Goal: Information Seeking & Learning: Learn about a topic

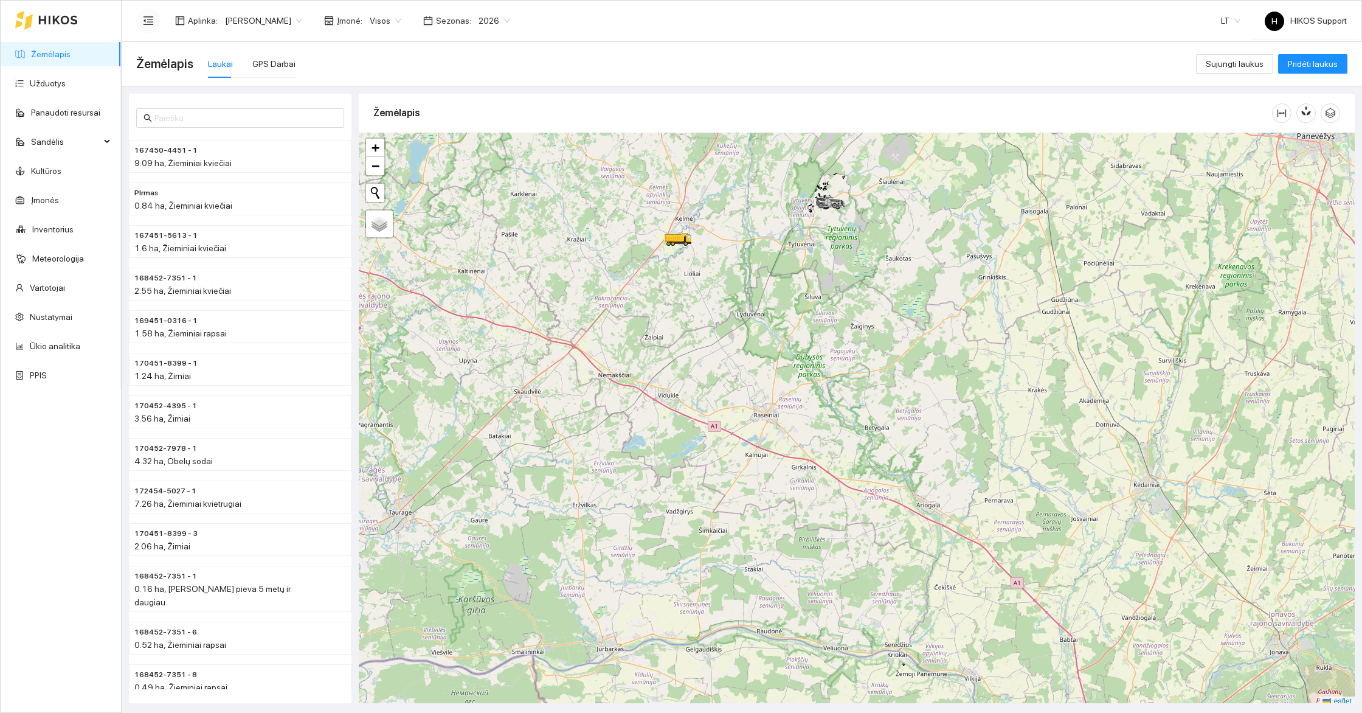
click at [150, 22] on icon "menu-fold" at bounding box center [148, 20] width 11 height 11
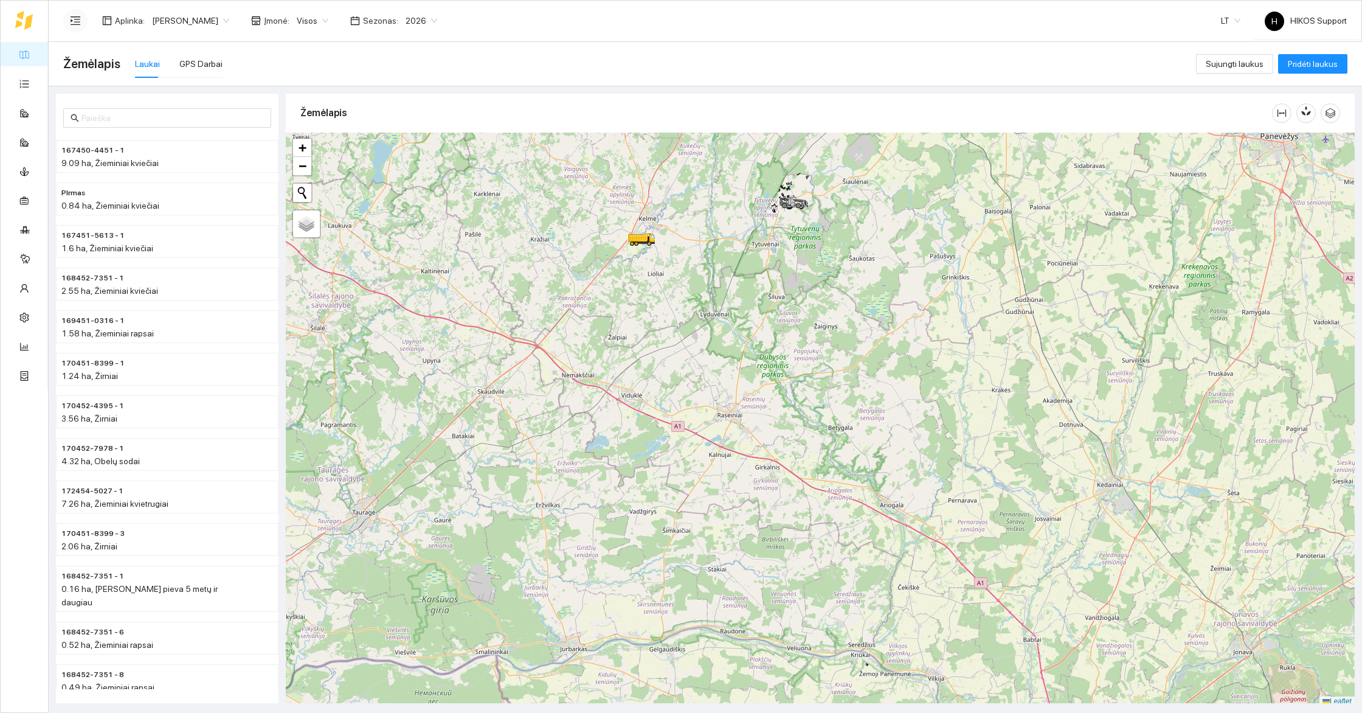
scroll to position [4, 0]
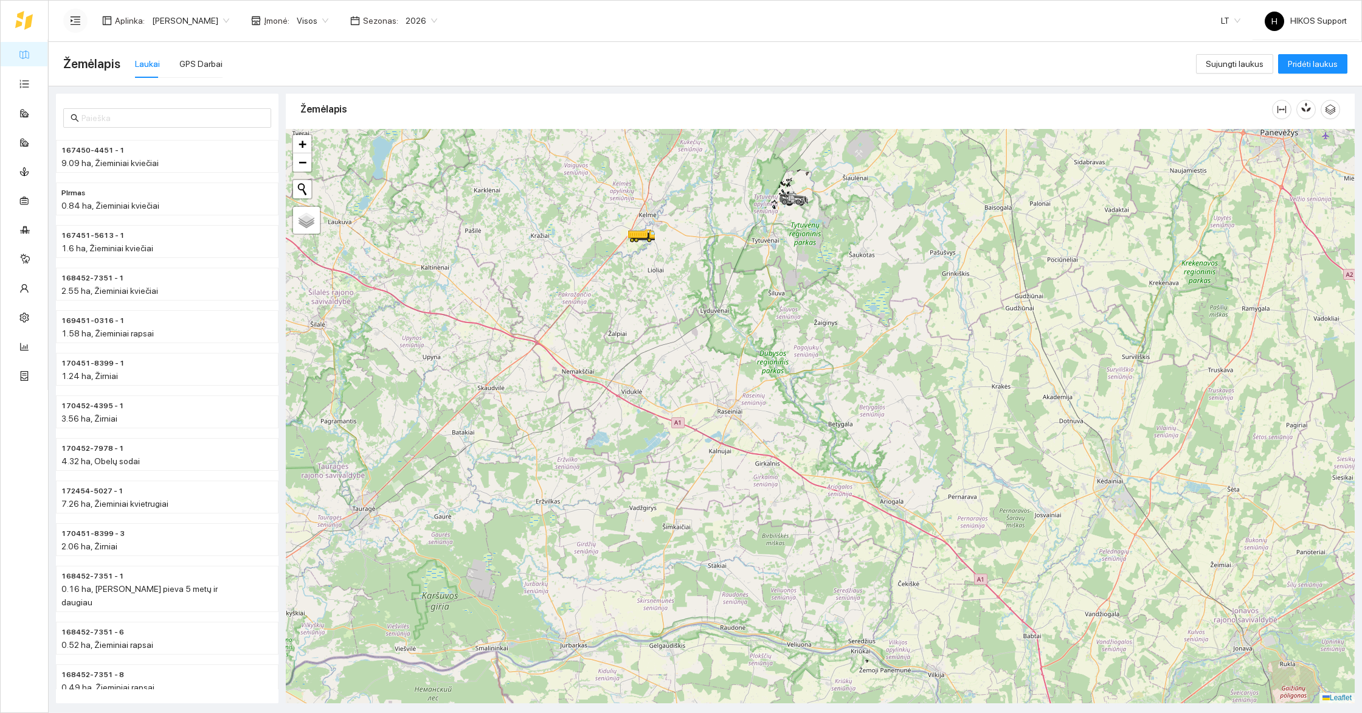
drag, startPoint x: 778, startPoint y: 281, endPoint x: 846, endPoint y: 405, distance: 141.8
click at [846, 405] on div at bounding box center [820, 416] width 1069 height 574
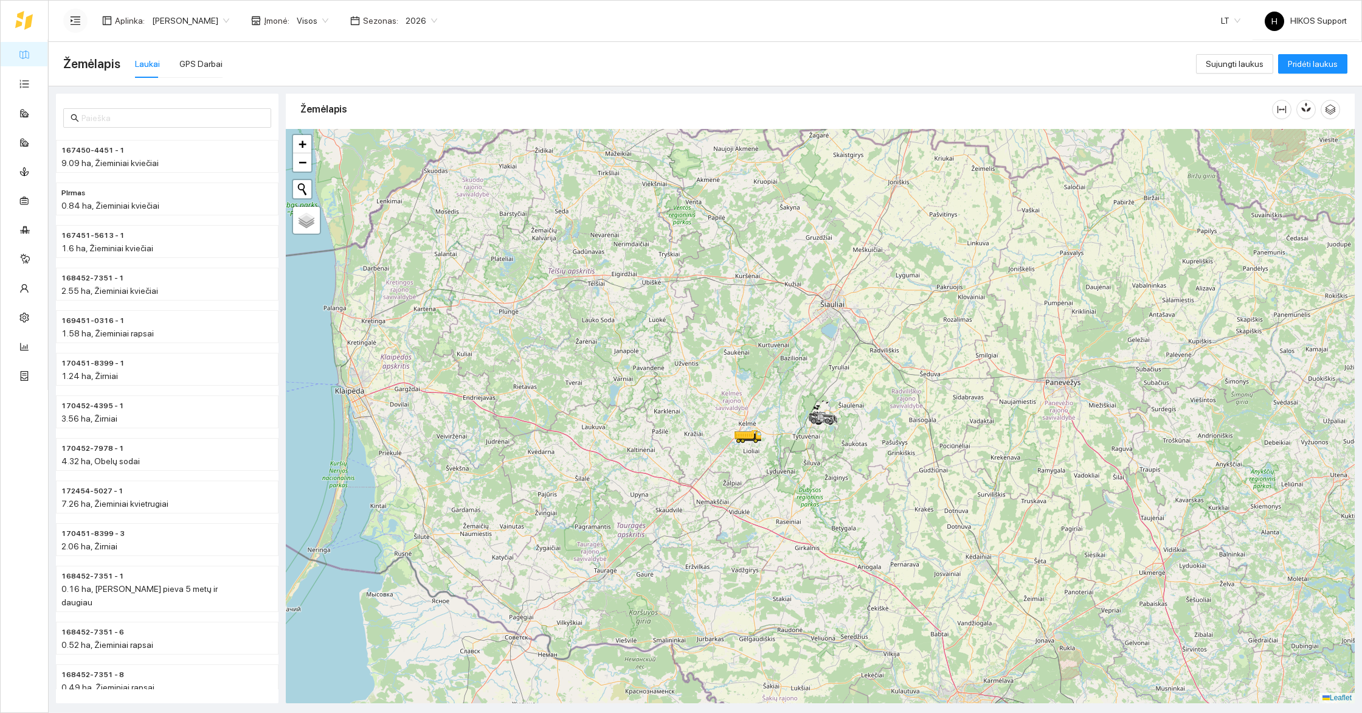
drag, startPoint x: 918, startPoint y: 502, endPoint x: 838, endPoint y: 536, distance: 86.9
click at [838, 536] on div at bounding box center [820, 416] width 1069 height 574
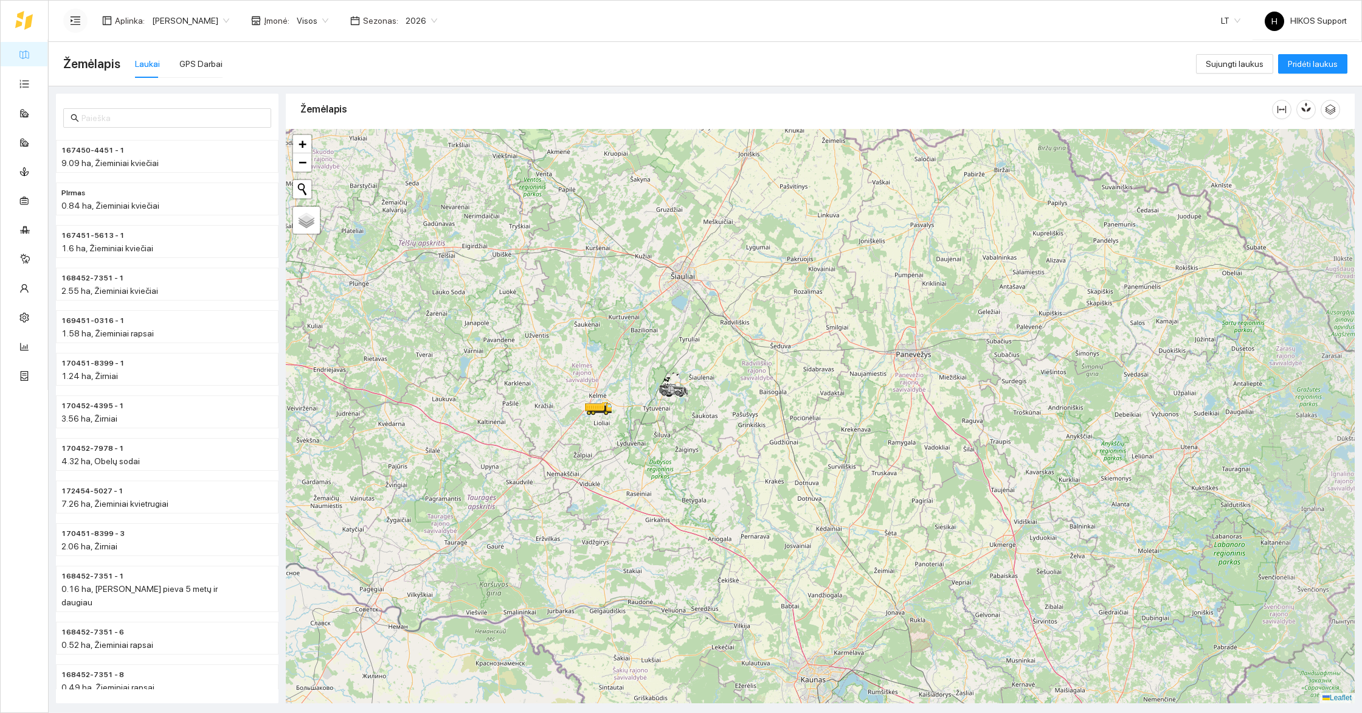
drag, startPoint x: 923, startPoint y: 577, endPoint x: 811, endPoint y: 534, distance: 119.9
click at [811, 534] on div at bounding box center [820, 416] width 1069 height 574
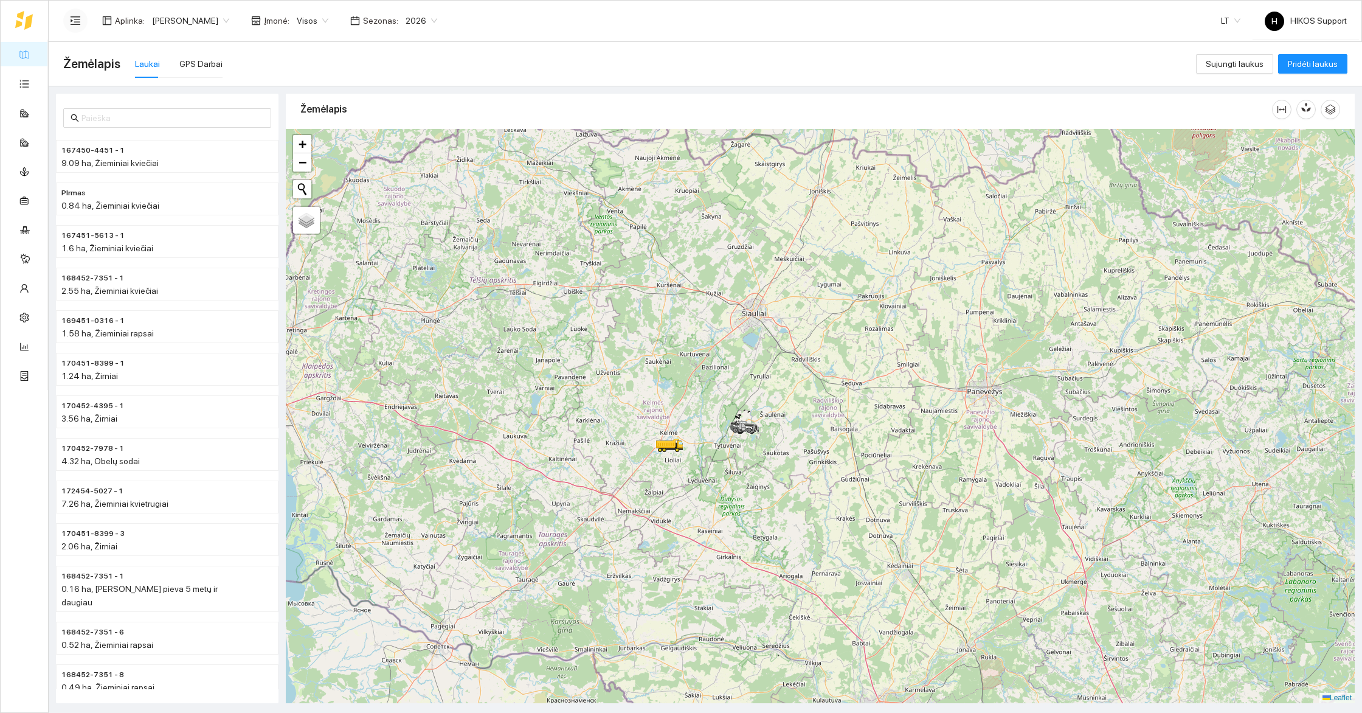
drag, startPoint x: 798, startPoint y: 414, endPoint x: 868, endPoint y: 455, distance: 81.4
click at [870, 455] on div at bounding box center [820, 416] width 1069 height 574
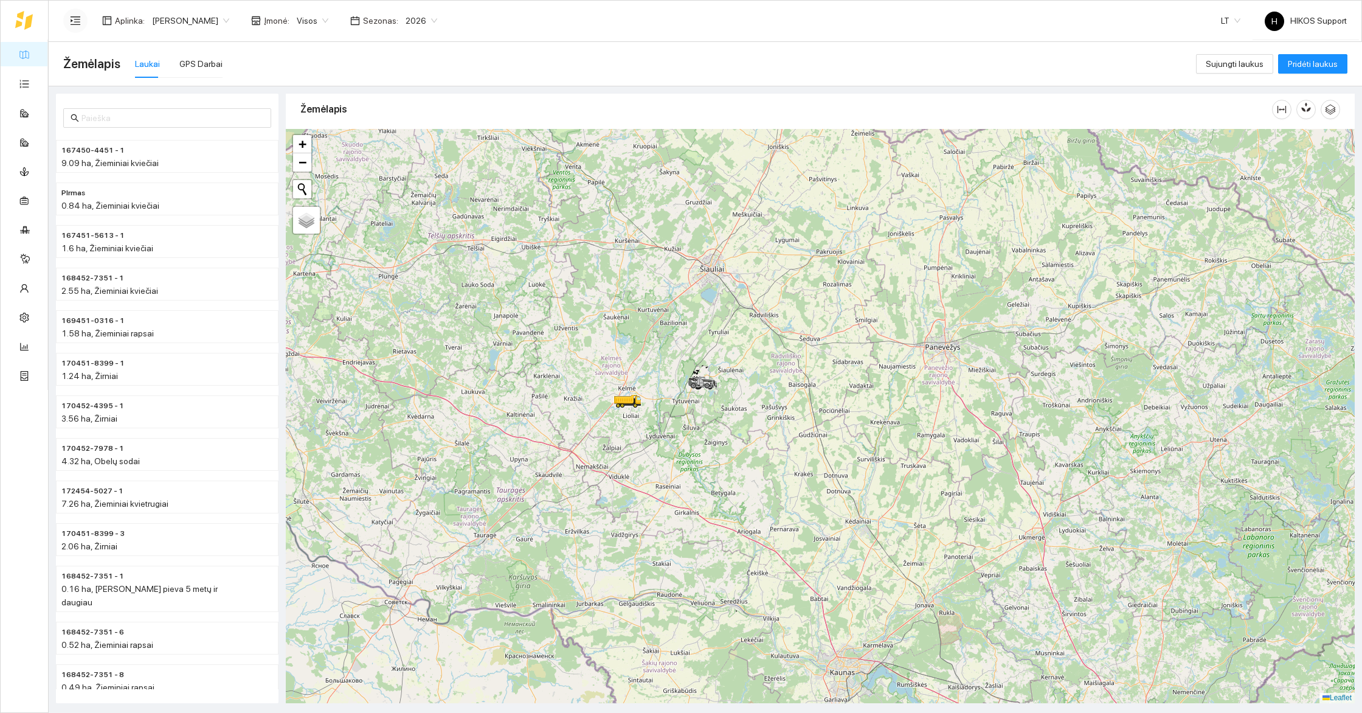
drag, startPoint x: 919, startPoint y: 496, endPoint x: 870, endPoint y: 444, distance: 71.0
click at [870, 444] on div at bounding box center [820, 416] width 1069 height 574
click at [150, 27] on div "[PERSON_NAME]" at bounding box center [191, 20] width 92 height 19
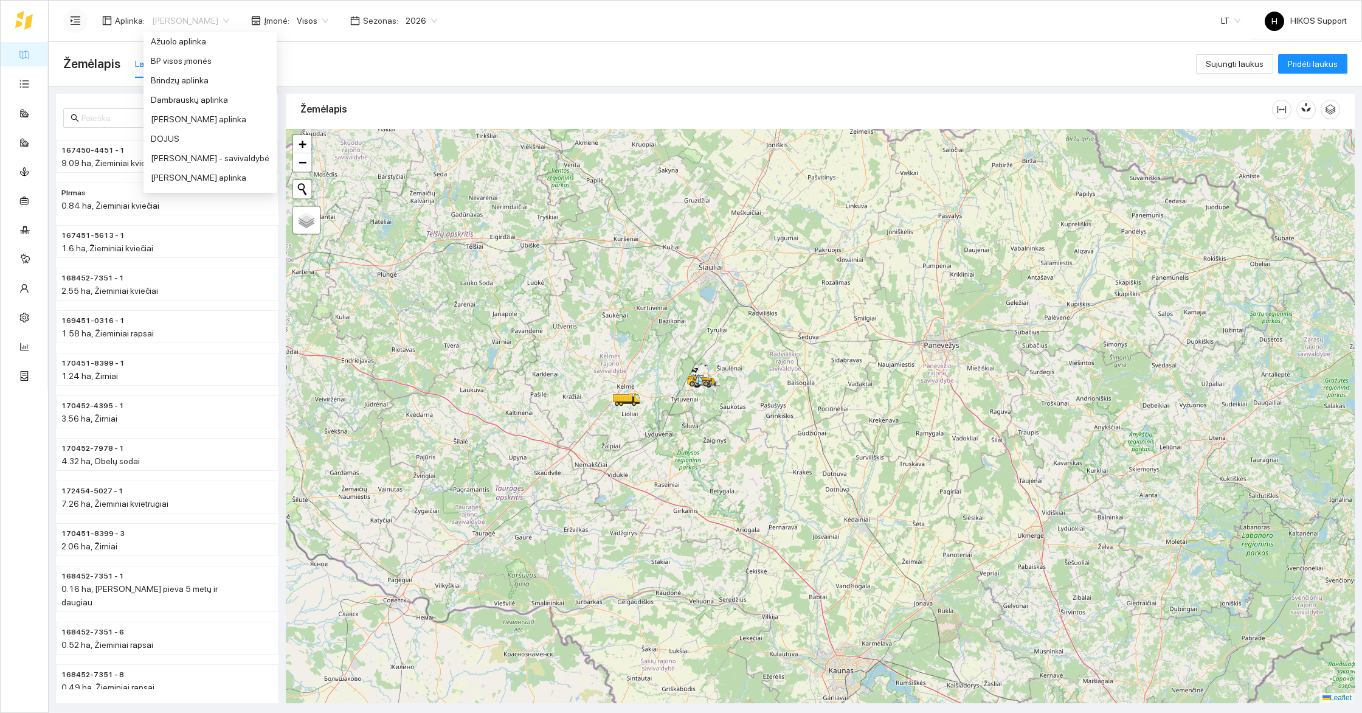
scroll to position [58, 0]
click at [178, 66] on div "BP visos įmonės" at bounding box center [210, 63] width 119 height 13
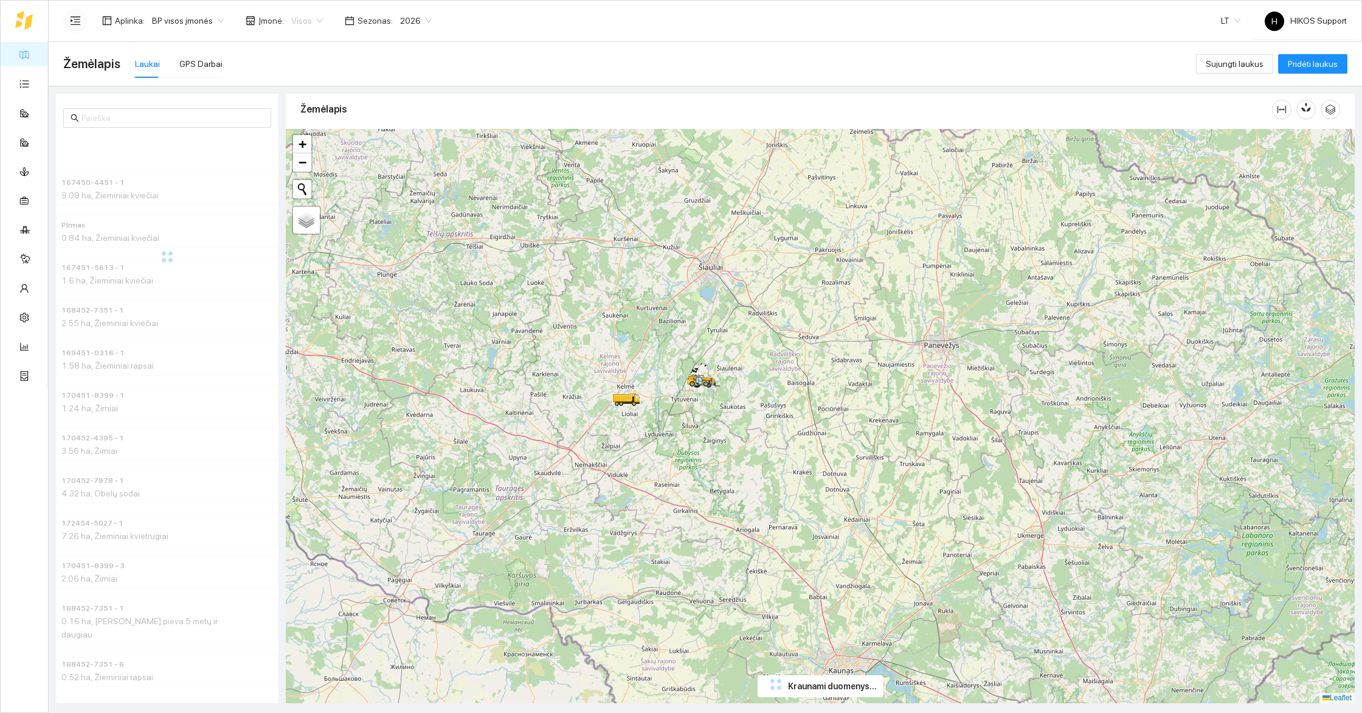
click at [299, 25] on span "Visos" at bounding box center [307, 21] width 32 height 18
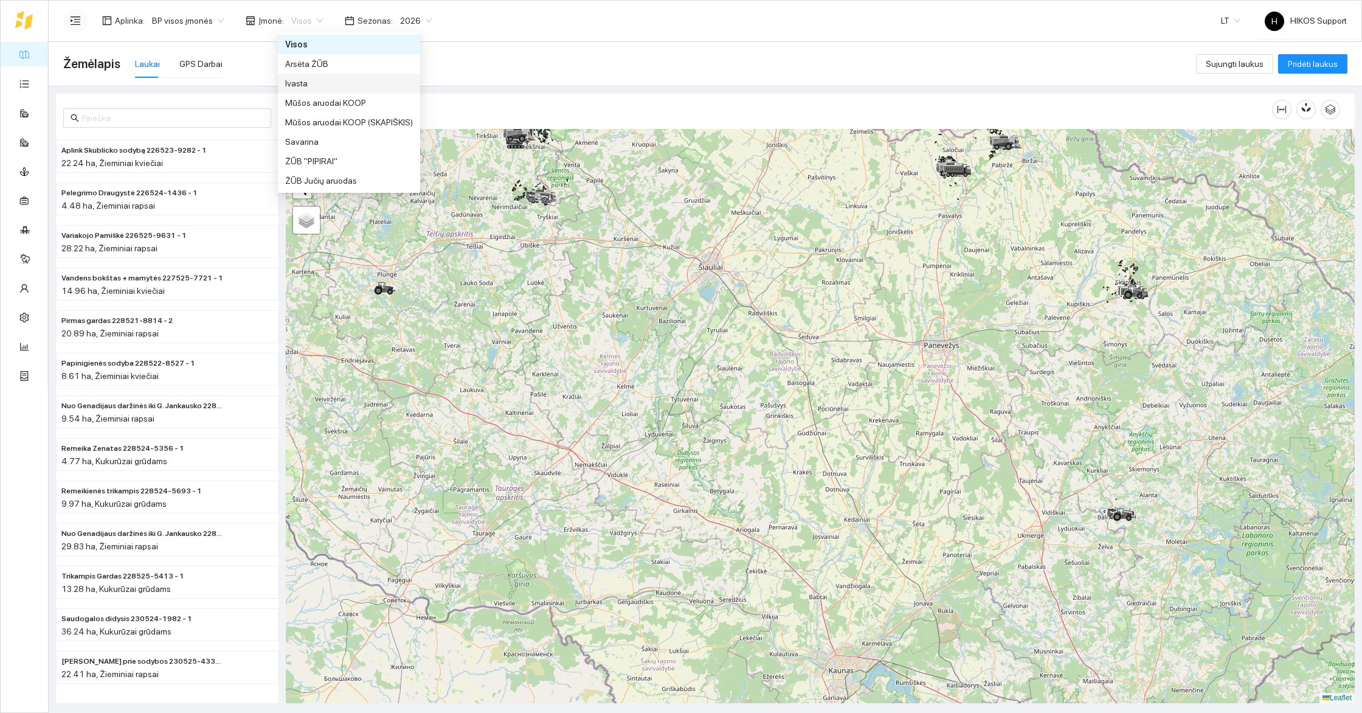
click at [300, 77] on div "Ivasta" at bounding box center [349, 83] width 128 height 13
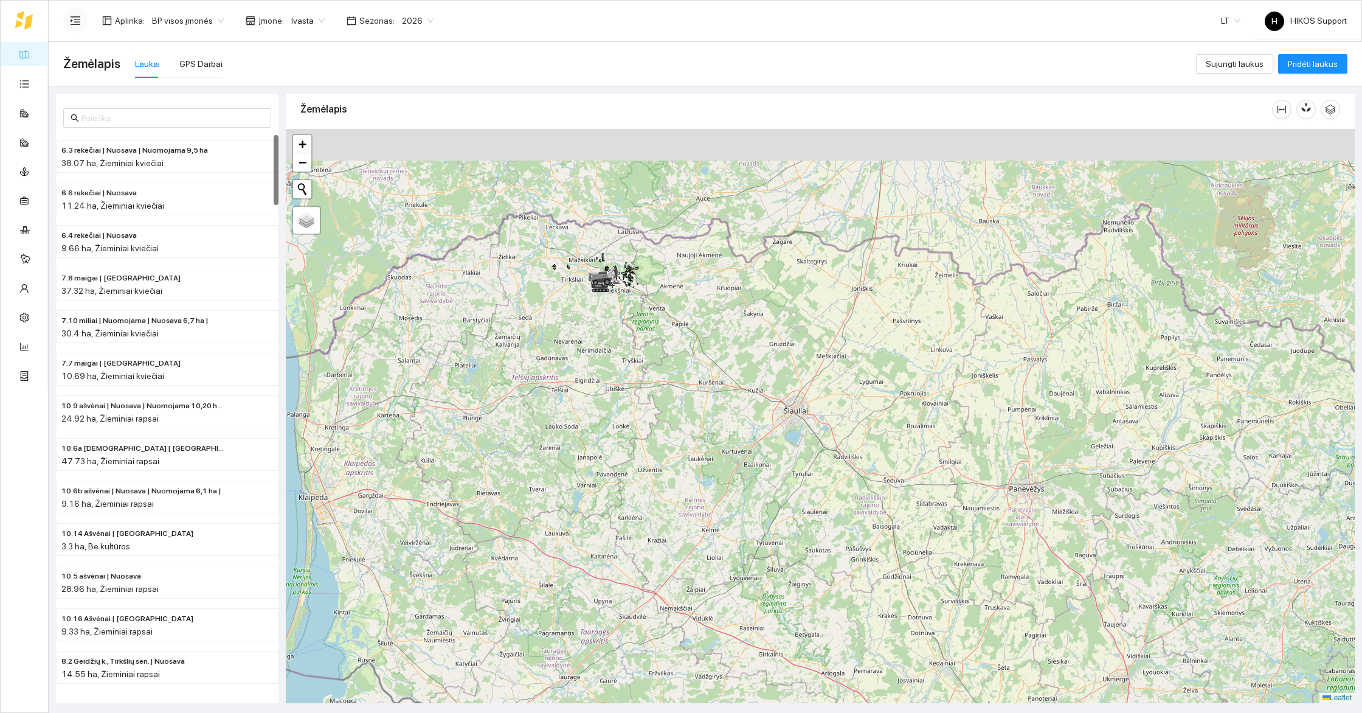
drag, startPoint x: 729, startPoint y: 302, endPoint x: 864, endPoint y: 508, distance: 246.4
click at [864, 508] on div at bounding box center [820, 416] width 1069 height 574
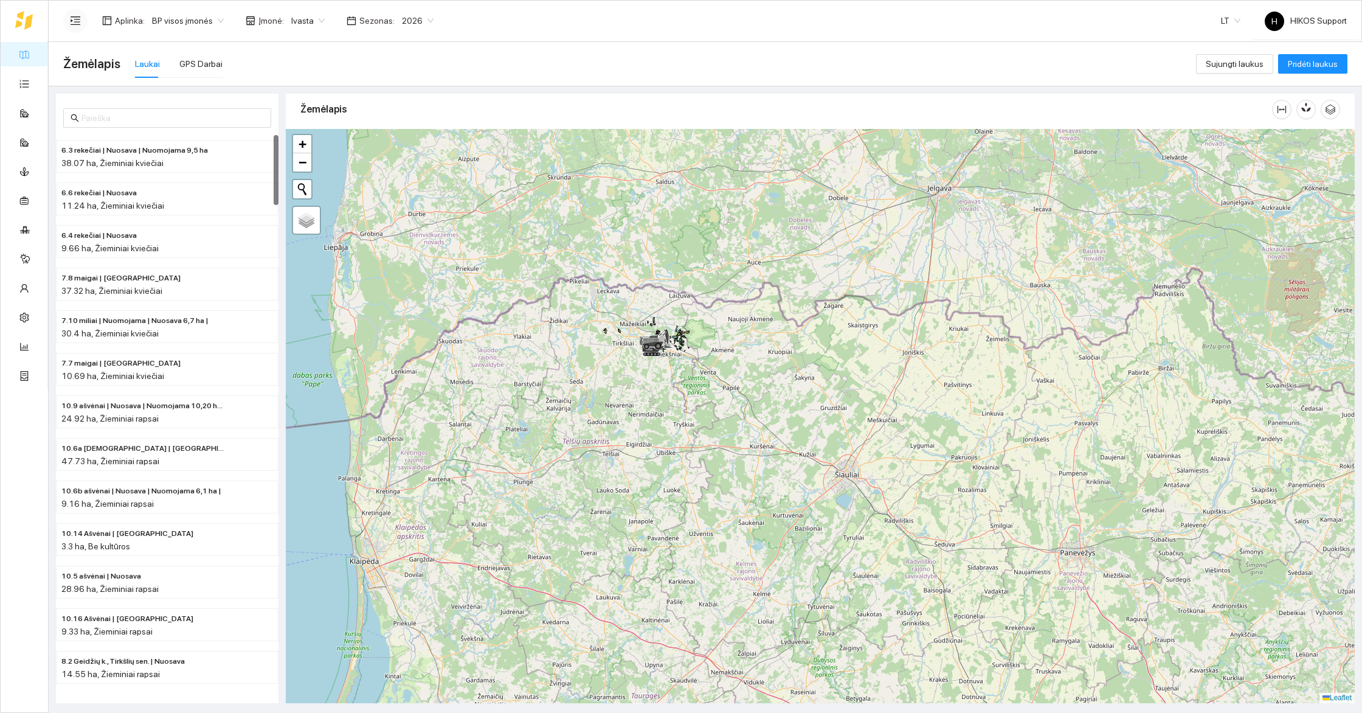
click at [738, 399] on div at bounding box center [820, 416] width 1069 height 574
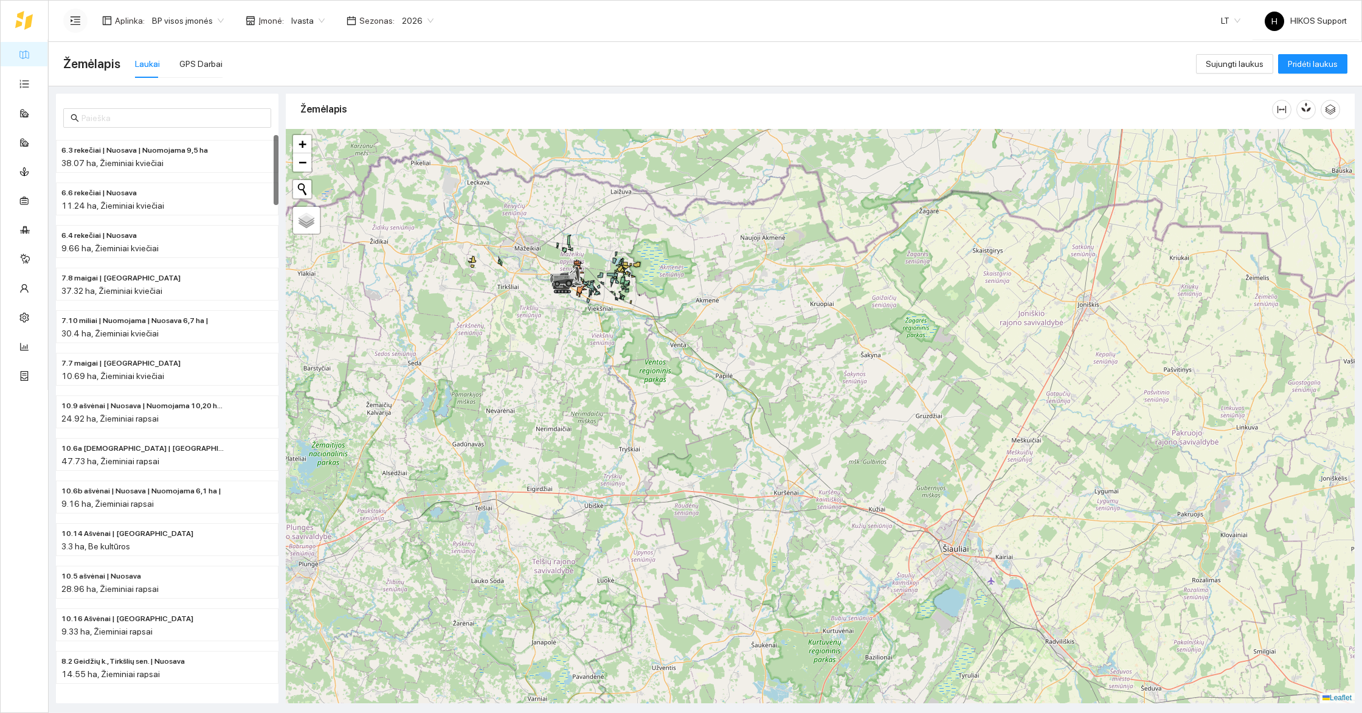
click at [647, 360] on div at bounding box center [820, 416] width 1069 height 574
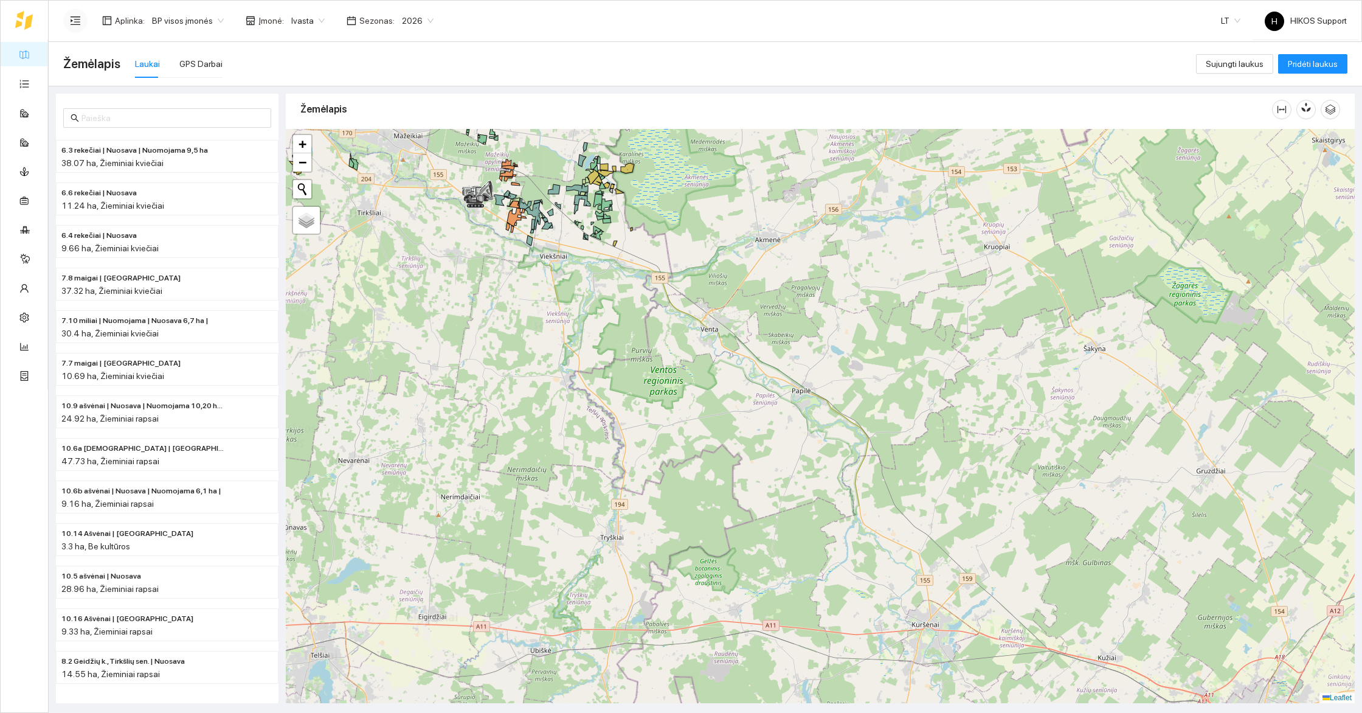
click at [554, 283] on div at bounding box center [820, 416] width 1069 height 574
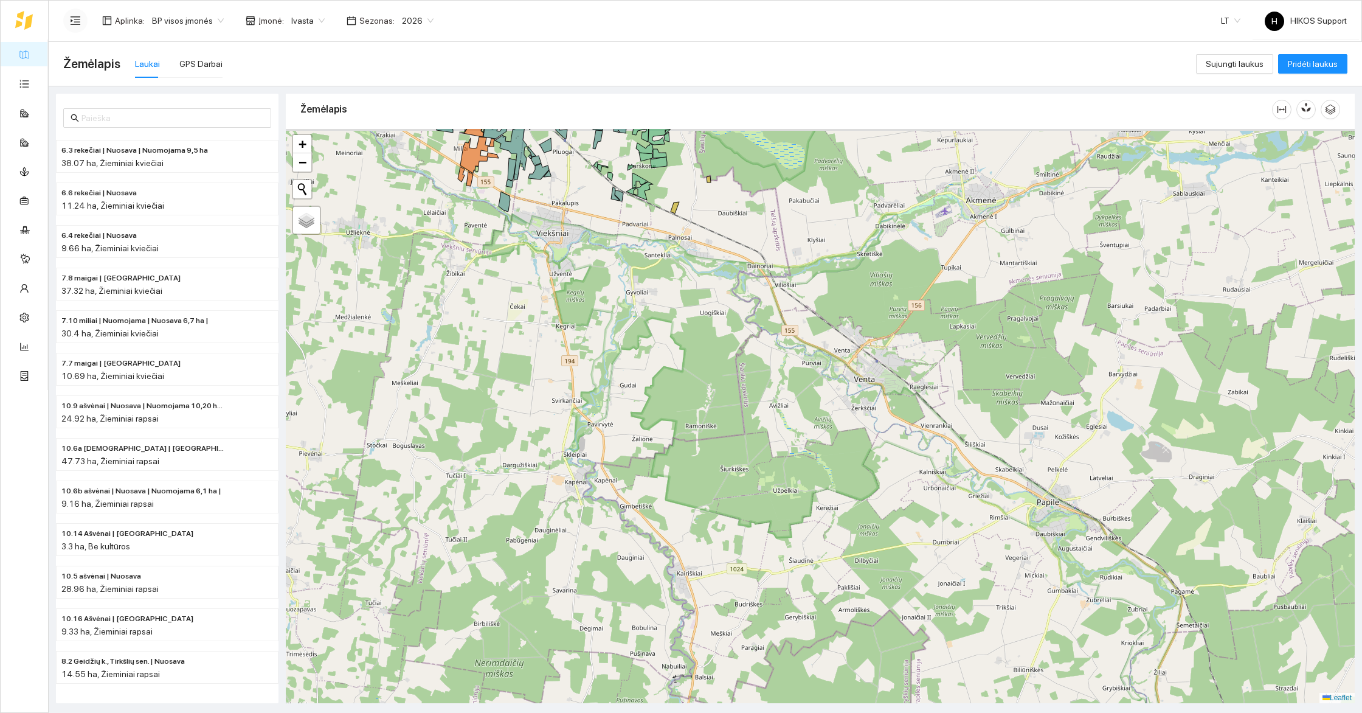
drag, startPoint x: 599, startPoint y: 223, endPoint x: 717, endPoint y: 499, distance: 300.4
click at [717, 499] on div at bounding box center [820, 416] width 1069 height 574
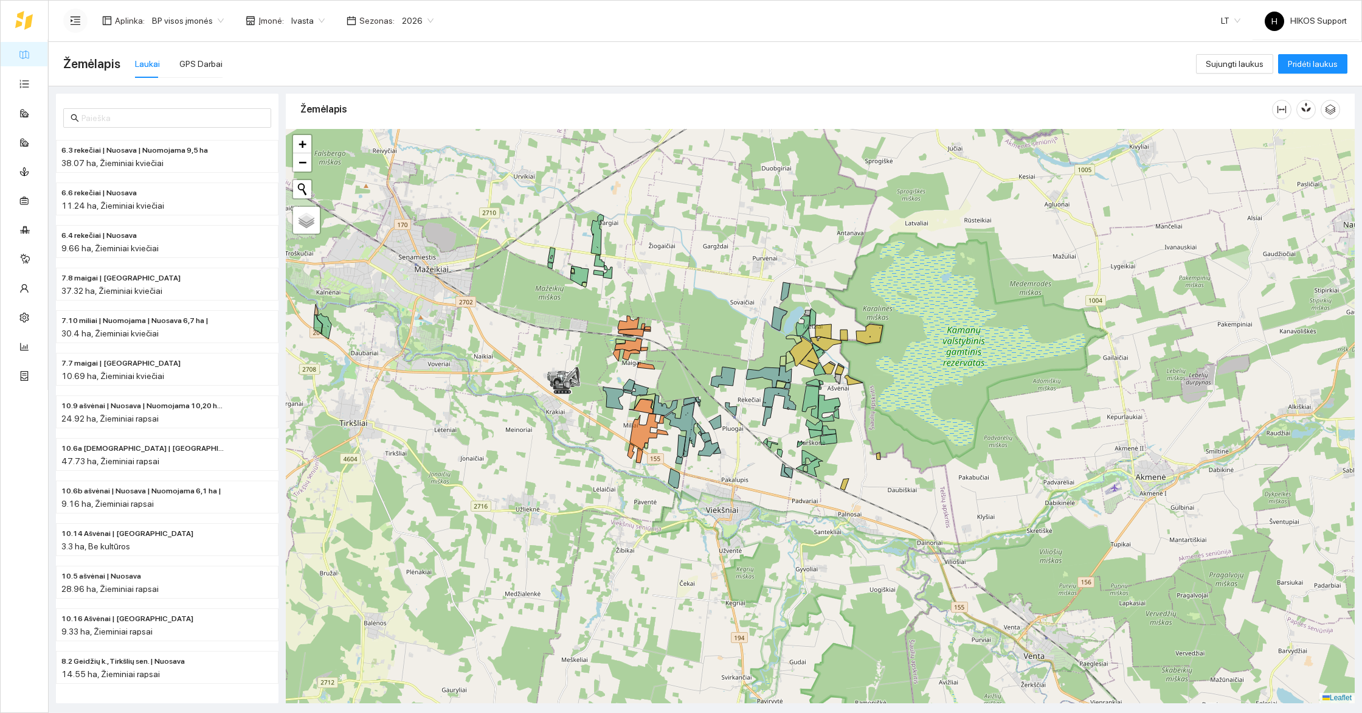
drag, startPoint x: 598, startPoint y: 396, endPoint x: 670, endPoint y: 401, distance: 71.9
click at [653, 401] on icon at bounding box center [641, 406] width 24 height 15
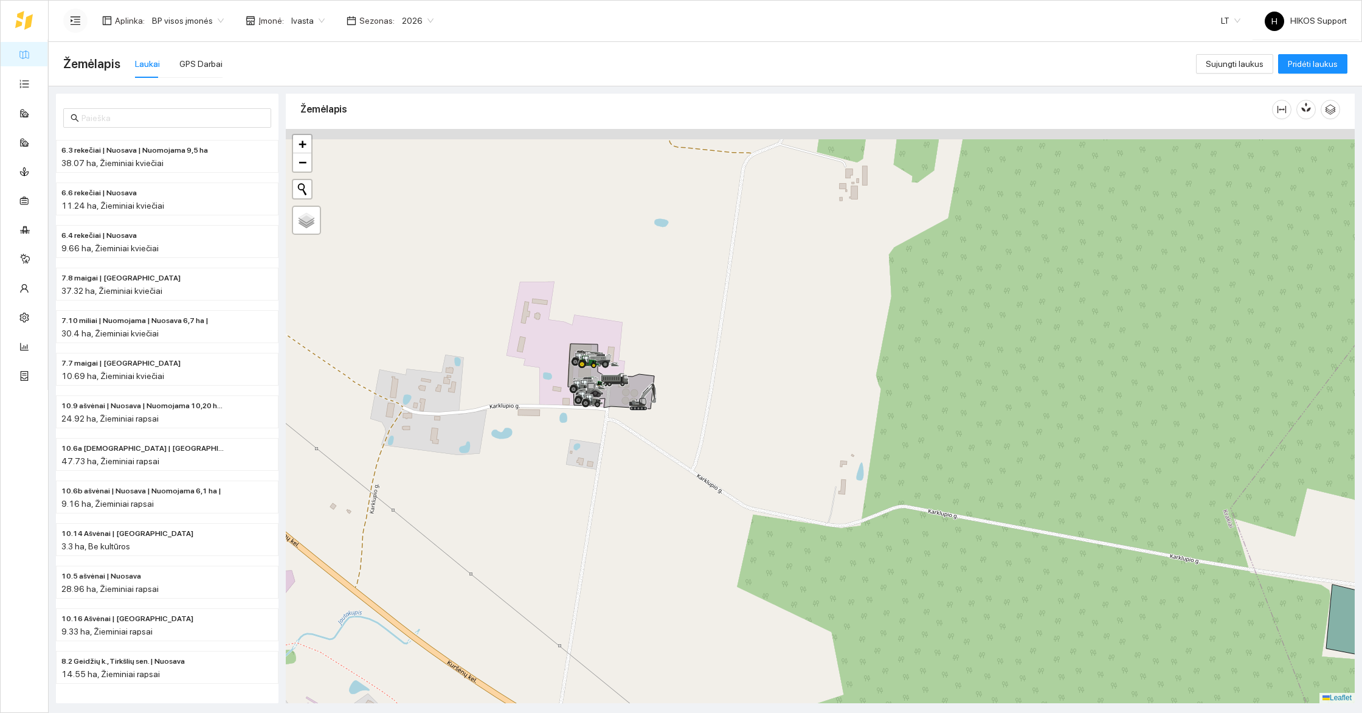
drag, startPoint x: 660, startPoint y: 378, endPoint x: 643, endPoint y: 435, distance: 58.9
click at [643, 410] on icon at bounding box center [643, 396] width 28 height 28
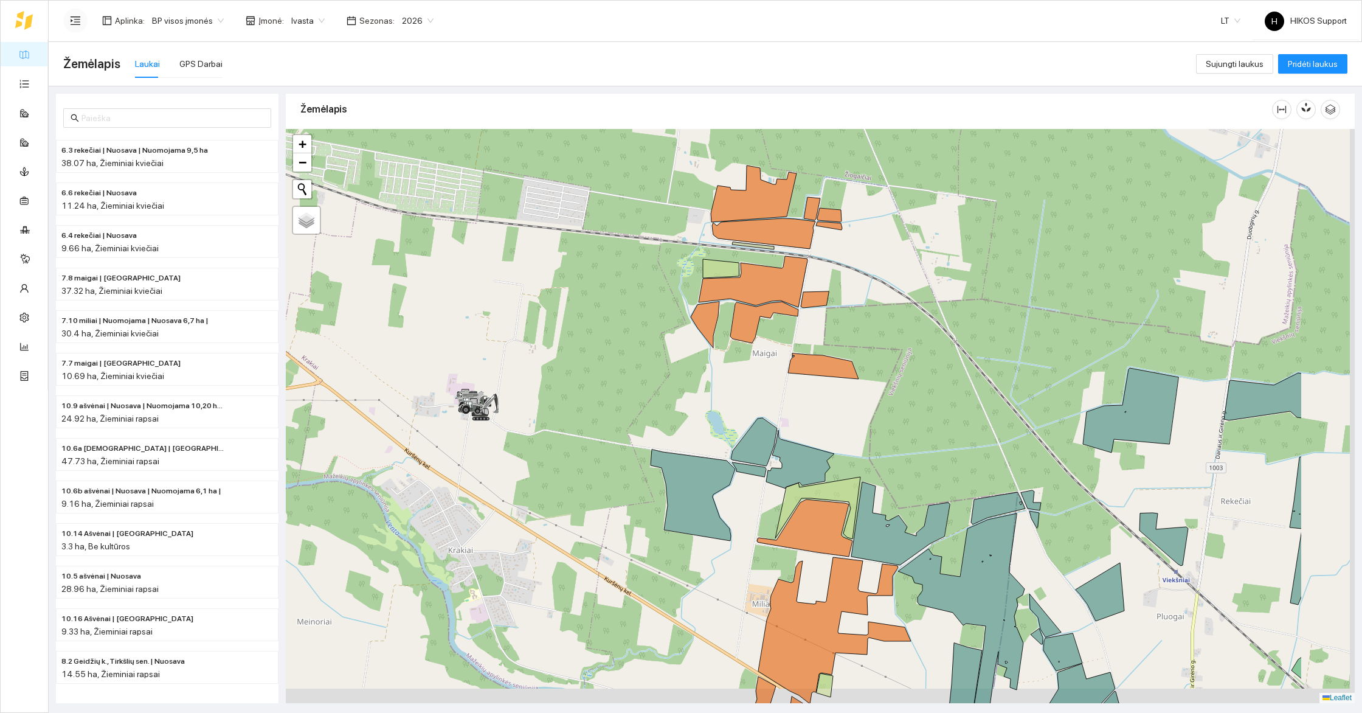
drag, startPoint x: 1215, startPoint y: 489, endPoint x: 927, endPoint y: 435, distance: 293.2
click at [927, 435] on div at bounding box center [820, 416] width 1069 height 574
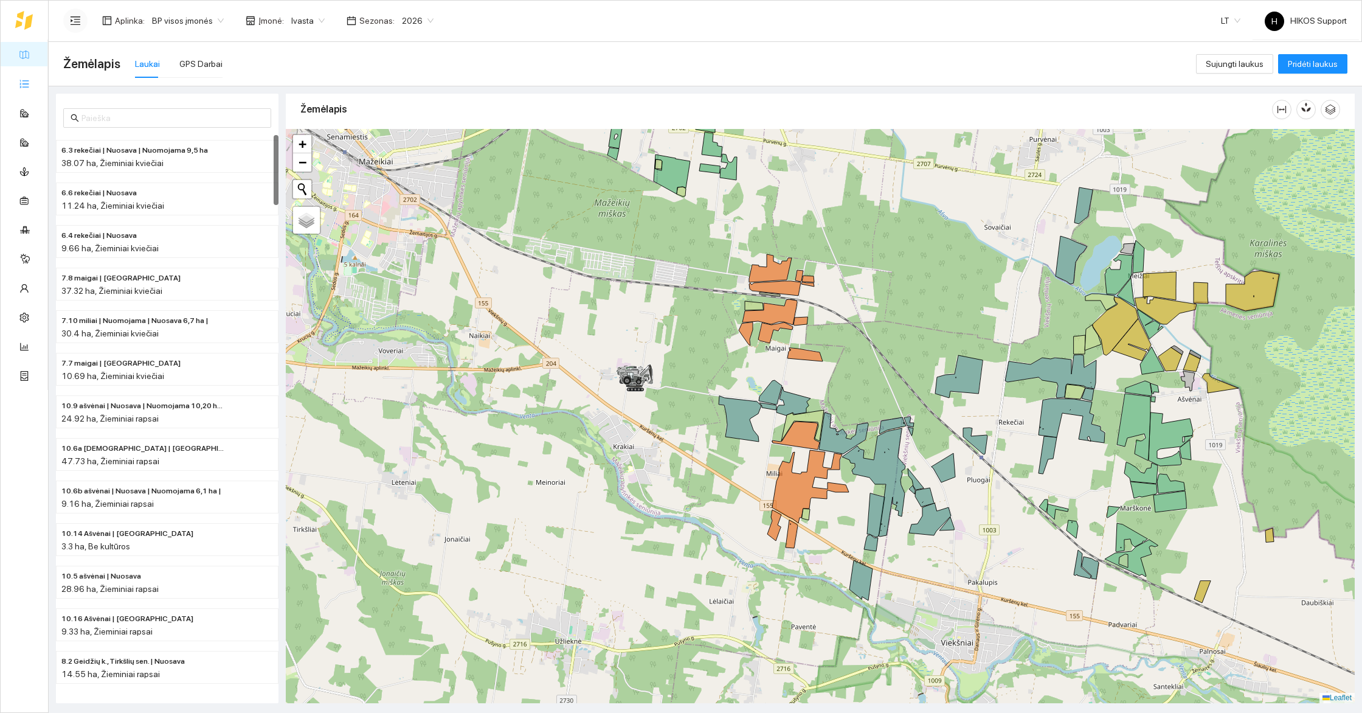
click at [35, 88] on link "Užduotys" at bounding box center [53, 83] width 36 height 10
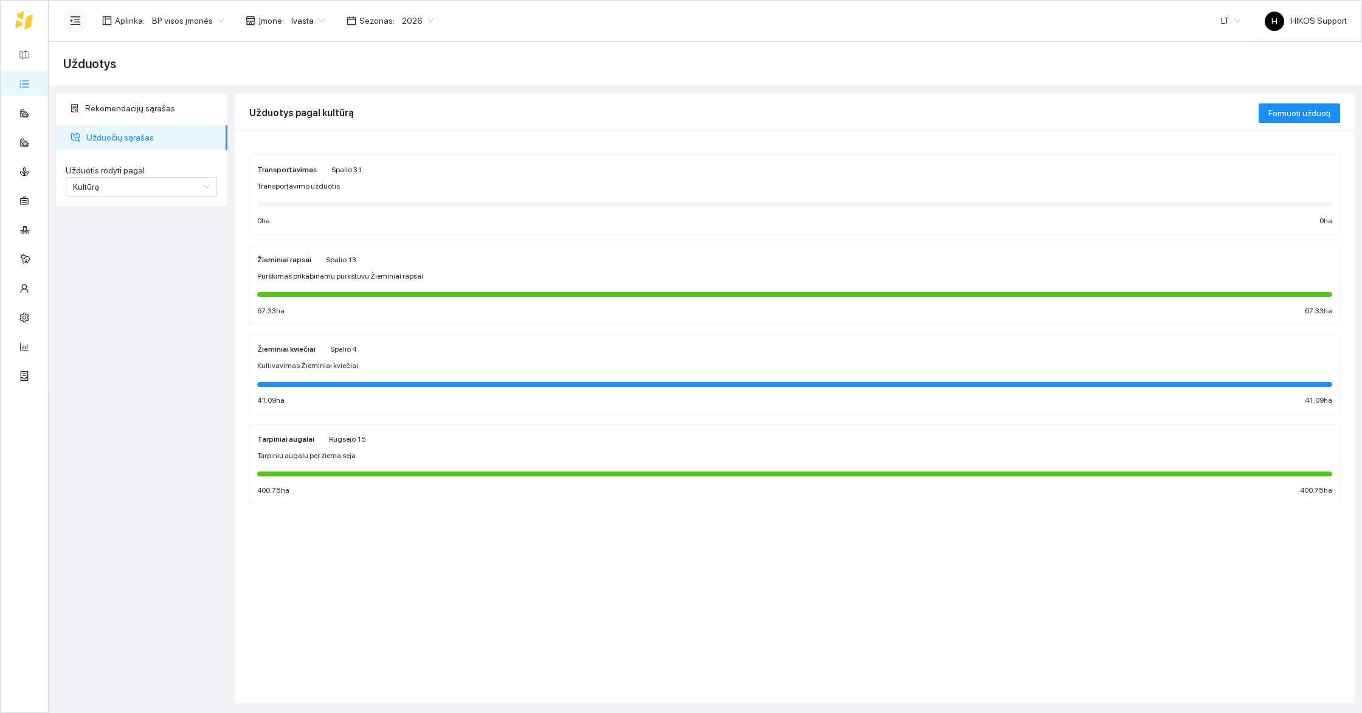
click at [503, 274] on div "Purškimas prikabinamu purkštuvu Žieminiai rapsai" at bounding box center [794, 277] width 1075 height 12
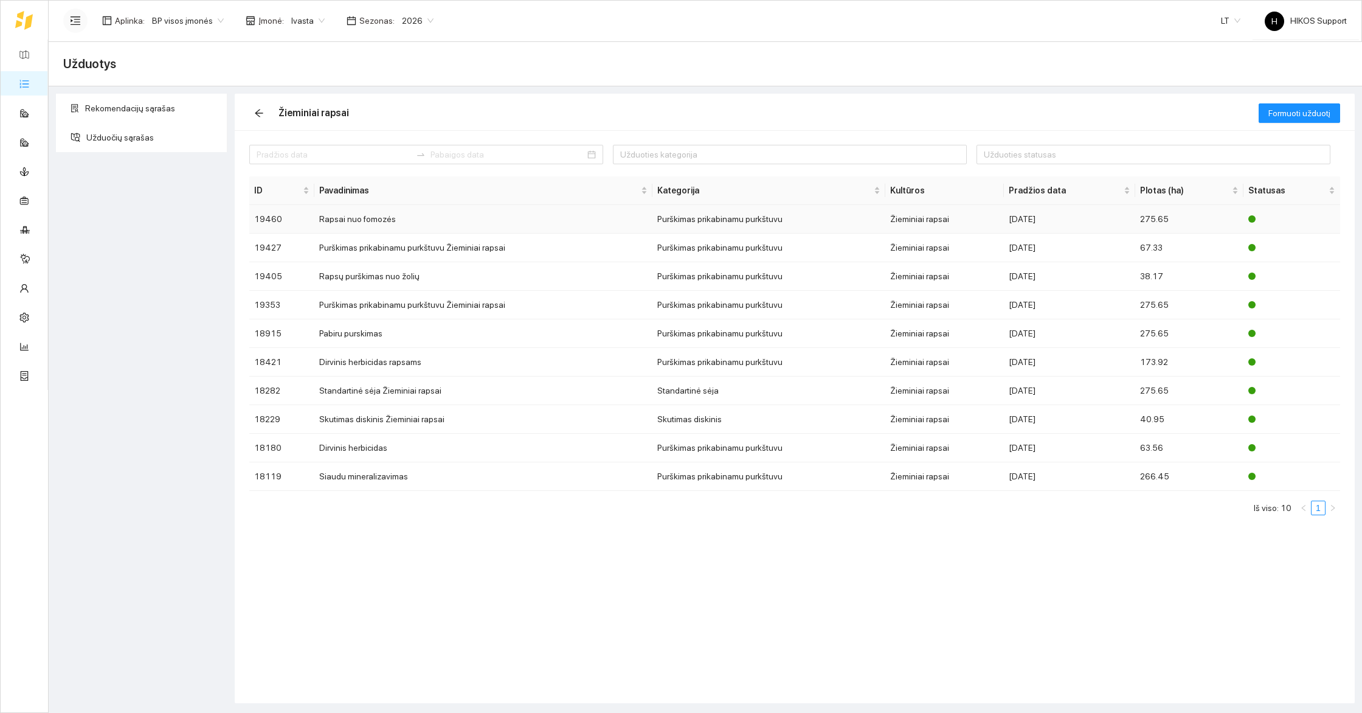
click at [369, 222] on td "Rapsai nuo fomozės" at bounding box center [483, 219] width 338 height 29
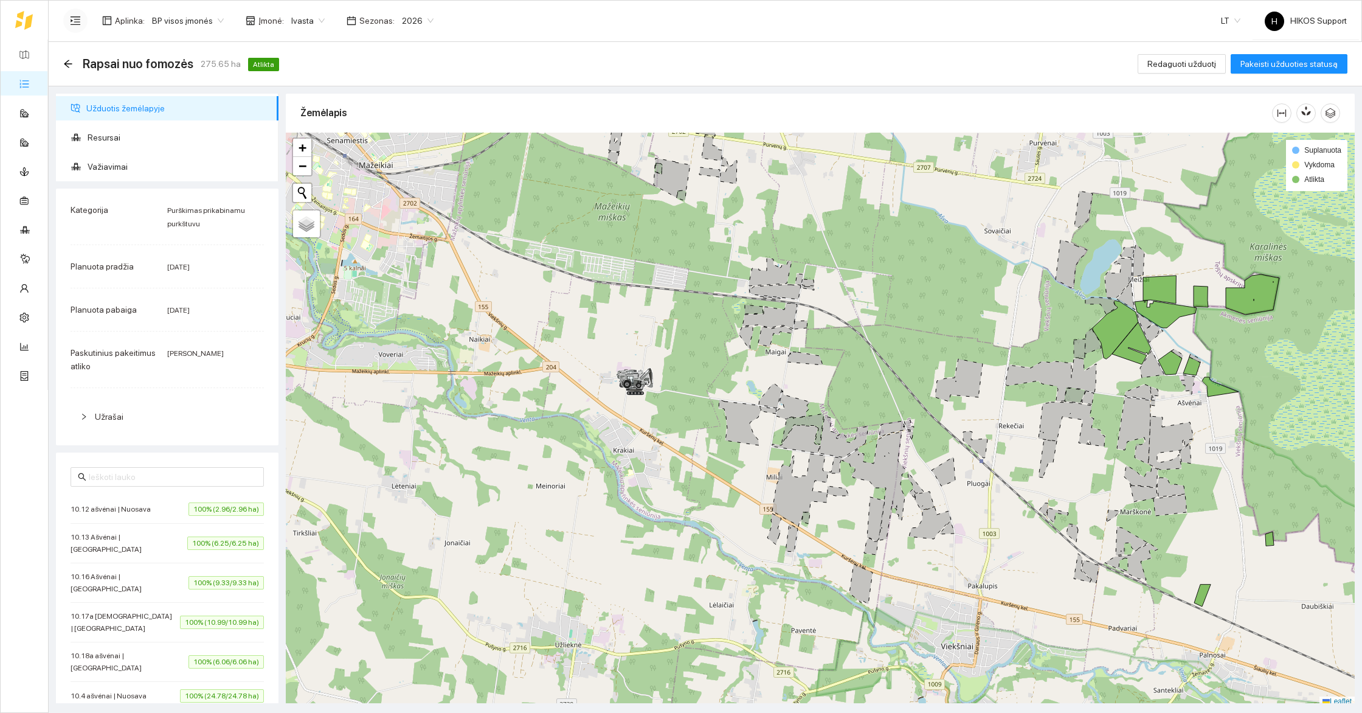
click at [226, 509] on span "100% (2.96/2.96 ha)" at bounding box center [225, 508] width 75 height 13
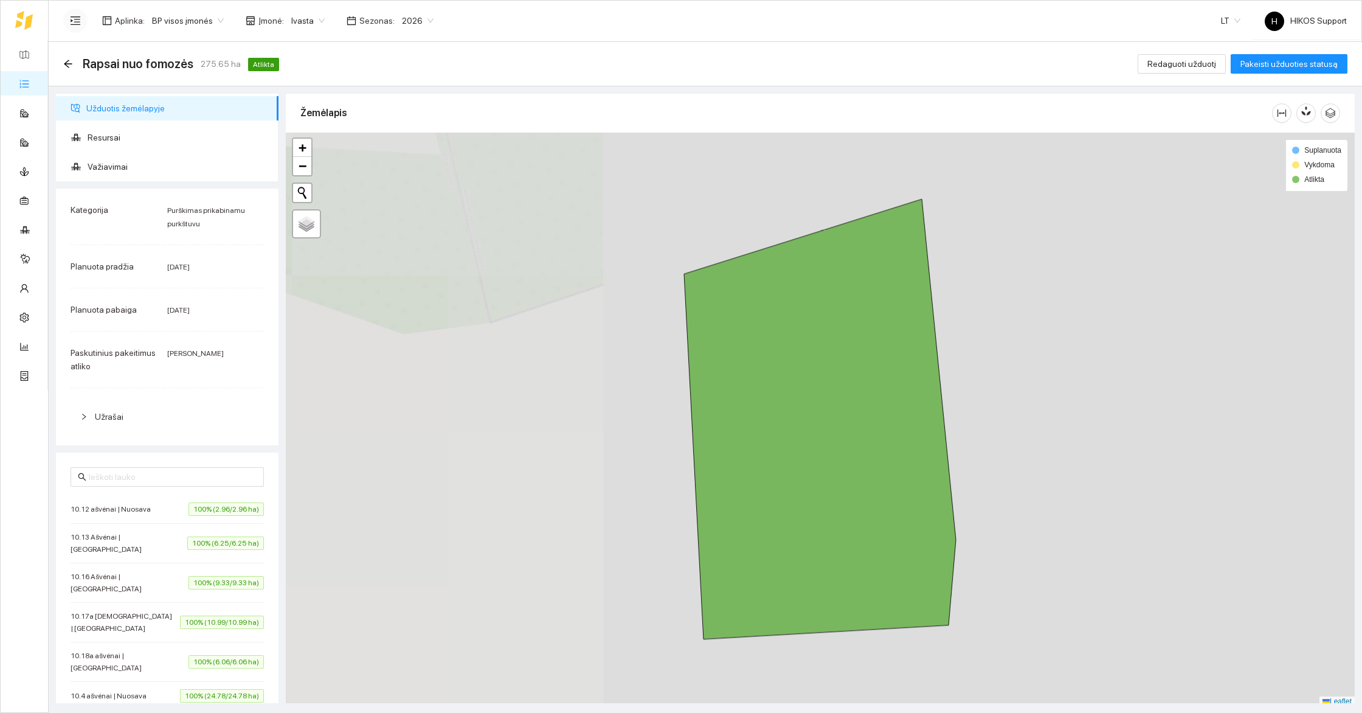
click at [221, 536] on span "100% (6.25/6.25 ha)" at bounding box center [225, 542] width 77 height 13
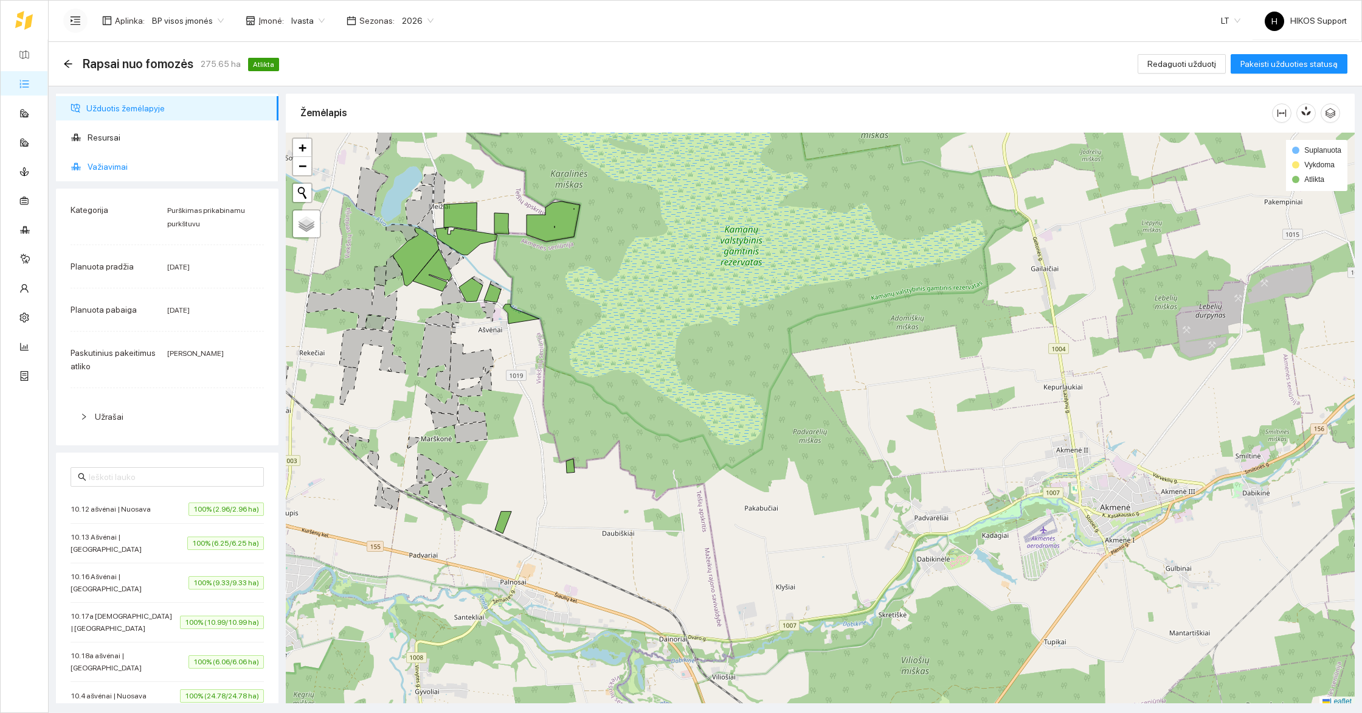
click at [117, 169] on span "Važiavimai" at bounding box center [178, 166] width 181 height 24
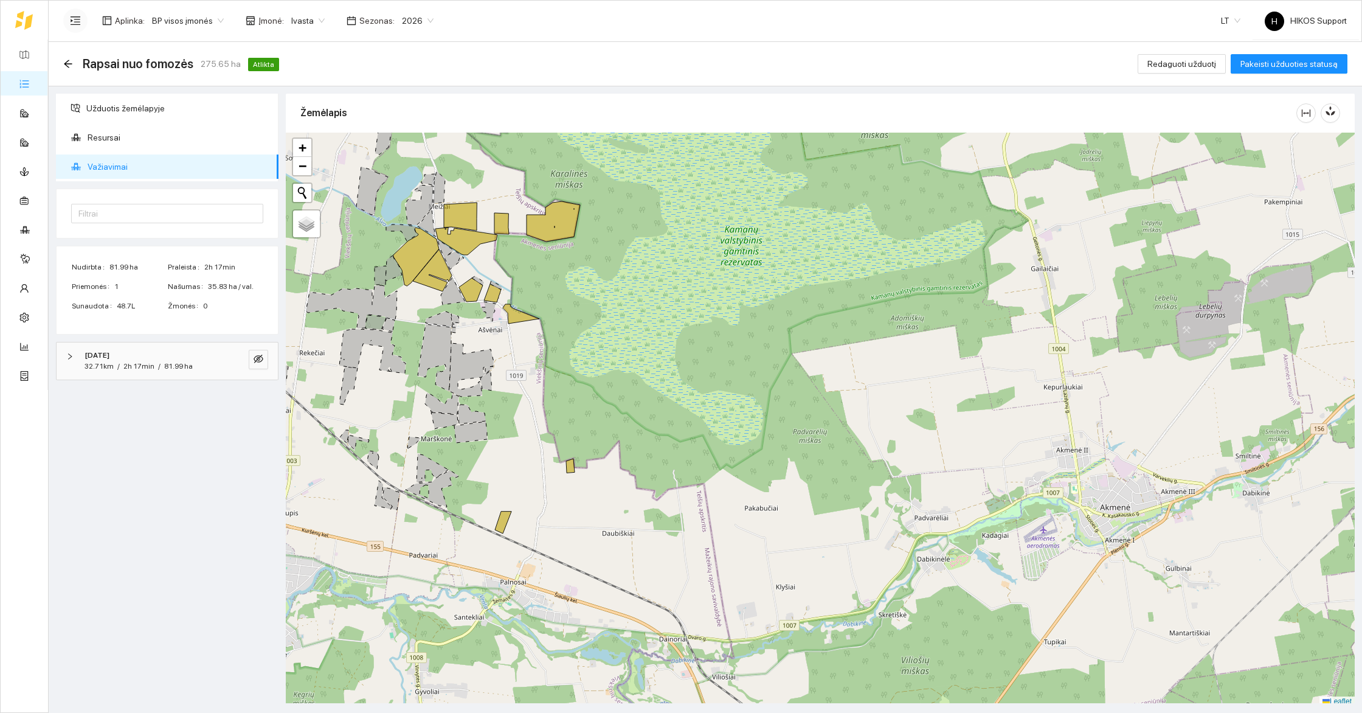
click at [132, 356] on div "[DATE]" at bounding box center [151, 356] width 132 height 12
click at [154, 410] on span "Amazone UX 6201 Super" at bounding box center [134, 416] width 81 height 12
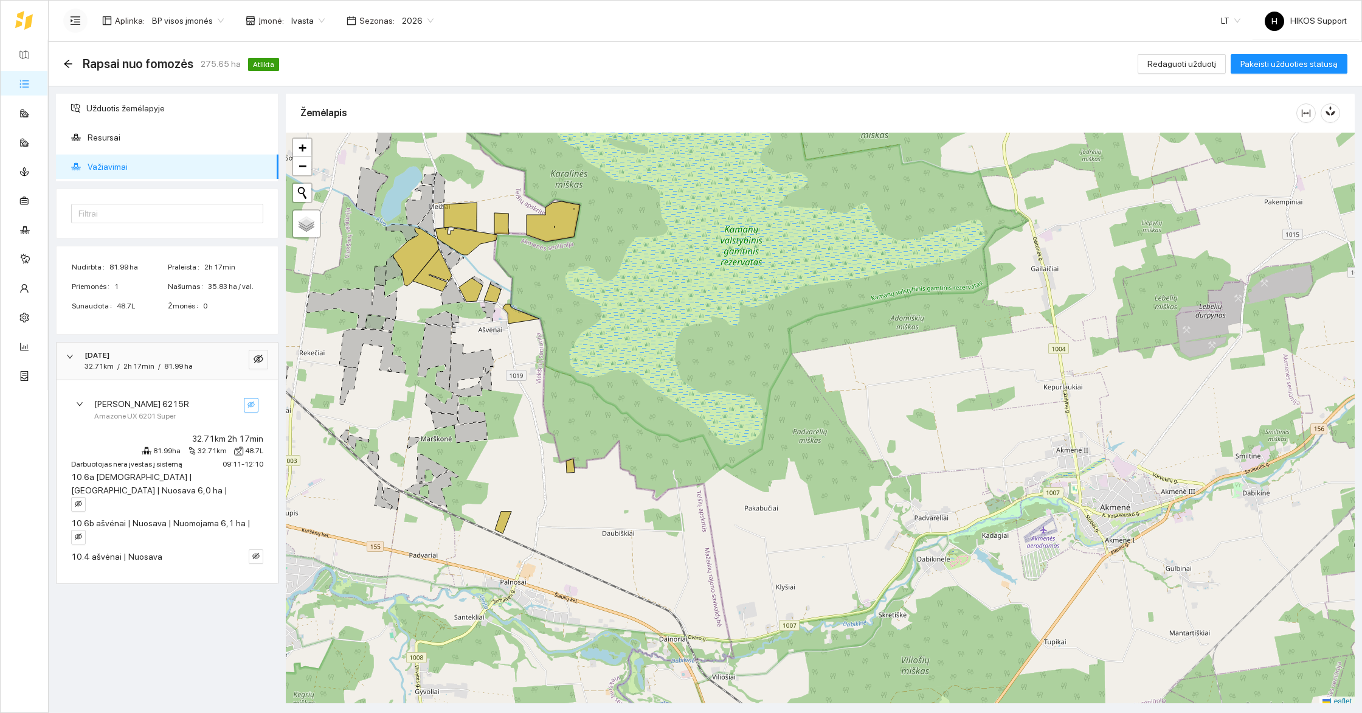
click at [249, 406] on icon "eye-invisible" at bounding box center [250, 404] width 7 height 7
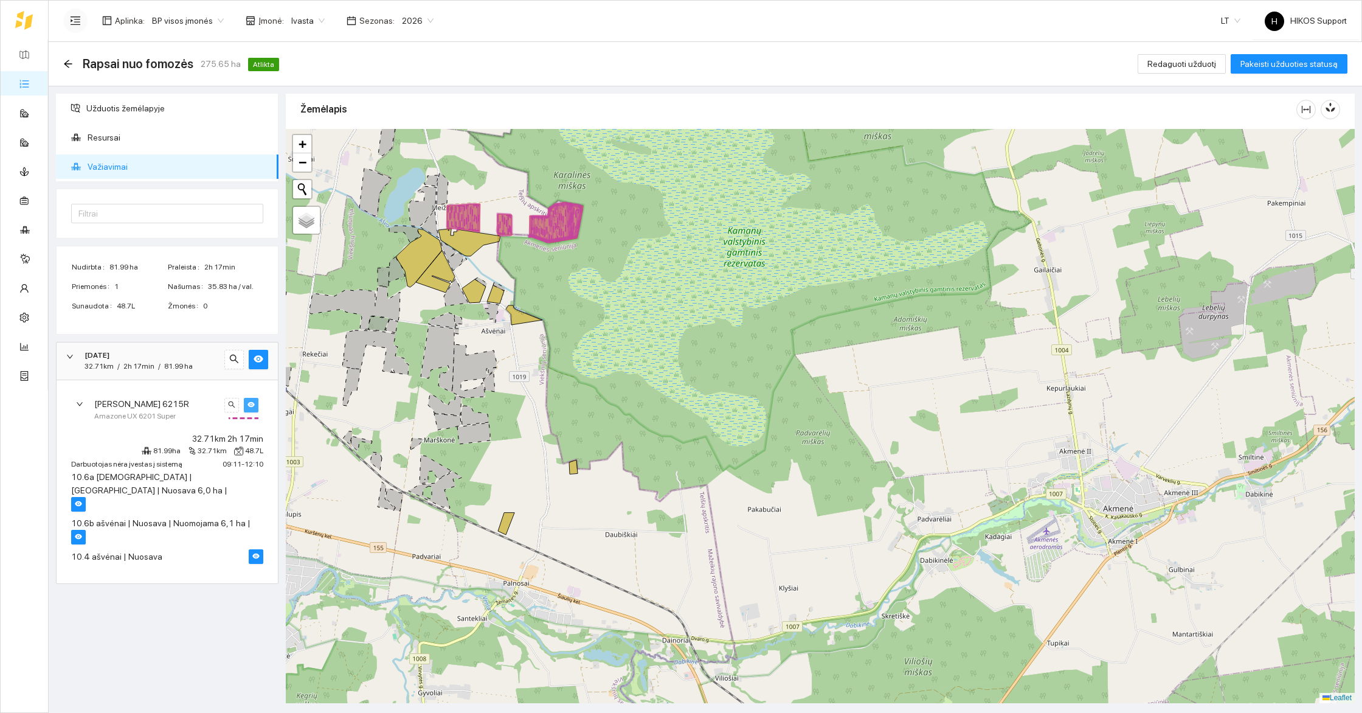
drag, startPoint x: 668, startPoint y: 243, endPoint x: 743, endPoint y: 336, distance: 119.7
click at [743, 336] on div at bounding box center [820, 416] width 1069 height 574
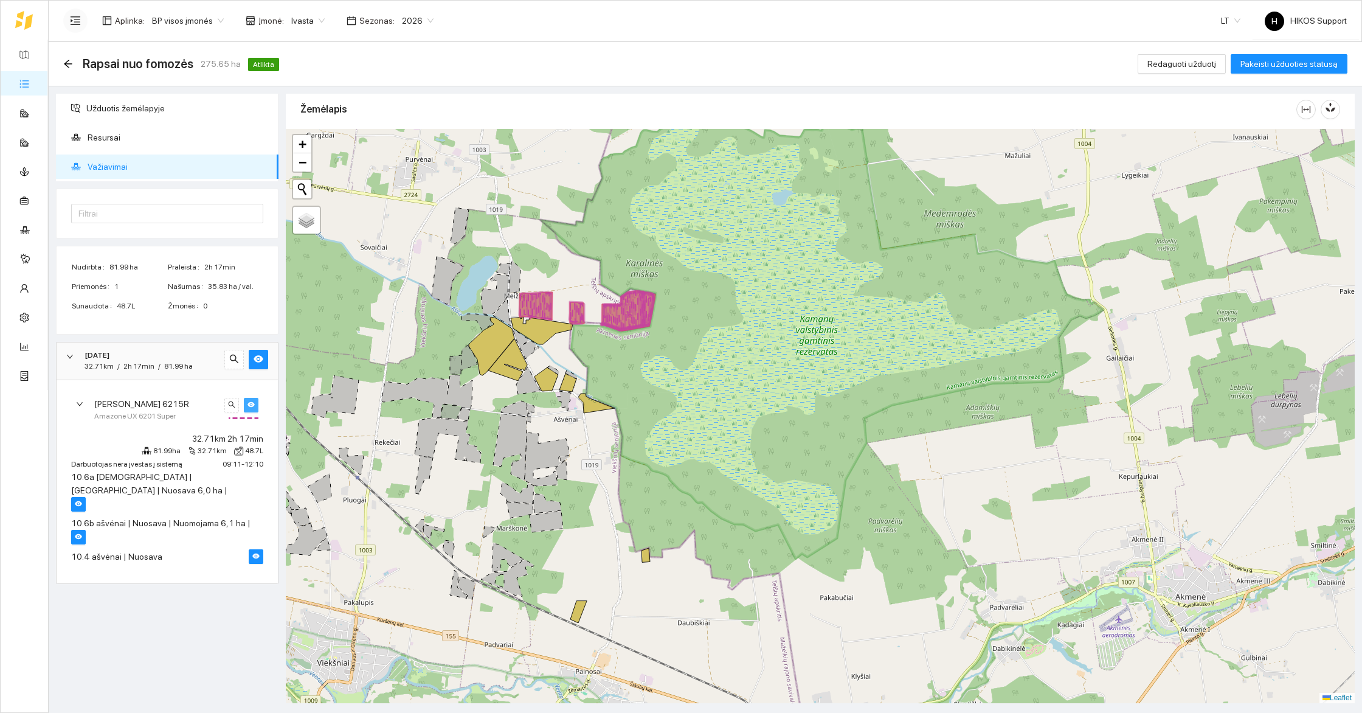
click at [669, 356] on div at bounding box center [820, 416] width 1069 height 574
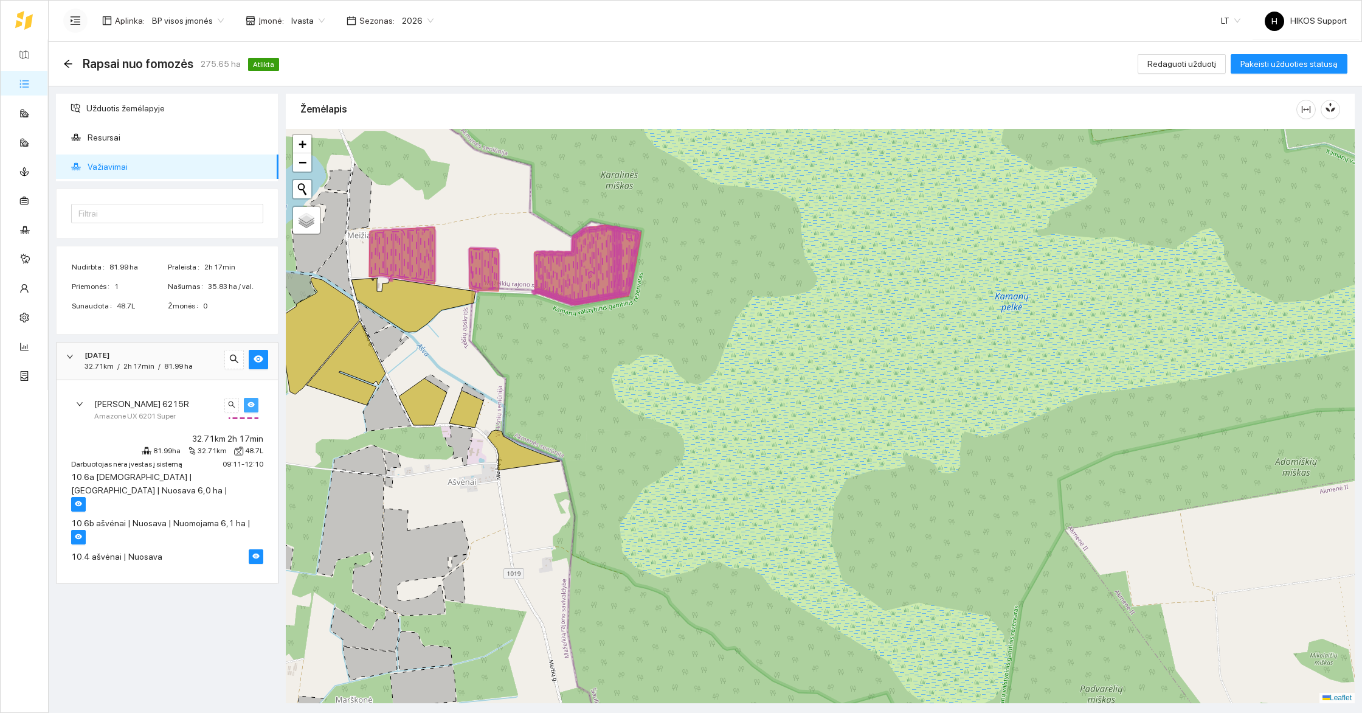
click at [535, 215] on div at bounding box center [820, 416] width 1069 height 574
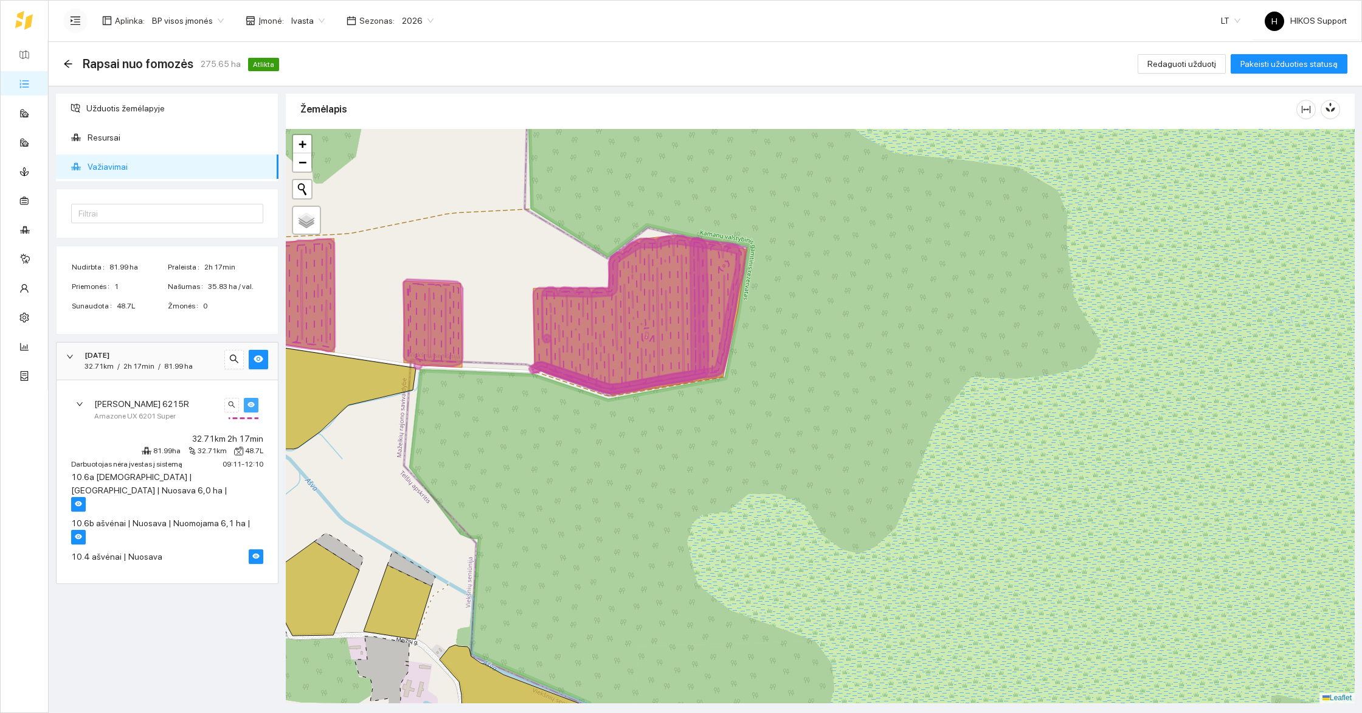
drag, startPoint x: 528, startPoint y: 222, endPoint x: 899, endPoint y: 285, distance: 376.2
click at [899, 285] on div at bounding box center [820, 416] width 1069 height 574
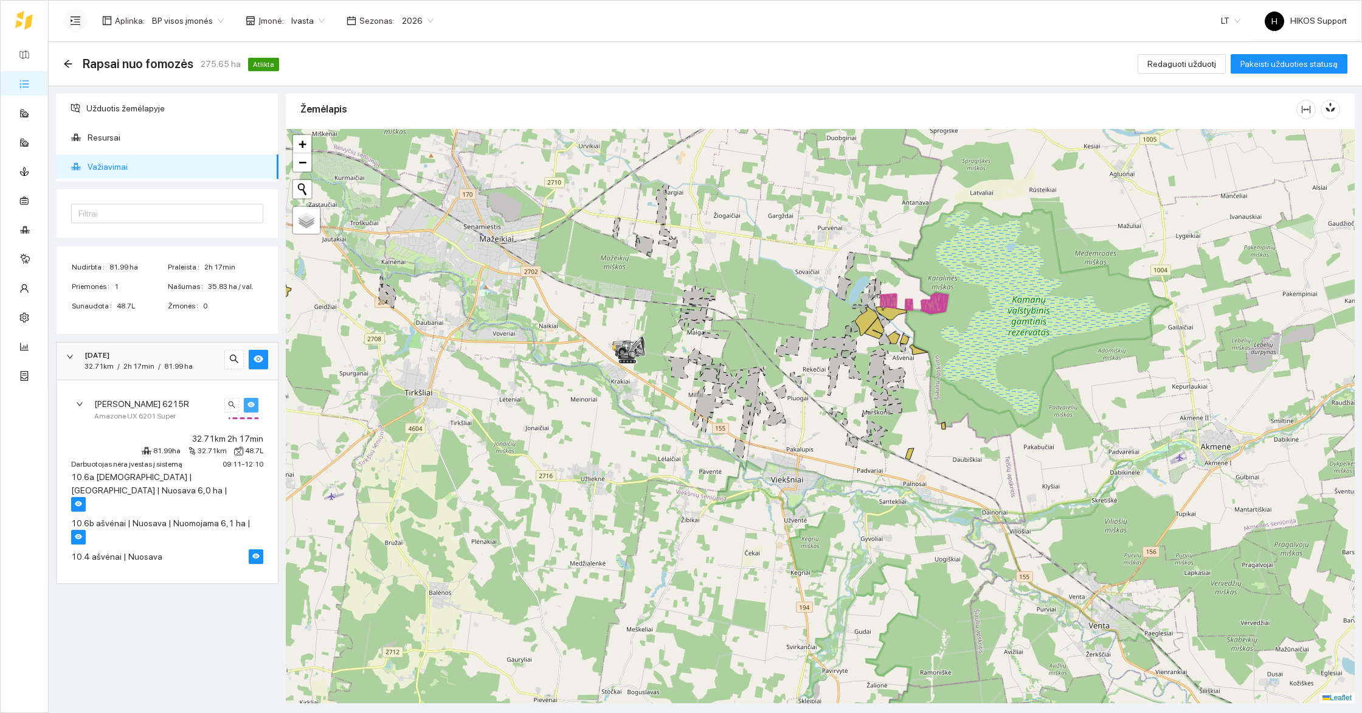
click at [1013, 370] on div at bounding box center [820, 416] width 1069 height 574
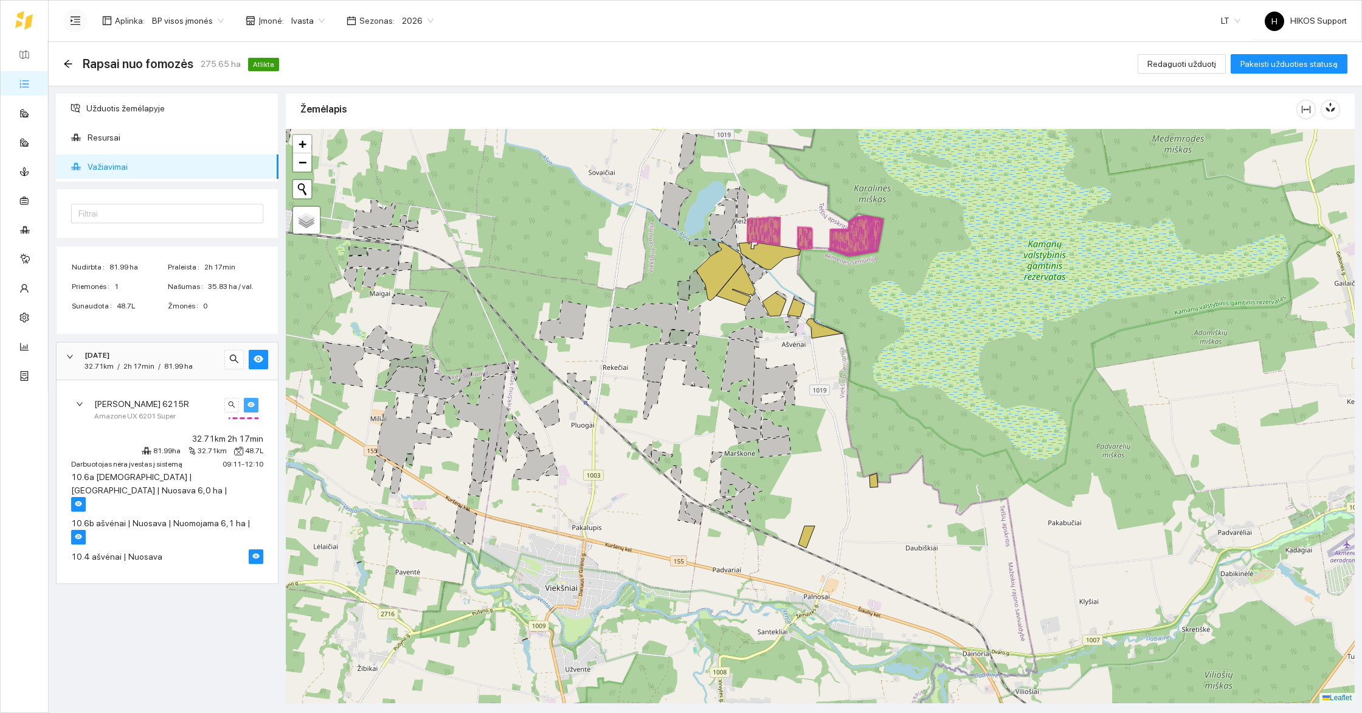
click at [894, 330] on div at bounding box center [820, 416] width 1069 height 574
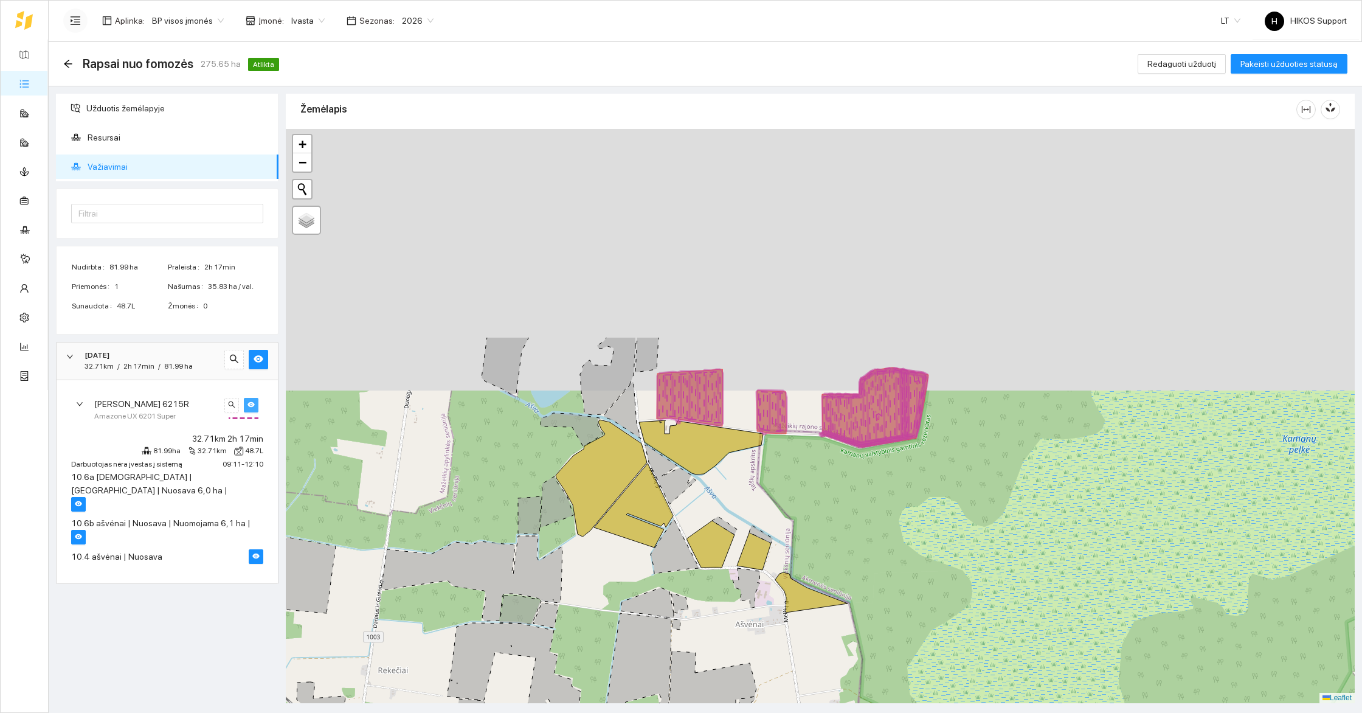
drag, startPoint x: 783, startPoint y: 240, endPoint x: 840, endPoint y: 508, distance: 274.7
click at [840, 508] on div at bounding box center [820, 416] width 1069 height 574
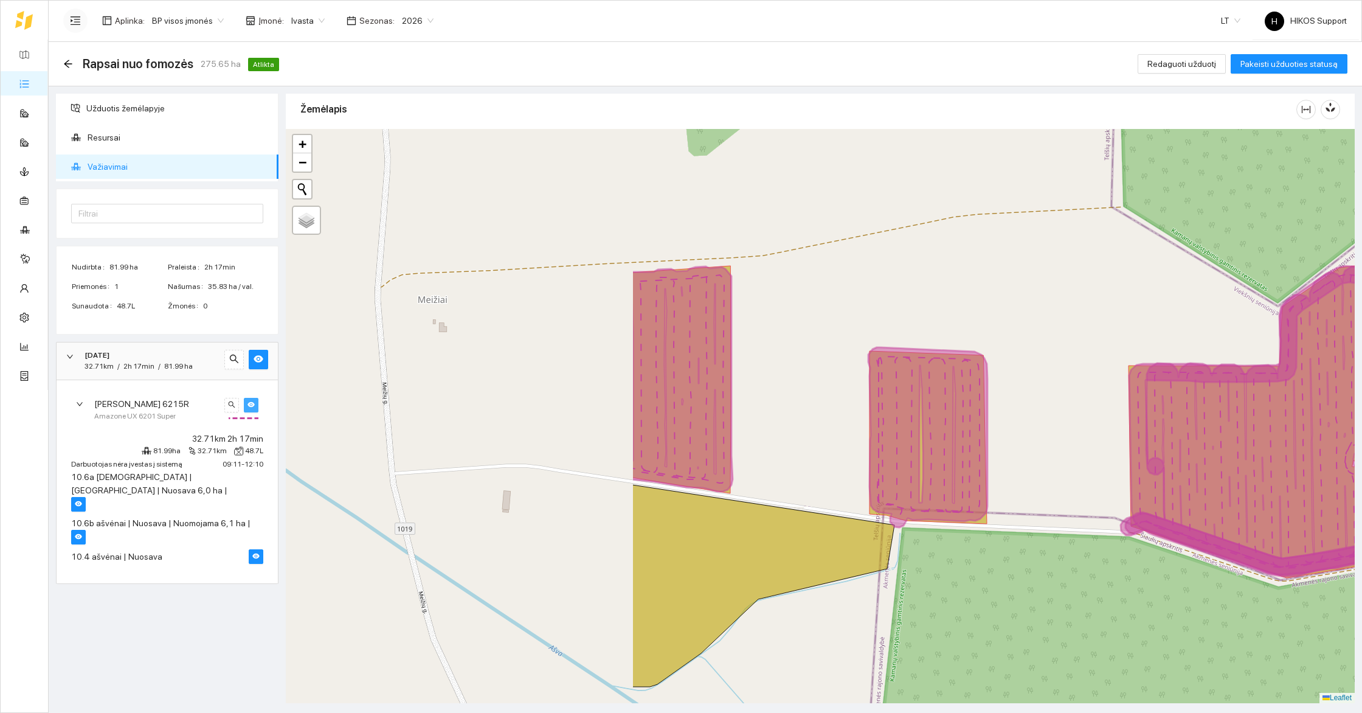
drag, startPoint x: 615, startPoint y: 300, endPoint x: 1069, endPoint y: 305, distance: 454.2
click at [1069, 305] on div at bounding box center [820, 416] width 1069 height 574
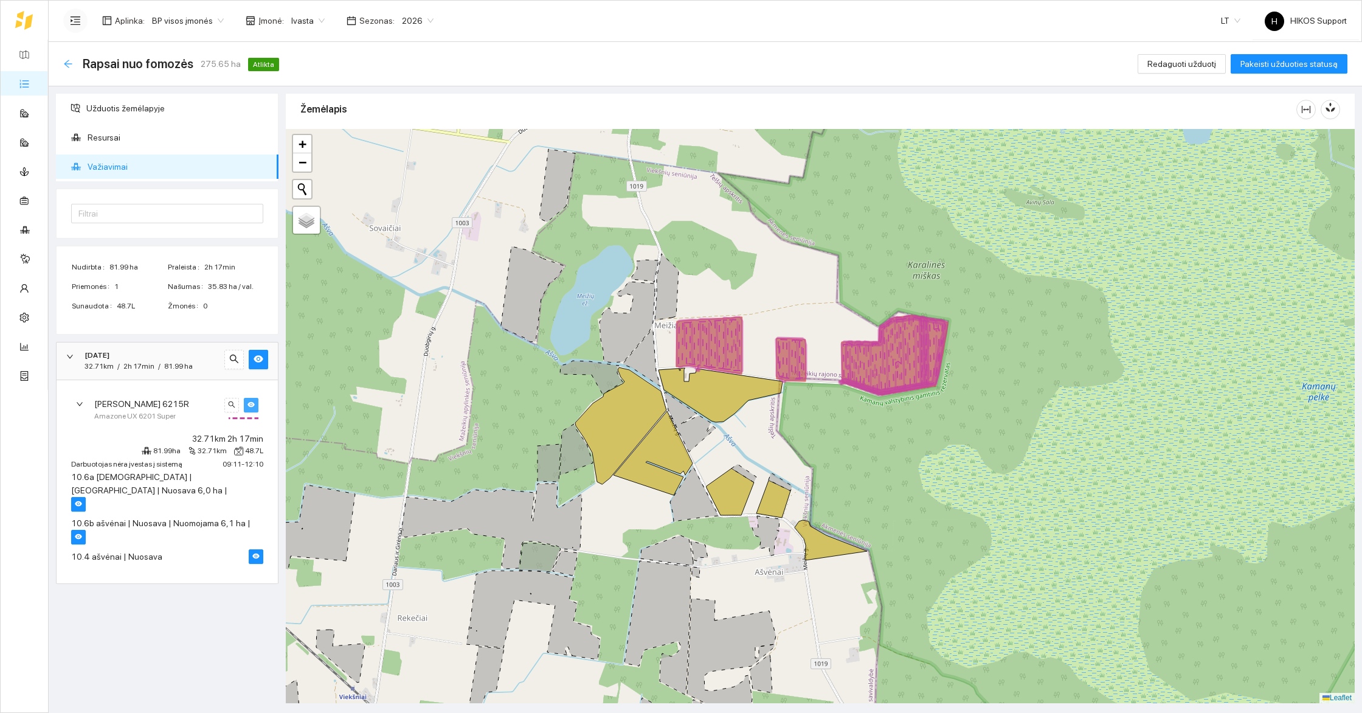
click at [68, 65] on icon "arrow-left" at bounding box center [68, 64] width 10 height 10
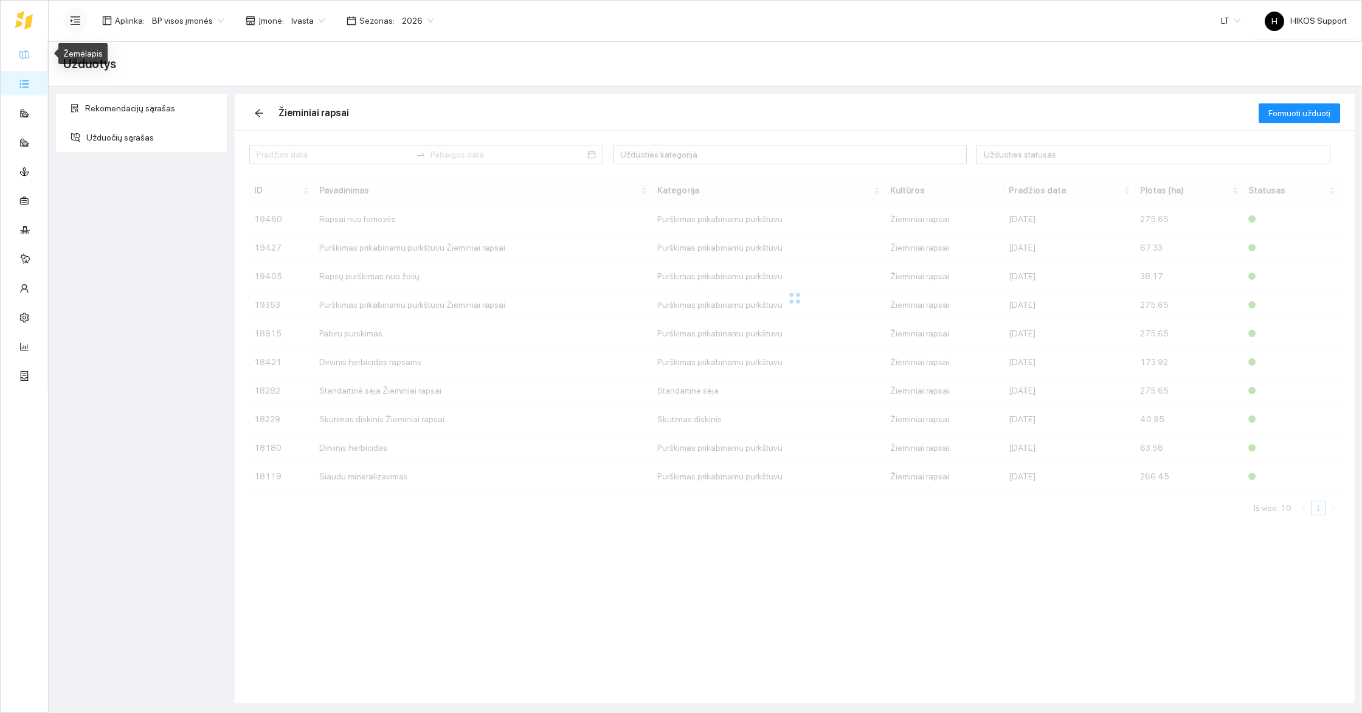
click at [35, 58] on link "Žemėlapis" at bounding box center [55, 54] width 40 height 10
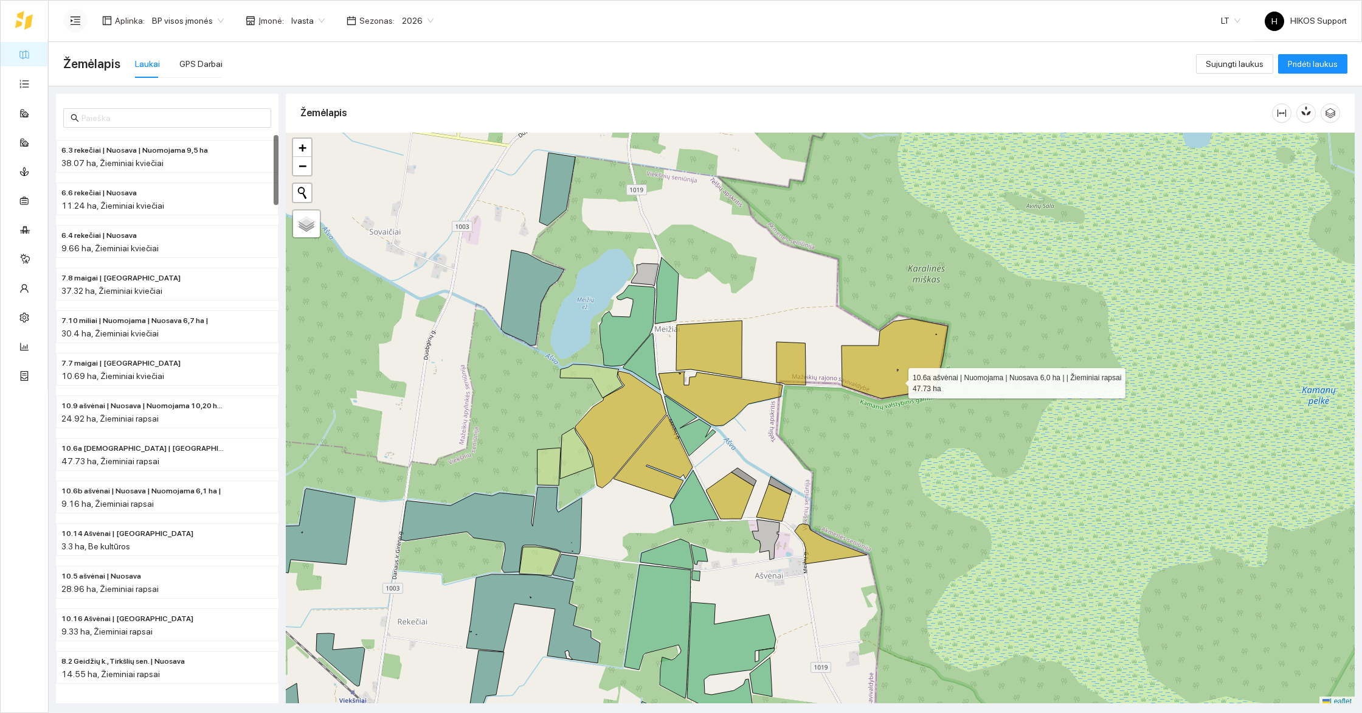
click at [897, 376] on icon at bounding box center [894, 359] width 106 height 80
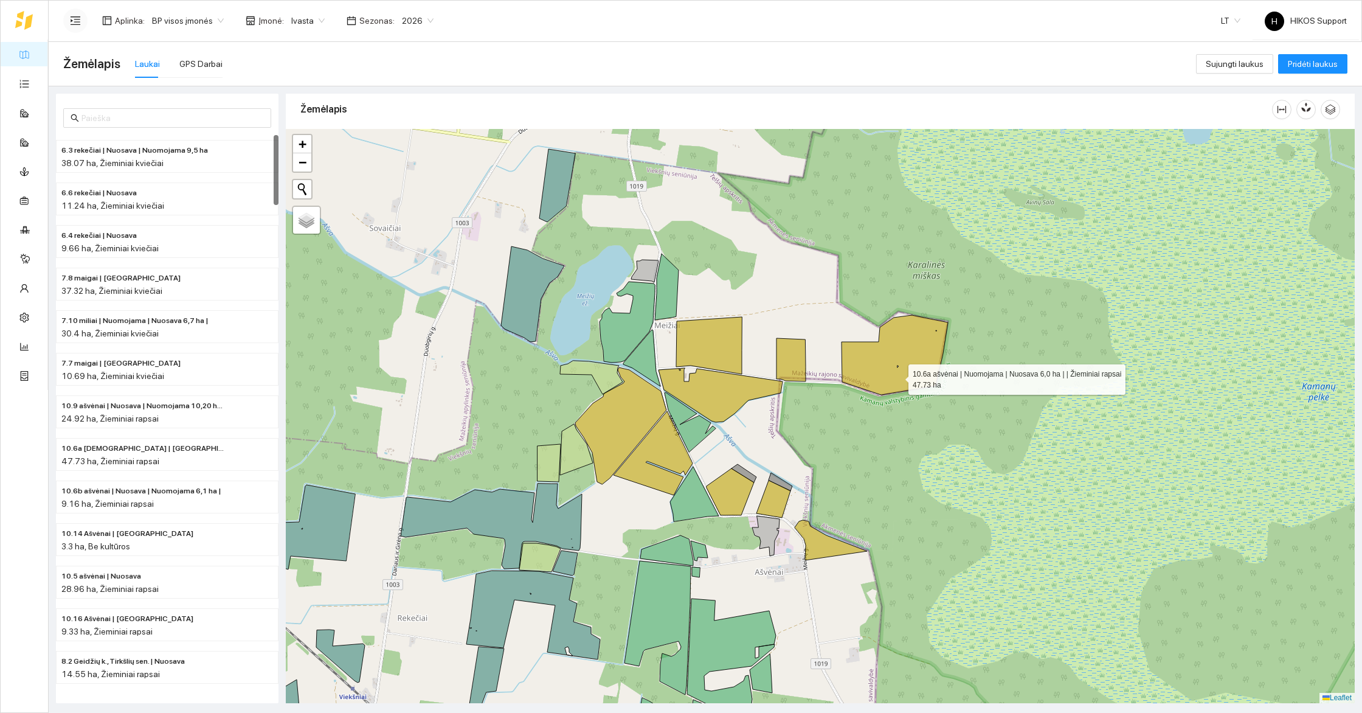
scroll to position [294, 0]
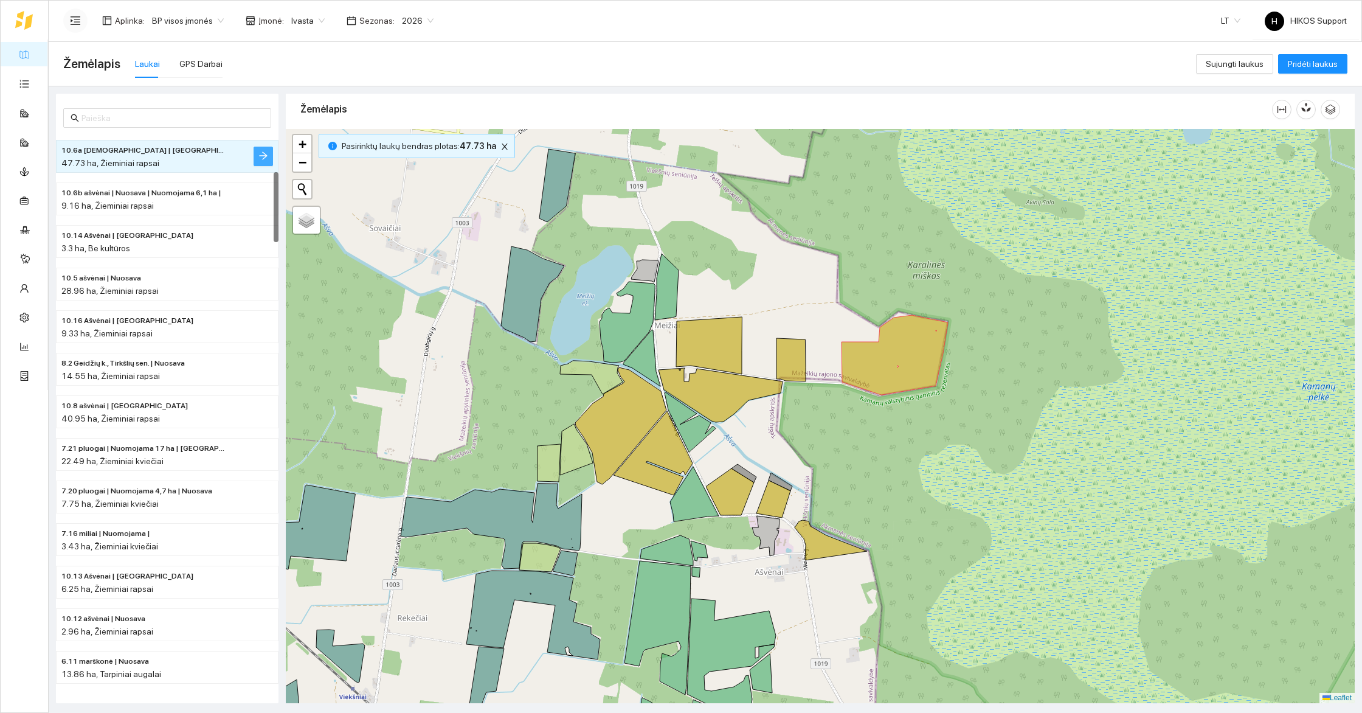
click at [259, 149] on button "button" at bounding box center [263, 156] width 19 height 19
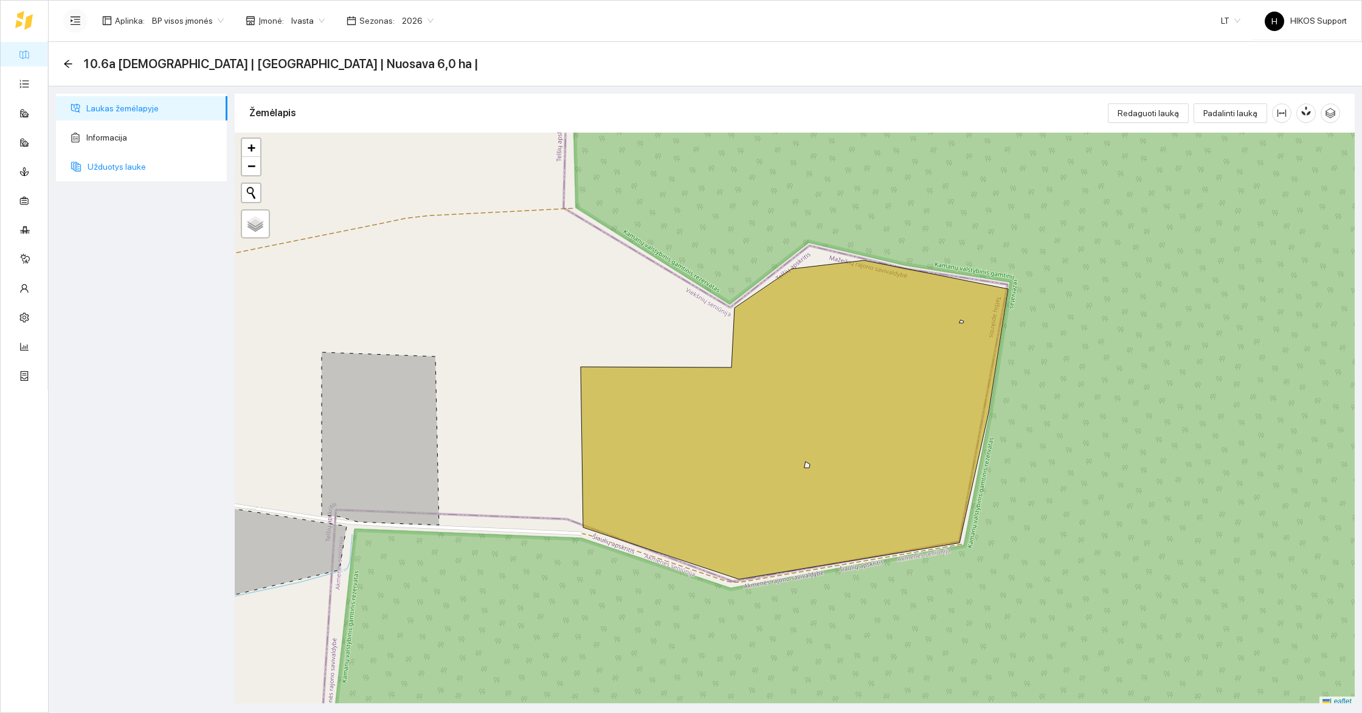
click at [124, 165] on span "Užduotys lauke" at bounding box center [153, 166] width 130 height 24
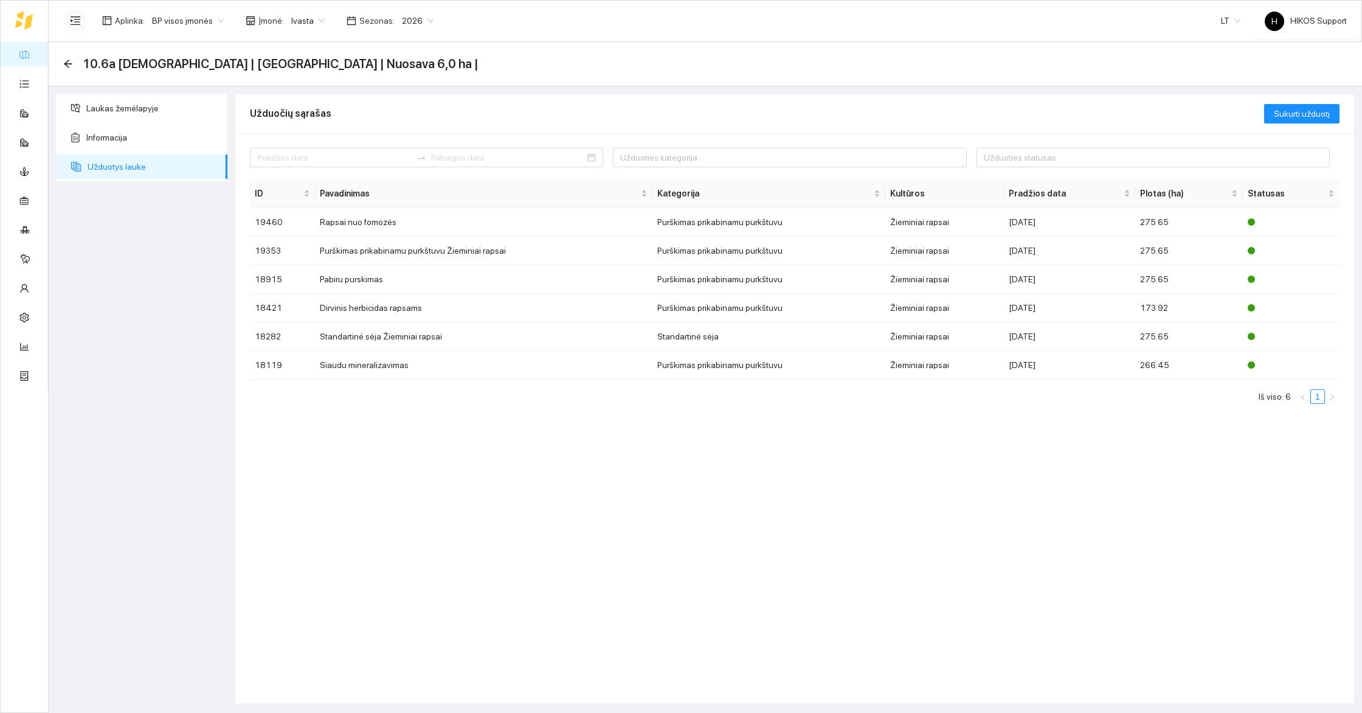
click at [35, 54] on link "Žemėlapis" at bounding box center [55, 54] width 40 height 10
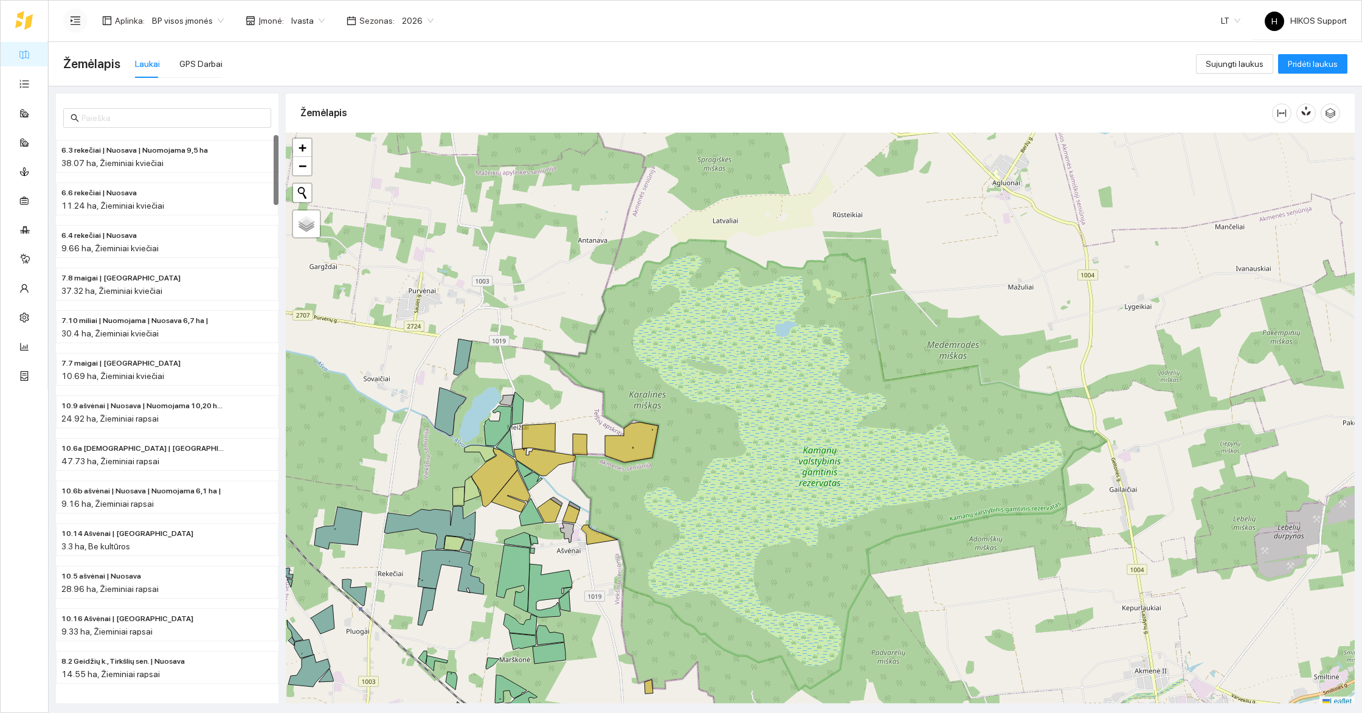
scroll to position [4, 0]
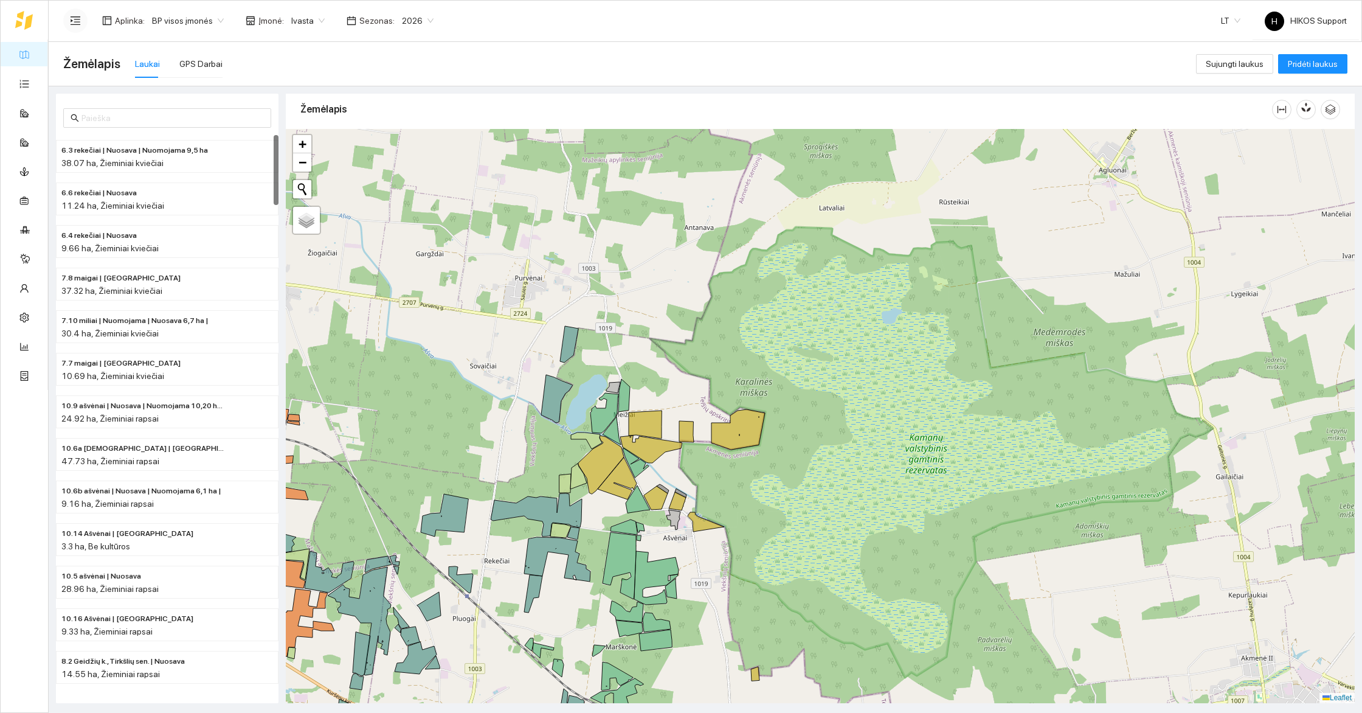
drag, startPoint x: 635, startPoint y: 484, endPoint x: 817, endPoint y: 474, distance: 182.1
click at [817, 474] on div at bounding box center [820, 416] width 1069 height 574
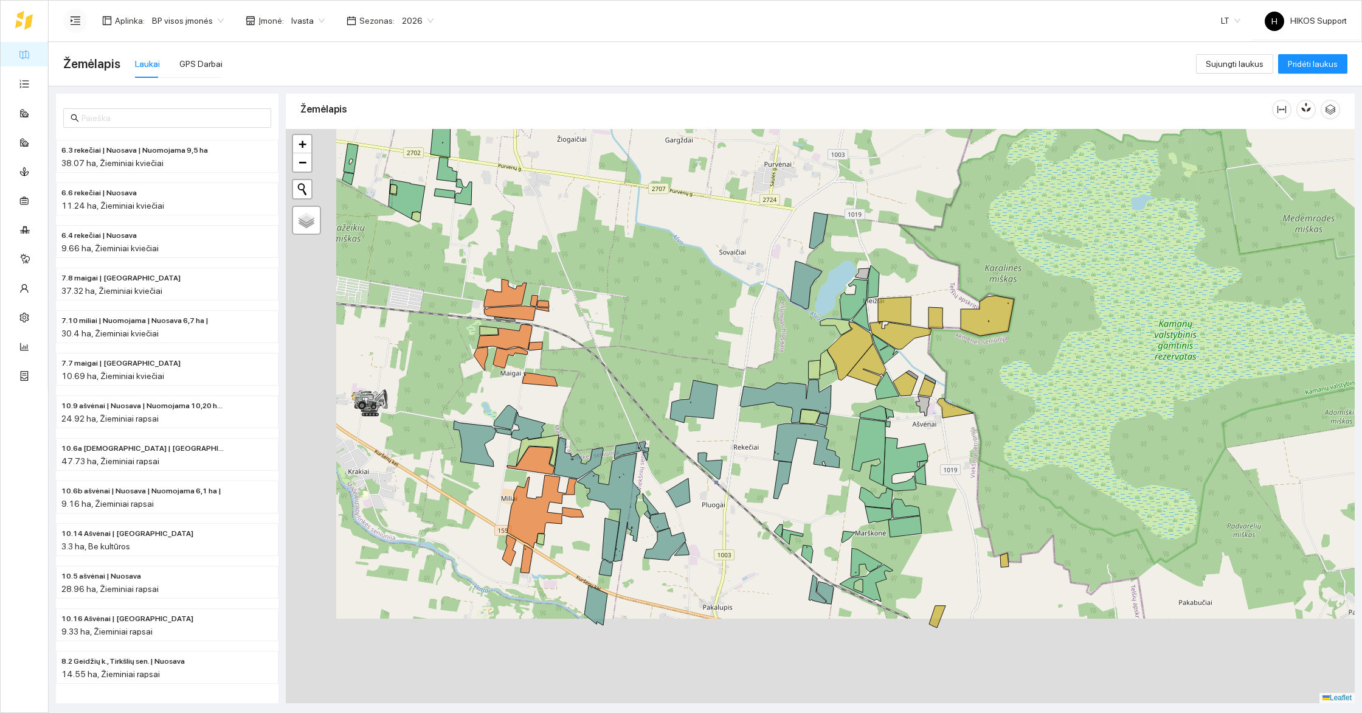
drag, startPoint x: 734, startPoint y: 553, endPoint x: 840, endPoint y: 437, distance: 157.1
click at [840, 437] on div at bounding box center [820, 416] width 1069 height 574
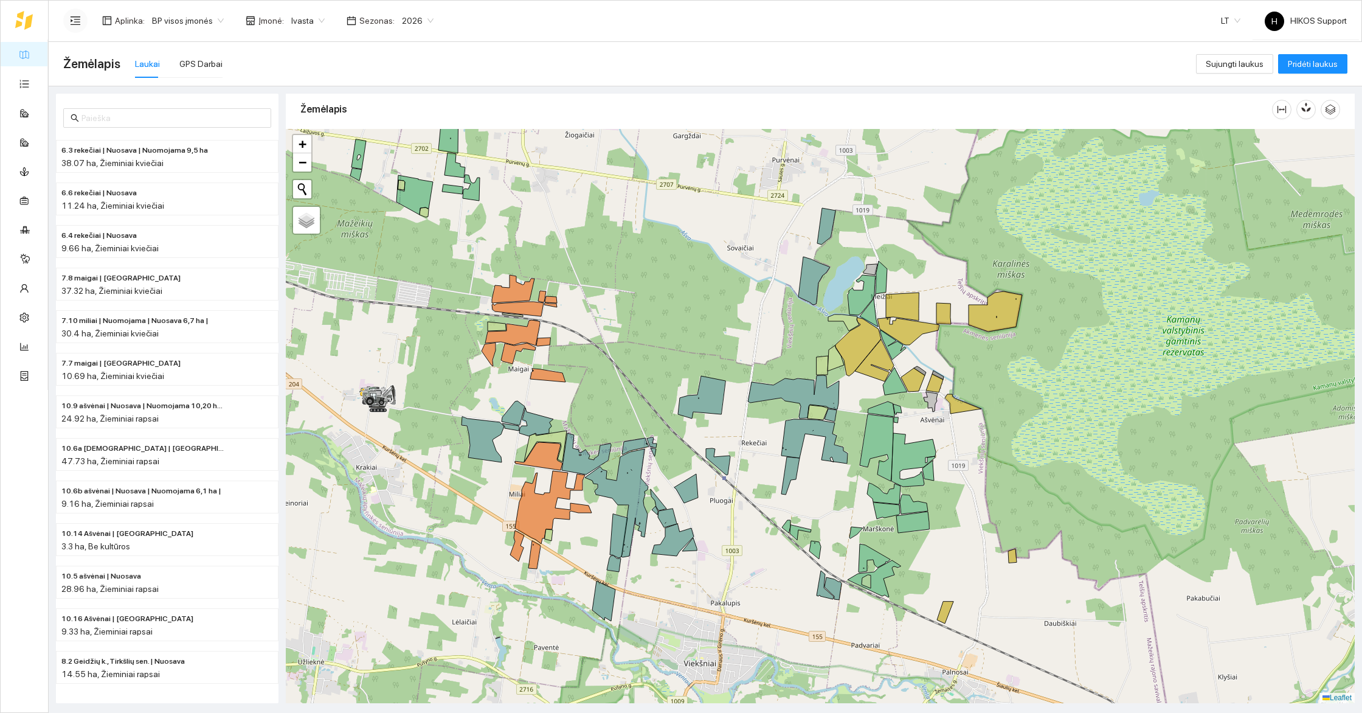
click at [179, 16] on span "BP visos įmonės" at bounding box center [188, 21] width 72 height 18
click at [161, 157] on div "[PERSON_NAME]" at bounding box center [210, 157] width 119 height 13
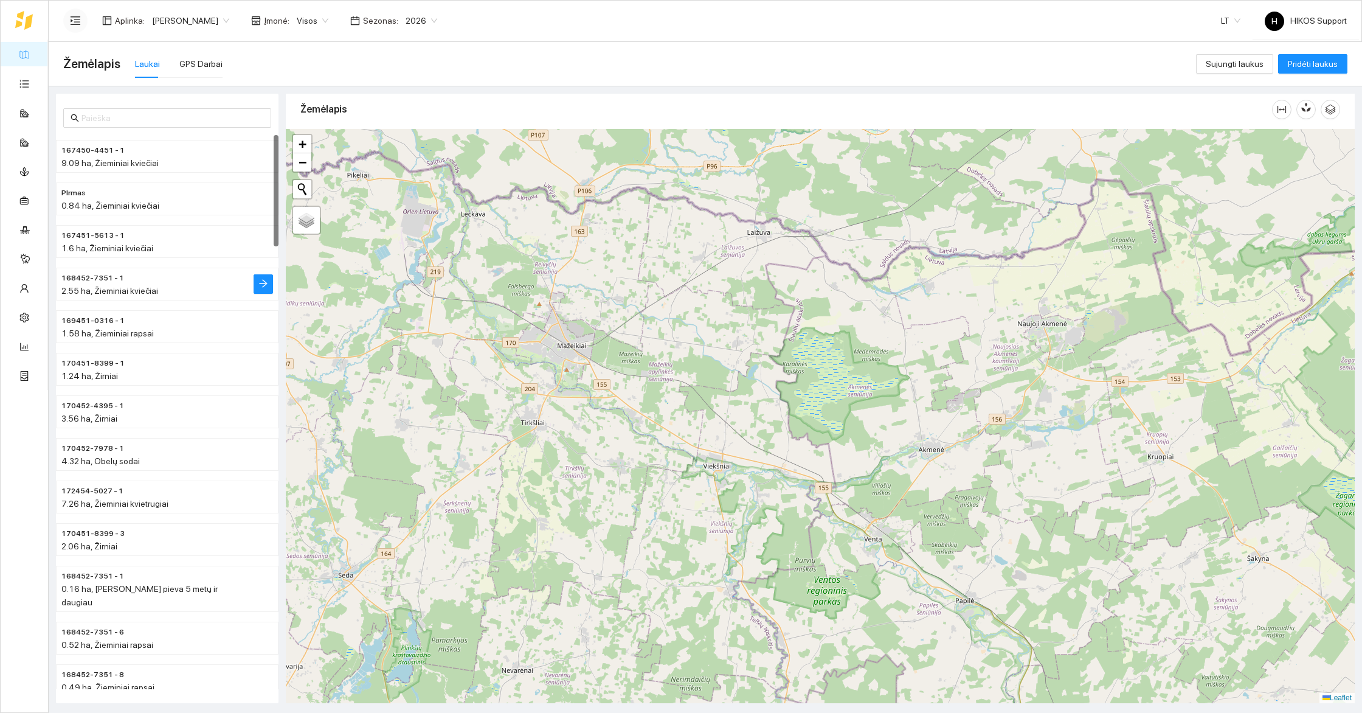
click at [137, 277] on h4 "168452-7351 - 1" at bounding box center [142, 277] width 163 height 13
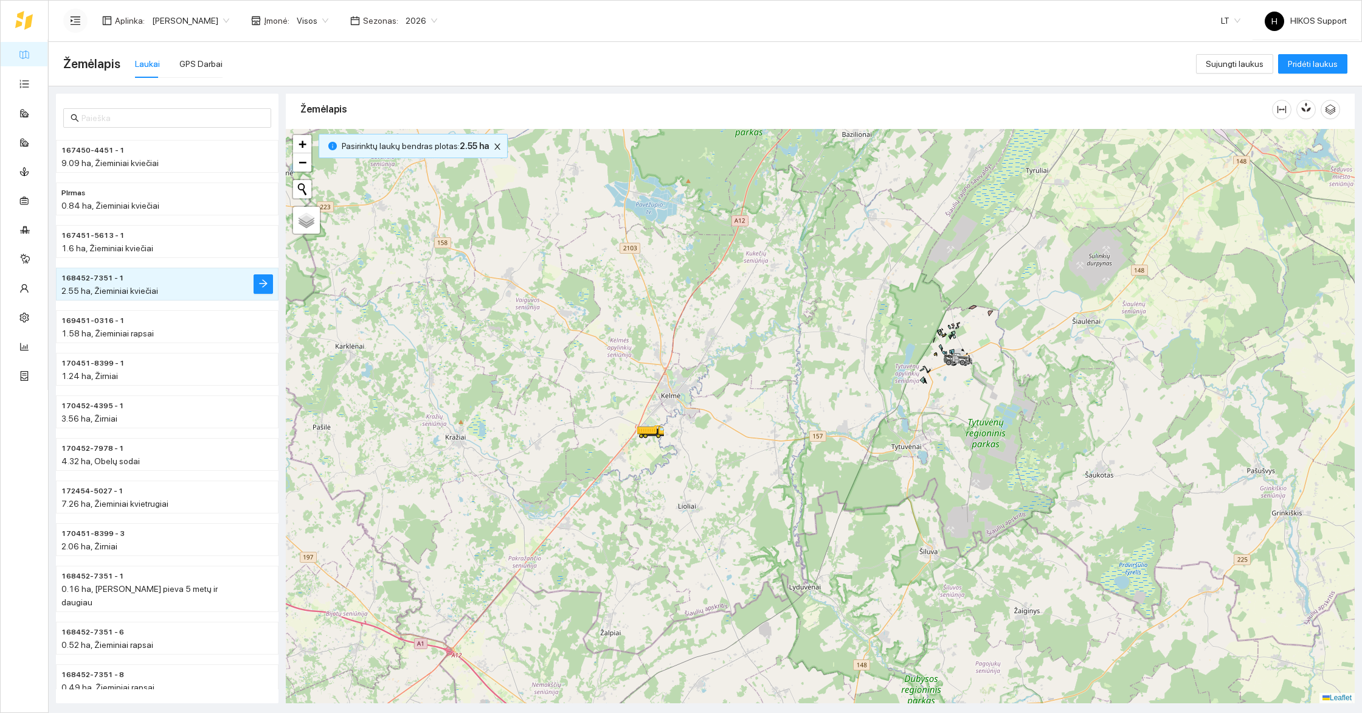
drag, startPoint x: 1037, startPoint y: 369, endPoint x: 880, endPoint y: 409, distance: 161.3
click at [880, 409] on div at bounding box center [820, 416] width 1069 height 574
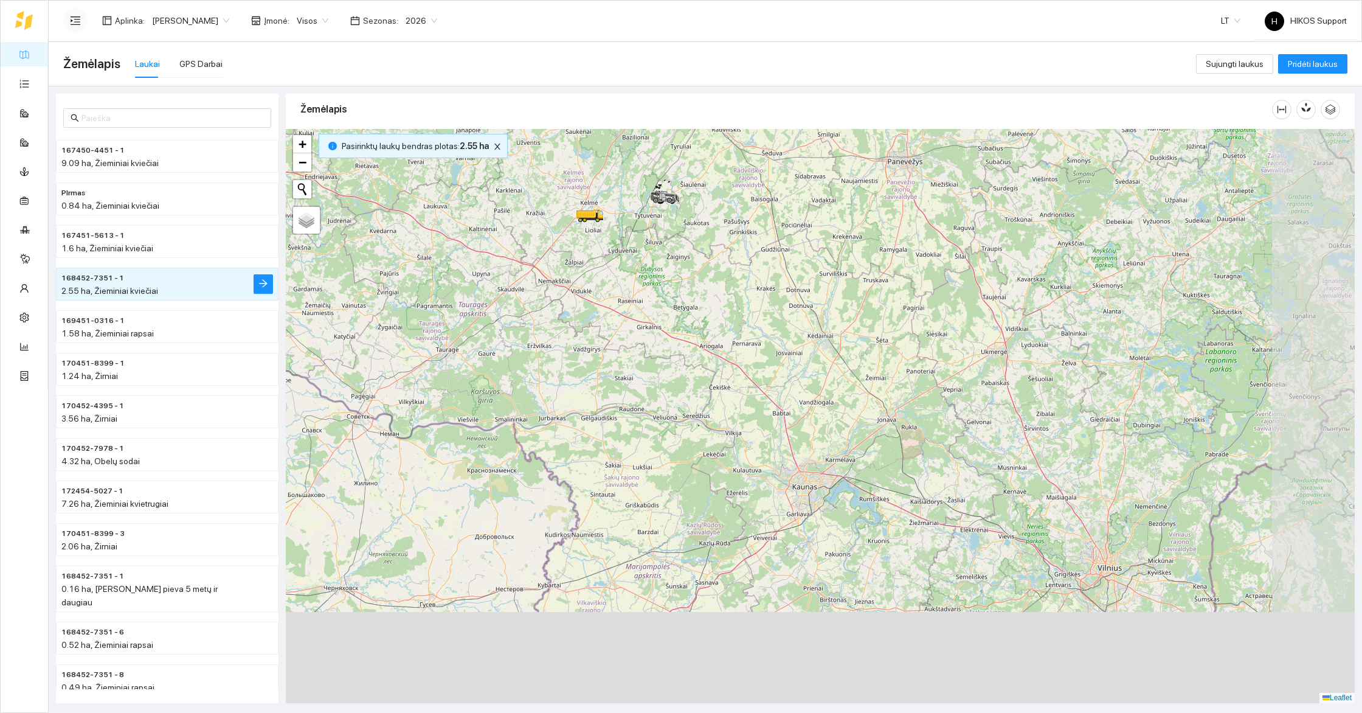
drag, startPoint x: 899, startPoint y: 509, endPoint x: 695, endPoint y: 299, distance: 293.2
click at [695, 299] on div at bounding box center [820, 416] width 1069 height 574
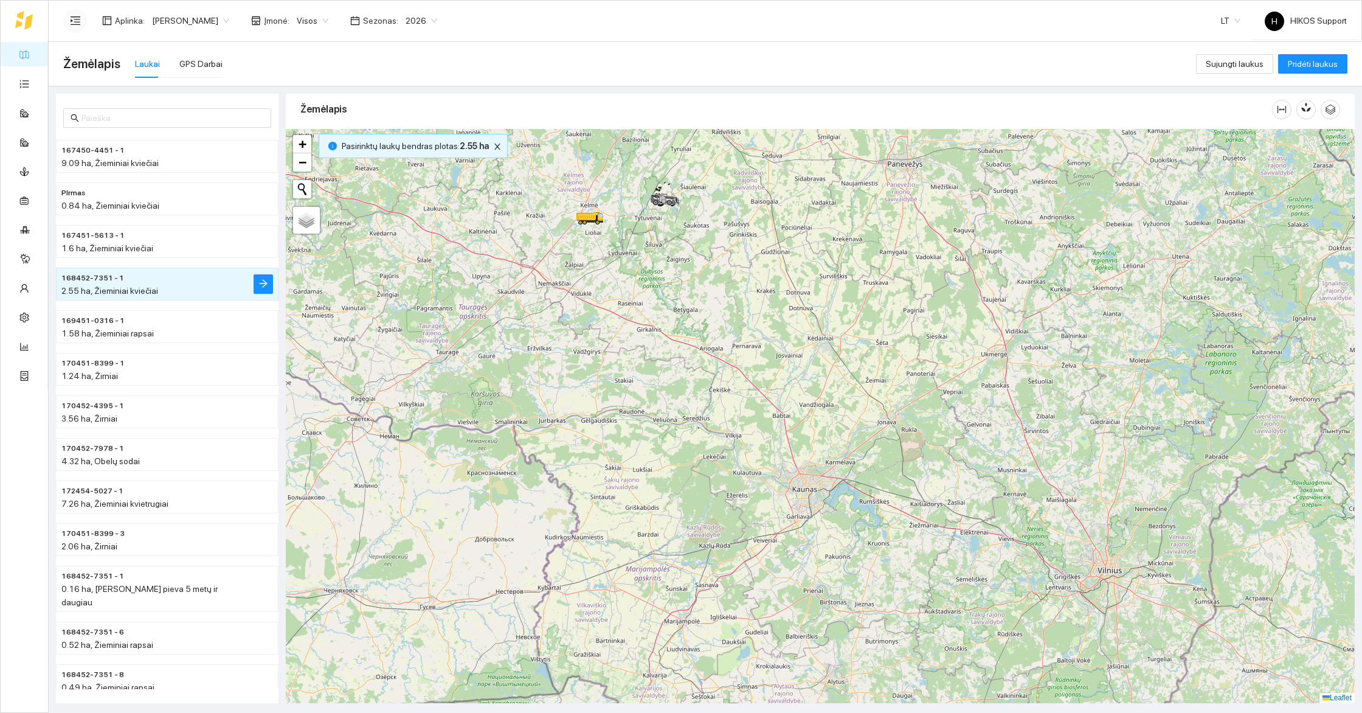
drag, startPoint x: 833, startPoint y: 396, endPoint x: 833, endPoint y: 444, distance: 47.4
click at [833, 444] on div at bounding box center [820, 416] width 1069 height 574
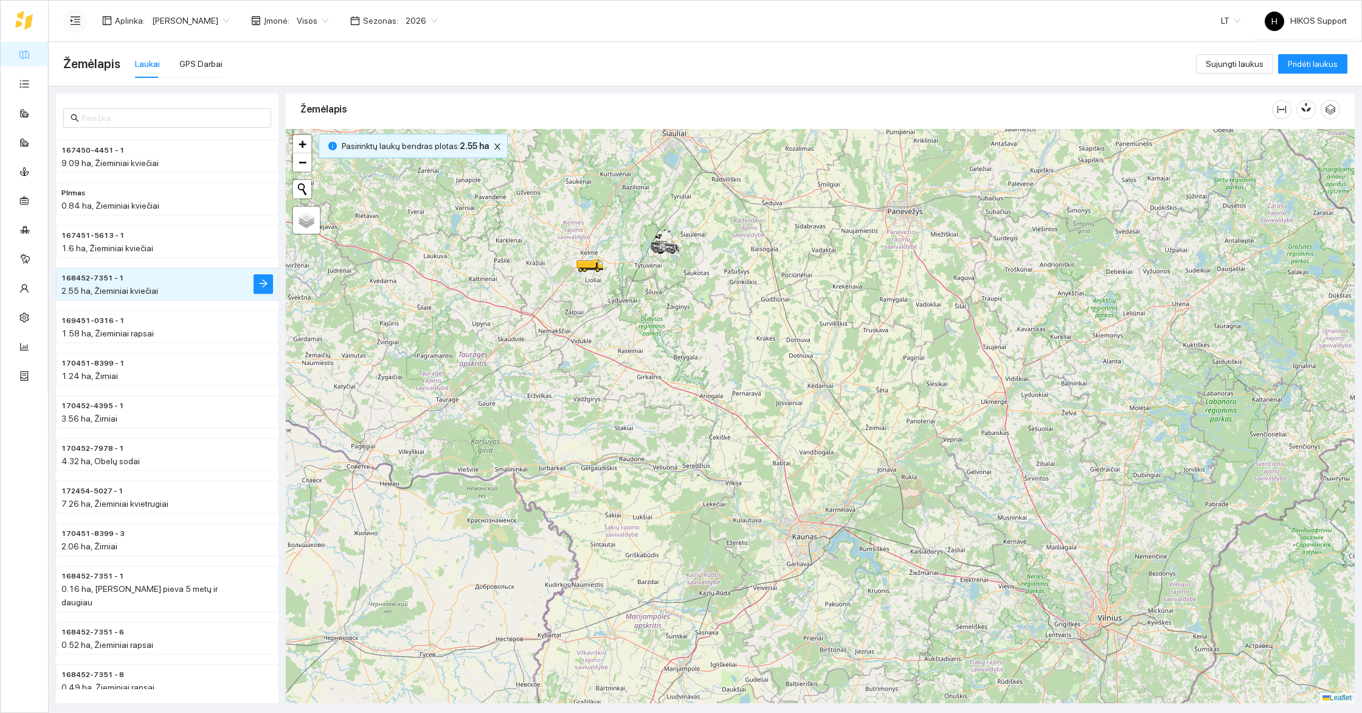
drag, startPoint x: 692, startPoint y: 367, endPoint x: 708, endPoint y: 483, distance: 117.9
click at [708, 483] on div at bounding box center [820, 416] width 1069 height 574
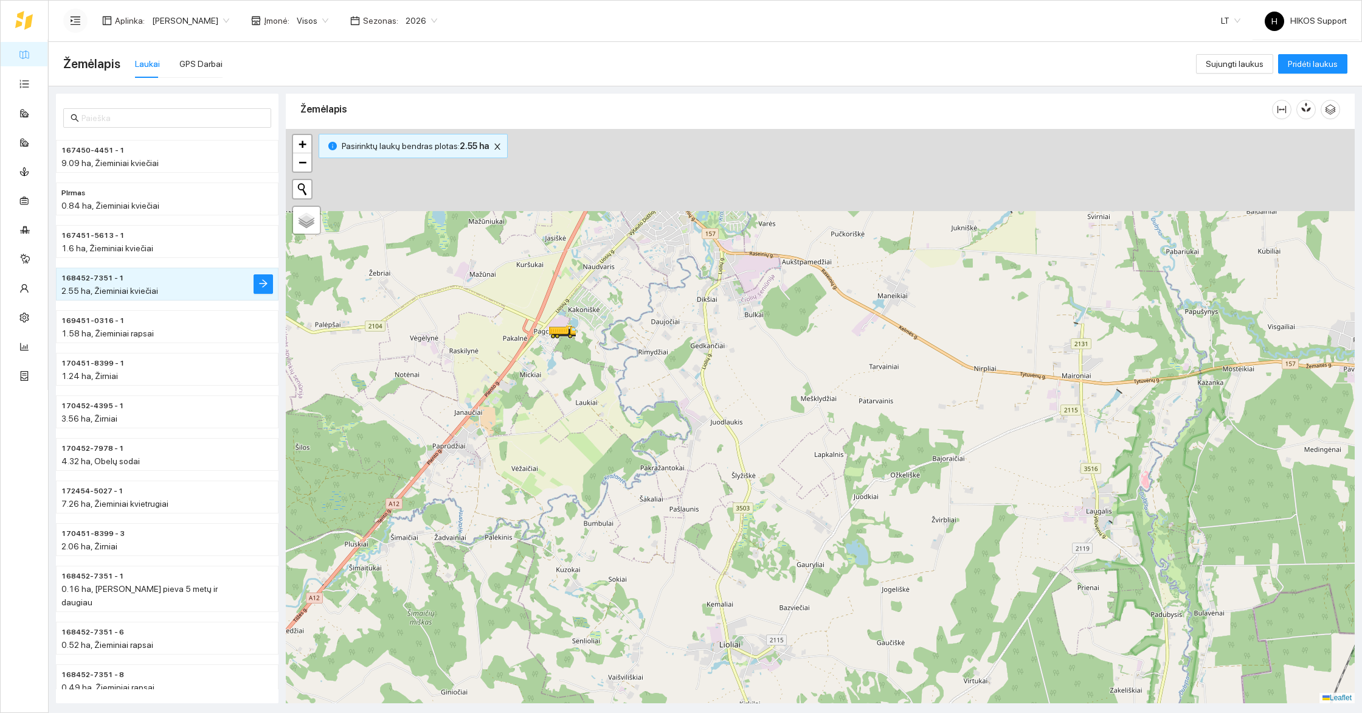
drag, startPoint x: 601, startPoint y: 387, endPoint x: 586, endPoint y: 515, distance: 129.1
click at [586, 515] on div at bounding box center [820, 416] width 1069 height 574
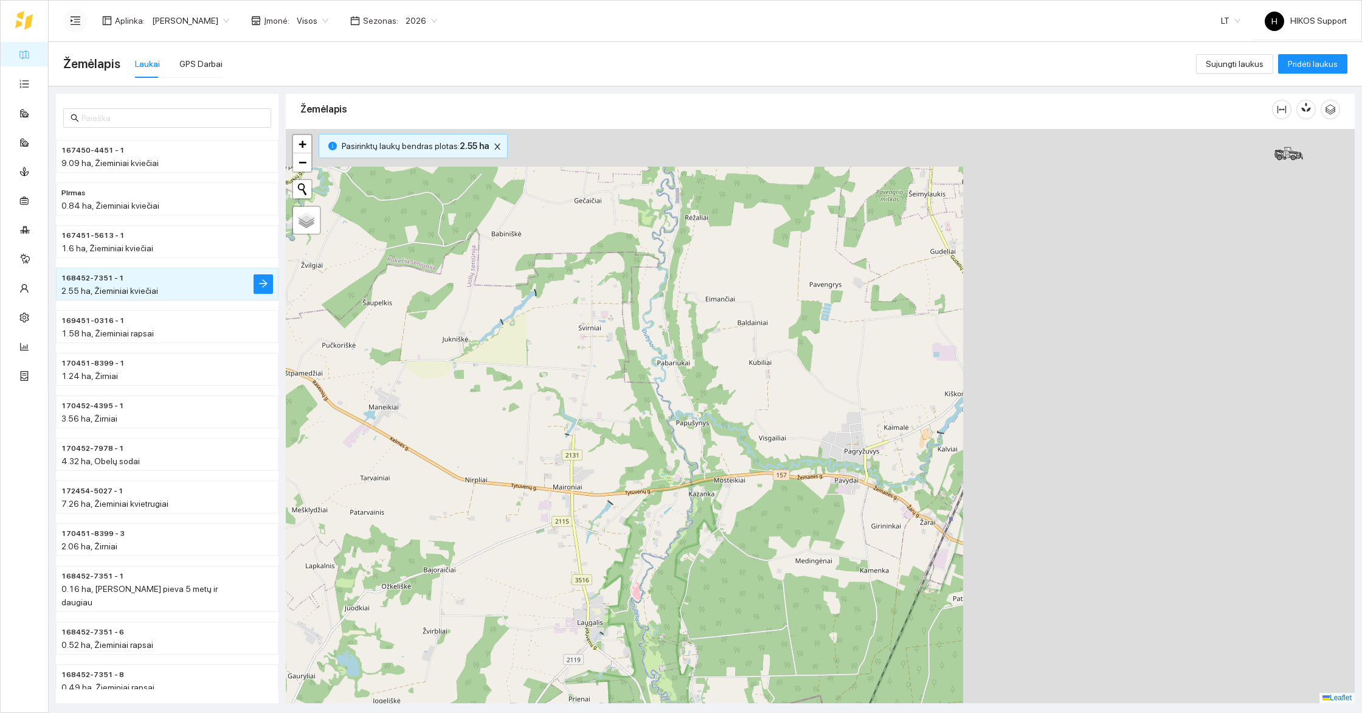
drag, startPoint x: 998, startPoint y: 406, endPoint x: 492, endPoint y: 495, distance: 514.2
click at [492, 495] on div at bounding box center [820, 416] width 1069 height 574
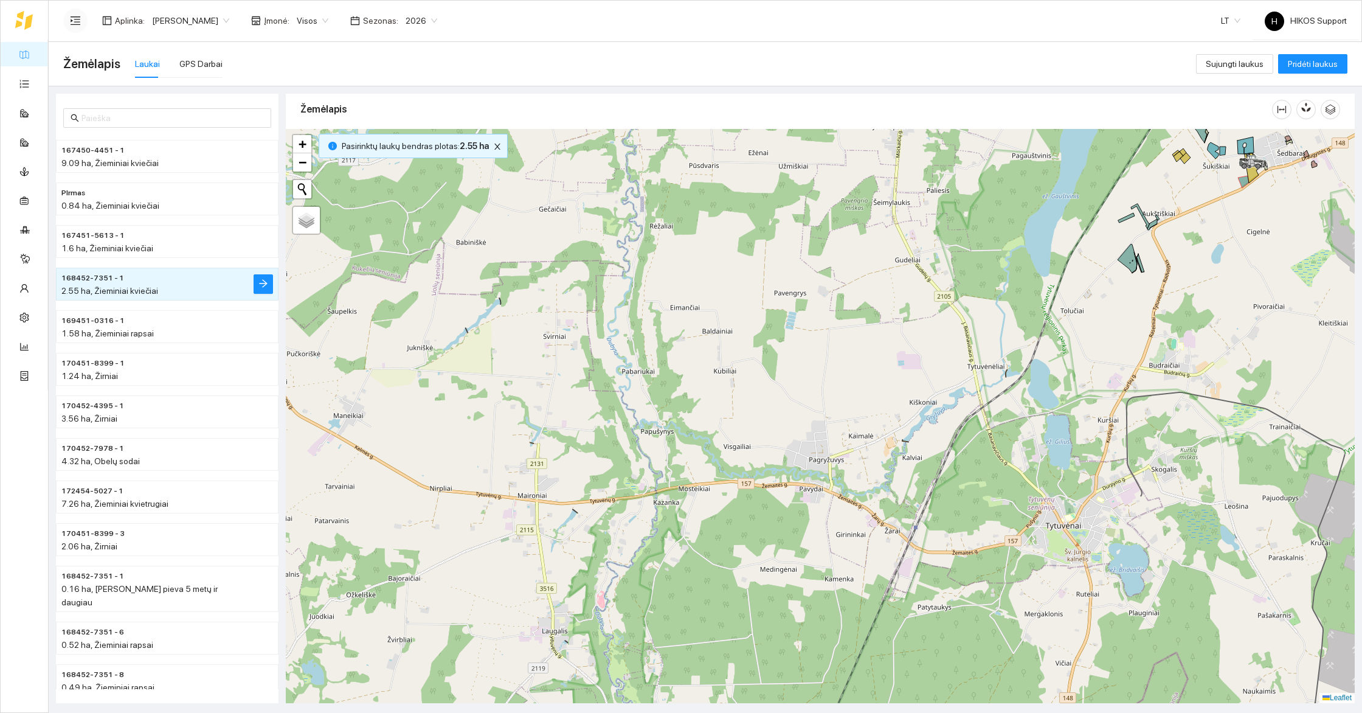
drag, startPoint x: 1108, startPoint y: 191, endPoint x: 849, endPoint y: 385, distance: 323.4
click at [849, 385] on div at bounding box center [820, 416] width 1069 height 574
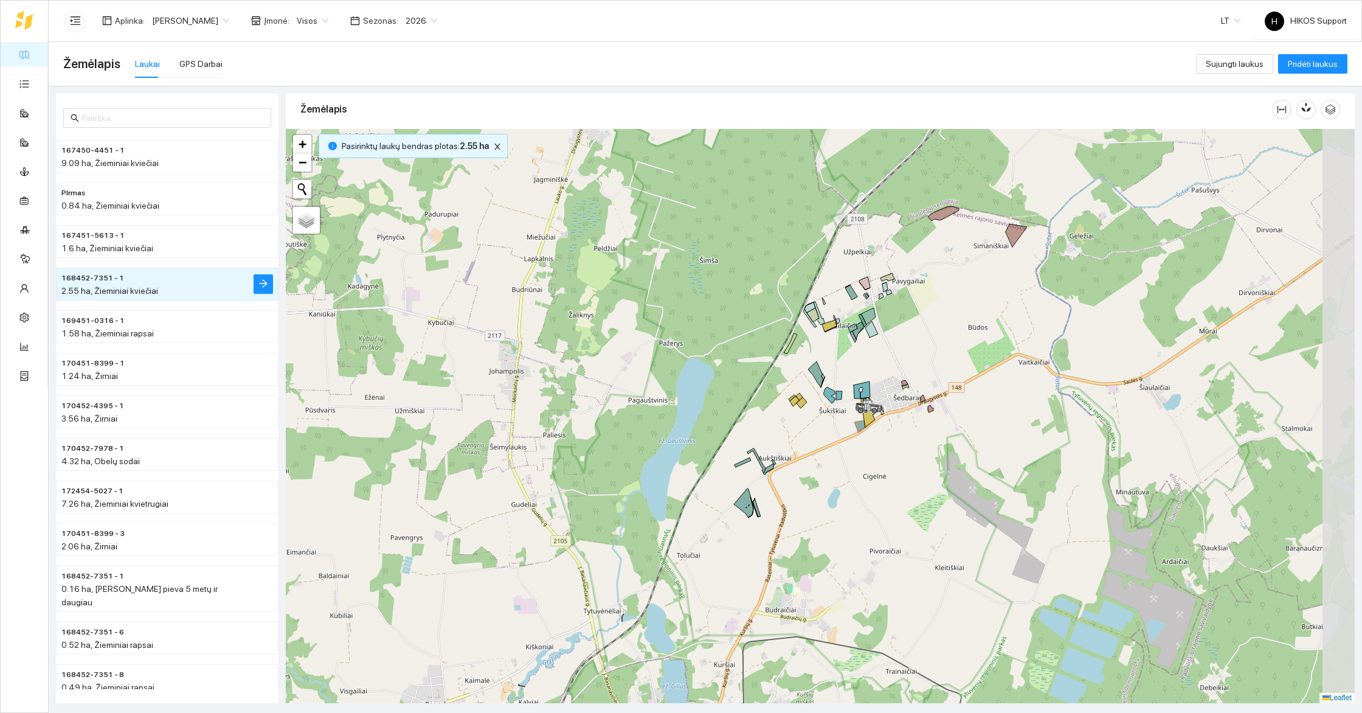
drag, startPoint x: 1128, startPoint y: 231, endPoint x: 1003, endPoint y: 281, distance: 134.8
click at [1003, 281] on div at bounding box center [820, 416] width 1069 height 574
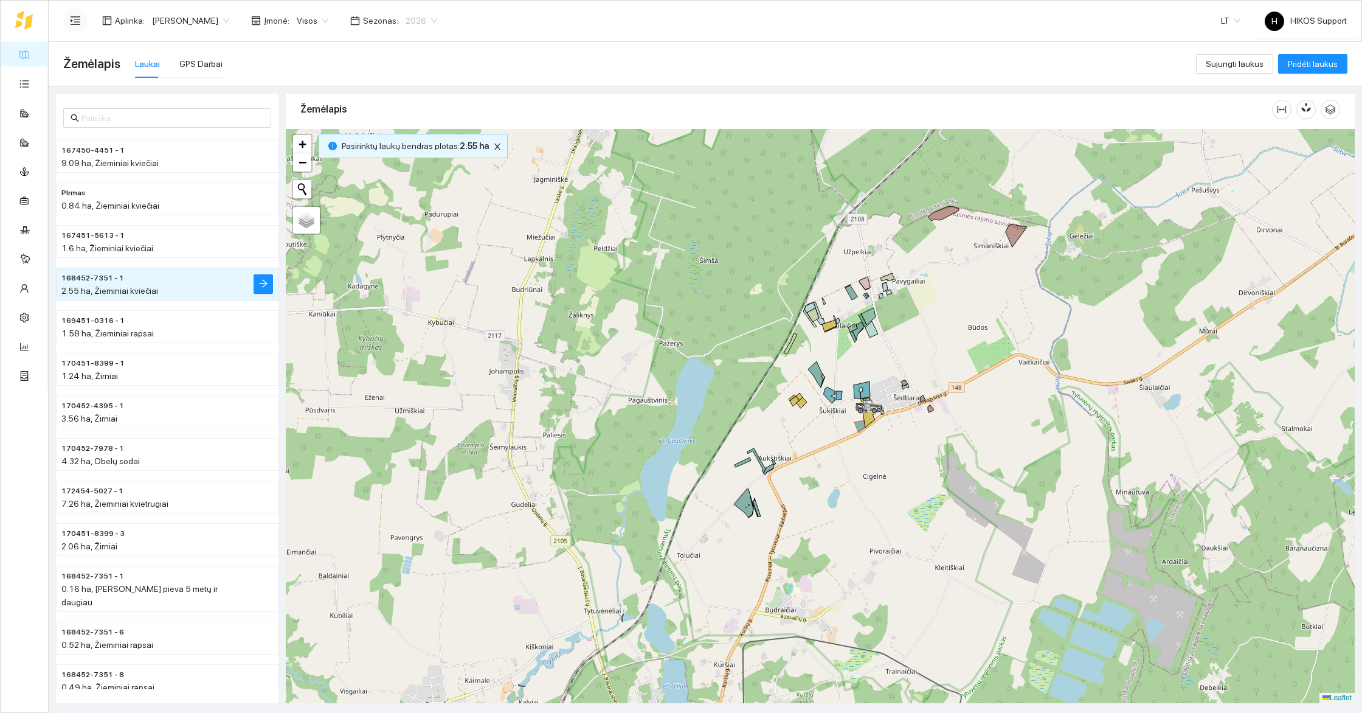
click at [406, 27] on span "2026" at bounding box center [422, 21] width 32 height 18
click at [365, 178] on div "2027" at bounding box center [372, 180] width 31 height 13
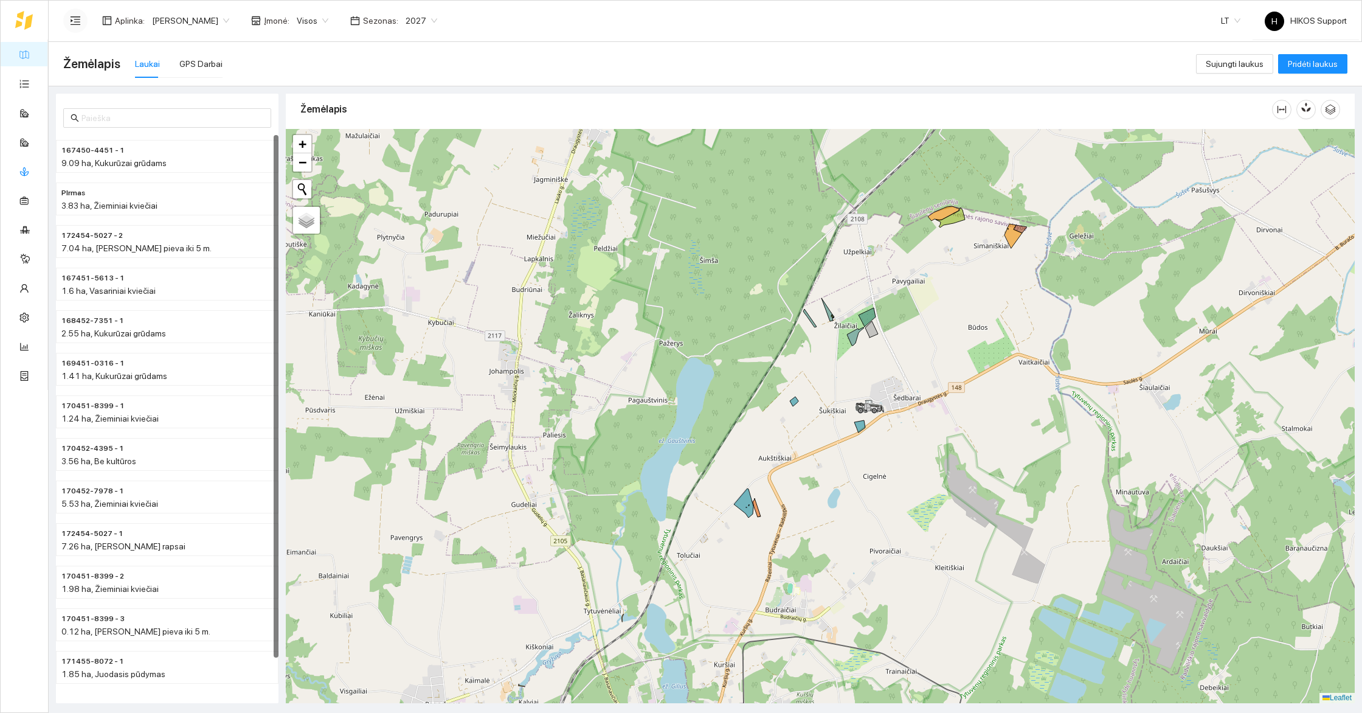
click at [35, 166] on link "Kultūros" at bounding box center [50, 171] width 30 height 10
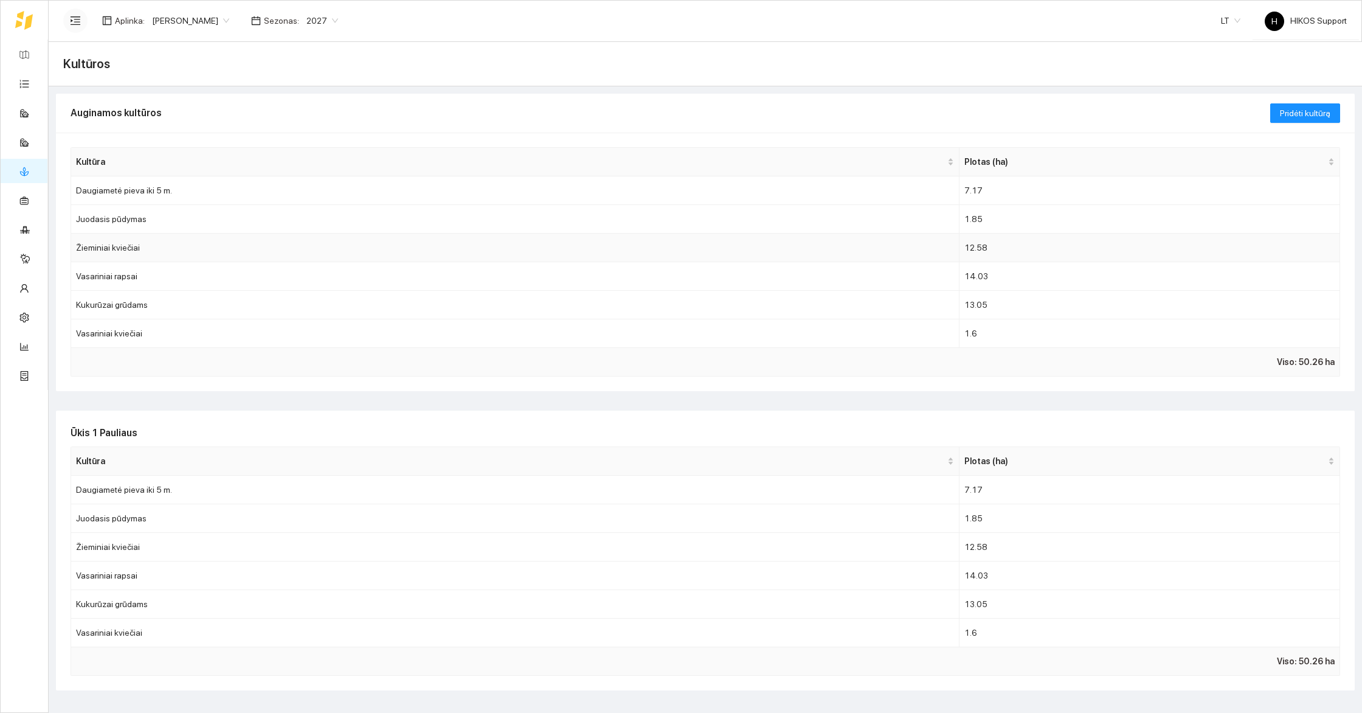
click at [160, 243] on td "Žieminiai kviečiai" at bounding box center [515, 247] width 888 height 29
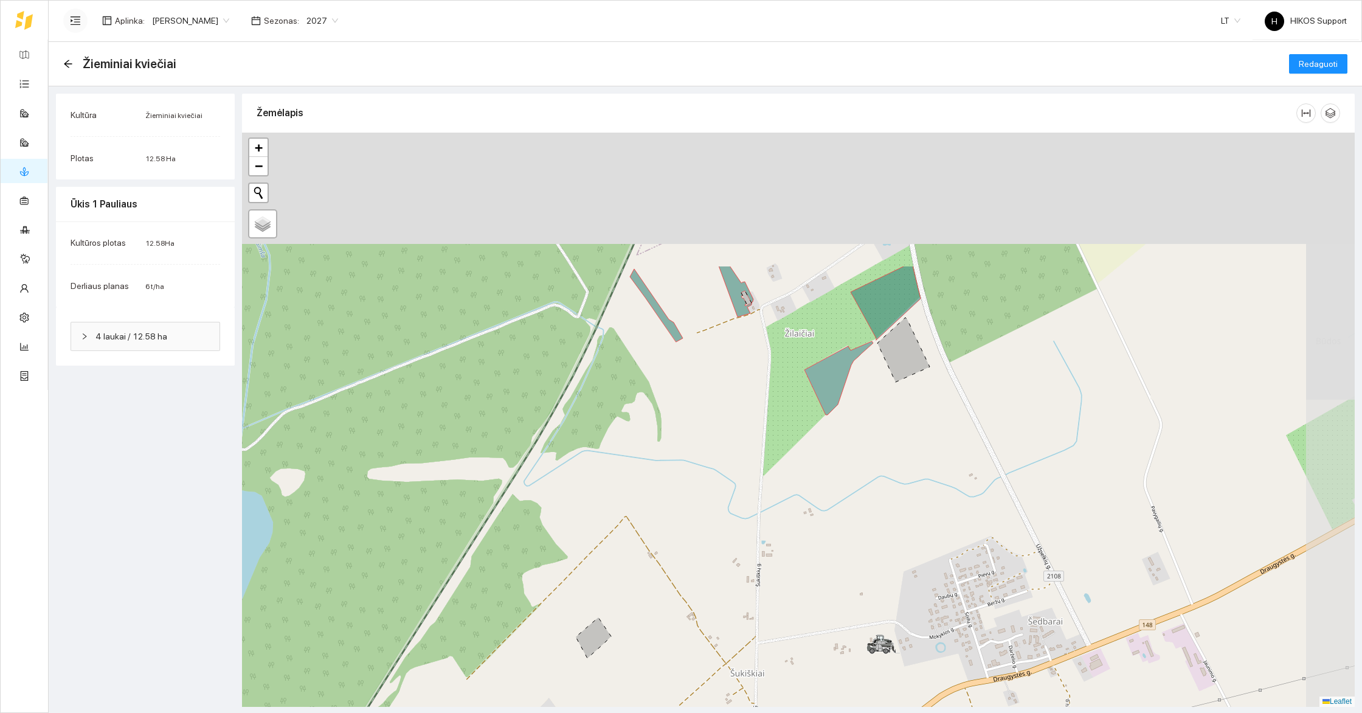
drag, startPoint x: 875, startPoint y: 346, endPoint x: 830, endPoint y: 520, distance: 179.6
click at [830, 520] on div at bounding box center [798, 420] width 1113 height 574
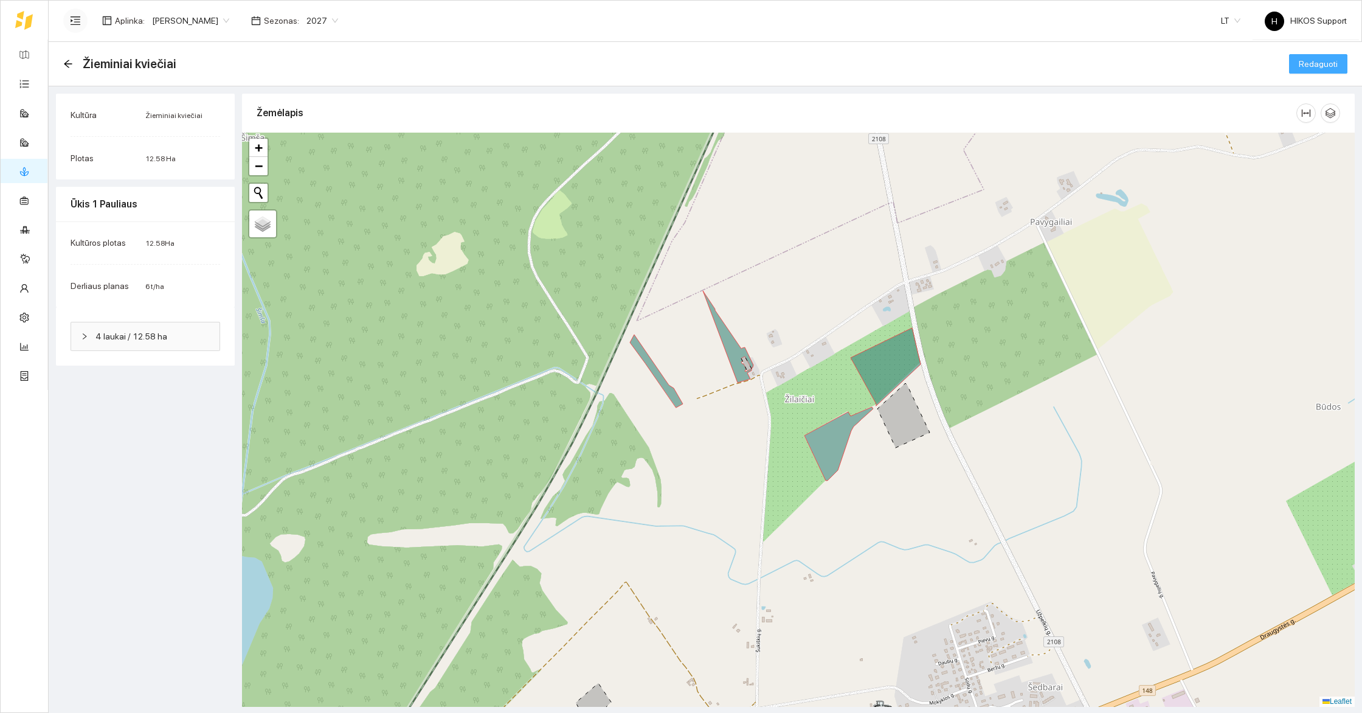
click at [1321, 60] on span "Redaguoti" at bounding box center [1318, 63] width 39 height 13
click at [902, 426] on icon at bounding box center [903, 415] width 52 height 64
click at [845, 438] on icon at bounding box center [838, 444] width 69 height 74
click at [879, 380] on icon at bounding box center [886, 367] width 70 height 78
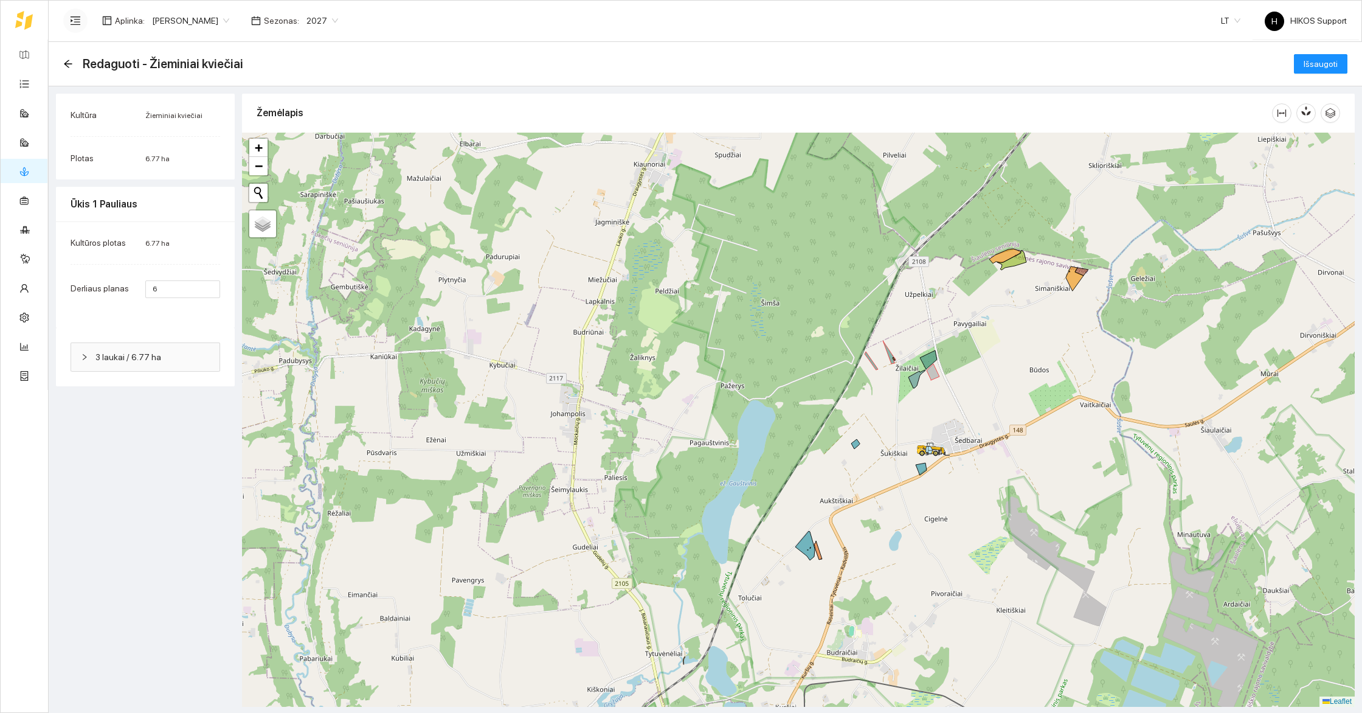
drag, startPoint x: 960, startPoint y: 477, endPoint x: 958, endPoint y: 437, distance: 39.6
click at [958, 437] on div at bounding box center [798, 420] width 1113 height 574
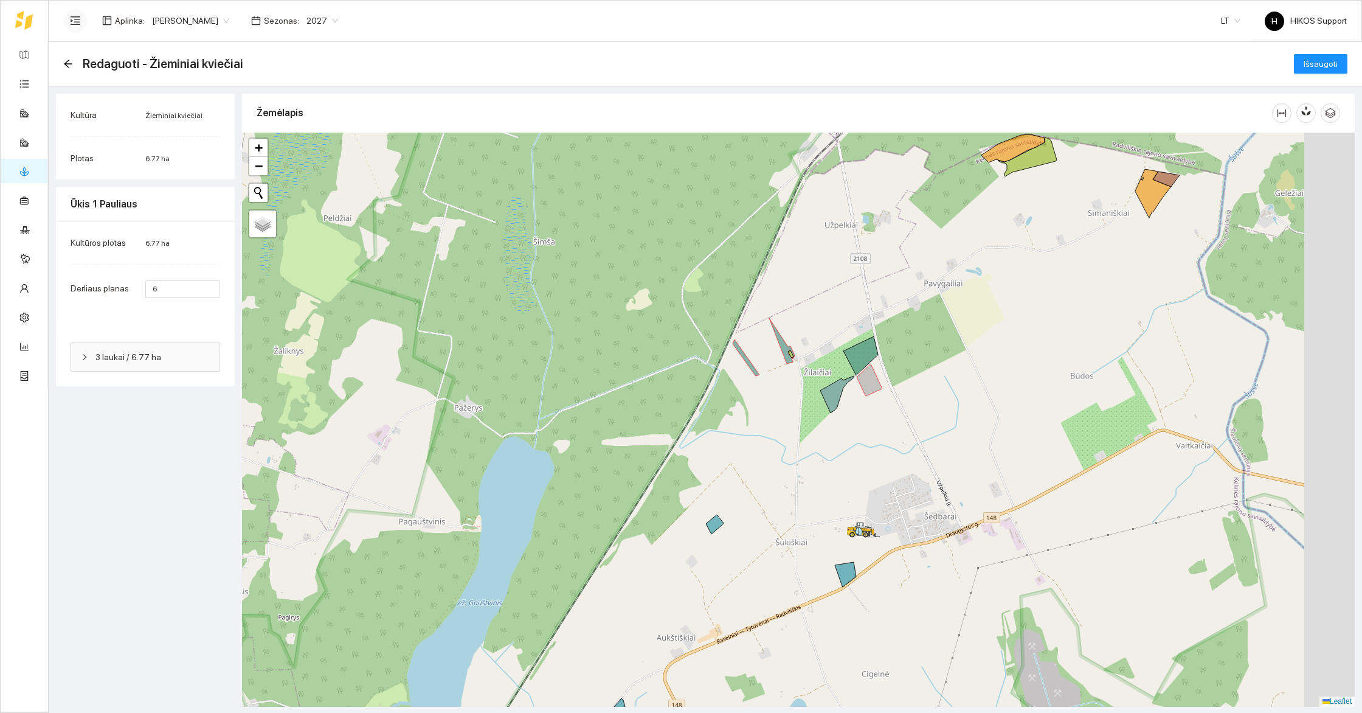
drag, startPoint x: 1022, startPoint y: 307, endPoint x: 948, endPoint y: 310, distance: 74.2
click at [944, 310] on div at bounding box center [798, 420] width 1113 height 574
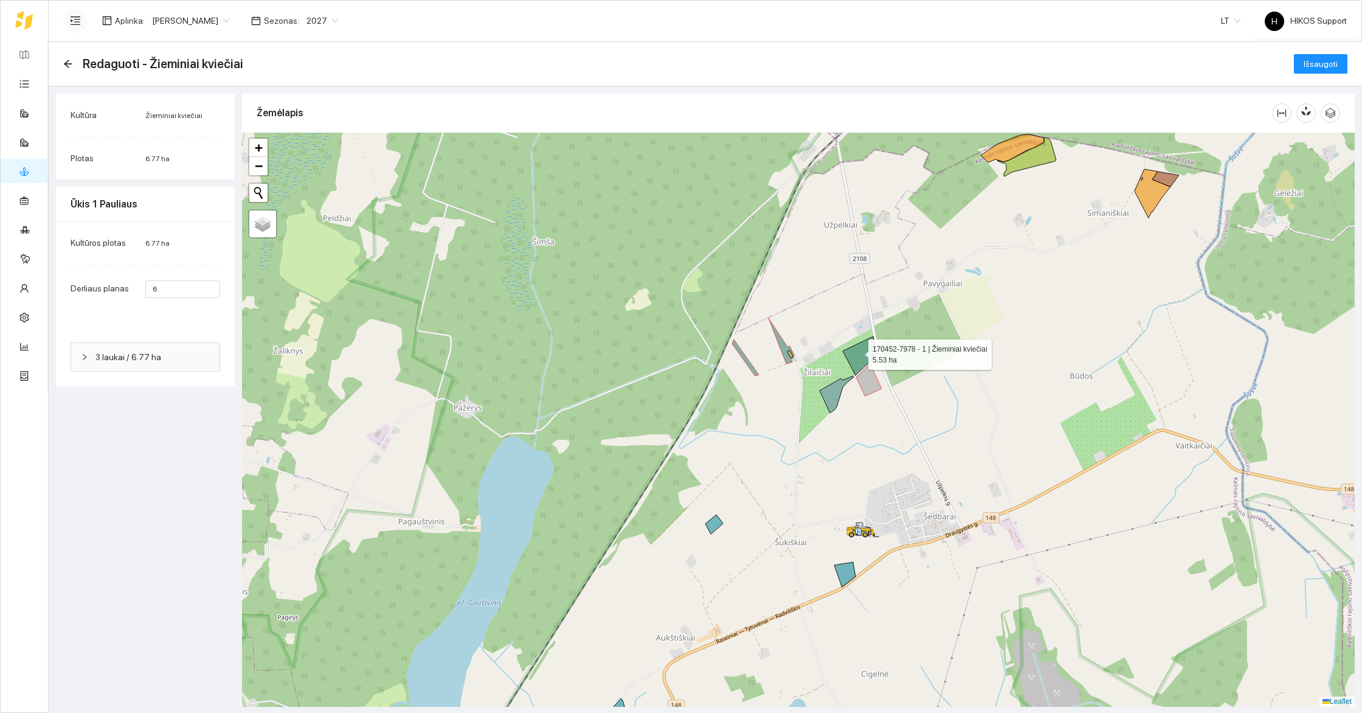
click at [857, 351] on icon at bounding box center [860, 355] width 35 height 39
click at [862, 381] on icon at bounding box center [869, 380] width 26 height 32
click at [855, 343] on div at bounding box center [798, 420] width 1113 height 574
click at [858, 354] on icon at bounding box center [860, 355] width 35 height 39
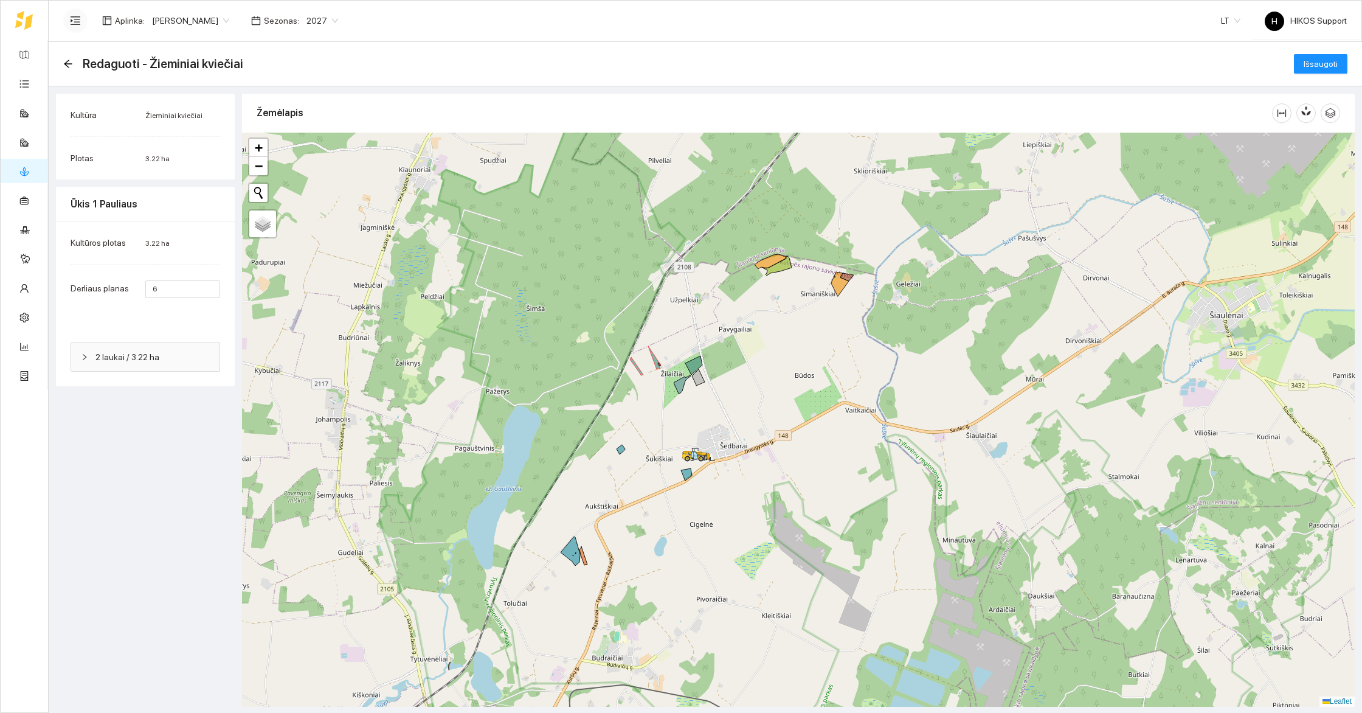
click at [61, 64] on div "Redaguoti - Žieminiai kviečiai Išsaugoti" at bounding box center [705, 64] width 1313 height 44
click at [35, 174] on link "Kultūros" at bounding box center [50, 171] width 30 height 10
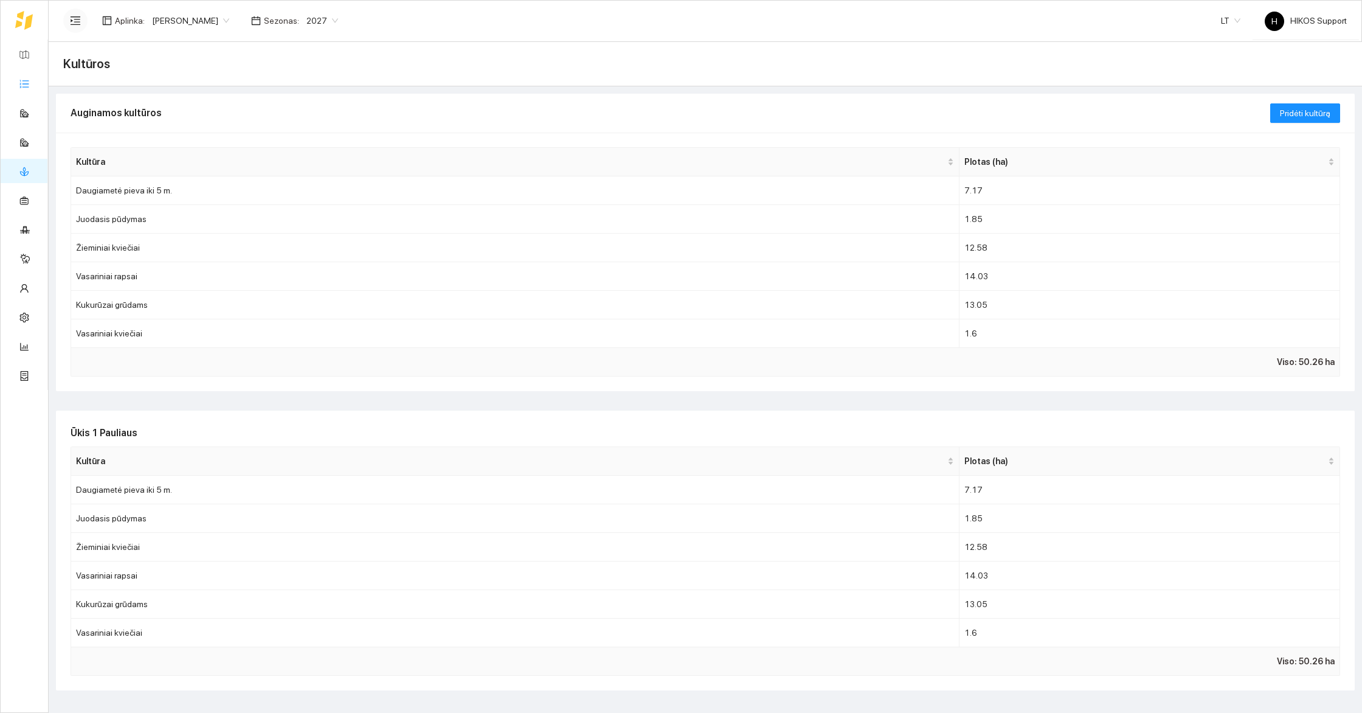
click at [35, 80] on link "Užduotys" at bounding box center [53, 83] width 36 height 10
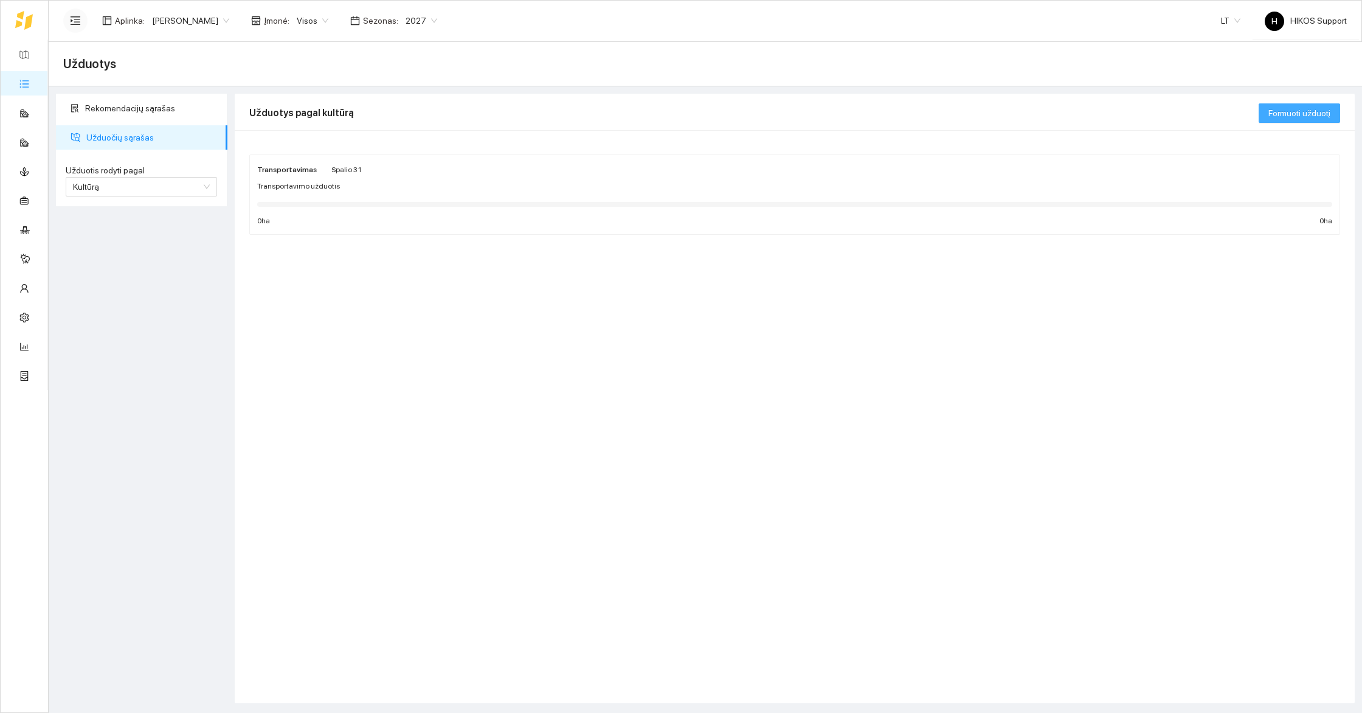
click at [1303, 105] on button "Formuoti užduotį" at bounding box center [1299, 112] width 81 height 19
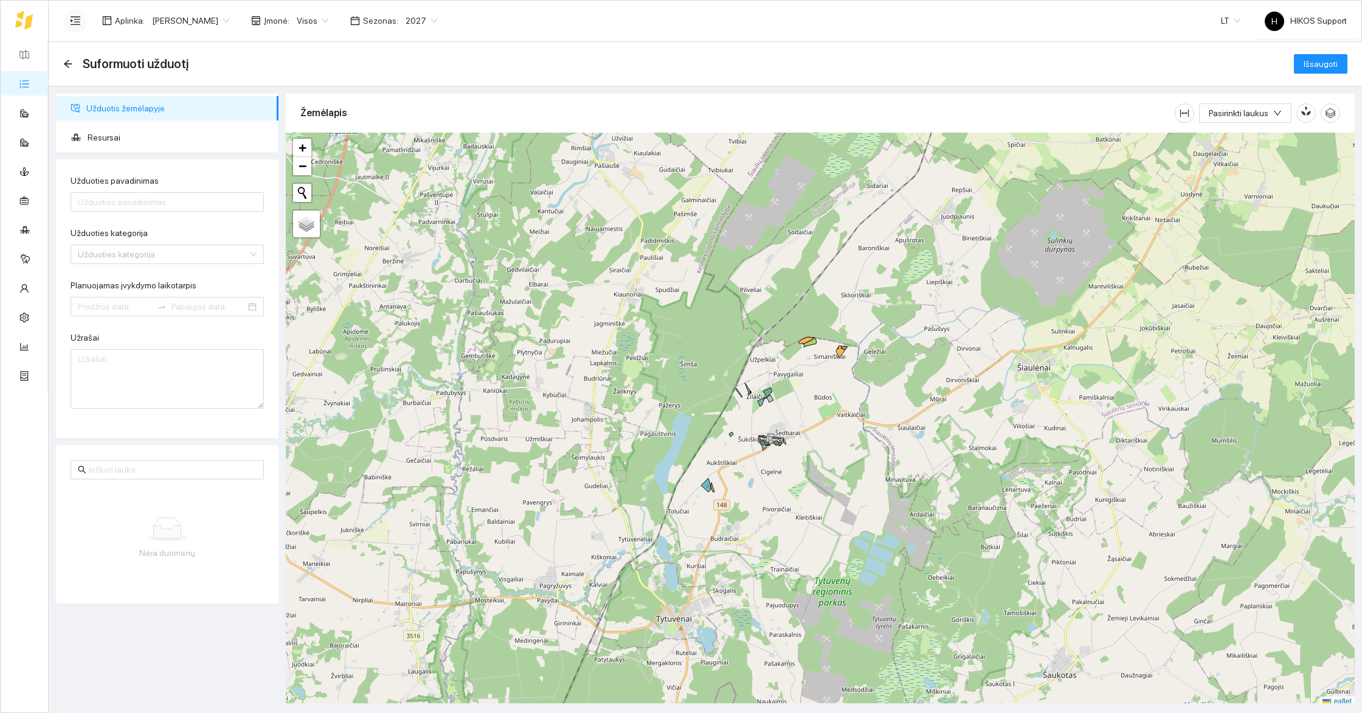
click at [406, 19] on span "2027" at bounding box center [422, 21] width 32 height 18
click at [369, 156] on div "2026" at bounding box center [372, 160] width 31 height 13
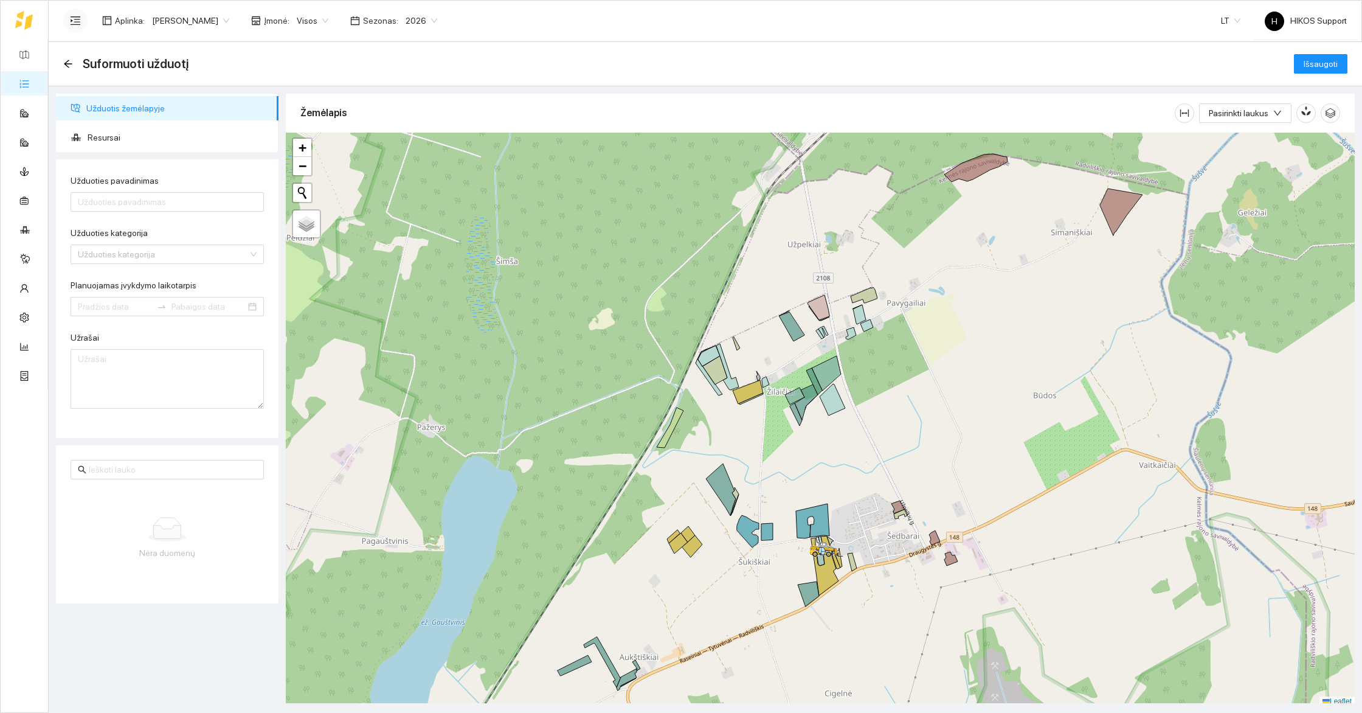
click at [1254, 130] on div "Pasirinkti laukus" at bounding box center [1257, 113] width 165 height 39
click at [1267, 108] on span "Pasirinkti laukus" at bounding box center [1239, 112] width 60 height 13
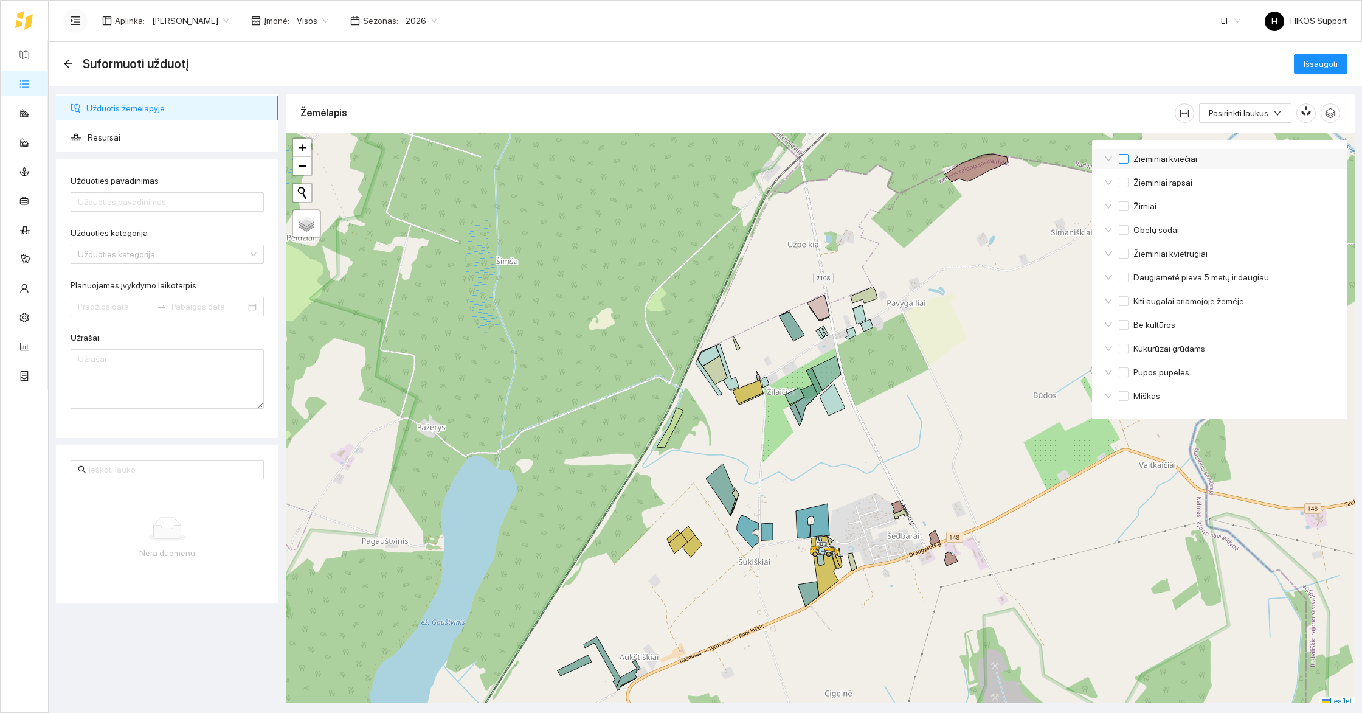
click at [1172, 159] on span "Žieminiai kviečiai" at bounding box center [1165, 158] width 74 height 13
click at [1128, 159] on input "Žieminiai kviečiai" at bounding box center [1124, 159] width 10 height 10
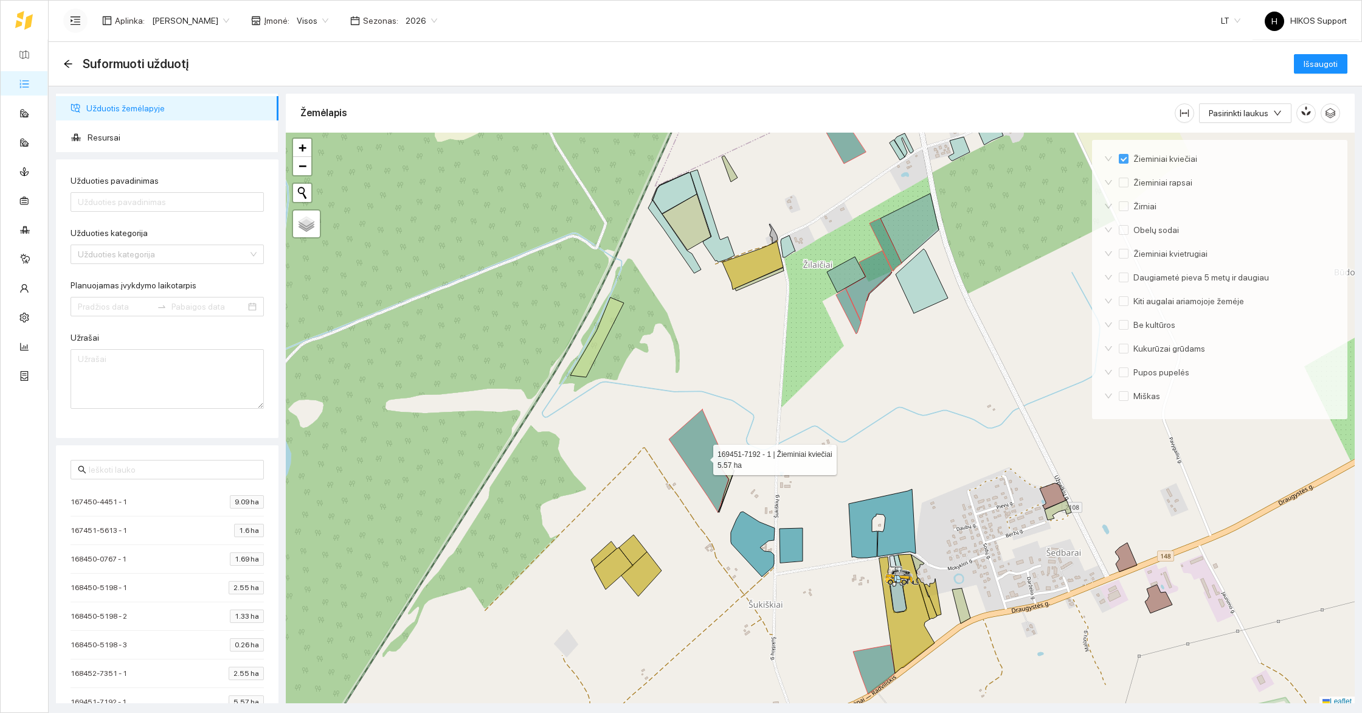
click at [701, 468] on icon at bounding box center [699, 460] width 60 height 103
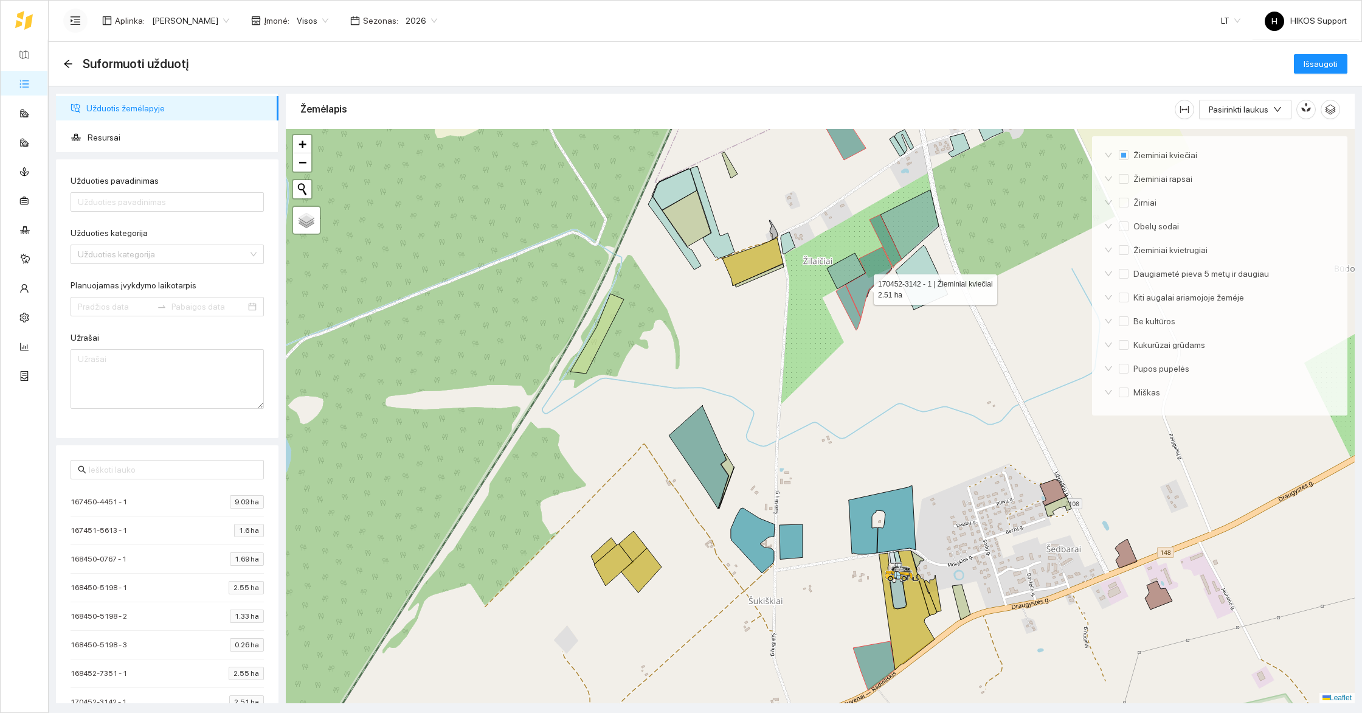
click at [863, 285] on icon at bounding box center [869, 282] width 46 height 71
click at [851, 305] on icon at bounding box center [848, 307] width 25 height 45
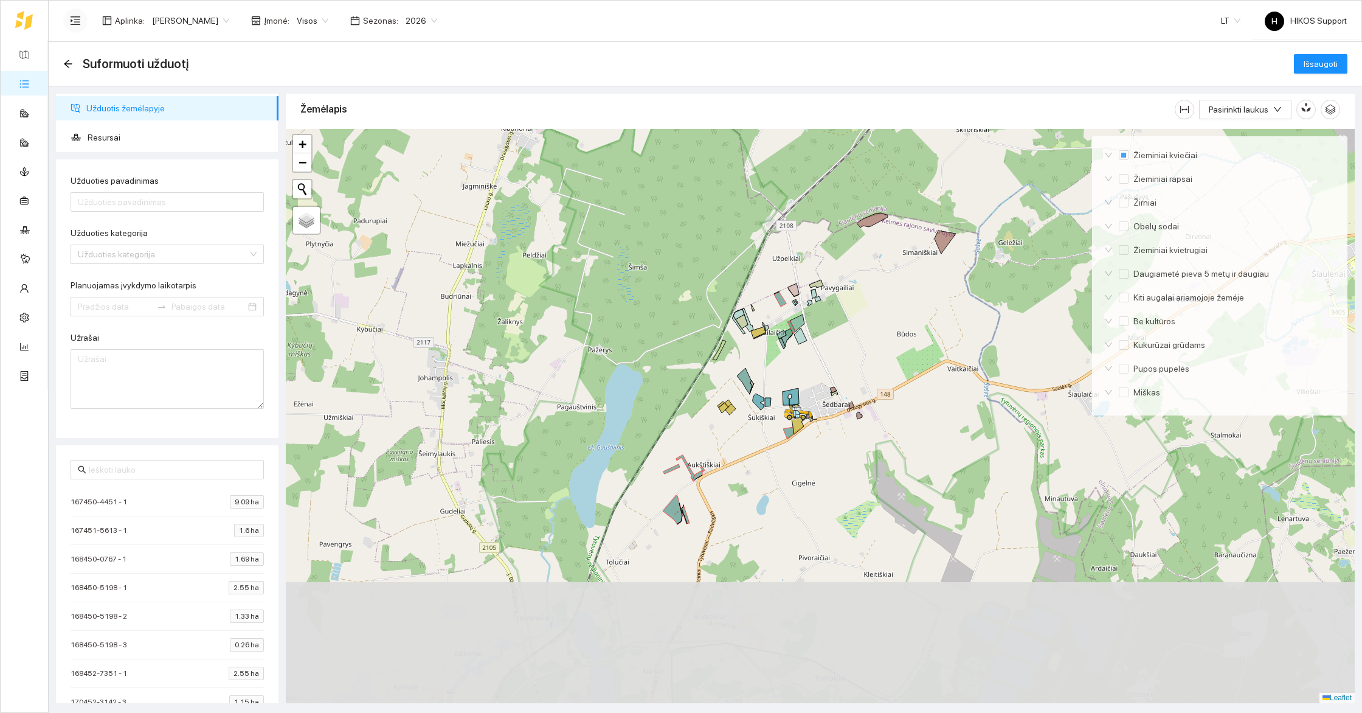
drag, startPoint x: 987, startPoint y: 438, endPoint x: 955, endPoint y: 306, distance: 135.8
click at [955, 306] on div at bounding box center [820, 416] width 1069 height 574
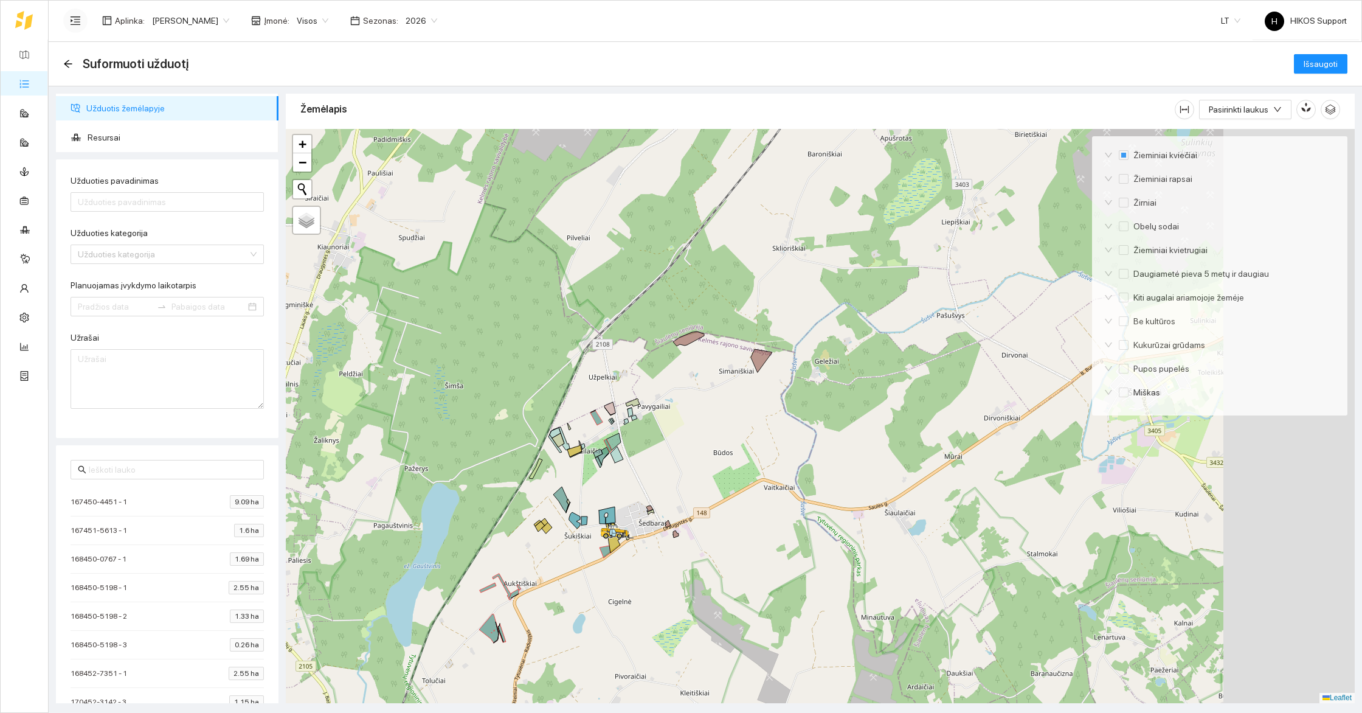
drag, startPoint x: 1000, startPoint y: 422, endPoint x: 797, endPoint y: 551, distance: 240.3
click at [797, 551] on div at bounding box center [820, 416] width 1069 height 574
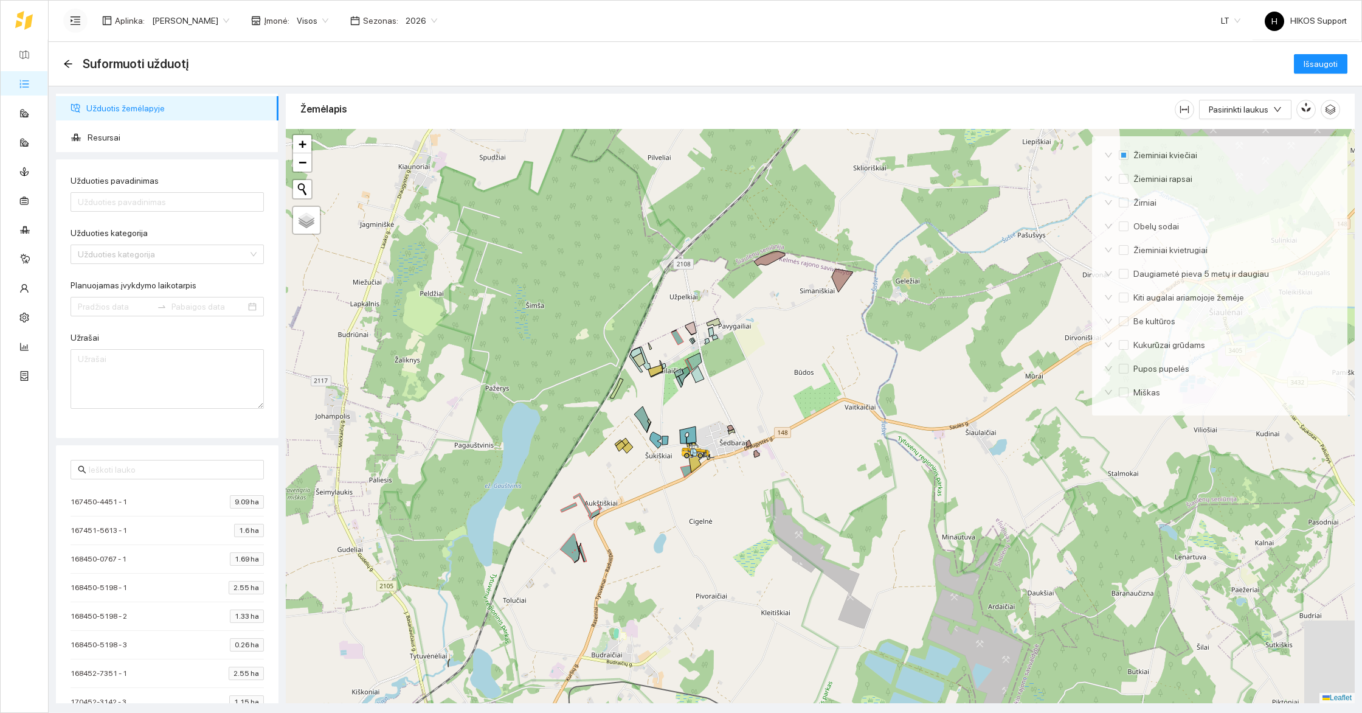
drag, startPoint x: 623, startPoint y: 615, endPoint x: 862, endPoint y: 454, distance: 288.5
click at [862, 454] on div at bounding box center [820, 416] width 1069 height 574
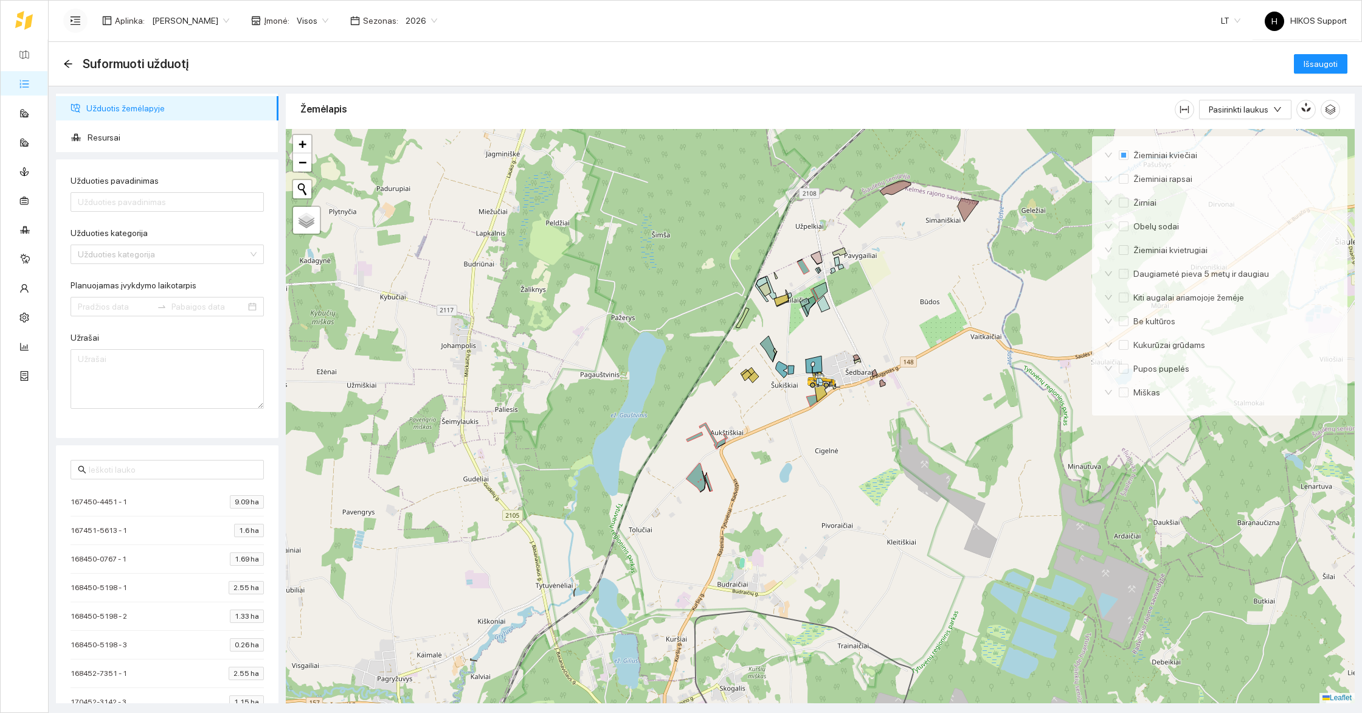
drag, startPoint x: 918, startPoint y: 332, endPoint x: 755, endPoint y: 503, distance: 236.5
click at [755, 503] on div at bounding box center [820, 416] width 1069 height 574
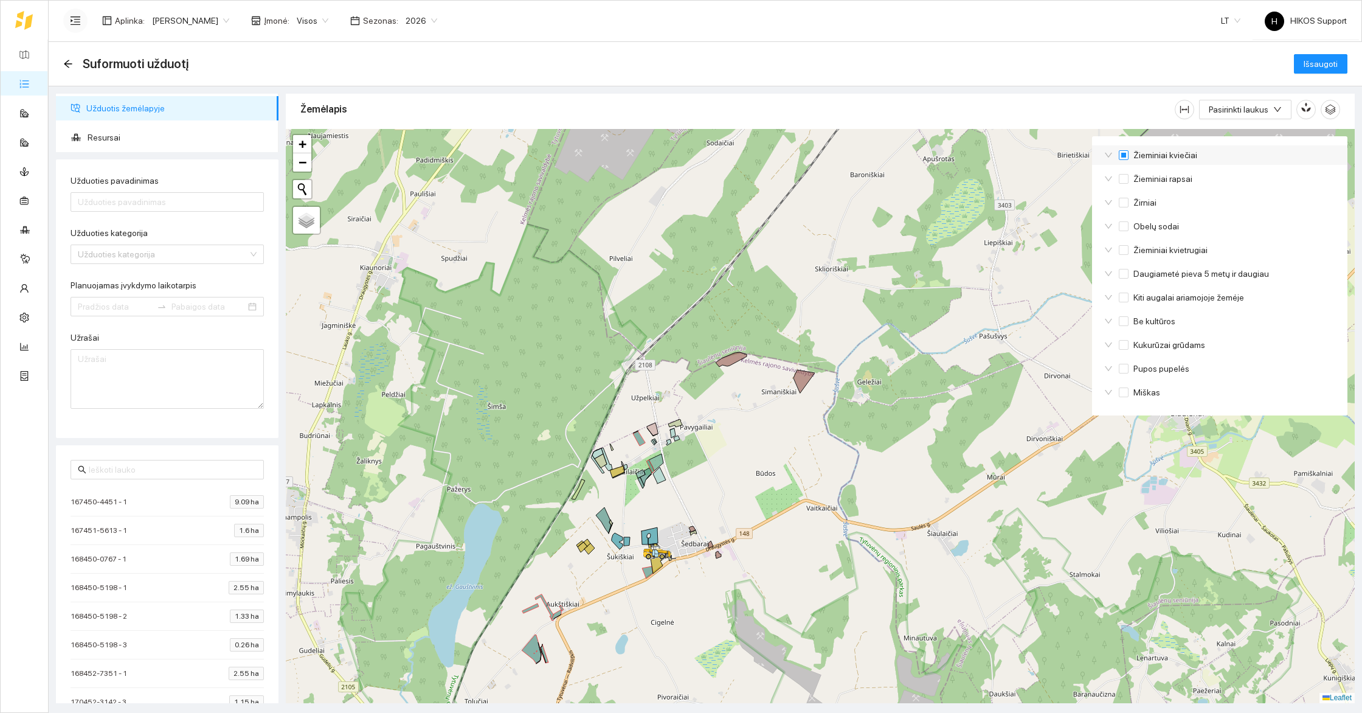
click at [1164, 155] on span "Žieminiai kviečiai" at bounding box center [1165, 154] width 74 height 13
click at [1128, 155] on input "Žieminiai kviečiai" at bounding box center [1124, 155] width 10 height 10
click at [1152, 157] on span "Žieminiai kviečiai" at bounding box center [1165, 154] width 74 height 13
click at [1128, 157] on input "Žieminiai kviečiai" at bounding box center [1124, 155] width 10 height 10
checkbox input "false"
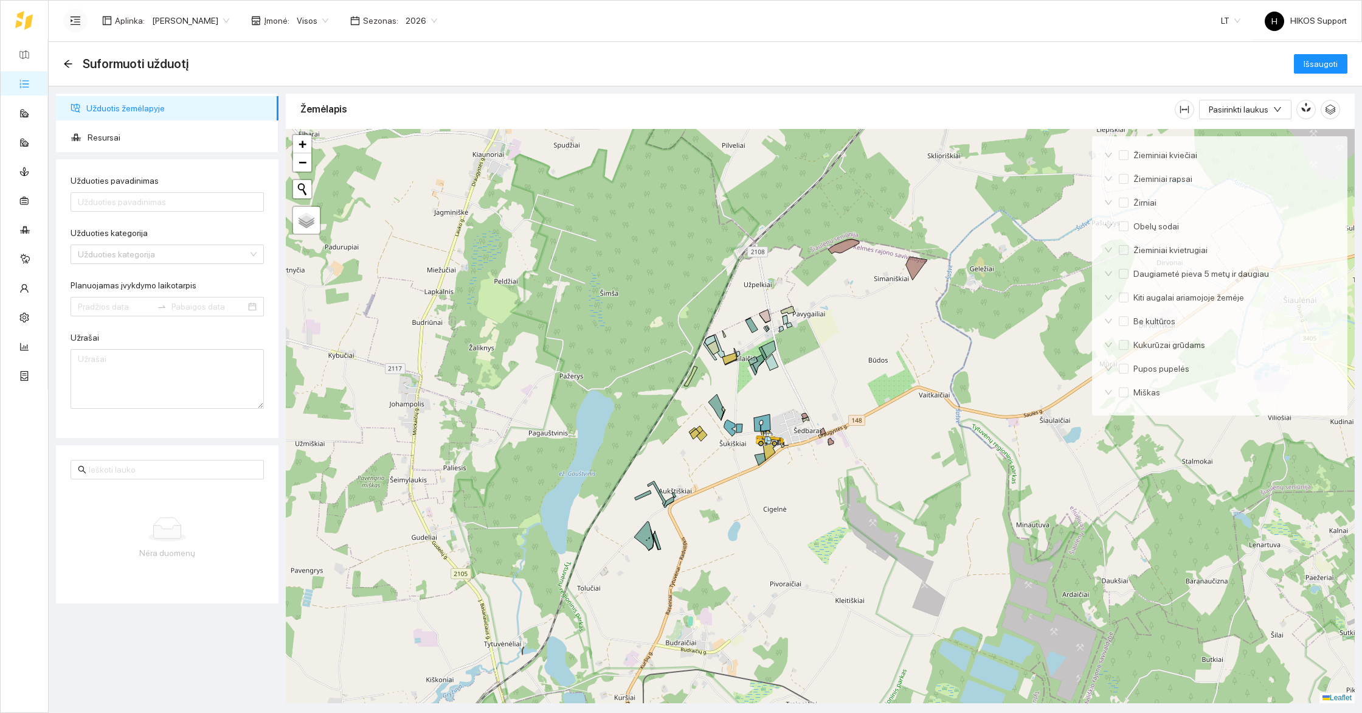
drag, startPoint x: 751, startPoint y: 449, endPoint x: 863, endPoint y: 336, distance: 159.1
click at [863, 336] on div at bounding box center [820, 416] width 1069 height 574
click at [1247, 77] on div "Suformuoti užduotį Išsaugoti" at bounding box center [705, 64] width 1313 height 44
click at [1328, 68] on span "Išsaugoti" at bounding box center [1321, 63] width 34 height 13
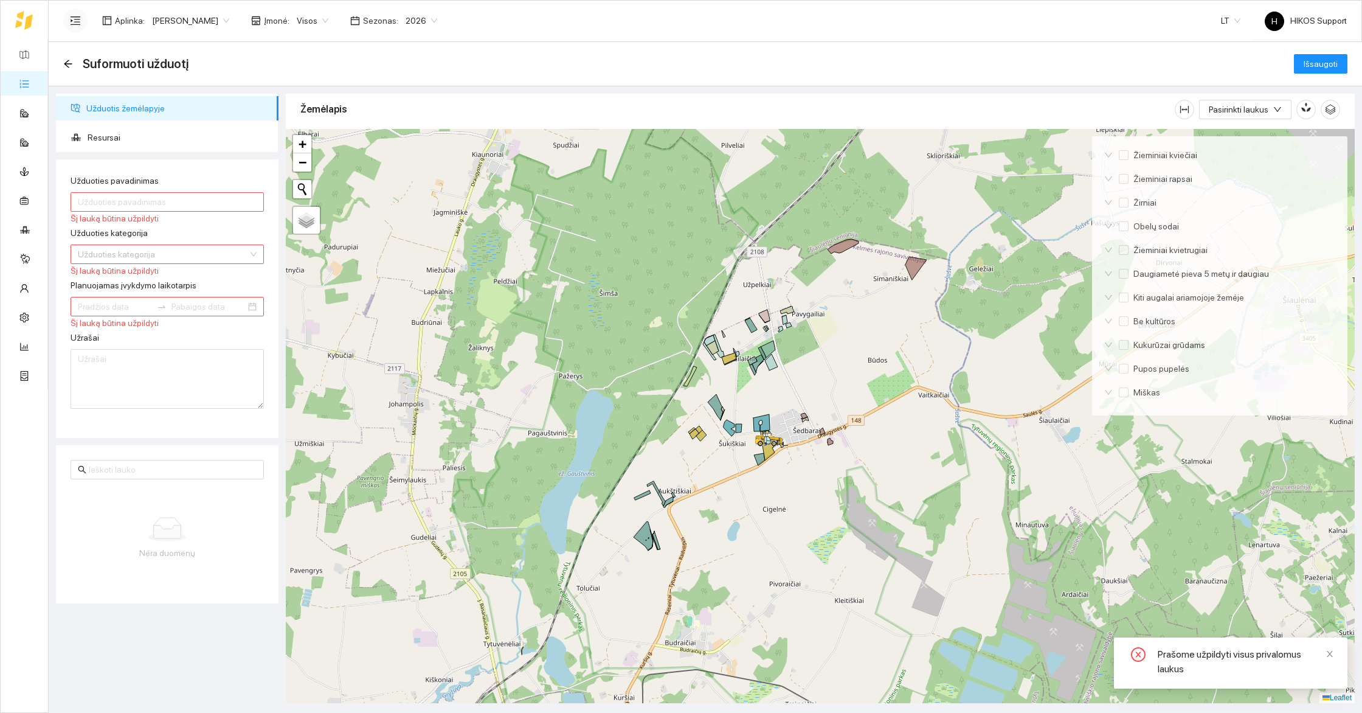
click at [73, 66] on div "Suformuoti užduotį" at bounding box center [129, 63] width 133 height 19
click at [71, 65] on icon "arrow-left" at bounding box center [68, 64] width 10 height 10
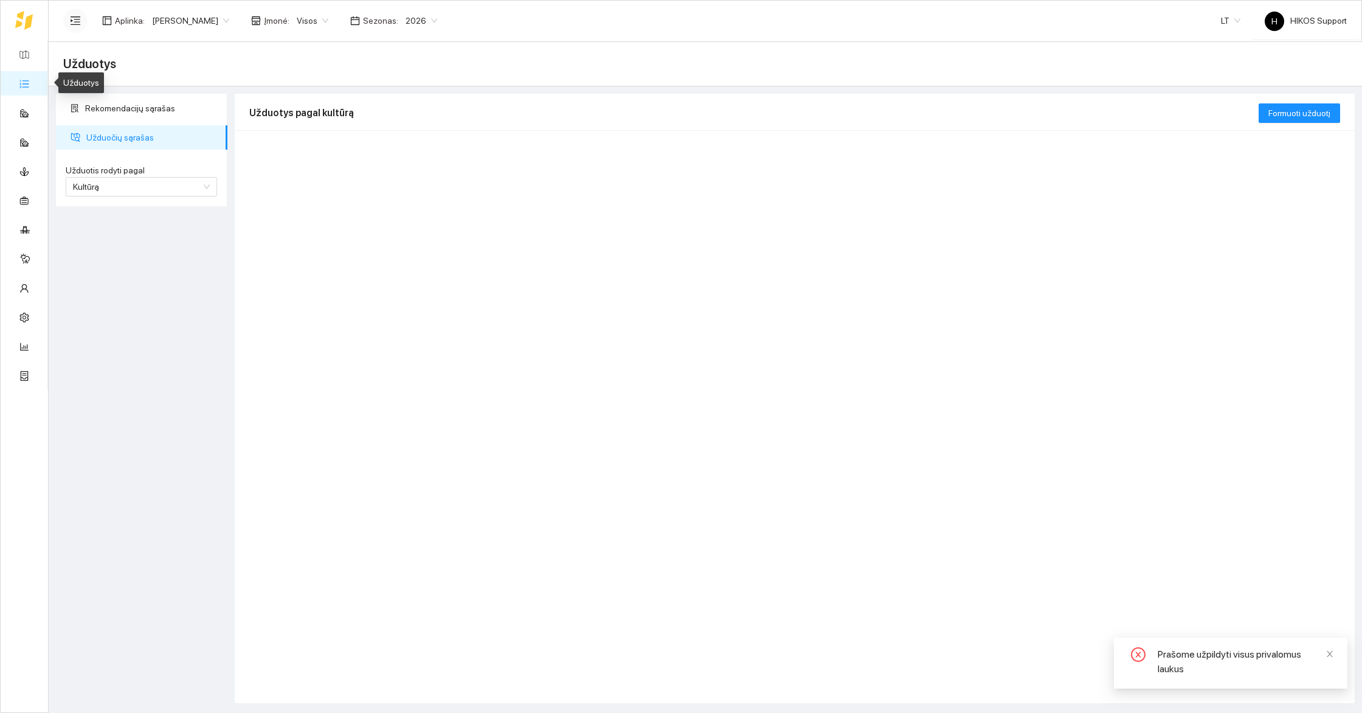
click at [35, 80] on link "Užduotys" at bounding box center [53, 83] width 36 height 10
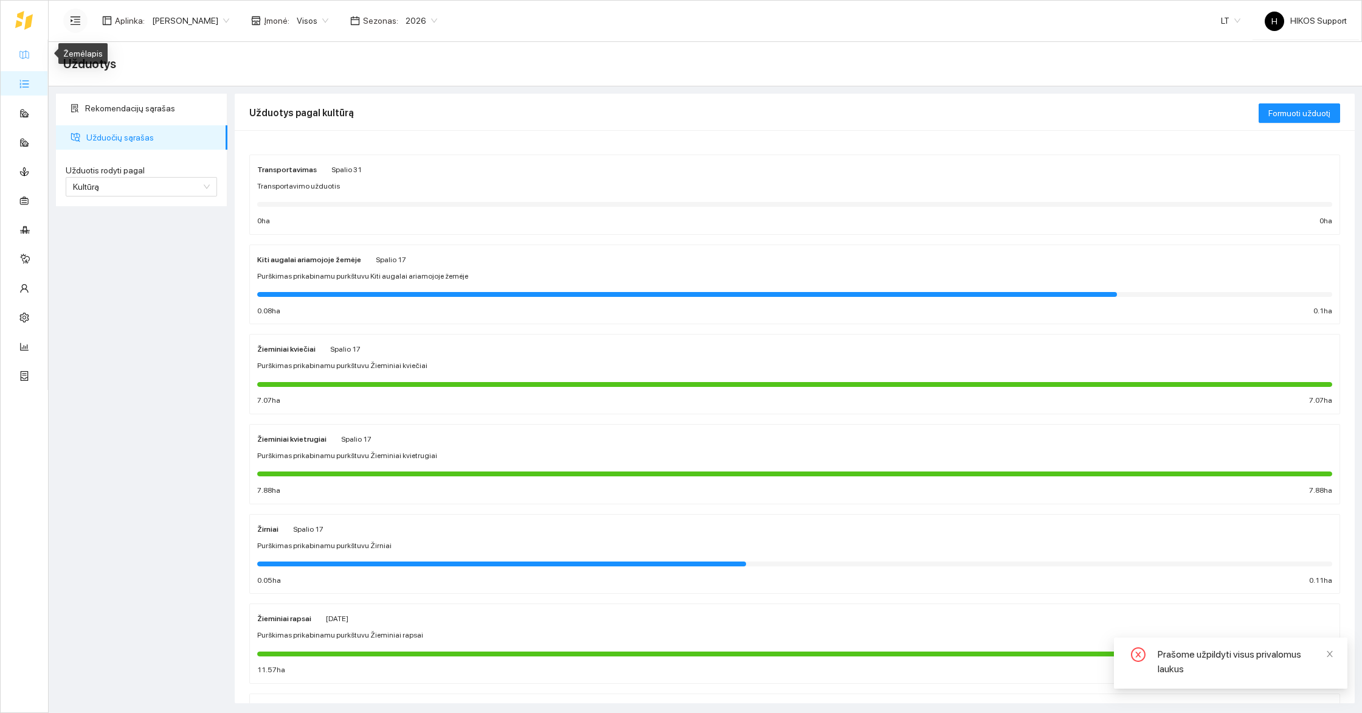
click at [35, 56] on link "Žemėlapis" at bounding box center [55, 54] width 40 height 10
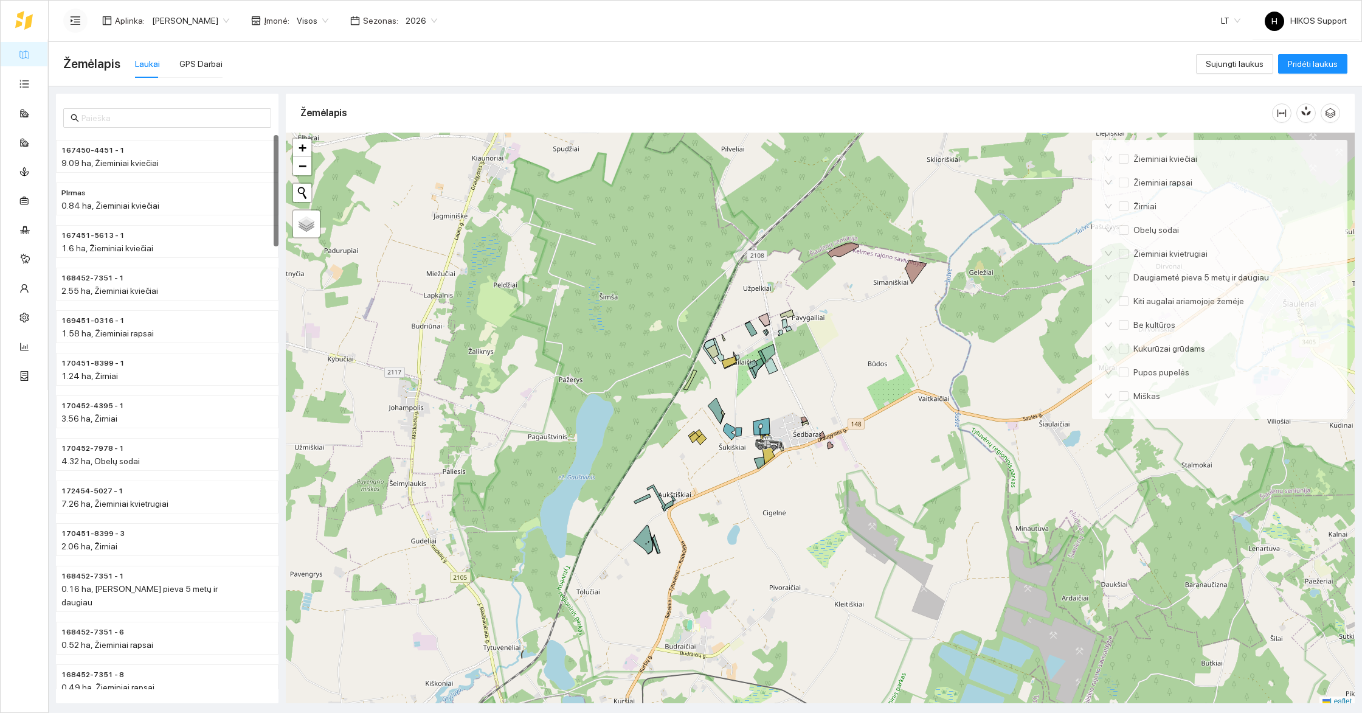
click at [831, 458] on div at bounding box center [820, 420] width 1069 height 574
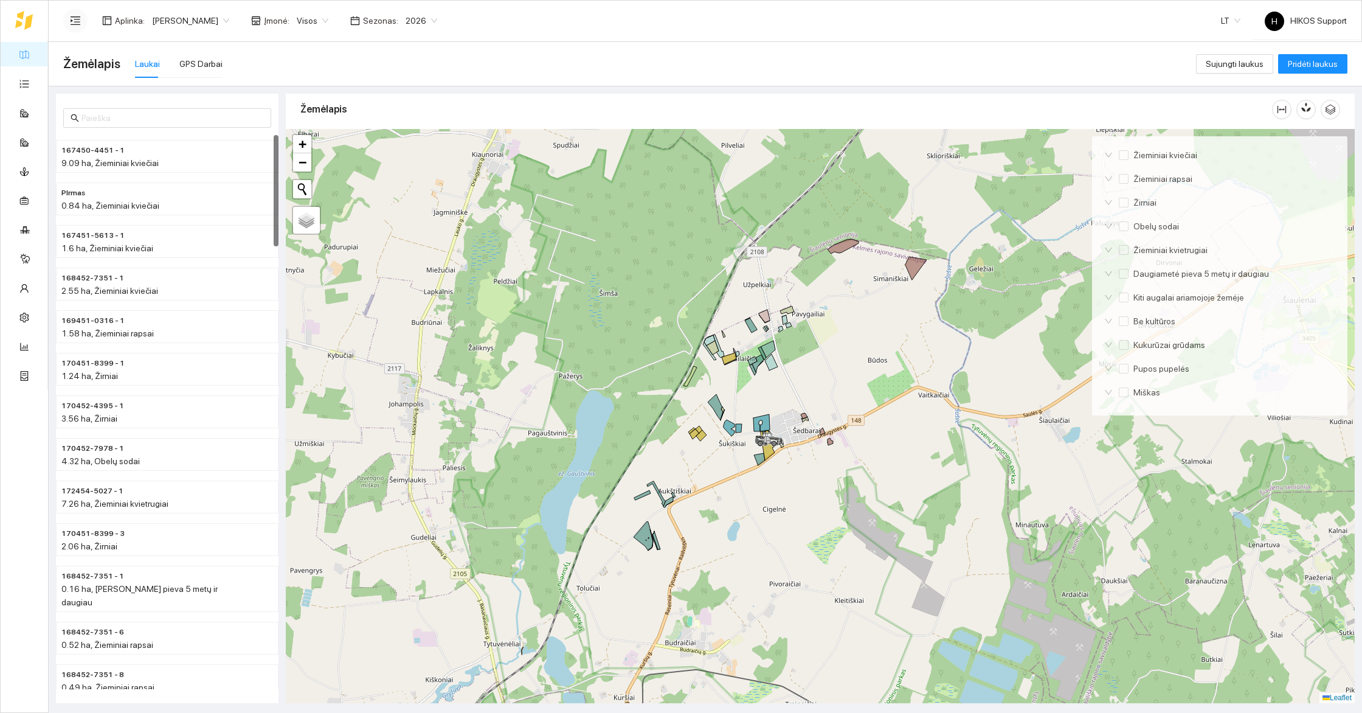
click at [831, 458] on div at bounding box center [820, 416] width 1069 height 574
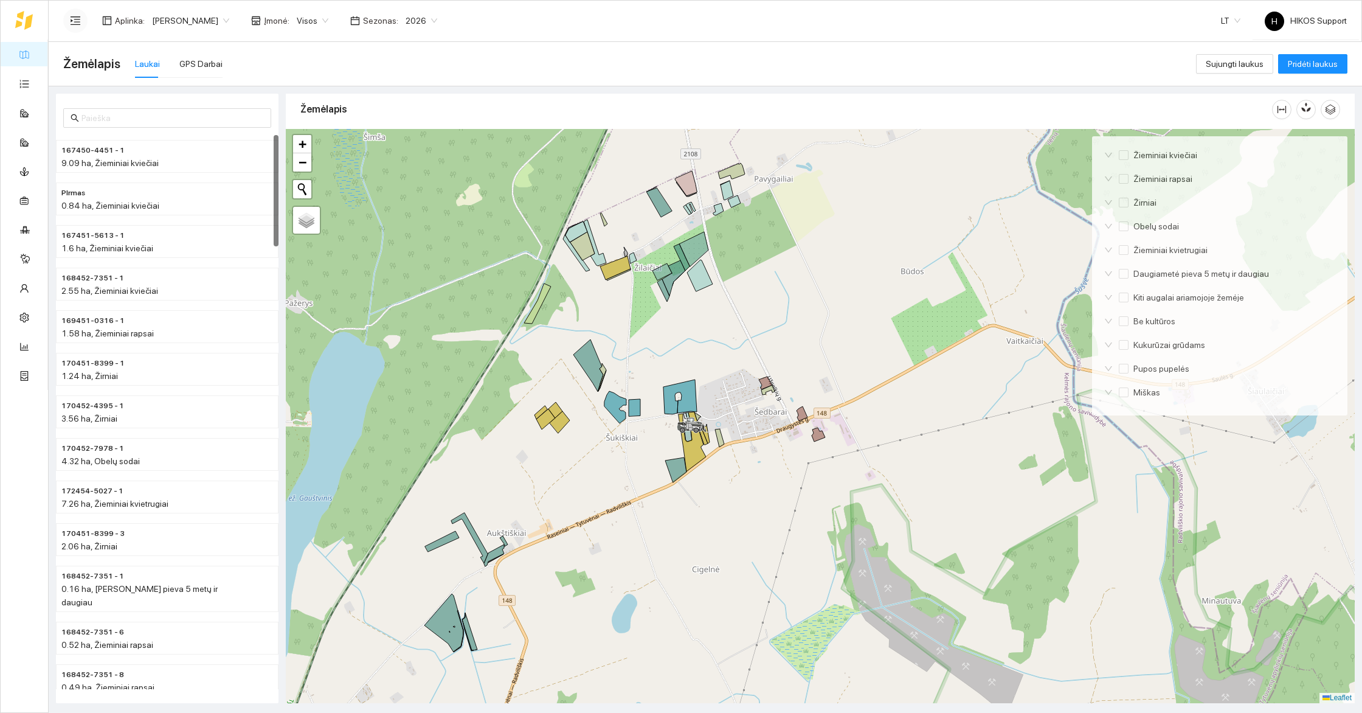
drag, startPoint x: 907, startPoint y: 352, endPoint x: 727, endPoint y: 553, distance: 269.1
click at [727, 553] on div at bounding box center [820, 416] width 1069 height 574
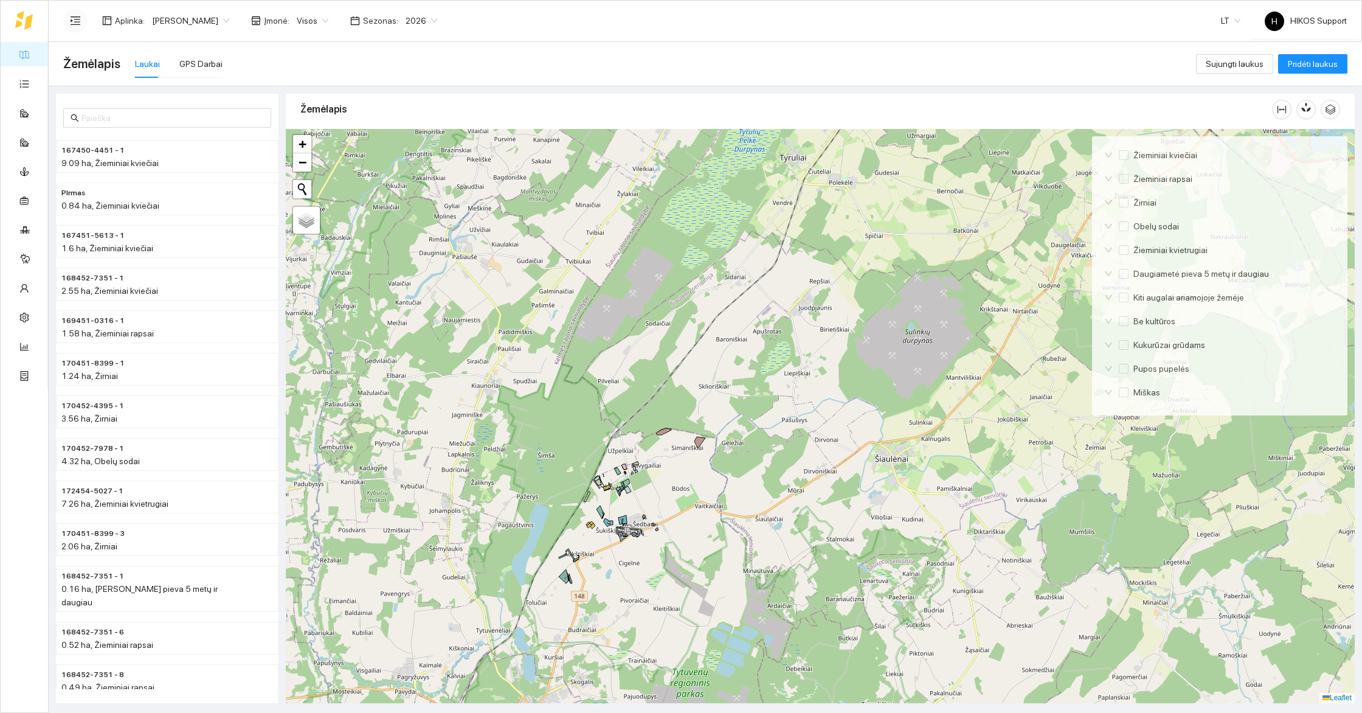
drag, startPoint x: 706, startPoint y: 620, endPoint x: 709, endPoint y: 500, distance: 119.8
click at [709, 500] on div at bounding box center [820, 416] width 1069 height 574
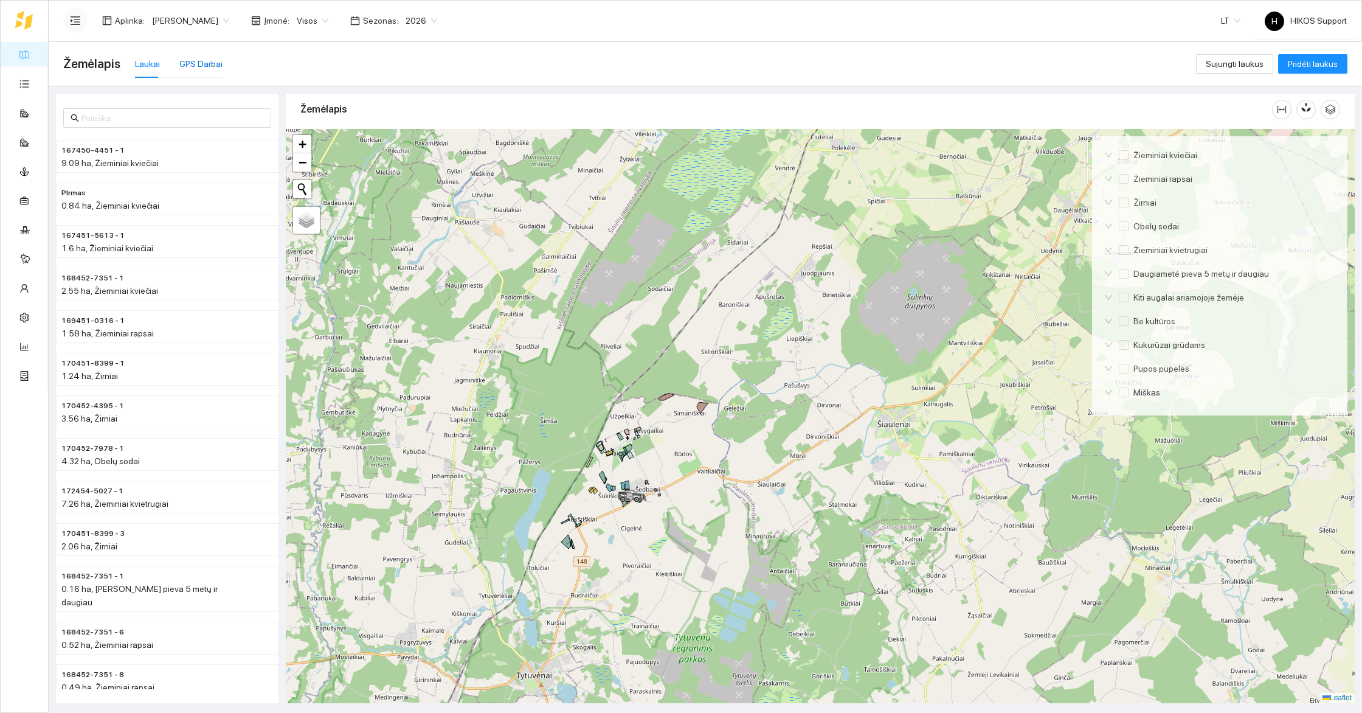
click at [199, 60] on div "GPS Darbai" at bounding box center [200, 63] width 43 height 13
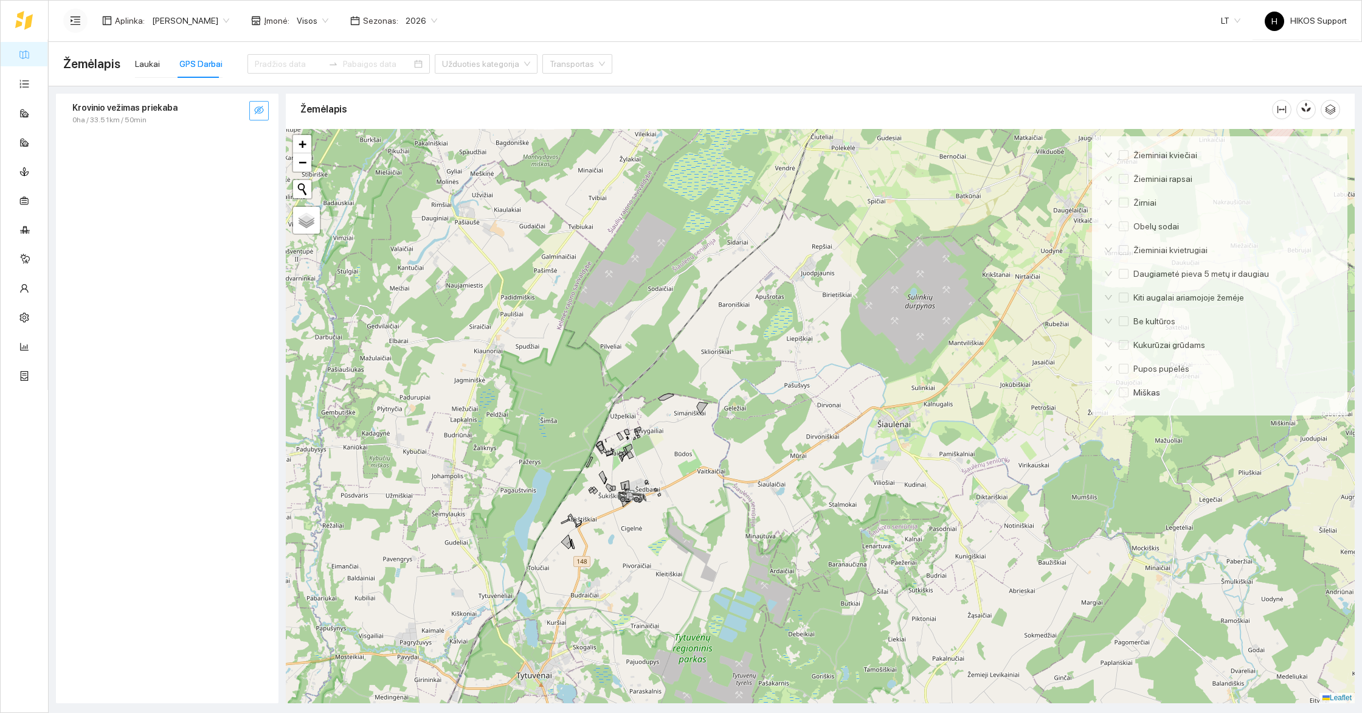
click at [254, 107] on icon "eye-invisible" at bounding box center [259, 110] width 10 height 10
click at [618, 516] on div at bounding box center [820, 416] width 1069 height 574
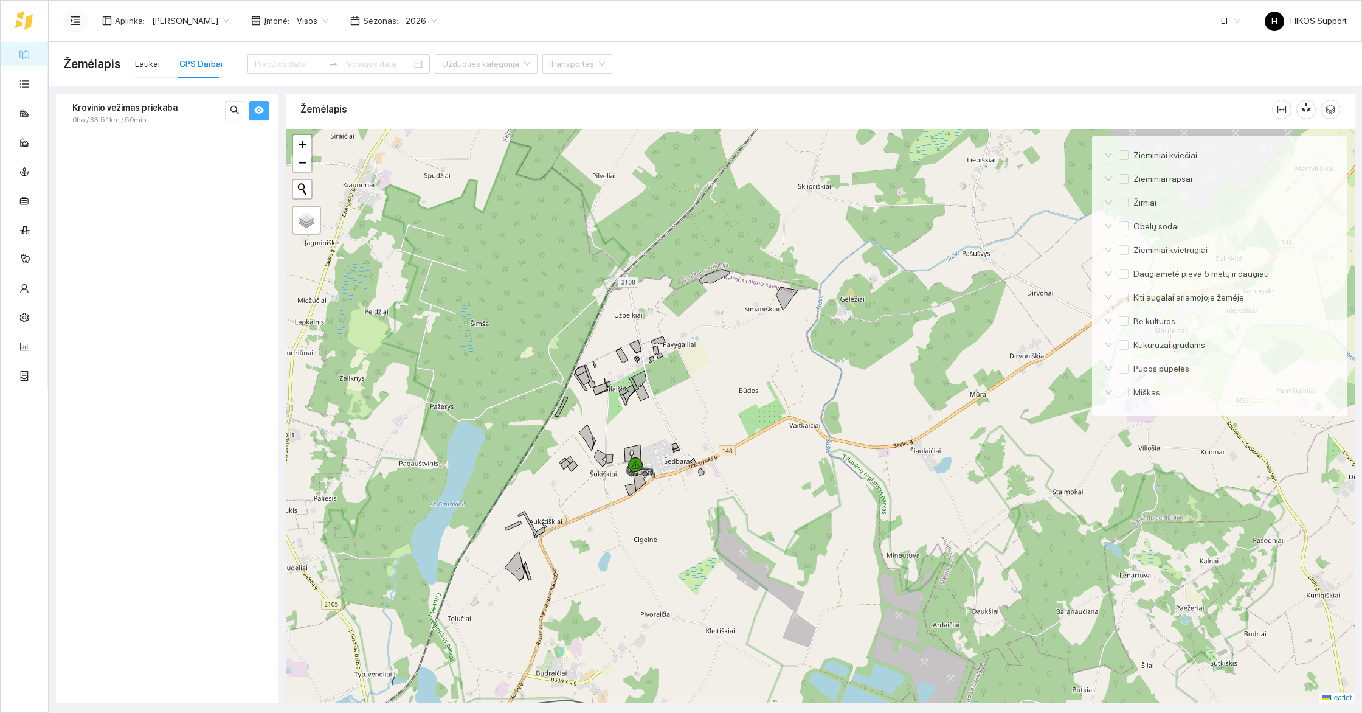
click at [173, 21] on span "[PERSON_NAME]" at bounding box center [190, 21] width 77 height 18
click at [185, 108] on div "Groward Group" at bounding box center [210, 108] width 119 height 13
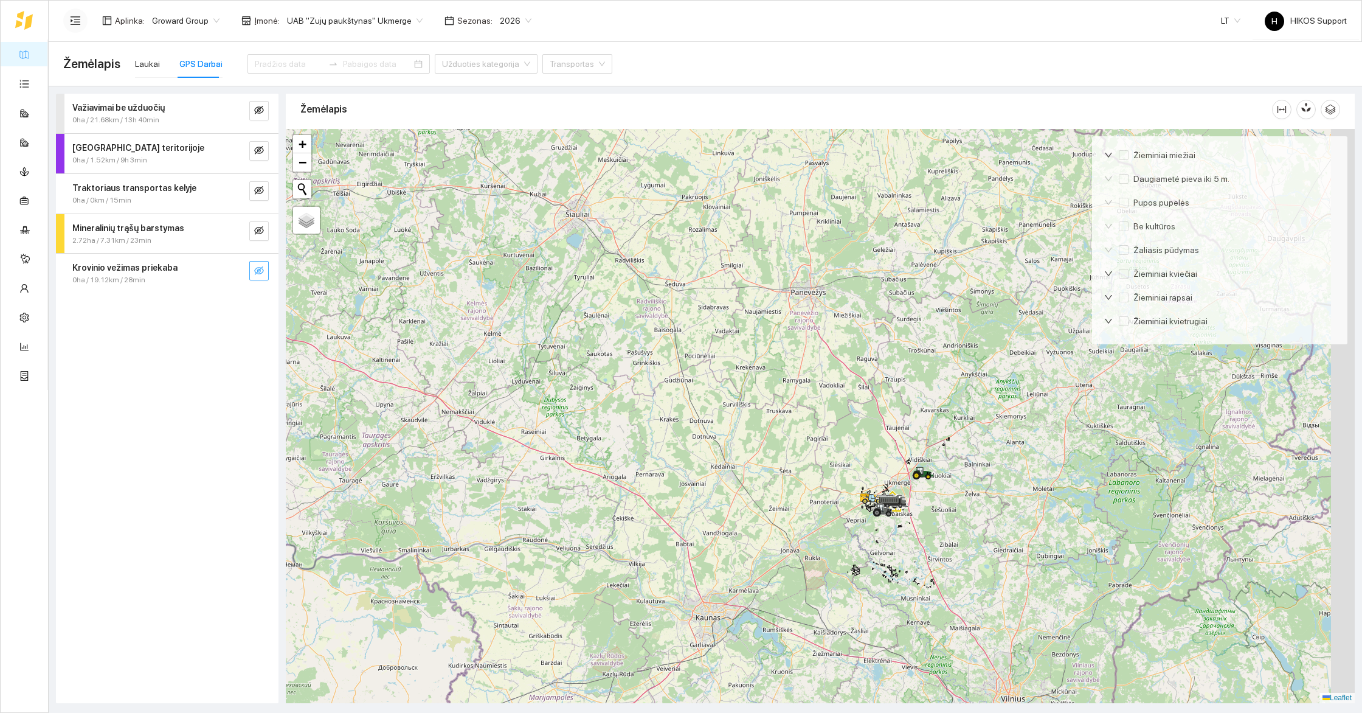
drag, startPoint x: 946, startPoint y: 598, endPoint x: 778, endPoint y: 455, distance: 220.0
click at [778, 455] on div at bounding box center [820, 416] width 1069 height 574
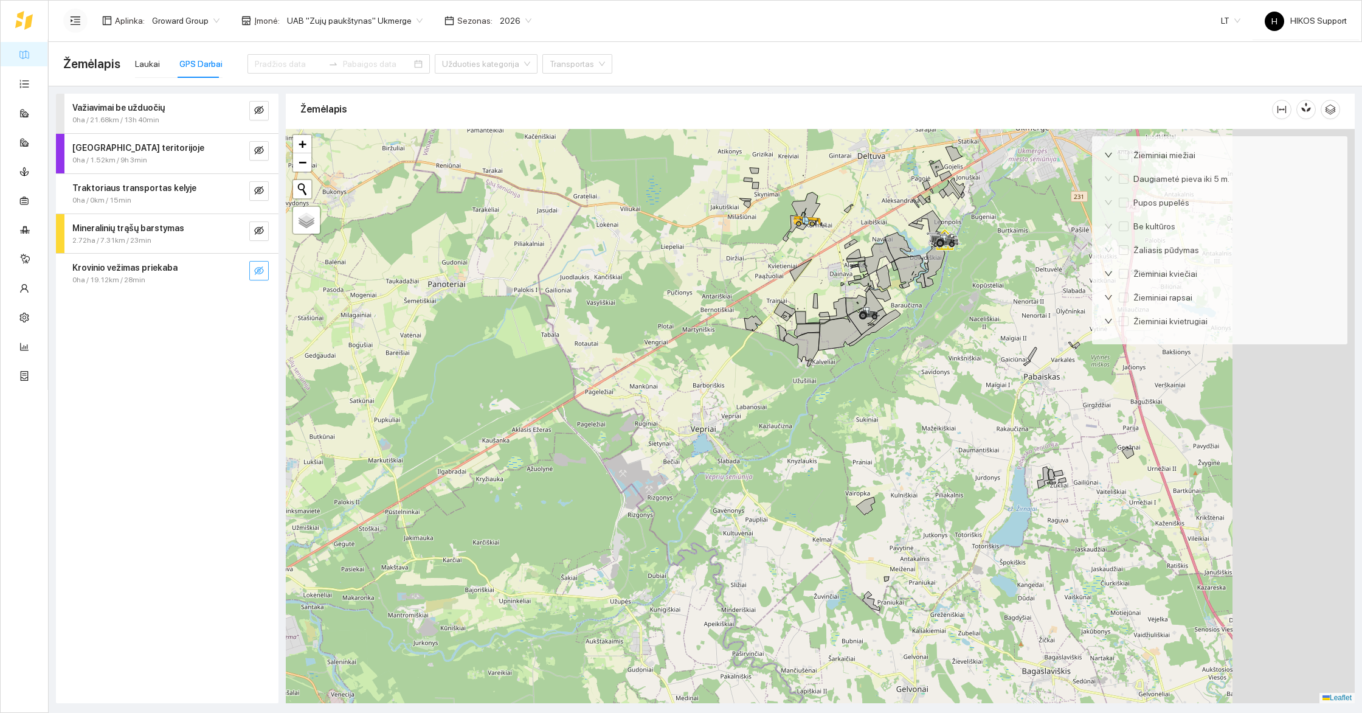
drag, startPoint x: 1079, startPoint y: 415, endPoint x: 767, endPoint y: 477, distance: 318.1
click at [767, 477] on div at bounding box center [820, 416] width 1069 height 574
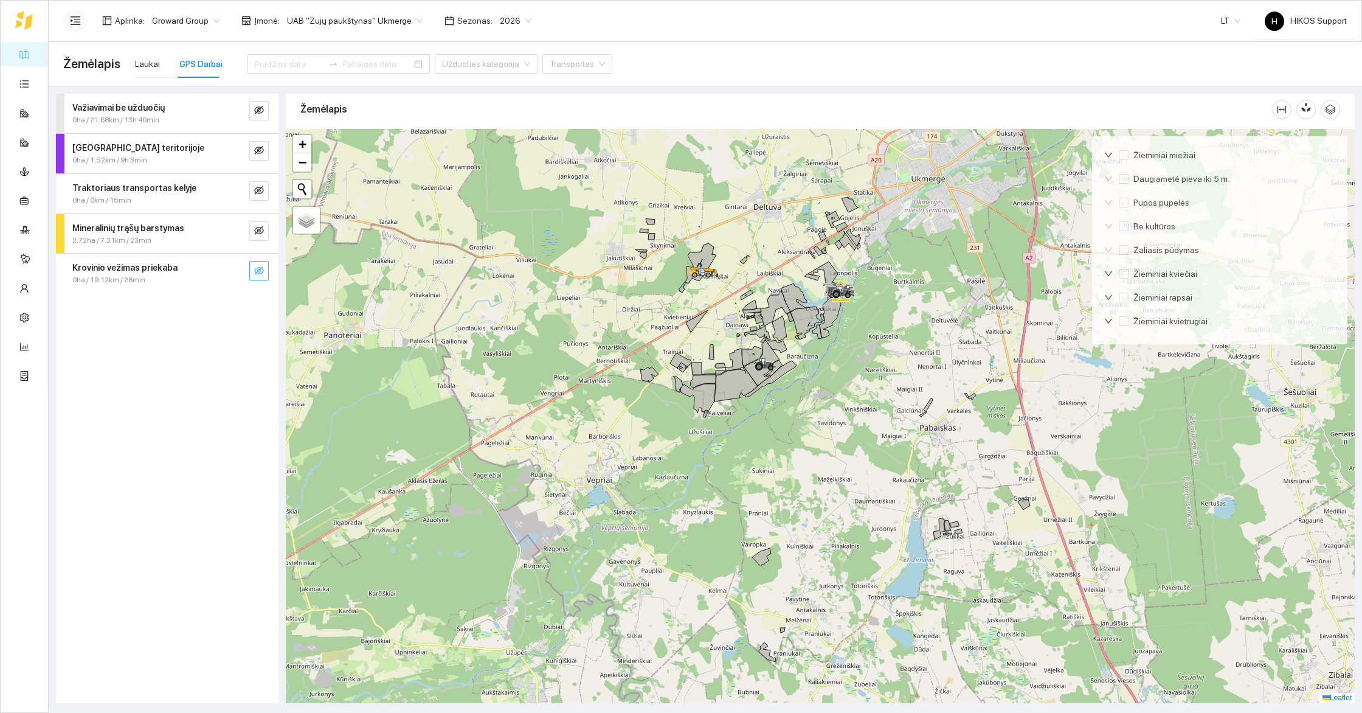
drag, startPoint x: 801, startPoint y: 381, endPoint x: 815, endPoint y: 504, distance: 123.6
click at [815, 504] on div at bounding box center [820, 416] width 1069 height 574
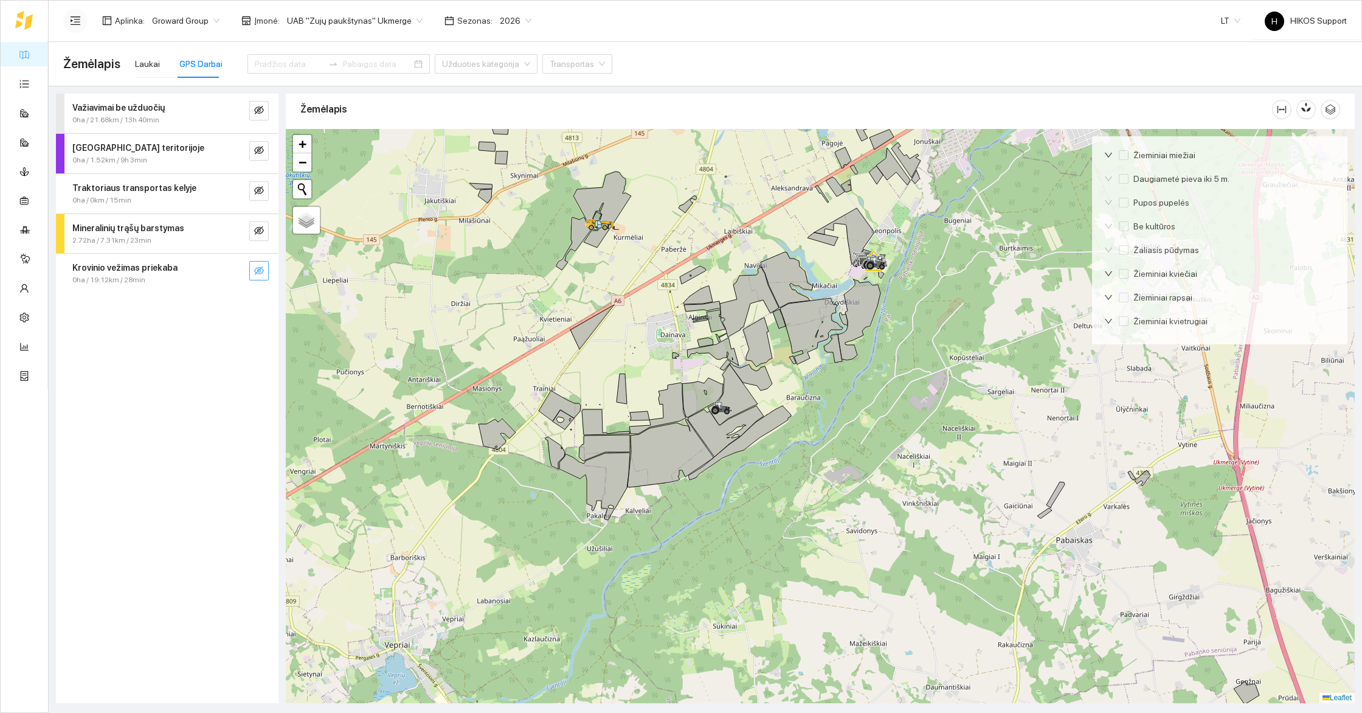
drag, startPoint x: 829, startPoint y: 475, endPoint x: 871, endPoint y: 508, distance: 53.6
click at [872, 508] on div at bounding box center [820, 416] width 1069 height 574
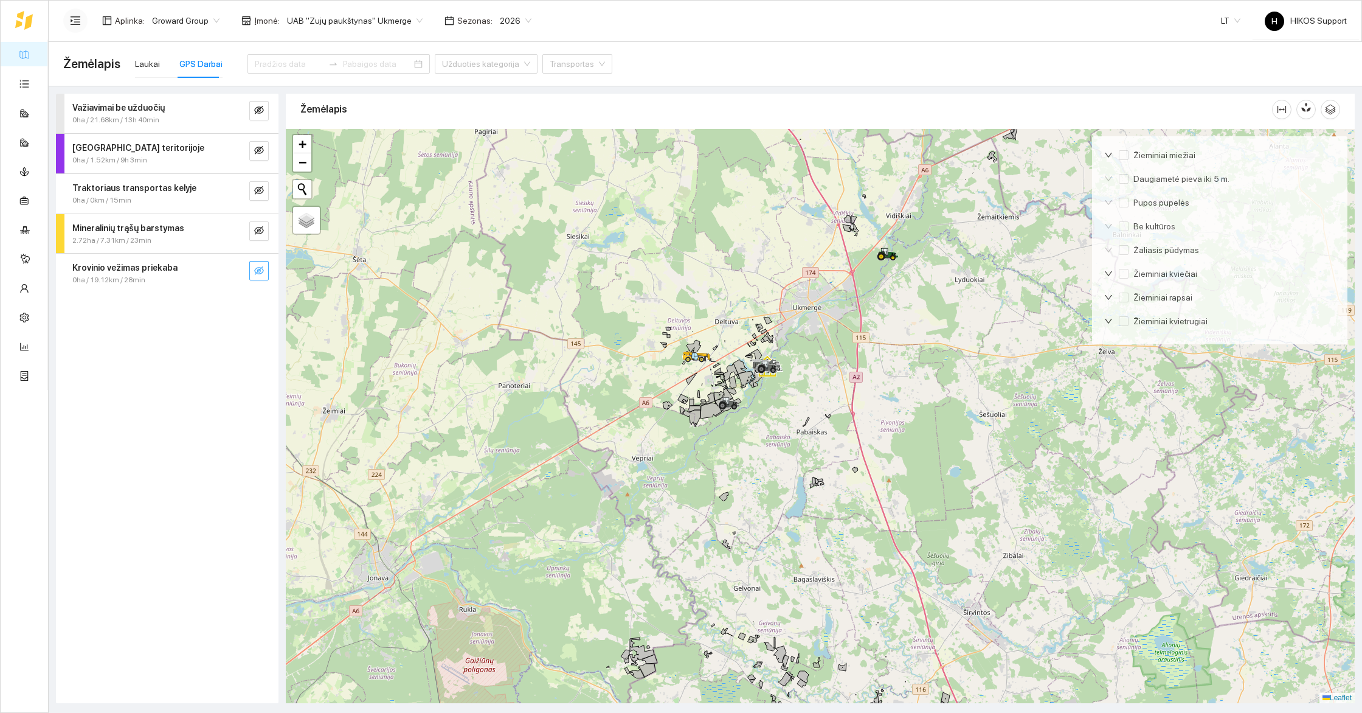
drag, startPoint x: 758, startPoint y: 516, endPoint x: 764, endPoint y: 503, distance: 14.1
click at [764, 503] on div at bounding box center [820, 416] width 1069 height 574
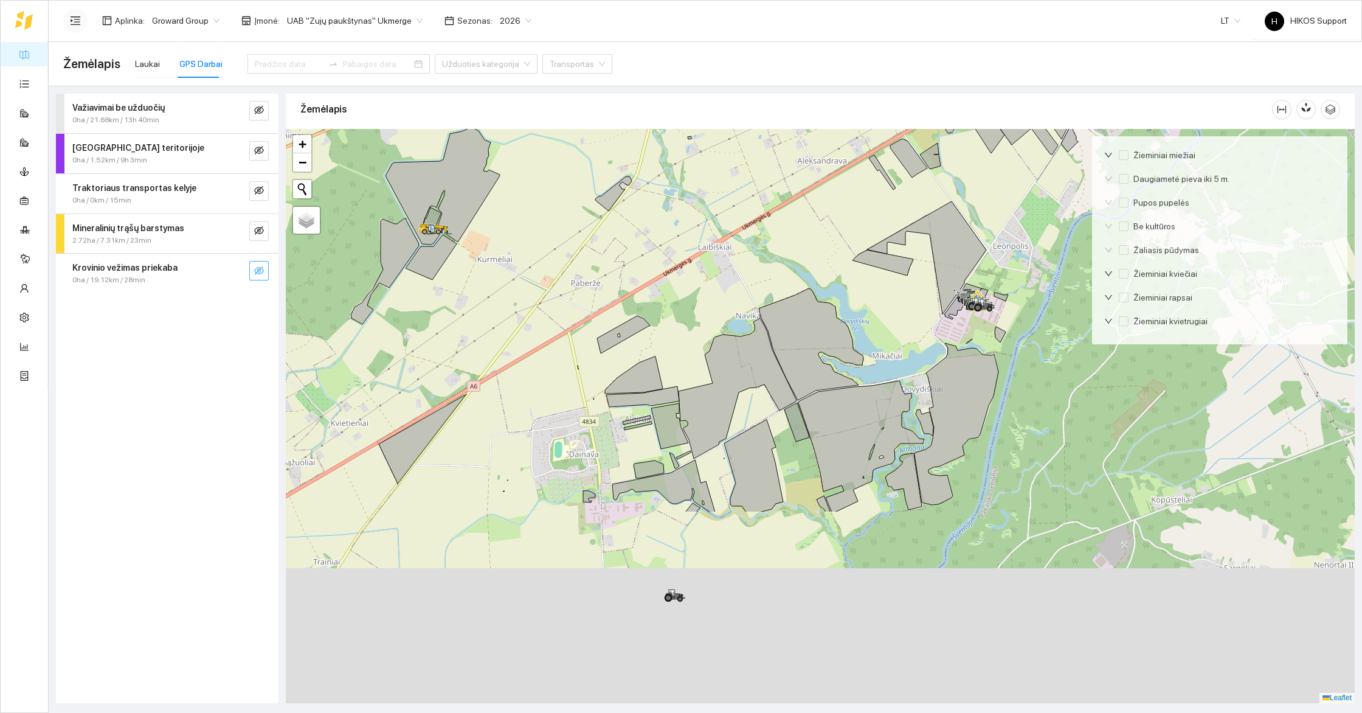
drag, startPoint x: 651, startPoint y: 444, endPoint x: 742, endPoint y: 214, distance: 247.8
click at [742, 214] on div at bounding box center [820, 416] width 1069 height 574
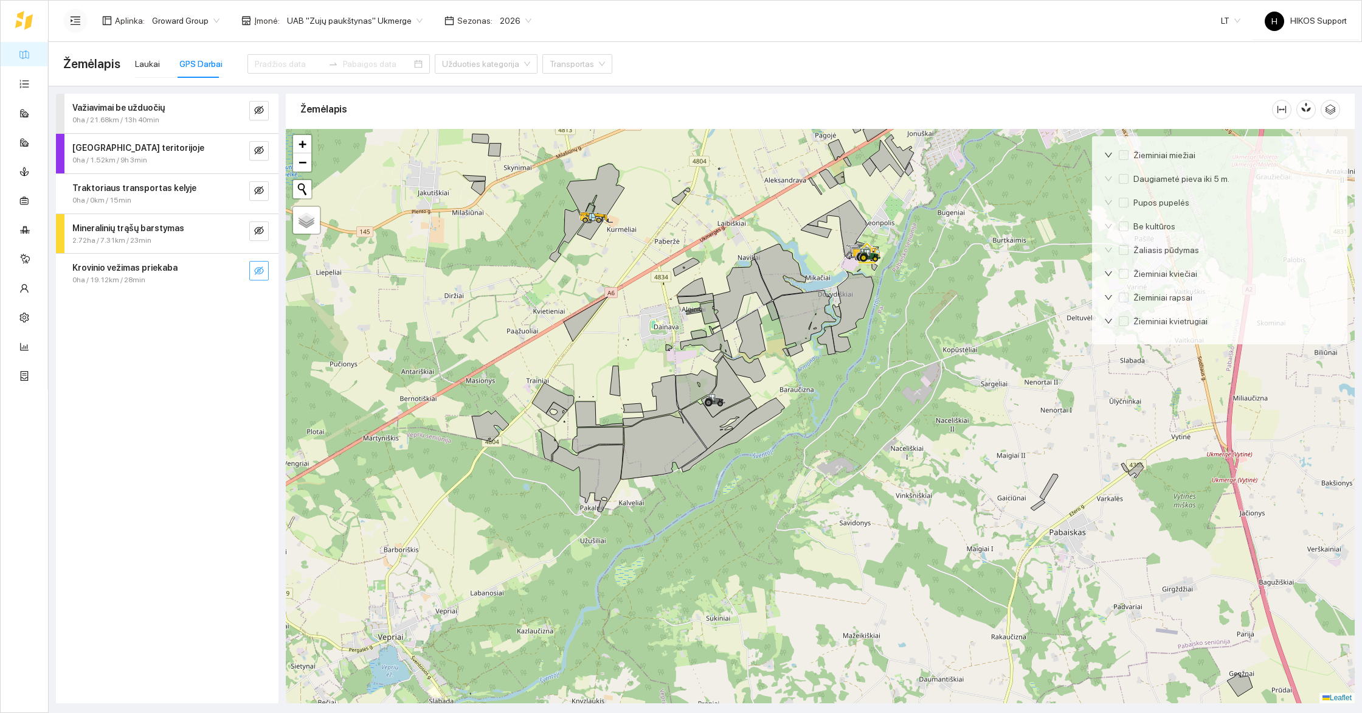
drag, startPoint x: 612, startPoint y: 279, endPoint x: 612, endPoint y: 328, distance: 49.2
click at [612, 328] on div at bounding box center [820, 416] width 1069 height 574
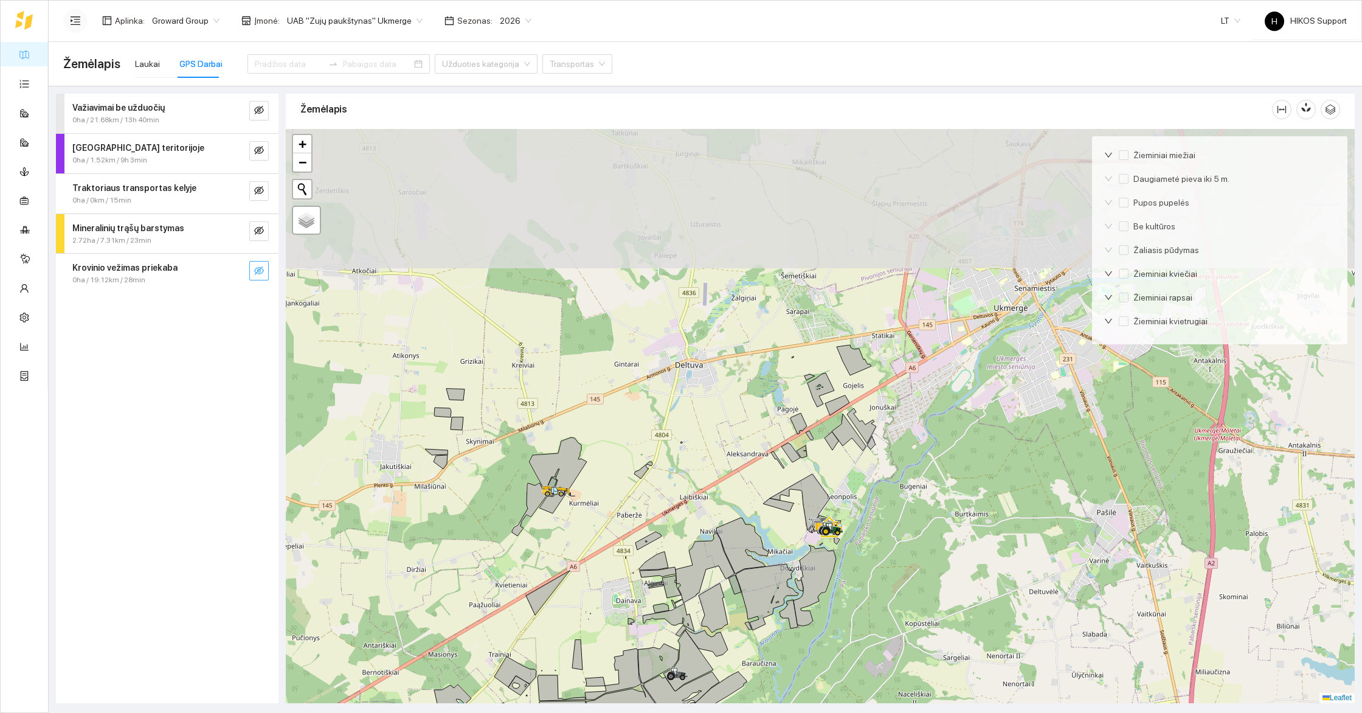
drag, startPoint x: 792, startPoint y: 278, endPoint x: 751, endPoint y: 529, distance: 253.7
click at [751, 526] on div at bounding box center [820, 416] width 1069 height 574
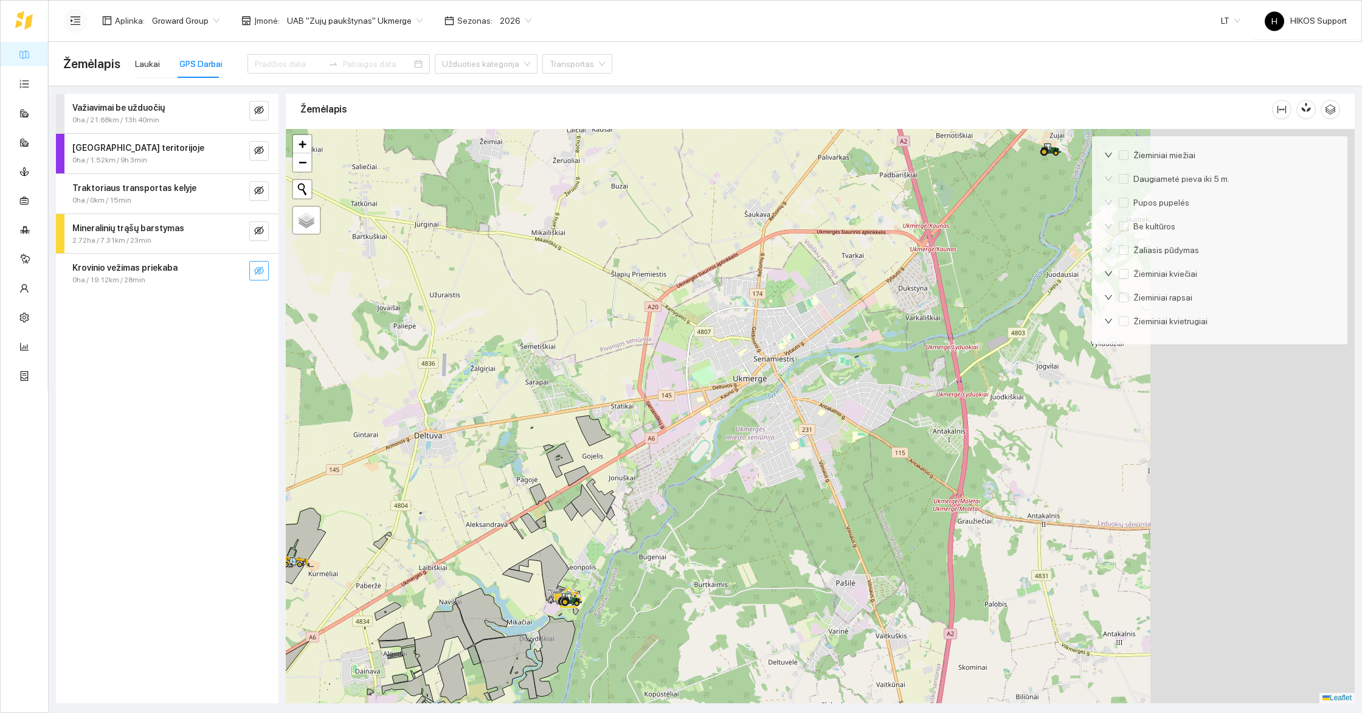
drag, startPoint x: 946, startPoint y: 379, endPoint x: 540, endPoint y: 461, distance: 414.2
click at [540, 461] on div at bounding box center [820, 416] width 1069 height 574
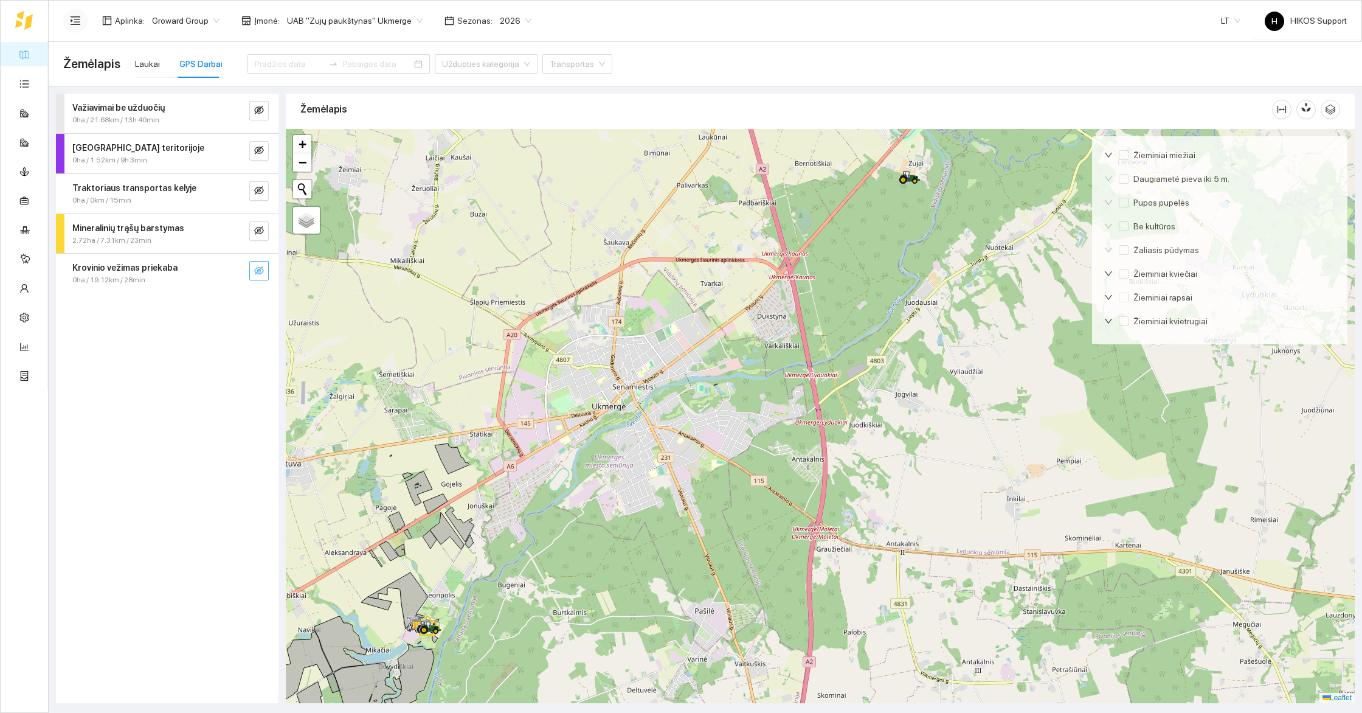
drag, startPoint x: 731, startPoint y: 443, endPoint x: 1040, endPoint y: 197, distance: 394.1
click at [1040, 197] on div at bounding box center [820, 416] width 1069 height 574
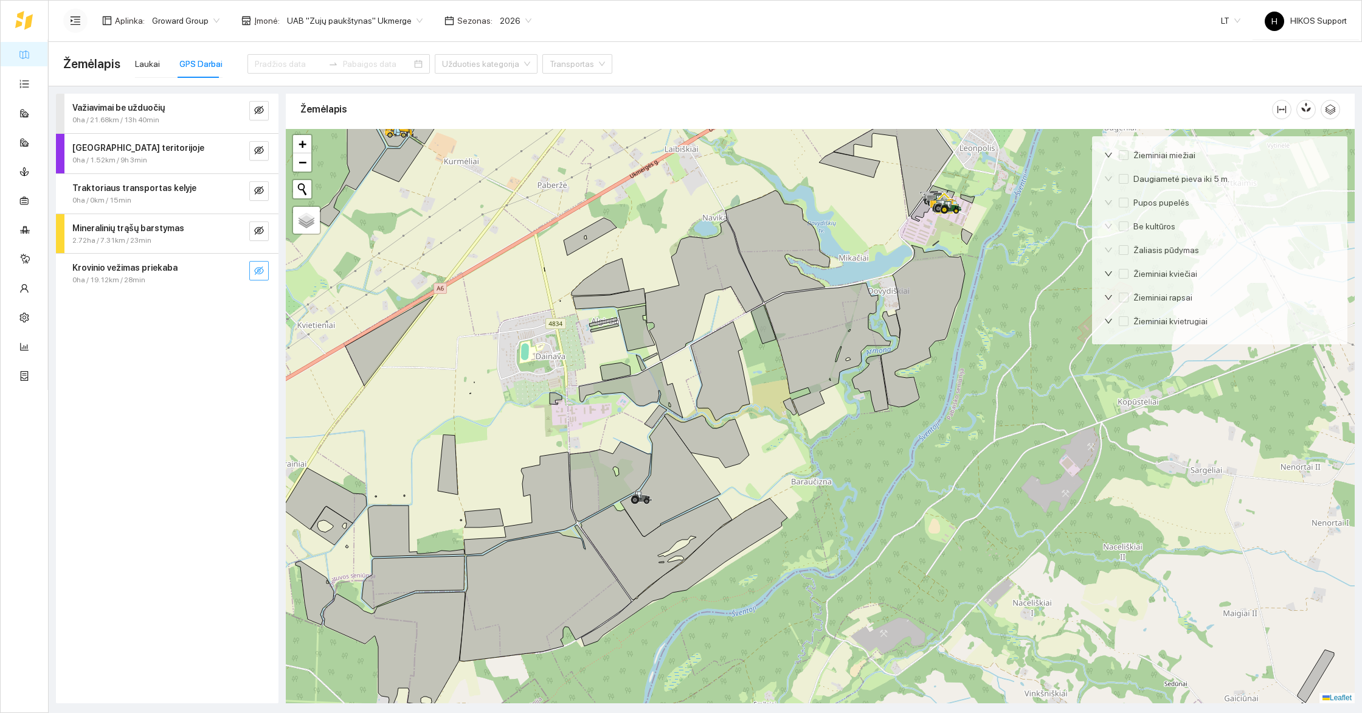
drag, startPoint x: 912, startPoint y: 455, endPoint x: 878, endPoint y: 505, distance: 60.4
click at [878, 505] on div at bounding box center [820, 416] width 1069 height 574
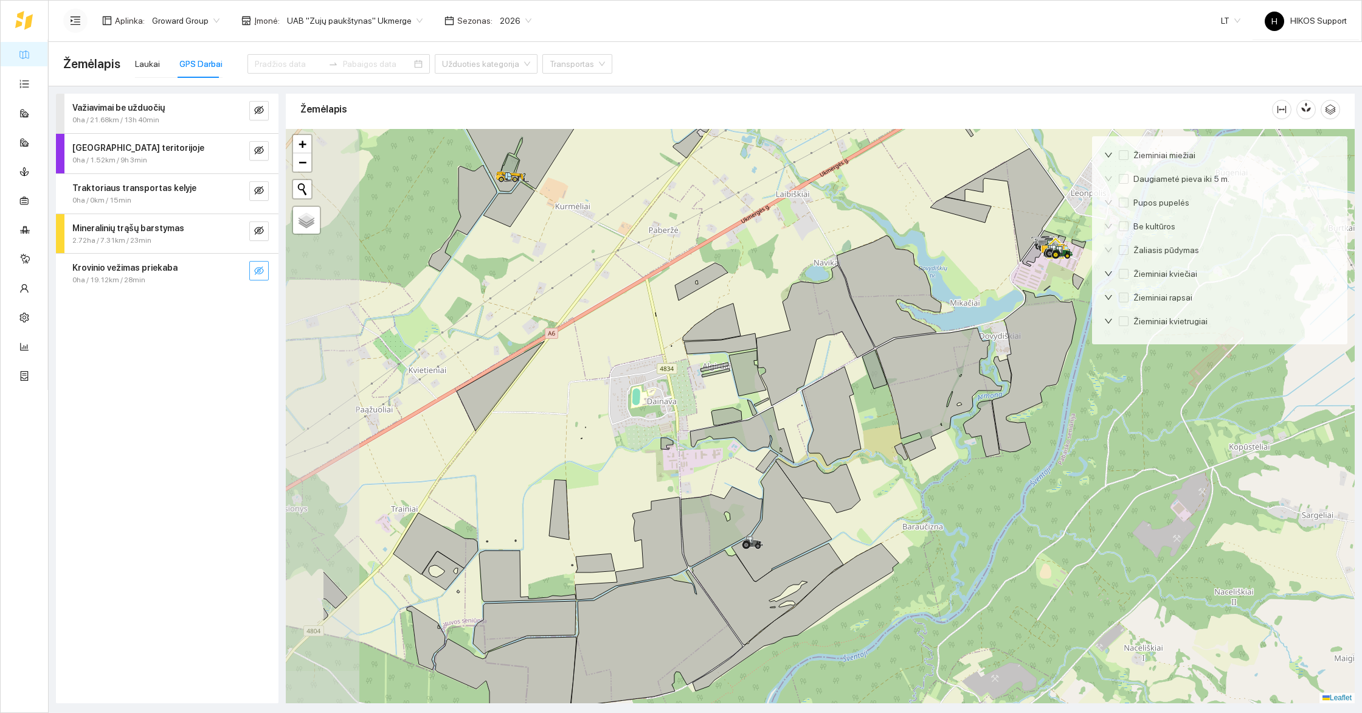
drag, startPoint x: 943, startPoint y: 429, endPoint x: 1086, endPoint y: 428, distance: 143.5
click at [1086, 428] on div at bounding box center [820, 416] width 1069 height 574
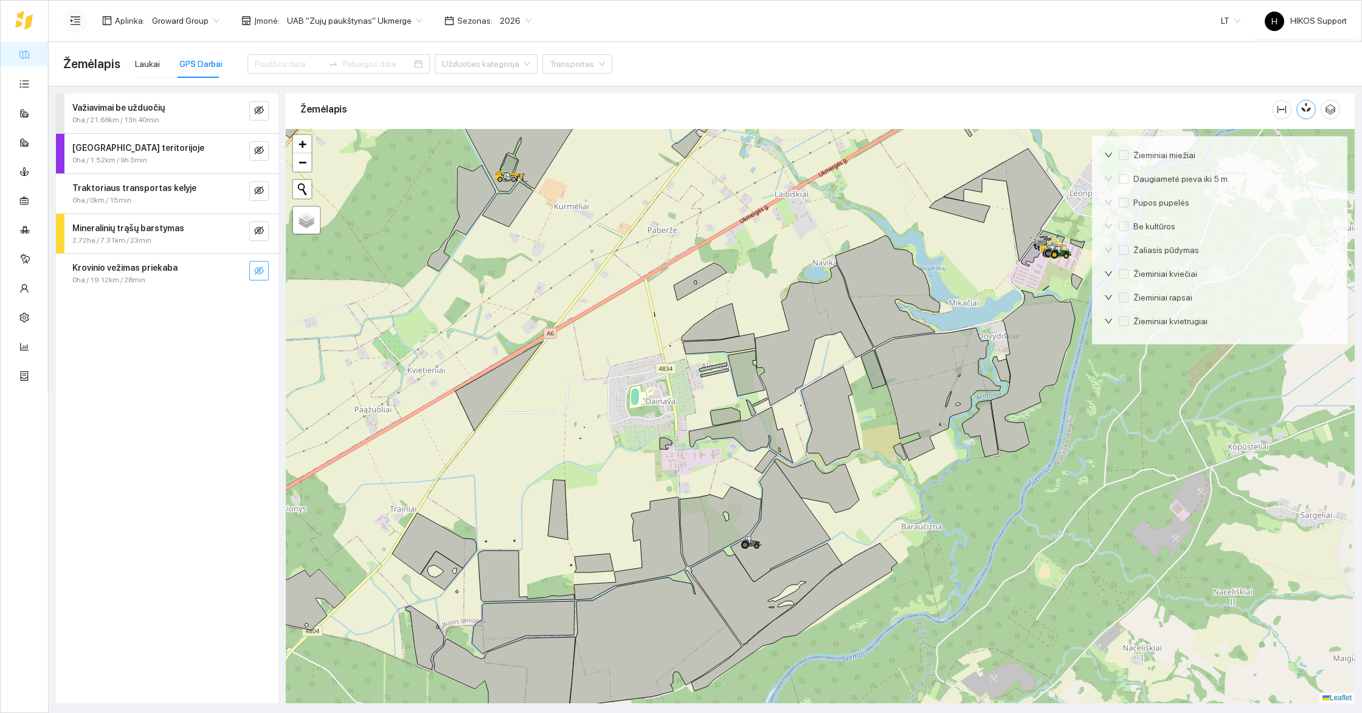
click at [1306, 108] on icon "button" at bounding box center [1306, 109] width 0 height 5
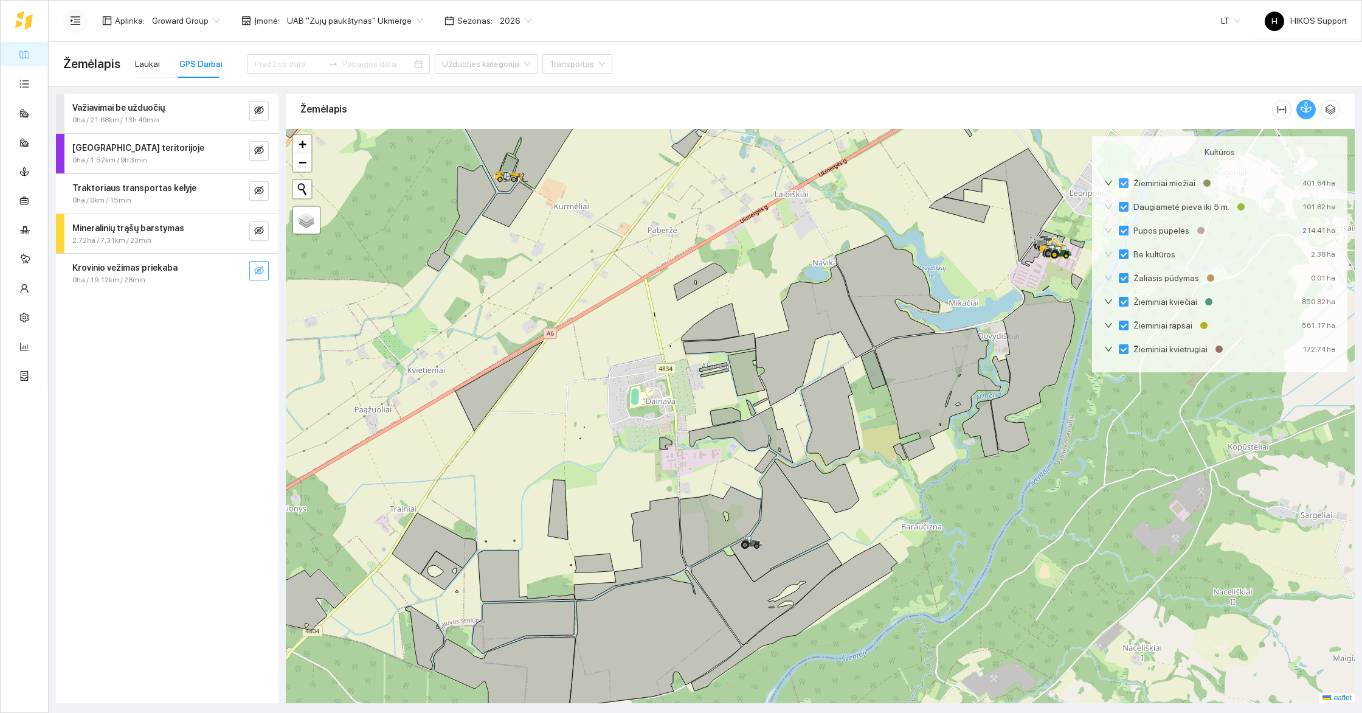
click at [1303, 112] on button "button" at bounding box center [1305, 109] width 19 height 19
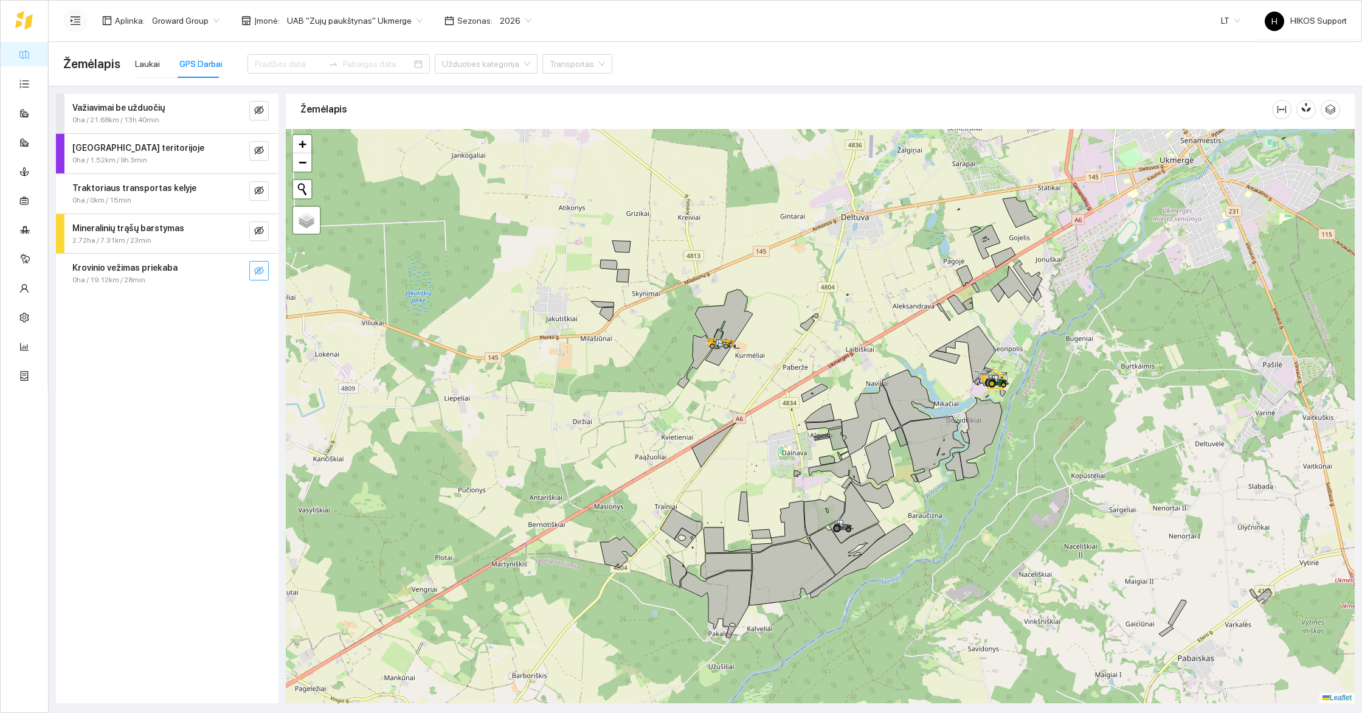
drag, startPoint x: 1195, startPoint y: 319, endPoint x: 1062, endPoint y: 412, distance: 162.1
click at [1062, 412] on div at bounding box center [820, 416] width 1069 height 574
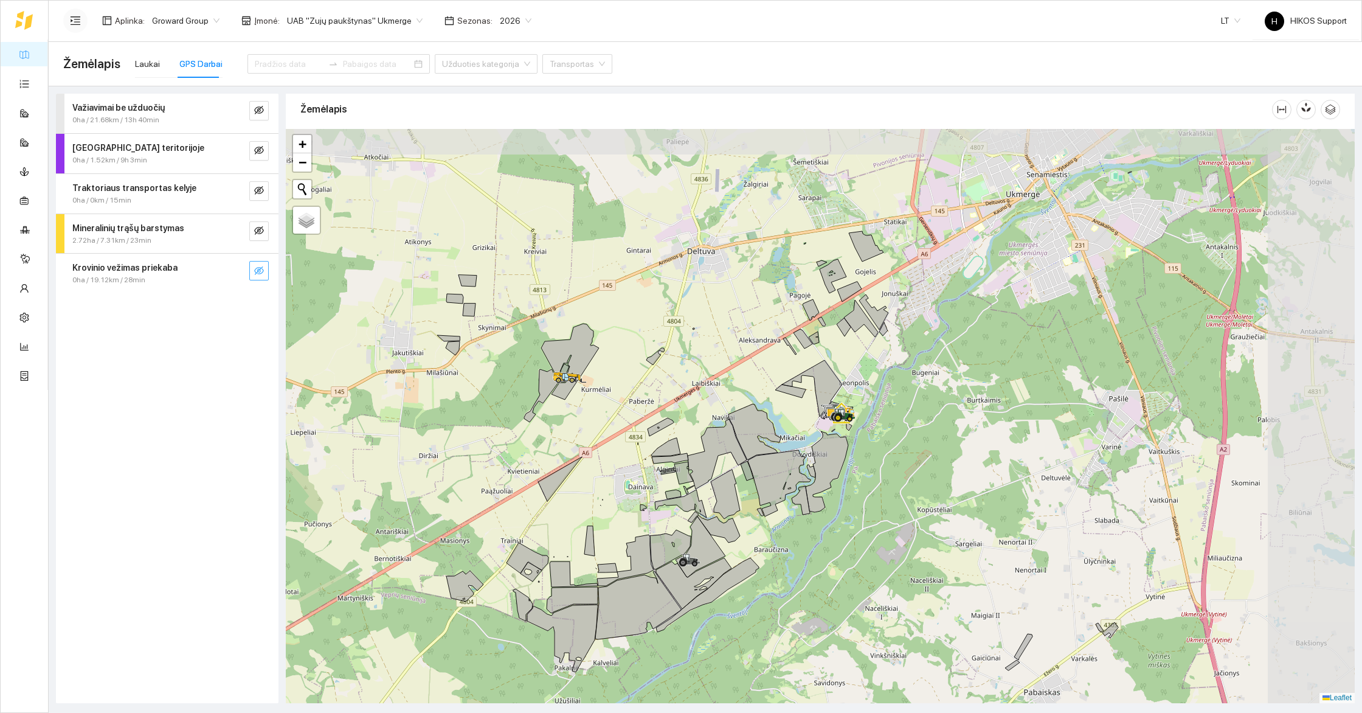
drag, startPoint x: 1063, startPoint y: 420, endPoint x: 910, endPoint y: 454, distance: 157.7
click at [910, 454] on div at bounding box center [820, 416] width 1069 height 574
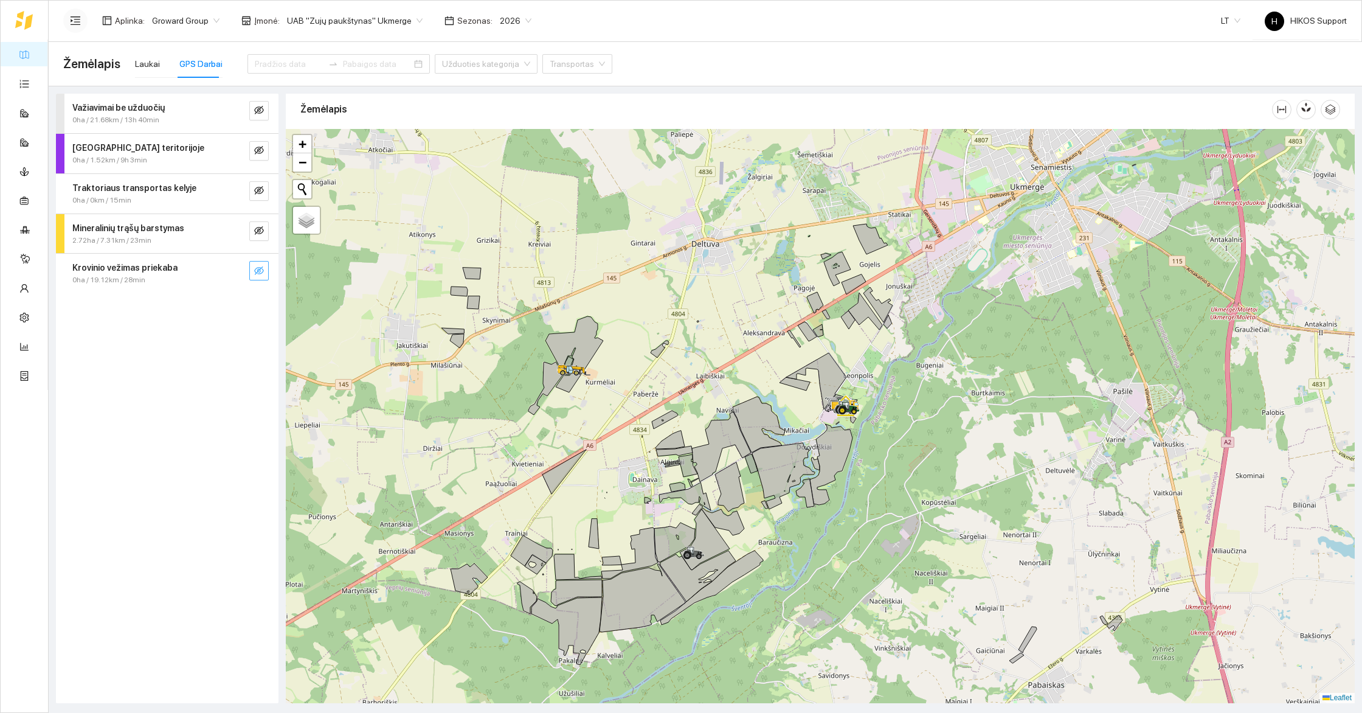
drag, startPoint x: 965, startPoint y: 485, endPoint x: 970, endPoint y: 477, distance: 9.0
click at [970, 477] on div at bounding box center [820, 416] width 1069 height 574
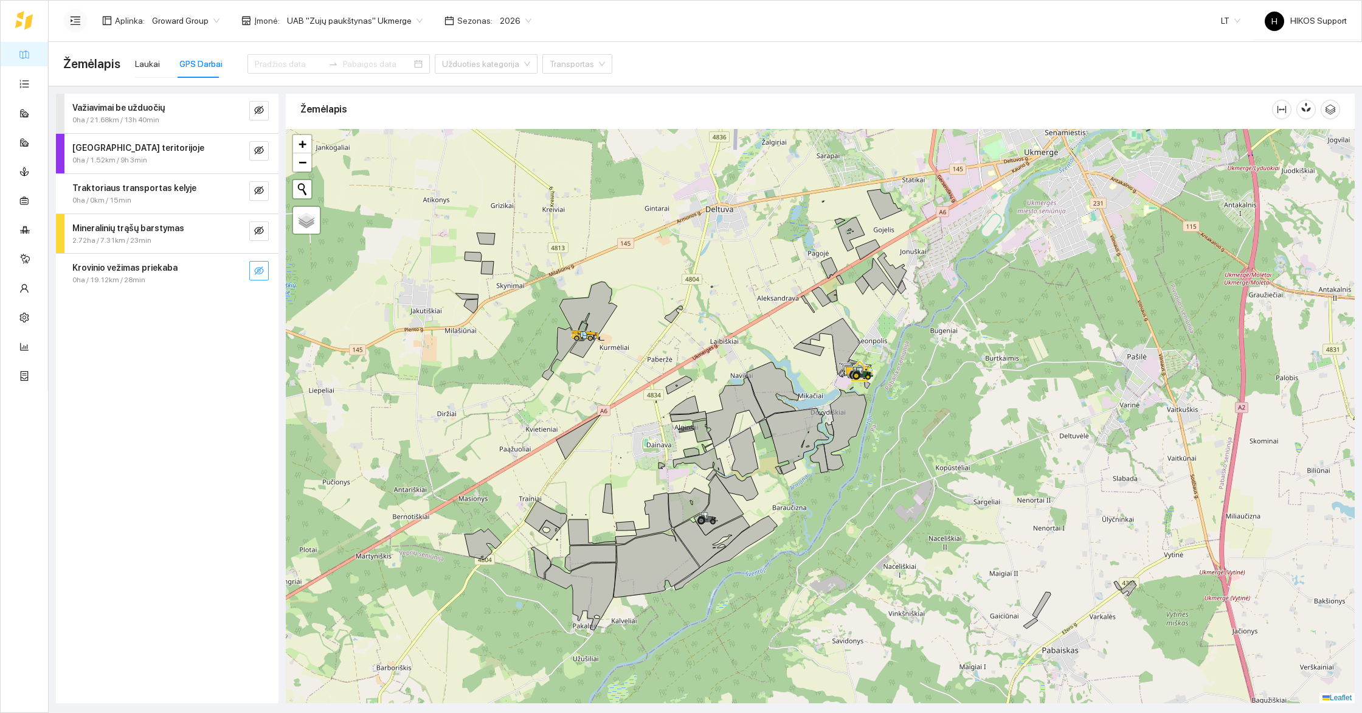
drag, startPoint x: 981, startPoint y: 398, endPoint x: 995, endPoint y: 364, distance: 36.8
click at [995, 364] on div at bounding box center [820, 416] width 1069 height 574
click at [150, 59] on div "Laukai" at bounding box center [147, 63] width 25 height 13
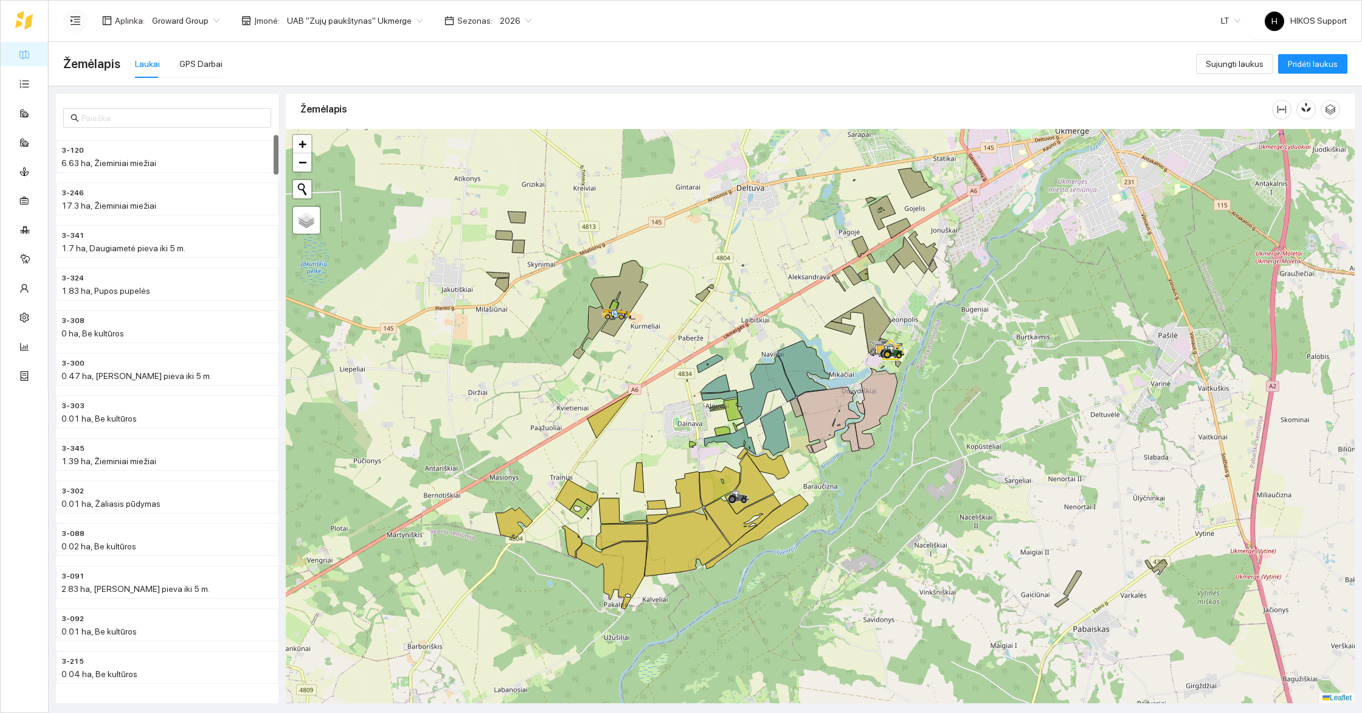
drag, startPoint x: 917, startPoint y: 519, endPoint x: 947, endPoint y: 501, distance: 34.6
click at [947, 501] on div at bounding box center [820, 416] width 1069 height 574
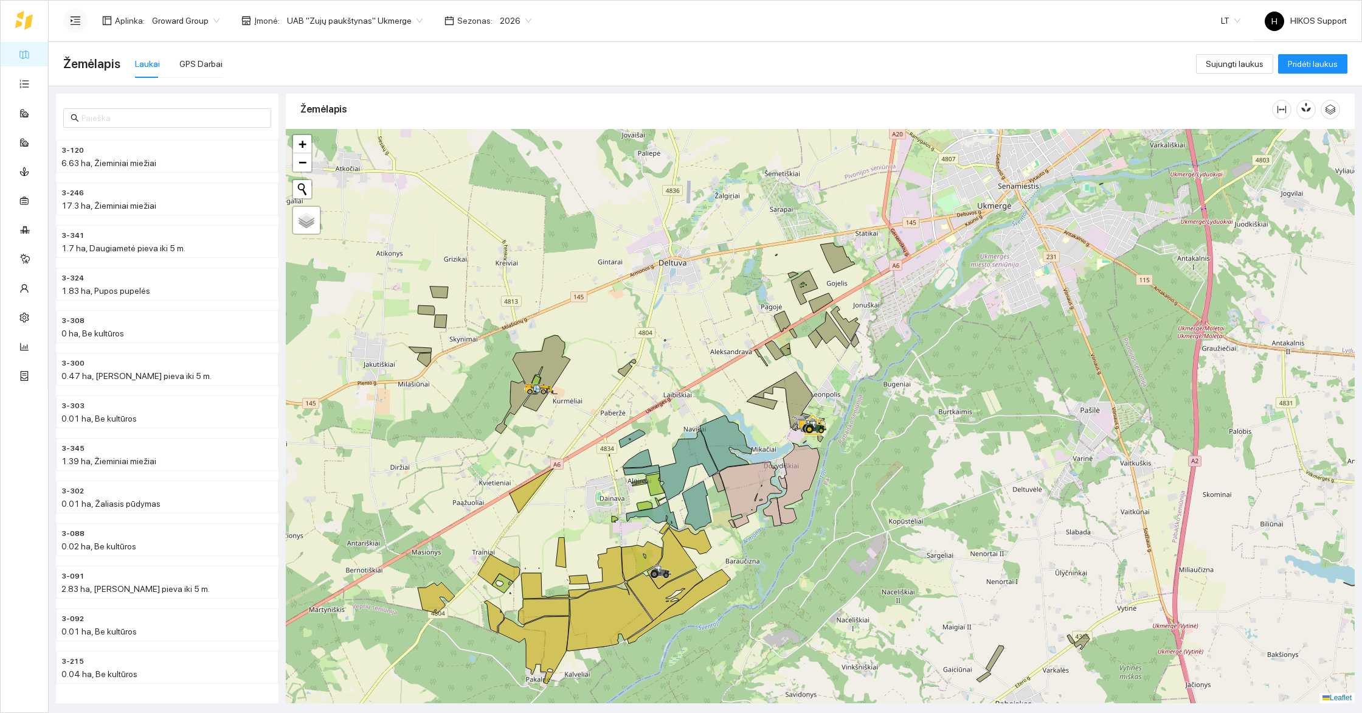
drag, startPoint x: 981, startPoint y: 395, endPoint x: 904, endPoint y: 467, distance: 105.4
click at [905, 467] on div at bounding box center [820, 416] width 1069 height 574
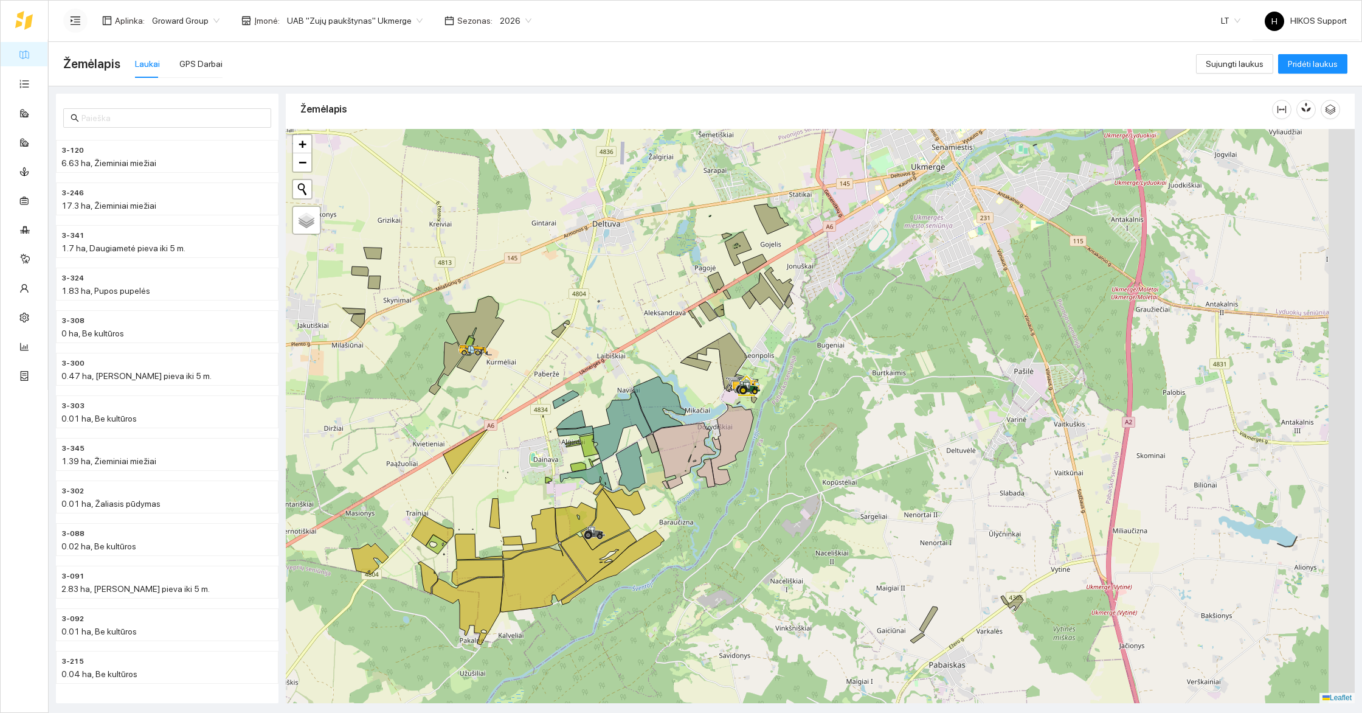
drag, startPoint x: 1018, startPoint y: 424, endPoint x: 900, endPoint y: 398, distance: 120.9
click at [900, 398] on div at bounding box center [820, 416] width 1069 height 574
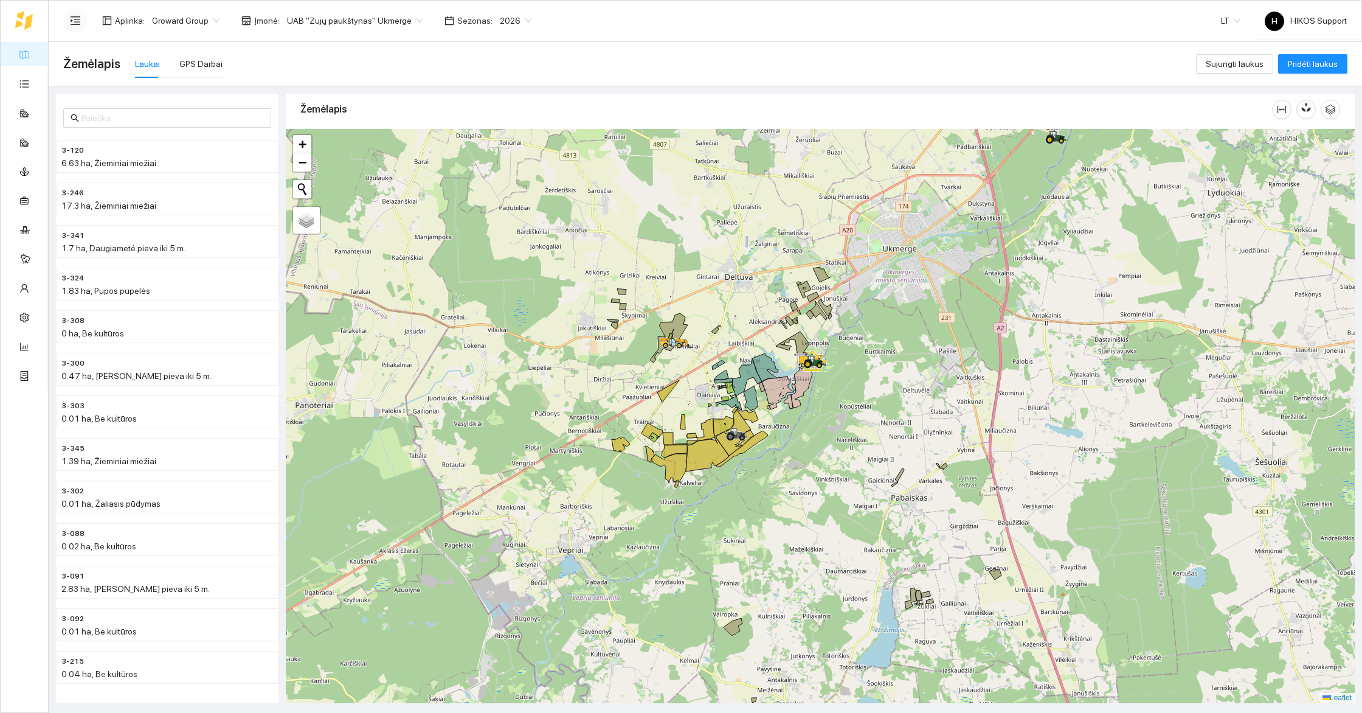
drag, startPoint x: 899, startPoint y: 447, endPoint x: 899, endPoint y: 370, distance: 76.6
click at [899, 370] on div at bounding box center [820, 416] width 1069 height 574
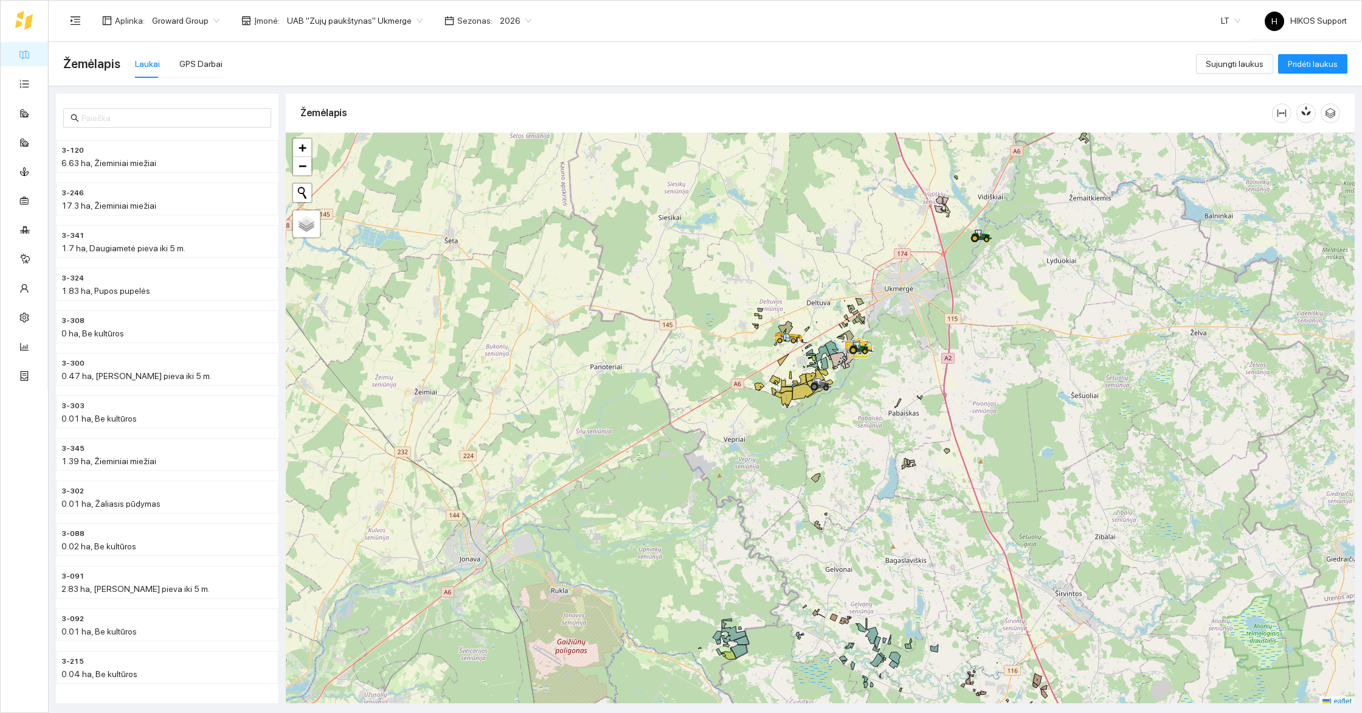
scroll to position [4, 0]
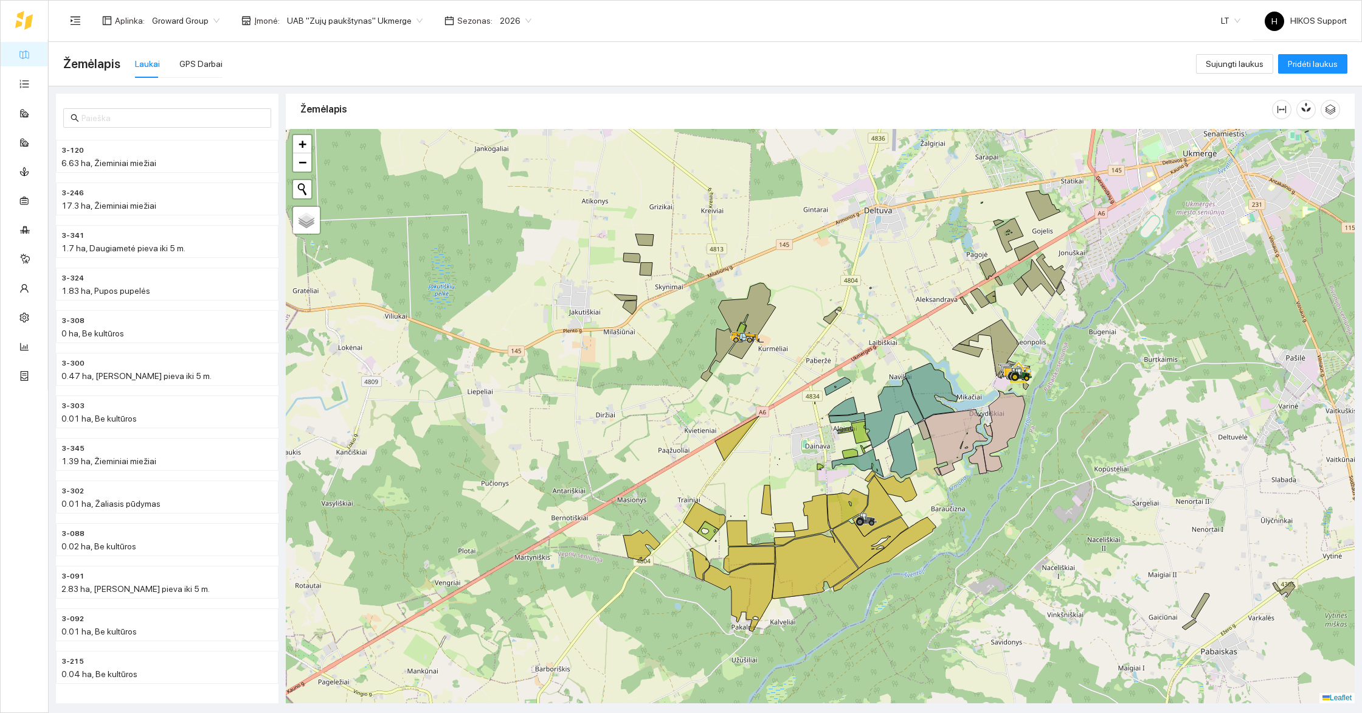
drag, startPoint x: 830, startPoint y: 290, endPoint x: 798, endPoint y: 533, distance: 245.3
click at [798, 533] on div at bounding box center [820, 416] width 1069 height 574
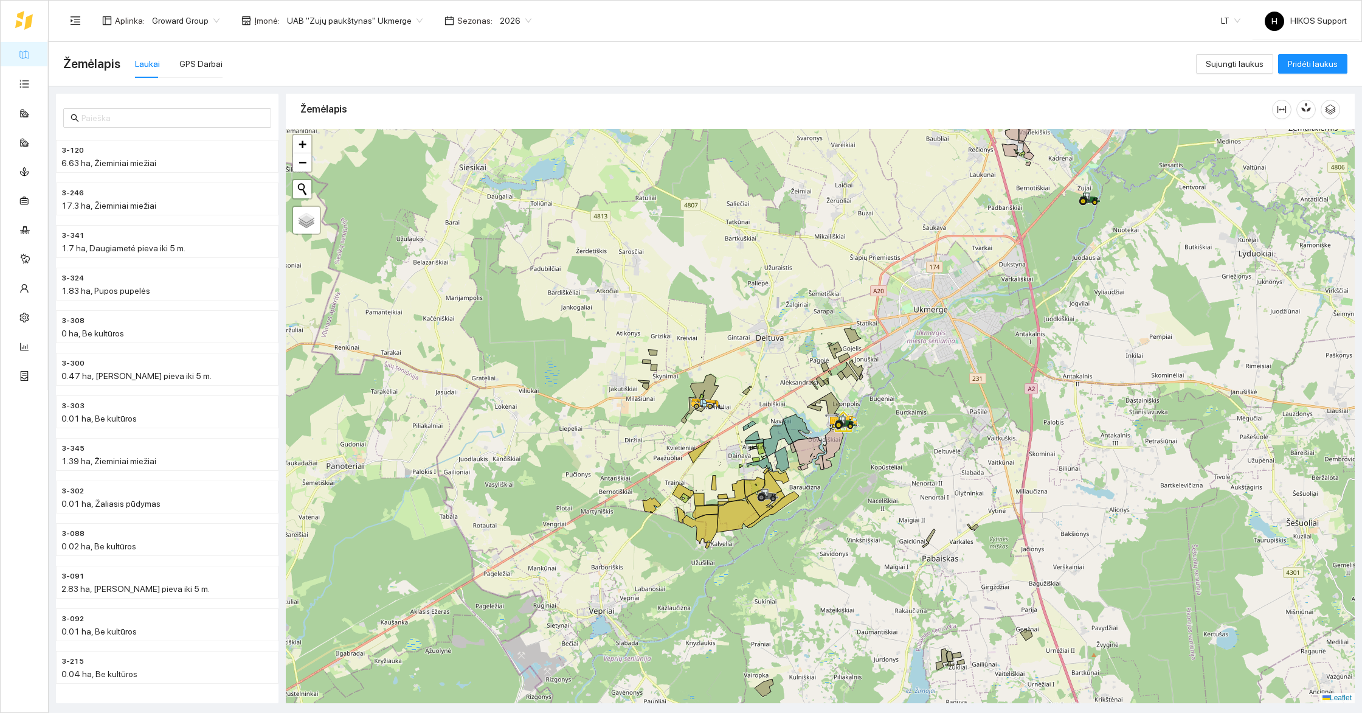
drag, startPoint x: 894, startPoint y: 552, endPoint x: 845, endPoint y: 531, distance: 53.6
click at [845, 531] on div at bounding box center [820, 416] width 1069 height 574
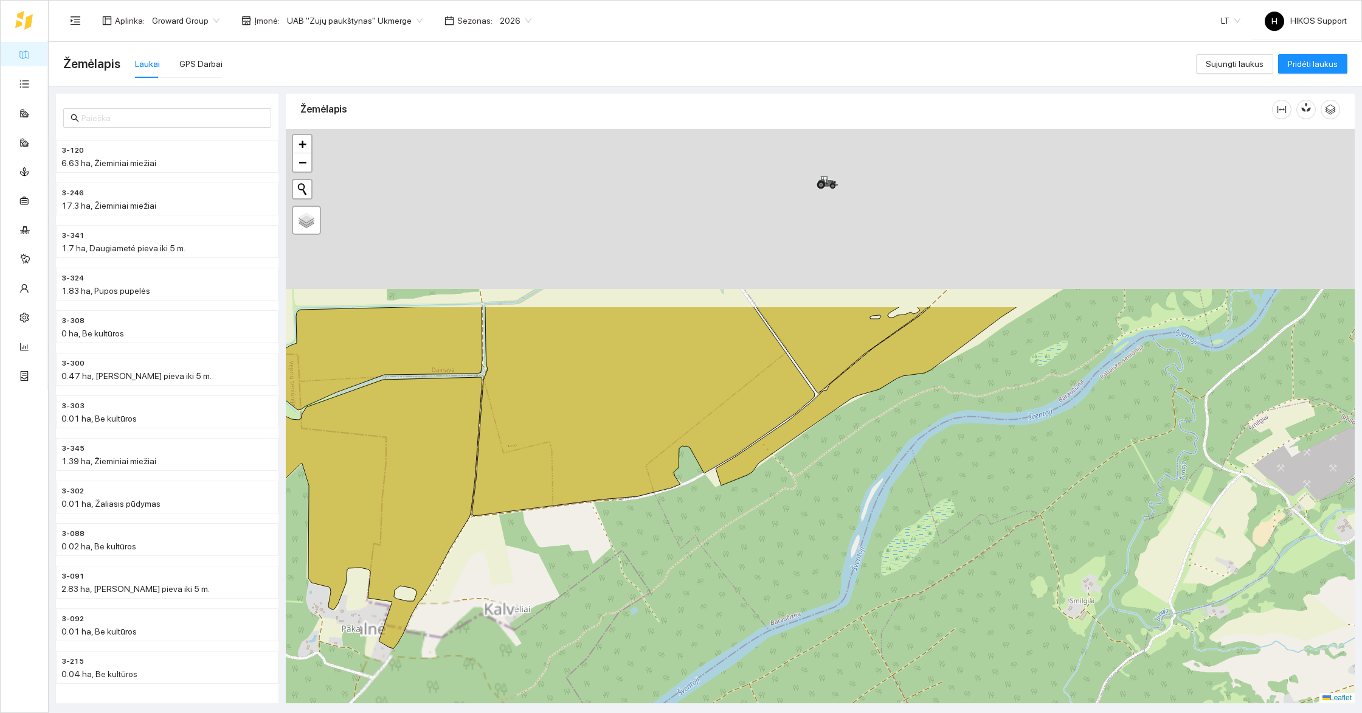
drag, startPoint x: 843, startPoint y: 248, endPoint x: 843, endPoint y: 556, distance: 308.2
click at [843, 556] on div at bounding box center [820, 416] width 1069 height 574
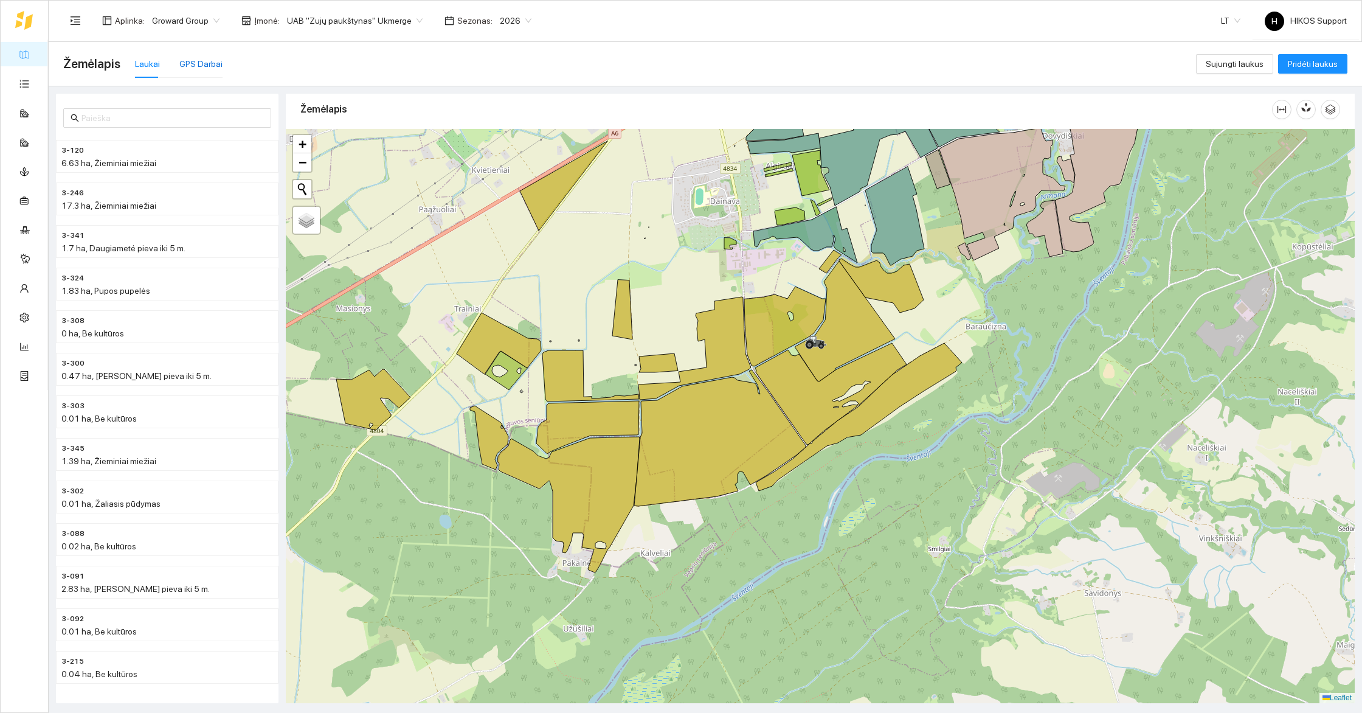
click at [194, 61] on div "GPS Darbai" at bounding box center [200, 63] width 43 height 13
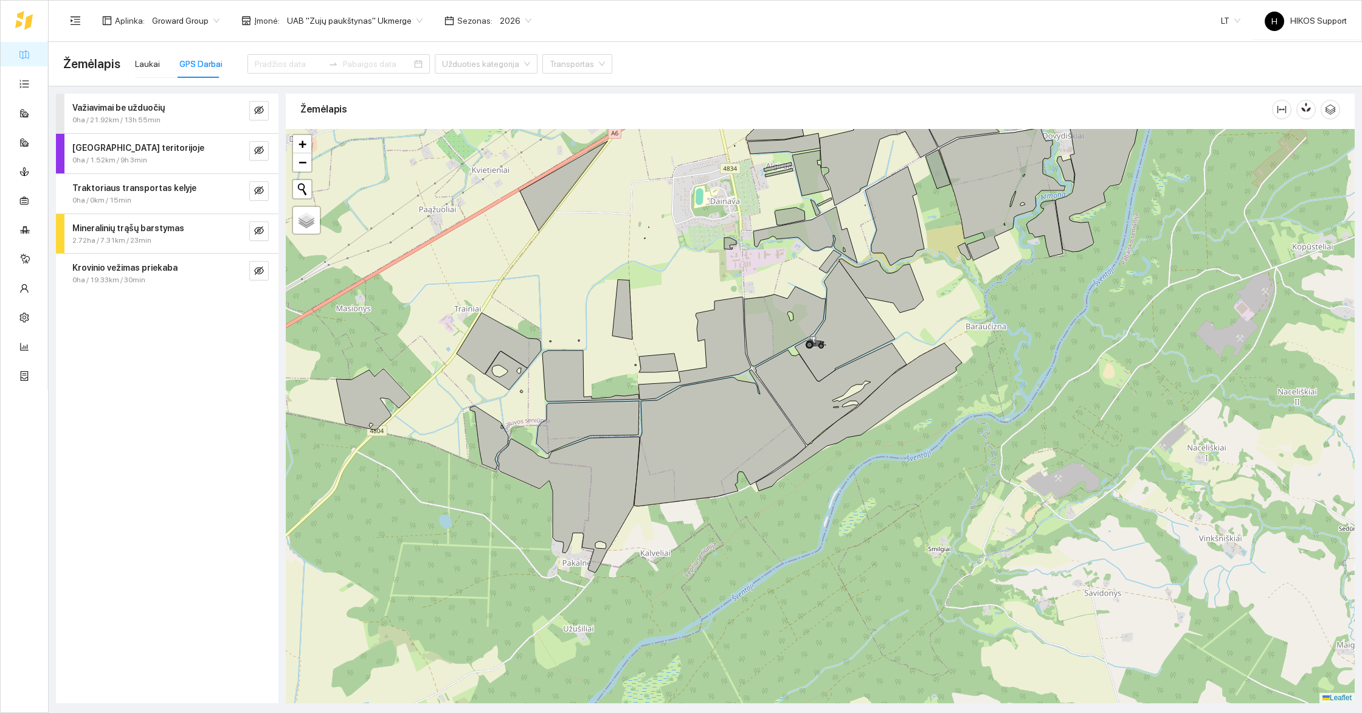
drag, startPoint x: 552, startPoint y: 248, endPoint x: 602, endPoint y: 389, distance: 149.0
click at [602, 389] on div at bounding box center [820, 416] width 1069 height 574
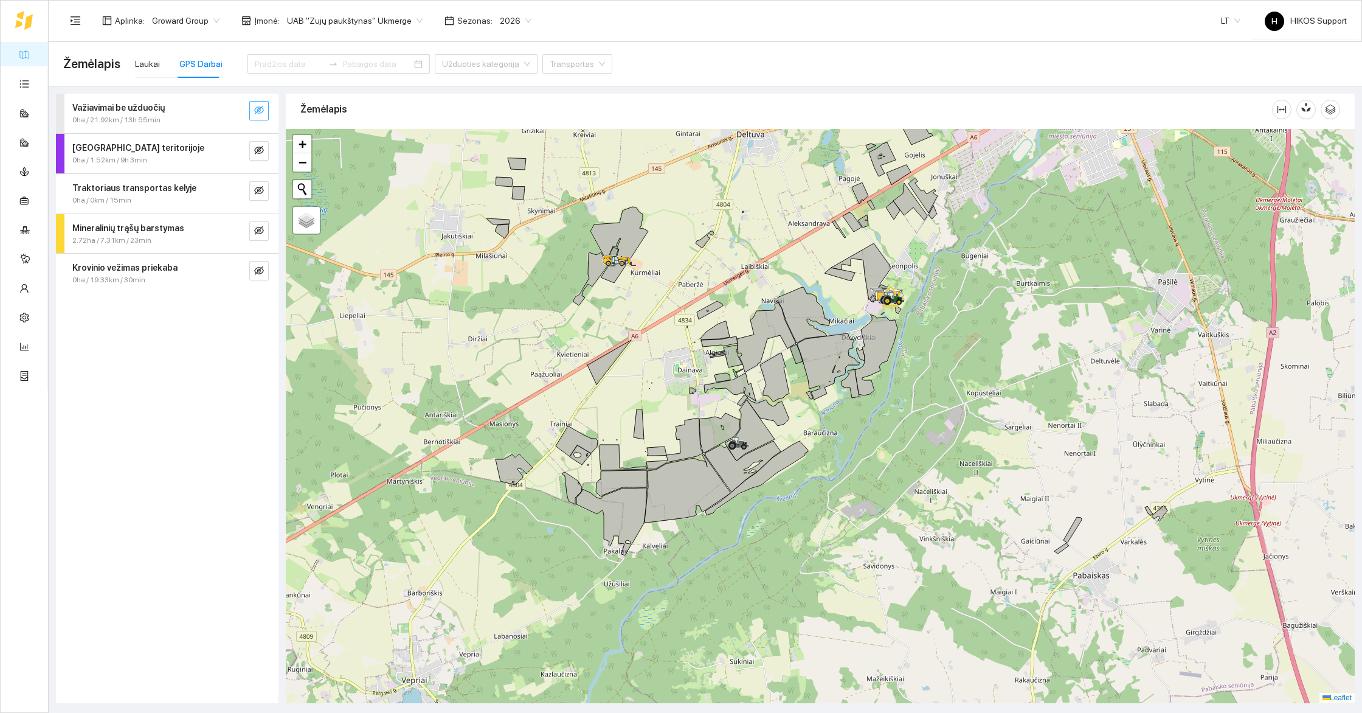
click at [262, 112] on icon "eye-invisible" at bounding box center [259, 110] width 10 height 10
click at [262, 151] on icon "eye-invisible" at bounding box center [259, 150] width 10 height 9
click at [262, 199] on button "button" at bounding box center [258, 190] width 19 height 19
click at [265, 238] on button "button" at bounding box center [258, 230] width 19 height 19
click at [259, 270] on icon "eye-invisible" at bounding box center [259, 271] width 10 height 10
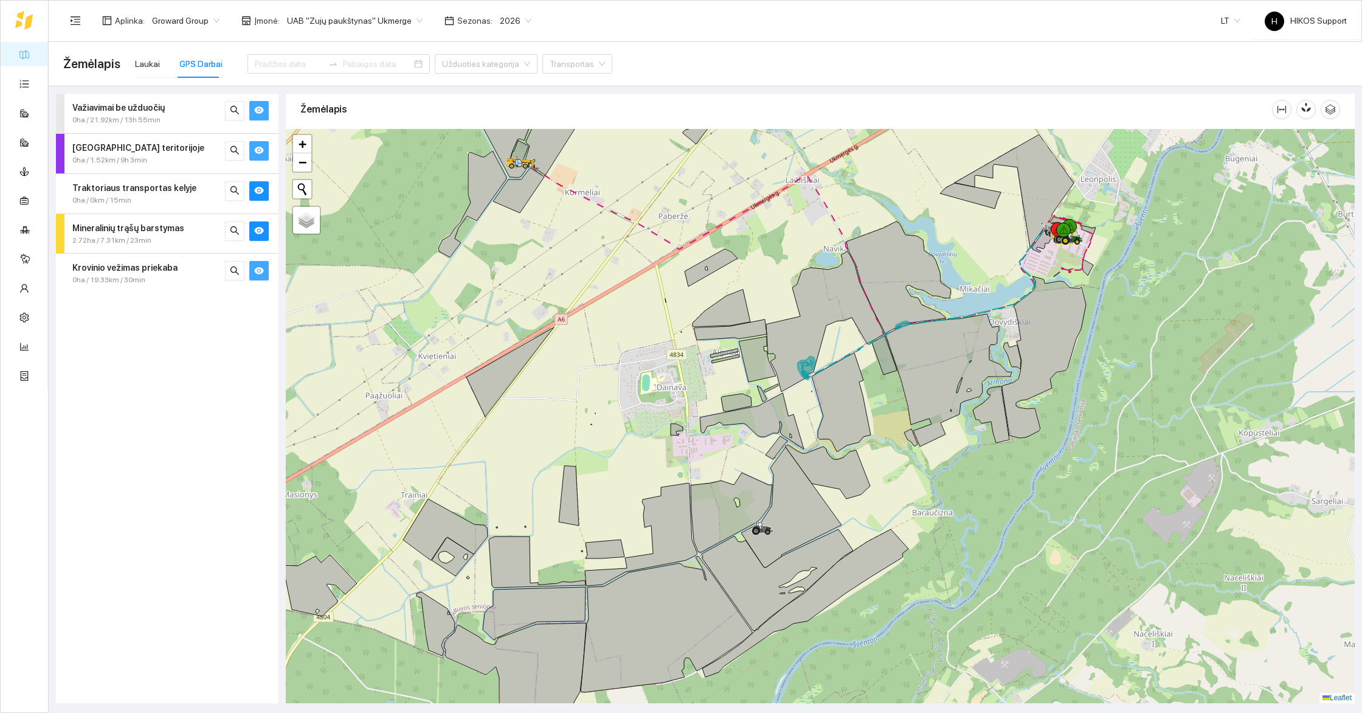
drag, startPoint x: 1125, startPoint y: 323, endPoint x: 1099, endPoint y: 476, distance: 154.7
click at [1101, 476] on div at bounding box center [820, 416] width 1069 height 574
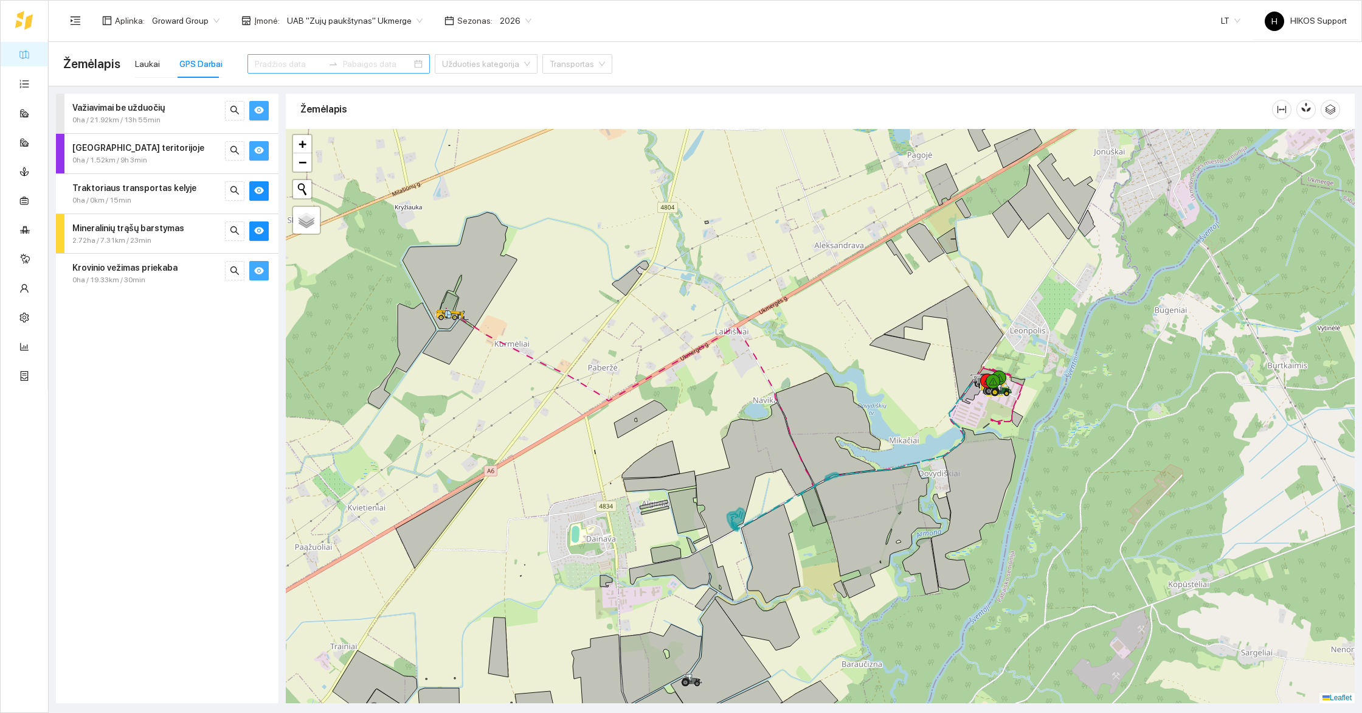
click at [264, 69] on input at bounding box center [289, 63] width 69 height 13
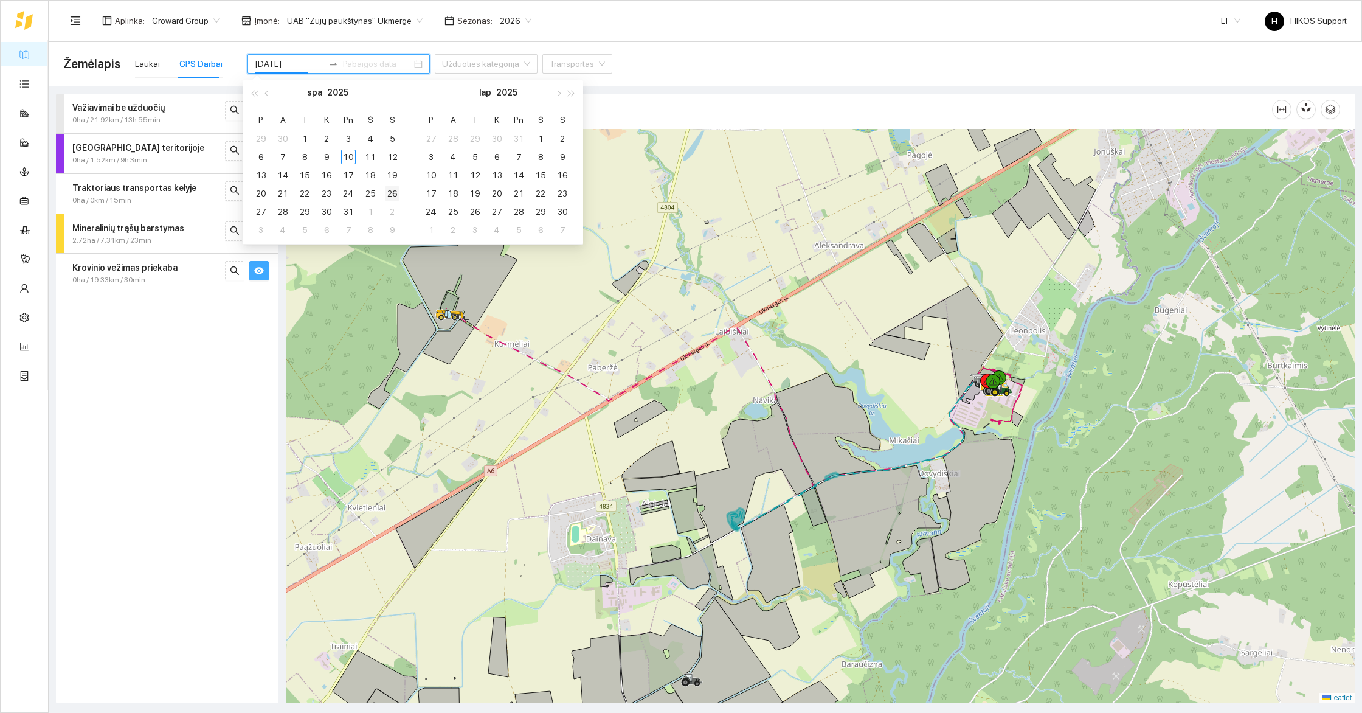
type input "2025-10-26"
type input "2025-11-10"
type input "[DATE]"
click at [262, 159] on div "6" at bounding box center [261, 157] width 15 height 15
type input "[DATE]"
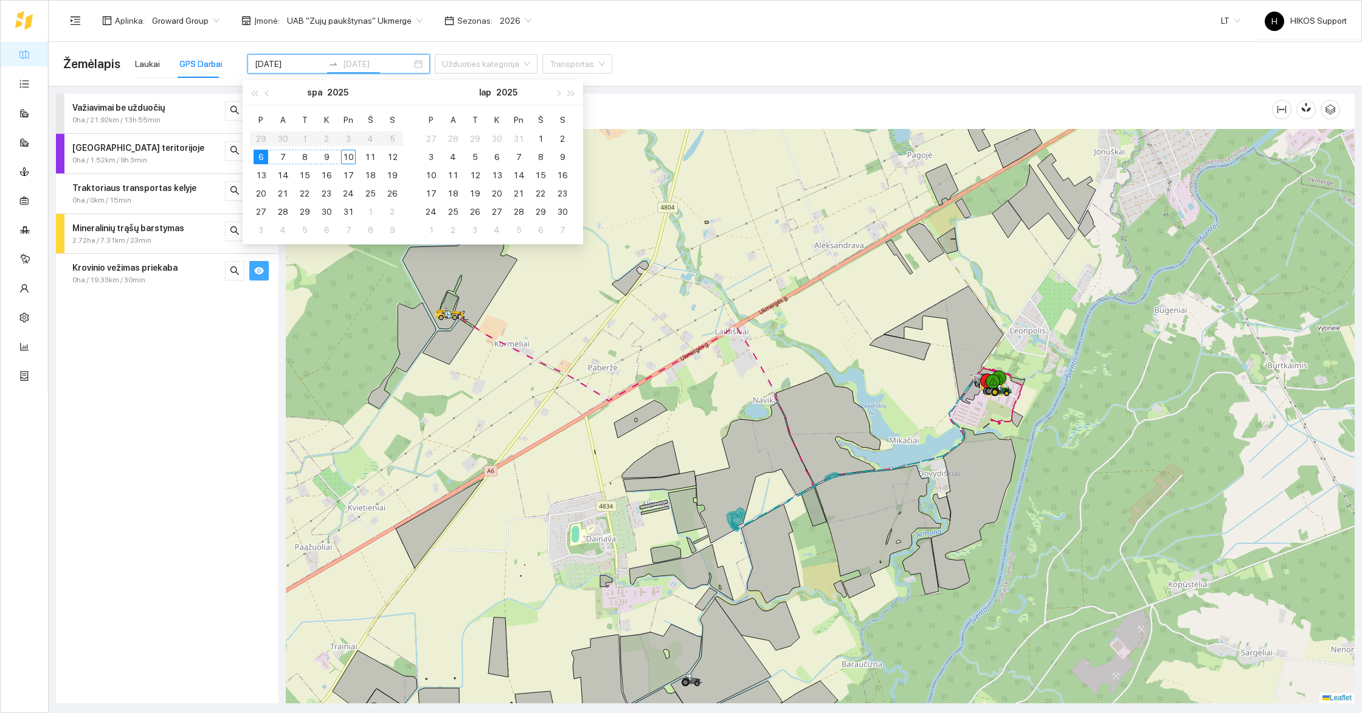
click at [348, 157] on div "10" at bounding box center [348, 157] width 15 height 15
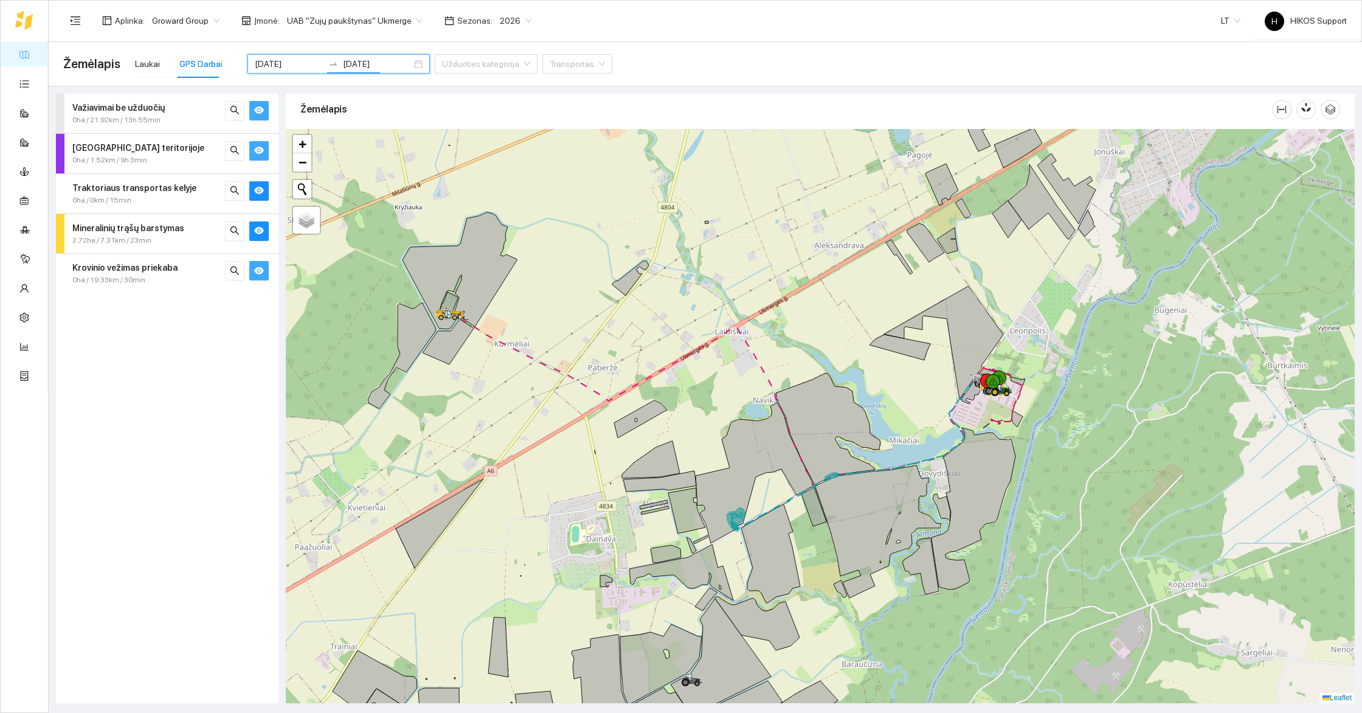
click at [260, 112] on icon "eye" at bounding box center [259, 110] width 10 height 7
click at [263, 143] on button "button" at bounding box center [258, 150] width 19 height 19
click at [260, 181] on button "button" at bounding box center [258, 190] width 19 height 19
click at [261, 222] on button "button" at bounding box center [258, 230] width 19 height 19
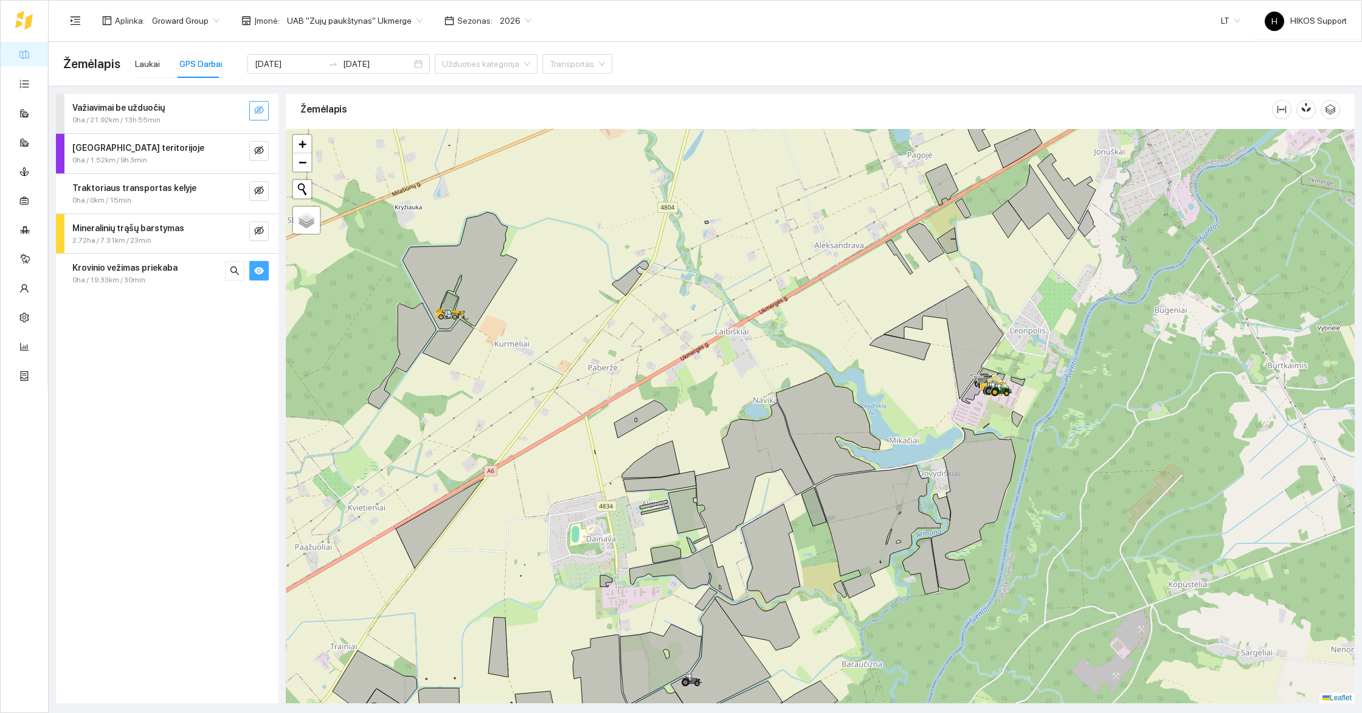
click at [261, 269] on icon "eye" at bounding box center [259, 270] width 10 height 7
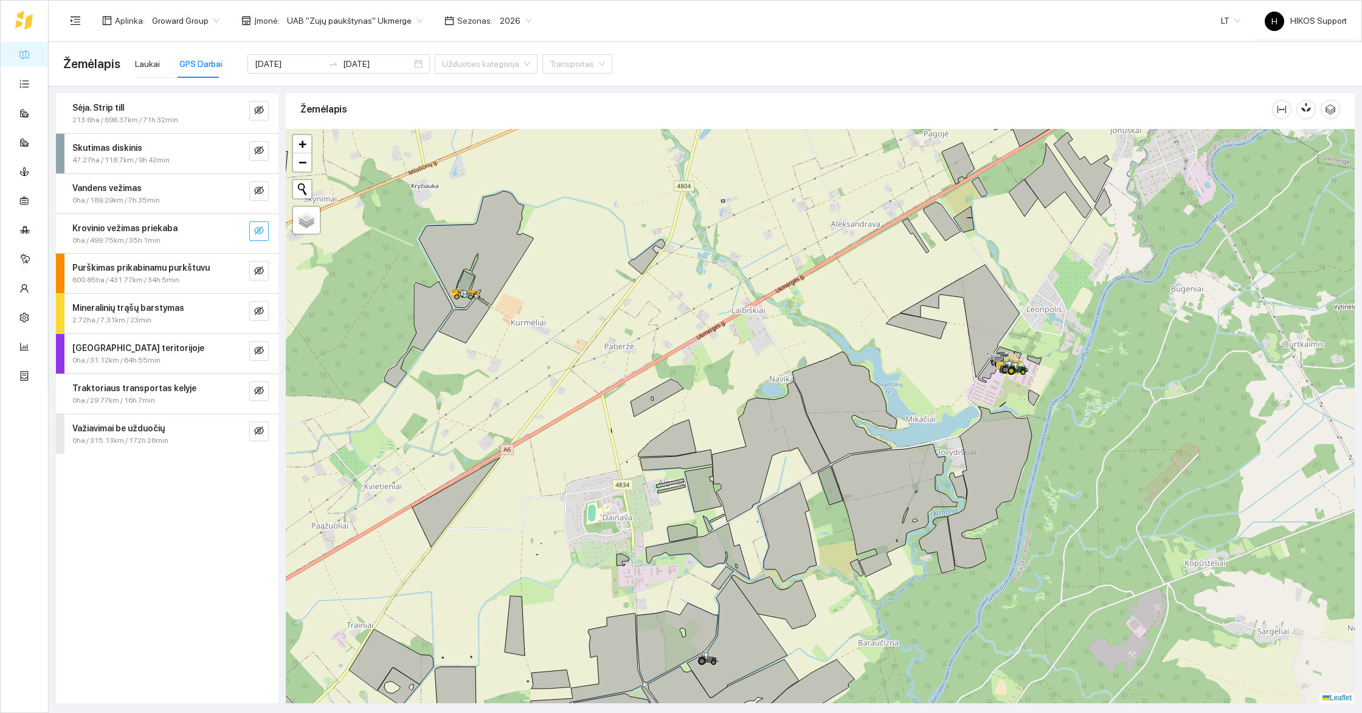
click at [722, 388] on div at bounding box center [820, 416] width 1069 height 574
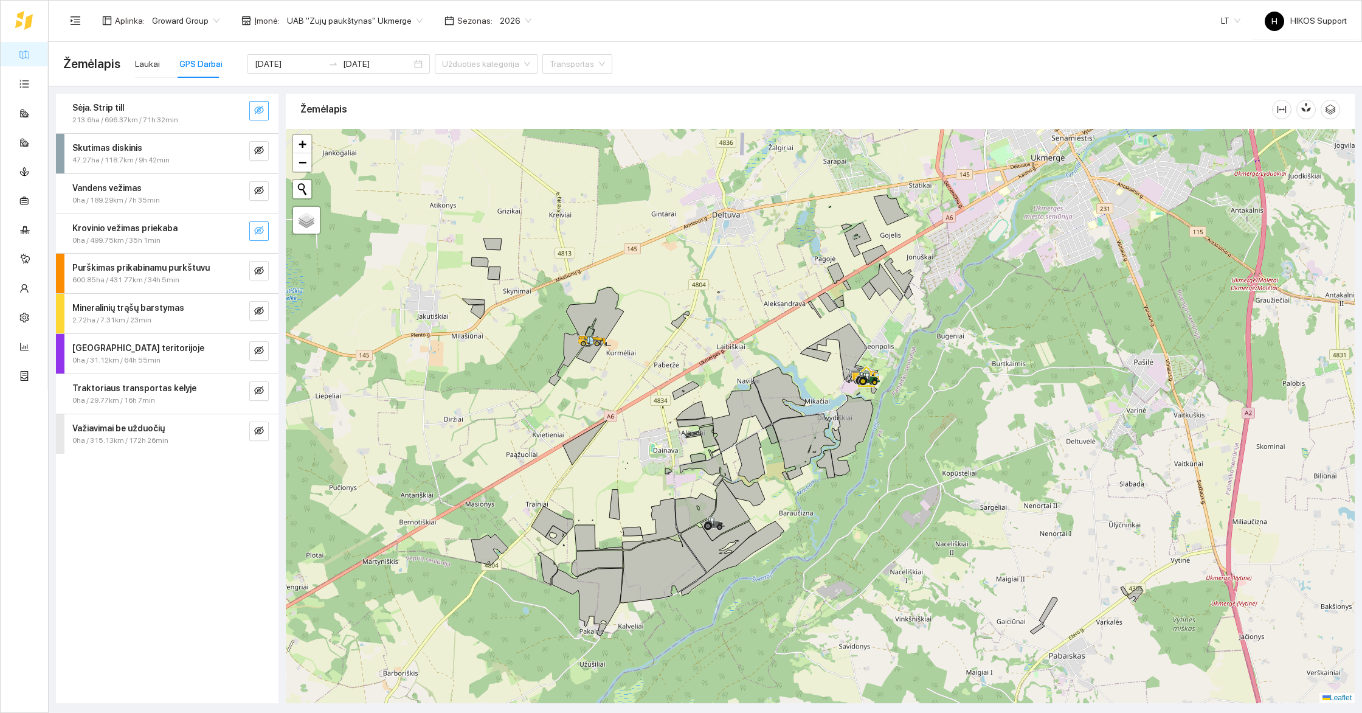
click at [263, 110] on button "button" at bounding box center [258, 110] width 19 height 19
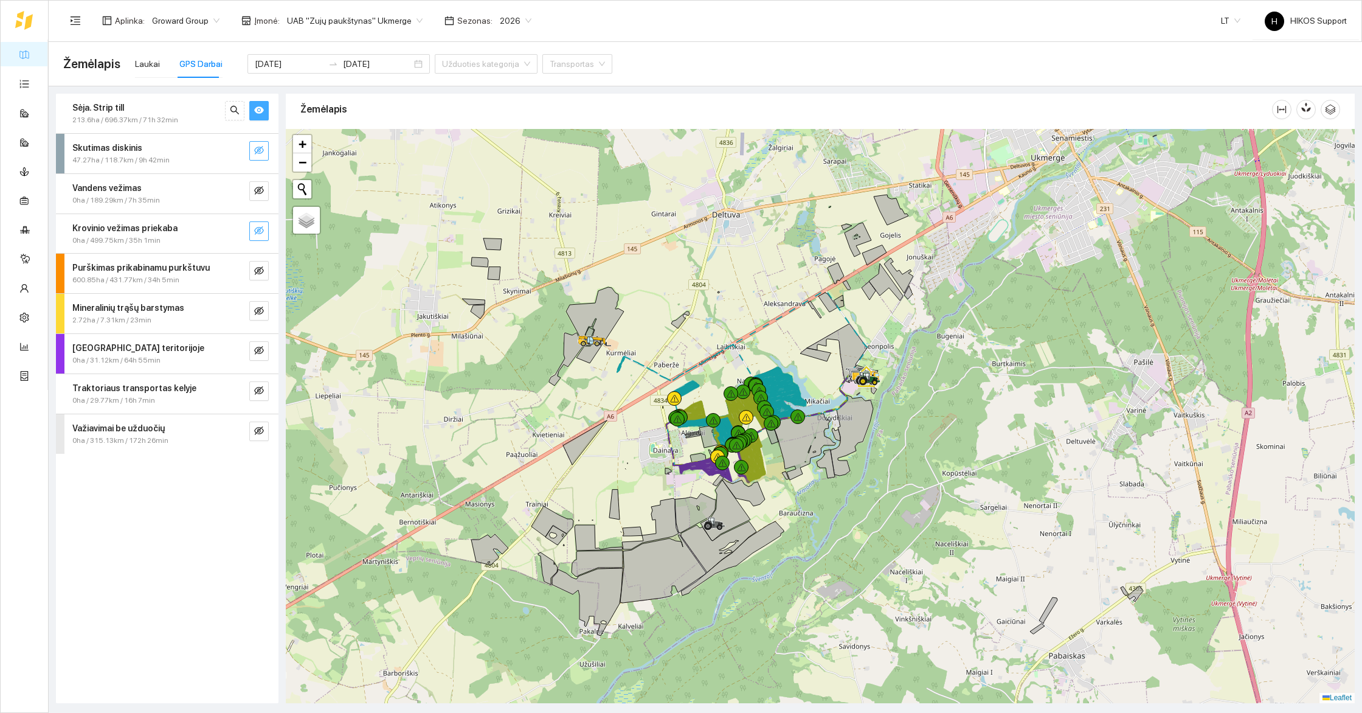
click at [262, 151] on icon "eye-invisible" at bounding box center [259, 150] width 10 height 9
click at [259, 198] on button "button" at bounding box center [258, 190] width 19 height 19
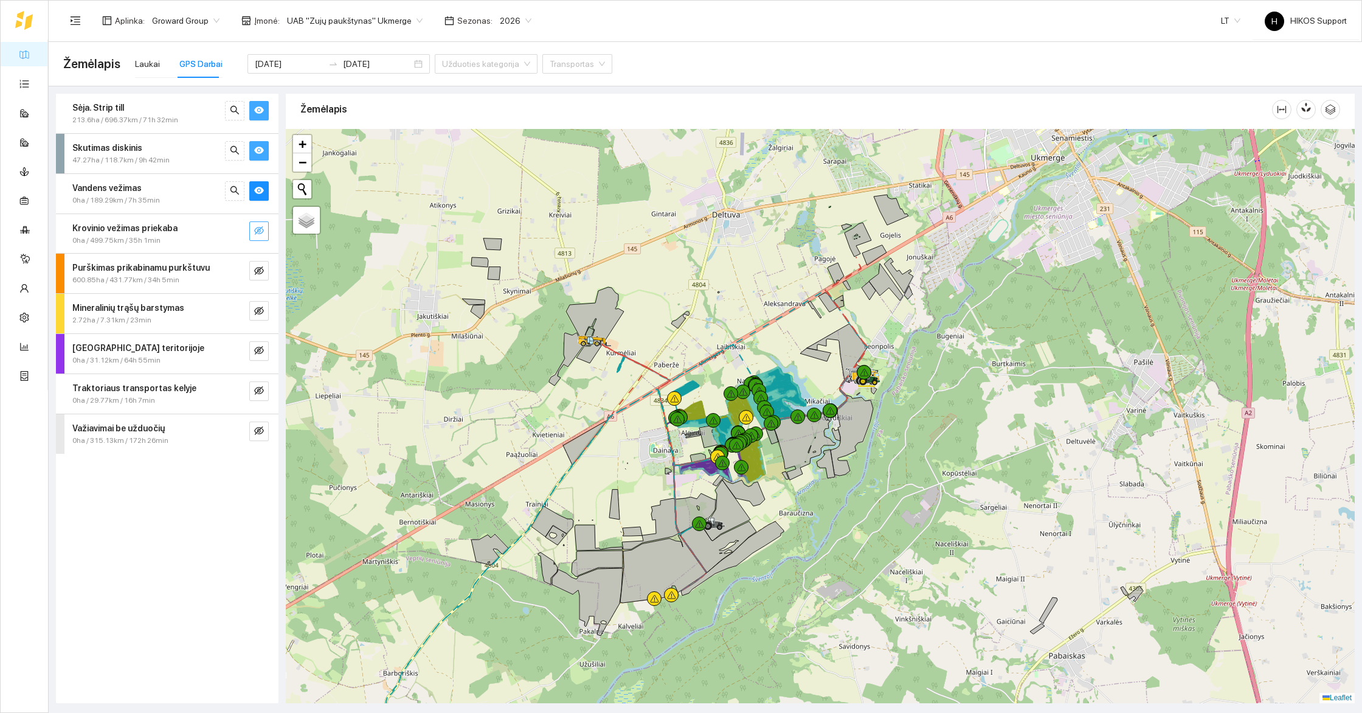
click at [260, 226] on icon "eye-invisible" at bounding box center [259, 230] width 10 height 9
click at [261, 269] on icon "eye-invisible" at bounding box center [259, 271] width 10 height 10
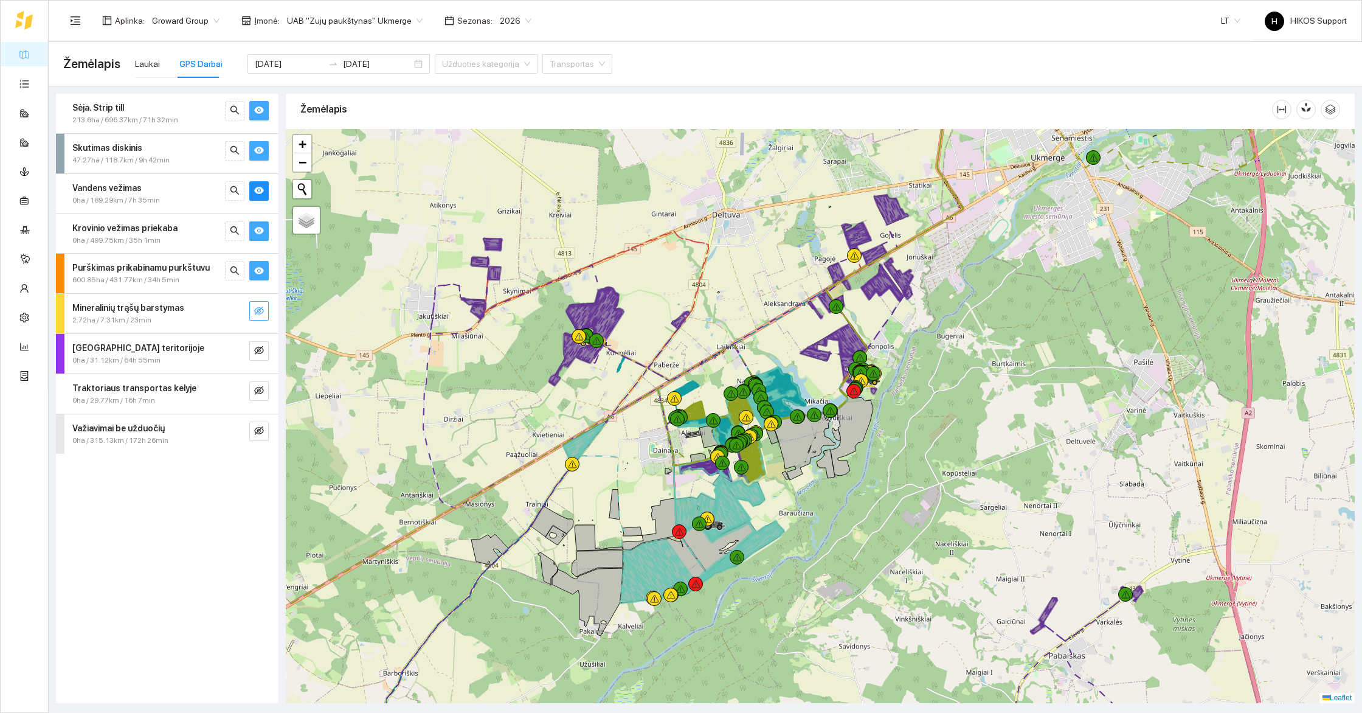
click at [263, 311] on icon "eye-invisible" at bounding box center [259, 311] width 10 height 10
click at [262, 351] on icon "eye-invisible" at bounding box center [259, 350] width 10 height 10
click at [261, 389] on icon "eye-invisible" at bounding box center [259, 390] width 10 height 10
click at [262, 430] on icon "eye-invisible" at bounding box center [259, 430] width 10 height 9
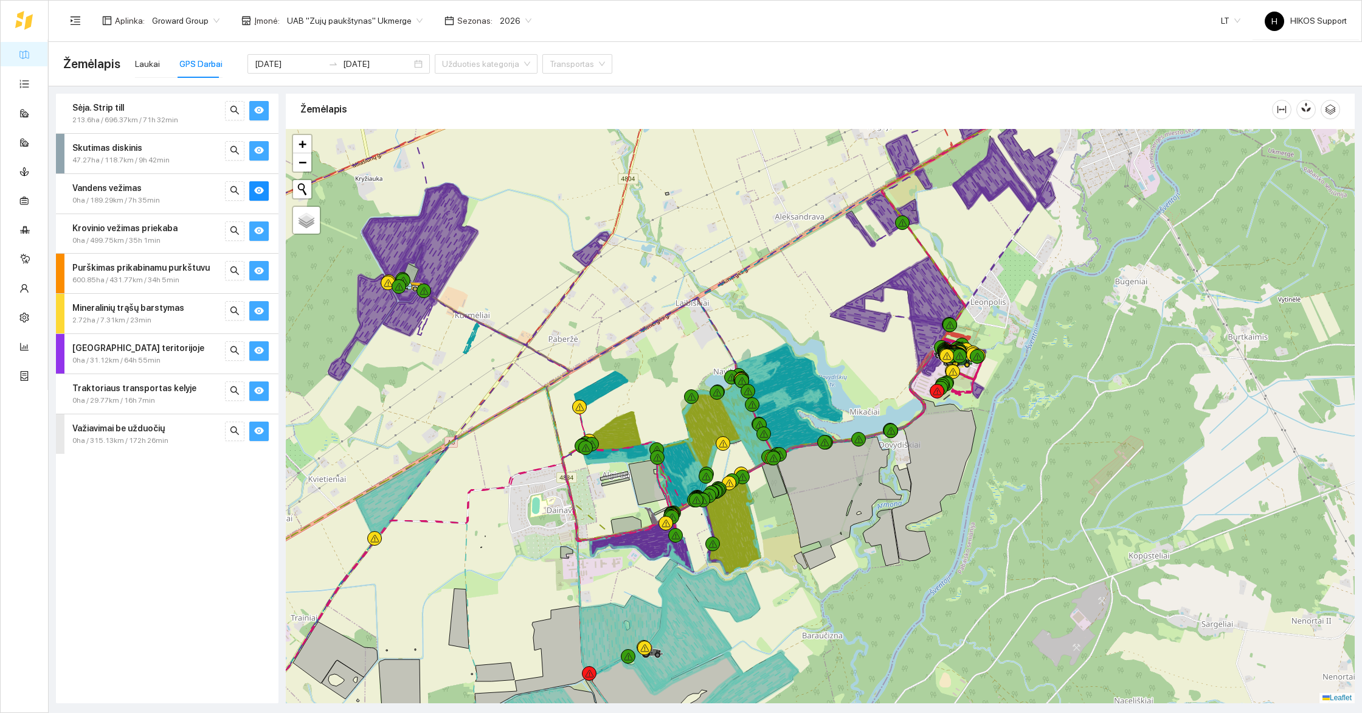
drag, startPoint x: 1113, startPoint y: 294, endPoint x: 1107, endPoint y: 436, distance: 141.8
click at [1111, 436] on div at bounding box center [820, 416] width 1069 height 574
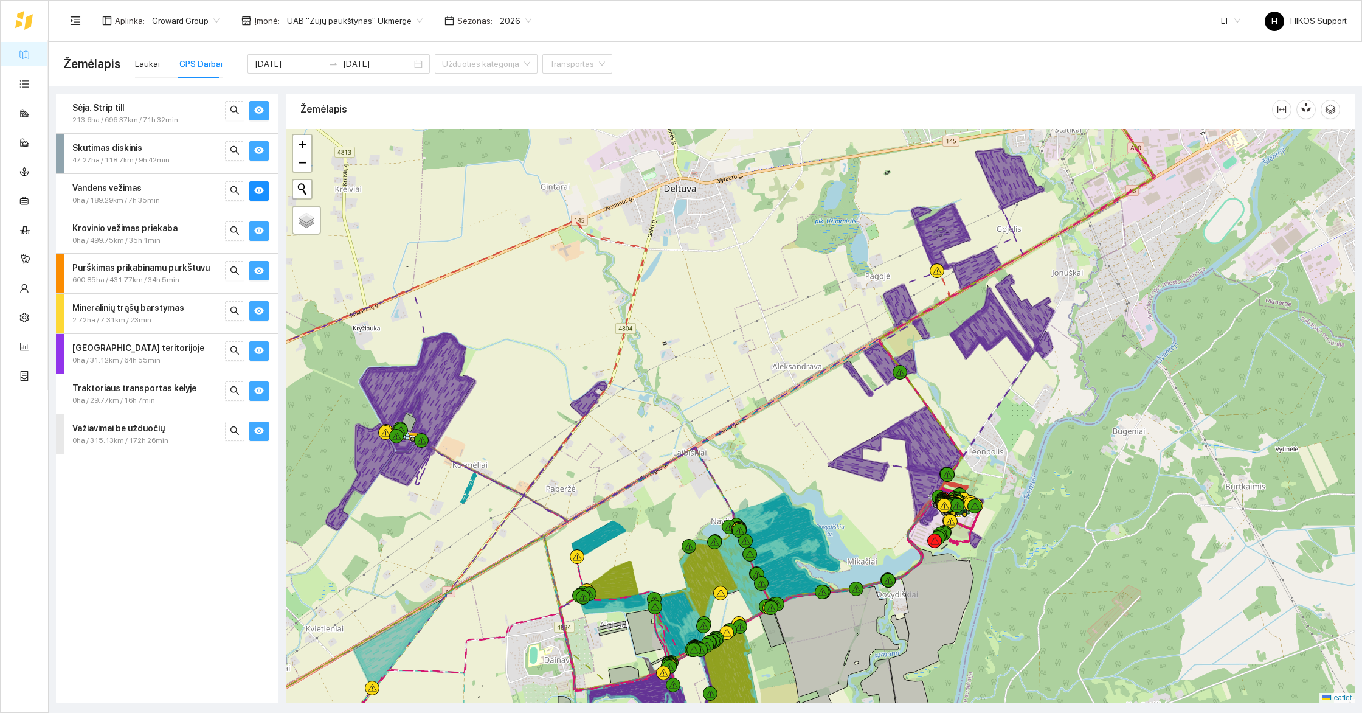
drag, startPoint x: 1121, startPoint y: 333, endPoint x: 1131, endPoint y: 529, distance: 196.0
click at [1131, 529] on div at bounding box center [820, 416] width 1069 height 574
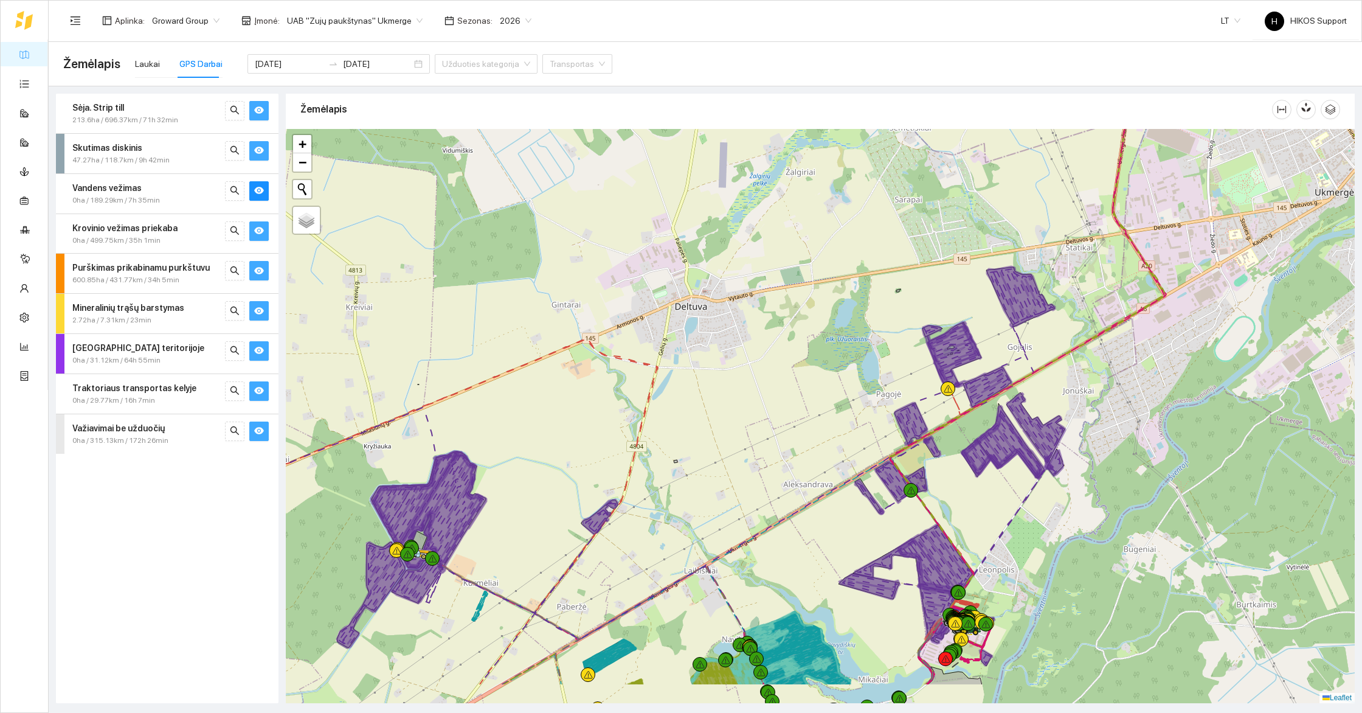
drag, startPoint x: 1141, startPoint y: 578, endPoint x: 1204, endPoint y: 297, distance: 287.9
click at [1204, 297] on div at bounding box center [820, 416] width 1069 height 574
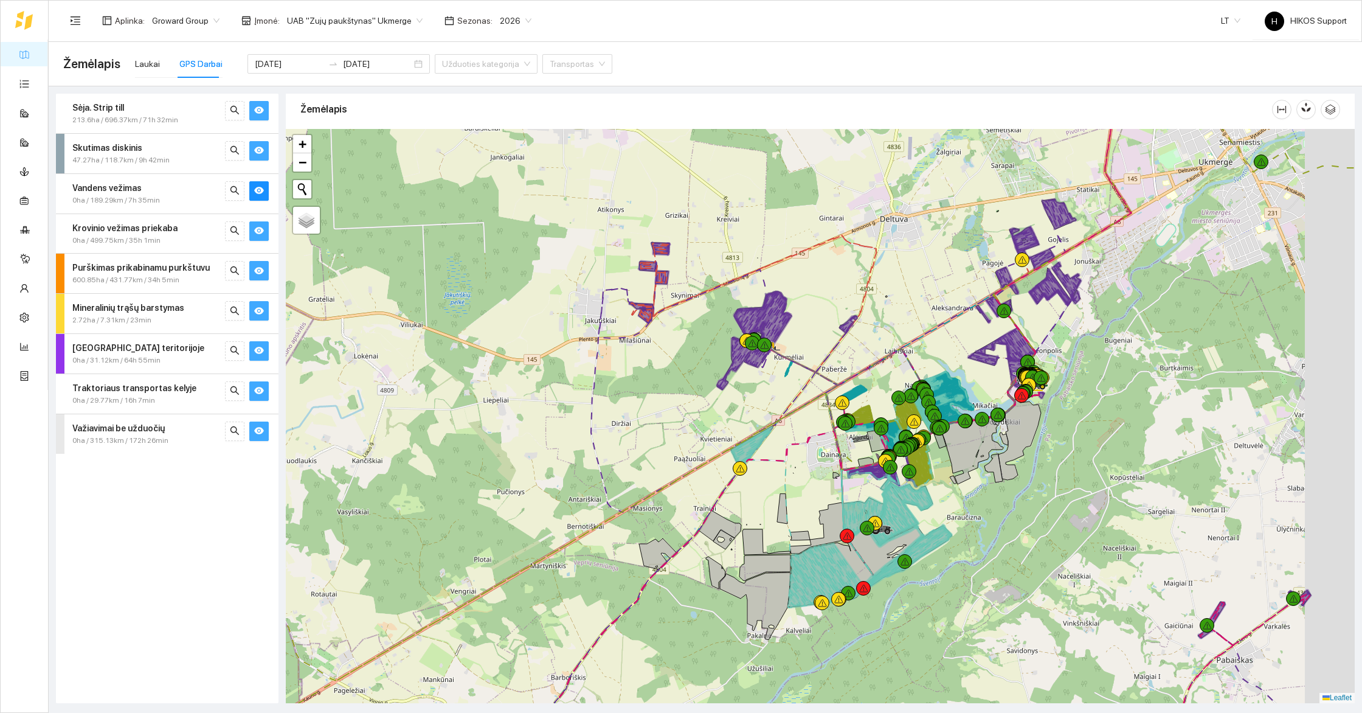
drag, startPoint x: 1219, startPoint y: 352, endPoint x: 1158, endPoint y: 380, distance: 66.9
click at [1159, 380] on div at bounding box center [820, 416] width 1069 height 574
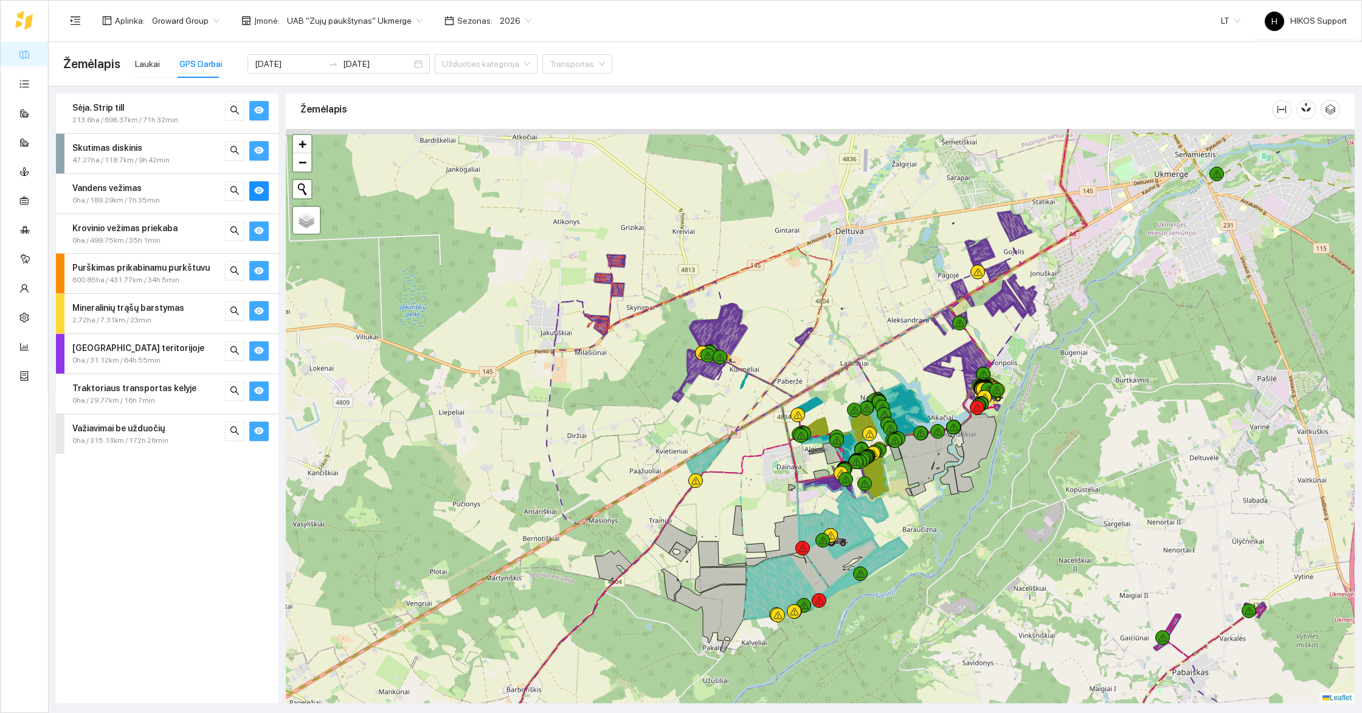
drag, startPoint x: 1153, startPoint y: 438, endPoint x: 1038, endPoint y: 483, distance: 122.8
click at [1038, 483] on div at bounding box center [820, 416] width 1069 height 574
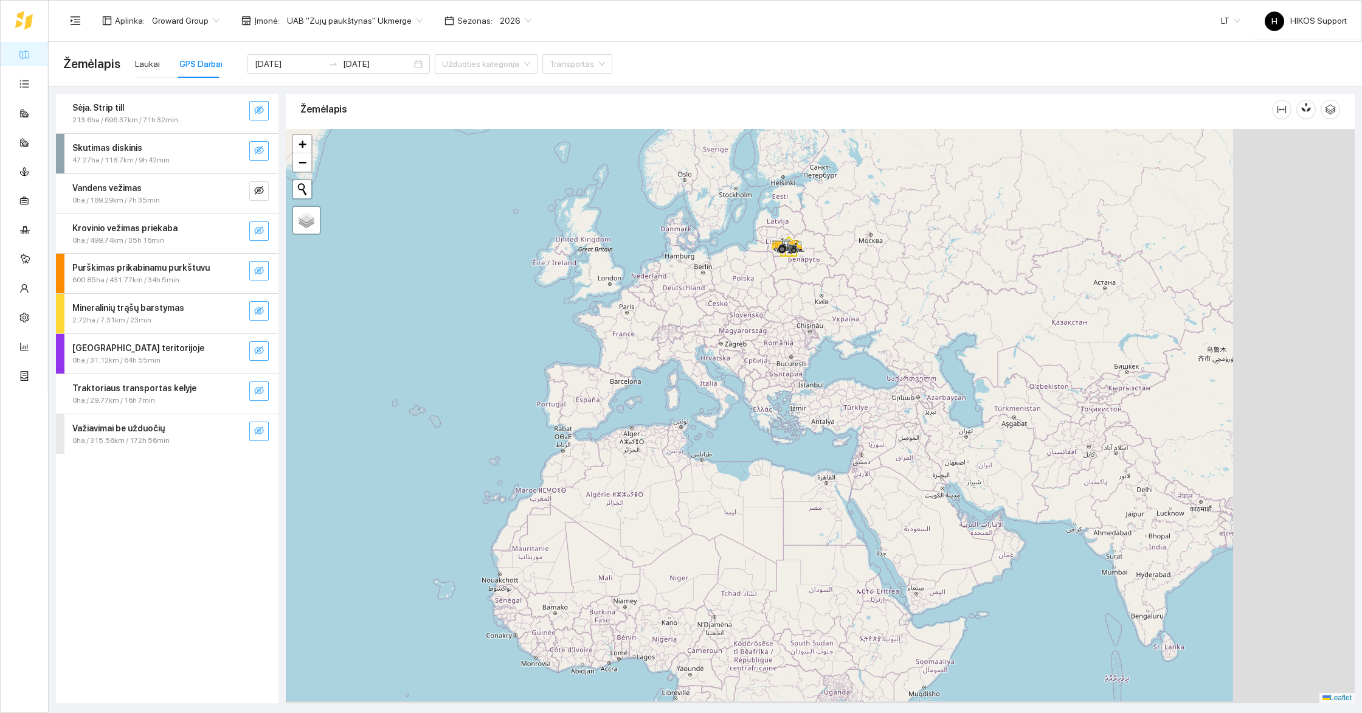
drag, startPoint x: 1032, startPoint y: 559, endPoint x: 797, endPoint y: 415, distance: 275.9
click at [797, 415] on div at bounding box center [820, 416] width 1069 height 574
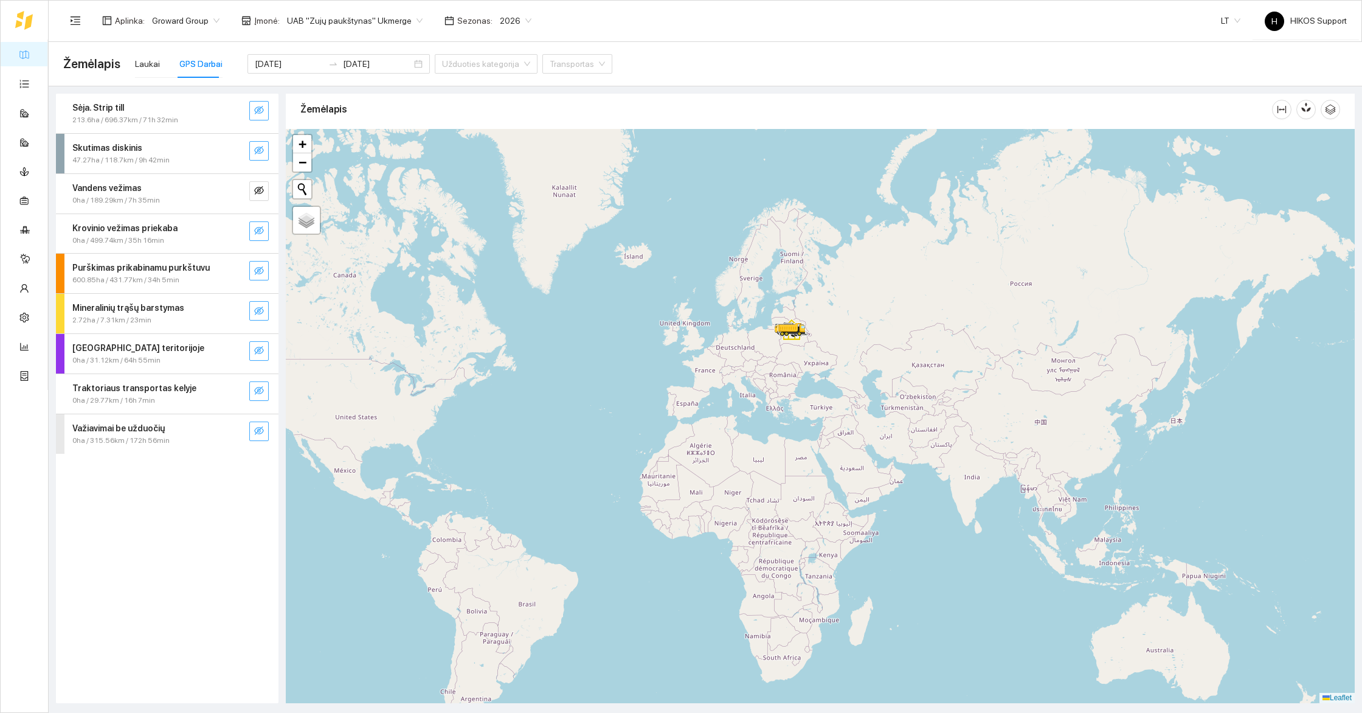
drag, startPoint x: 493, startPoint y: 354, endPoint x: 697, endPoint y: 347, distance: 203.8
click at [697, 347] on div at bounding box center [820, 416] width 1069 height 574
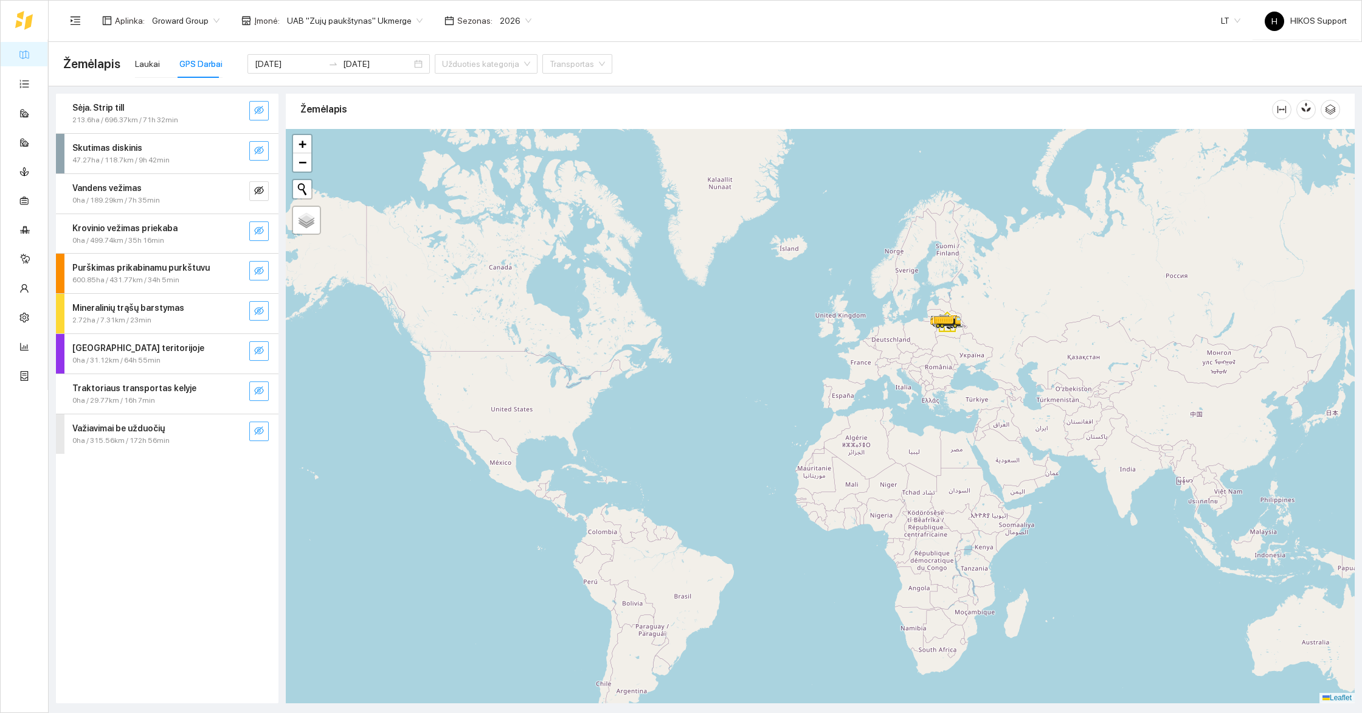
drag, startPoint x: 838, startPoint y: 615, endPoint x: 726, endPoint y: 619, distance: 112.5
click at [726, 619] on div at bounding box center [820, 416] width 1069 height 574
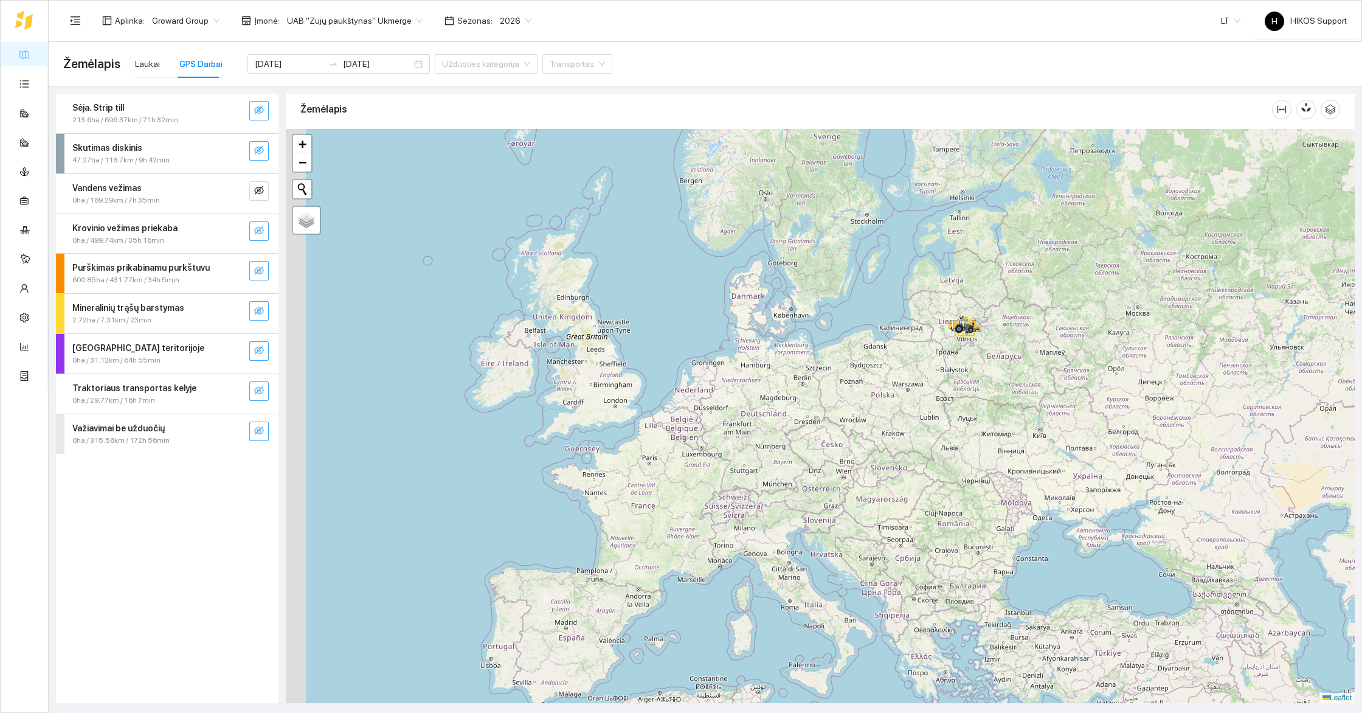
drag, startPoint x: 751, startPoint y: 464, endPoint x: 916, endPoint y: 407, distance: 174.2
click at [916, 407] on div at bounding box center [820, 416] width 1069 height 574
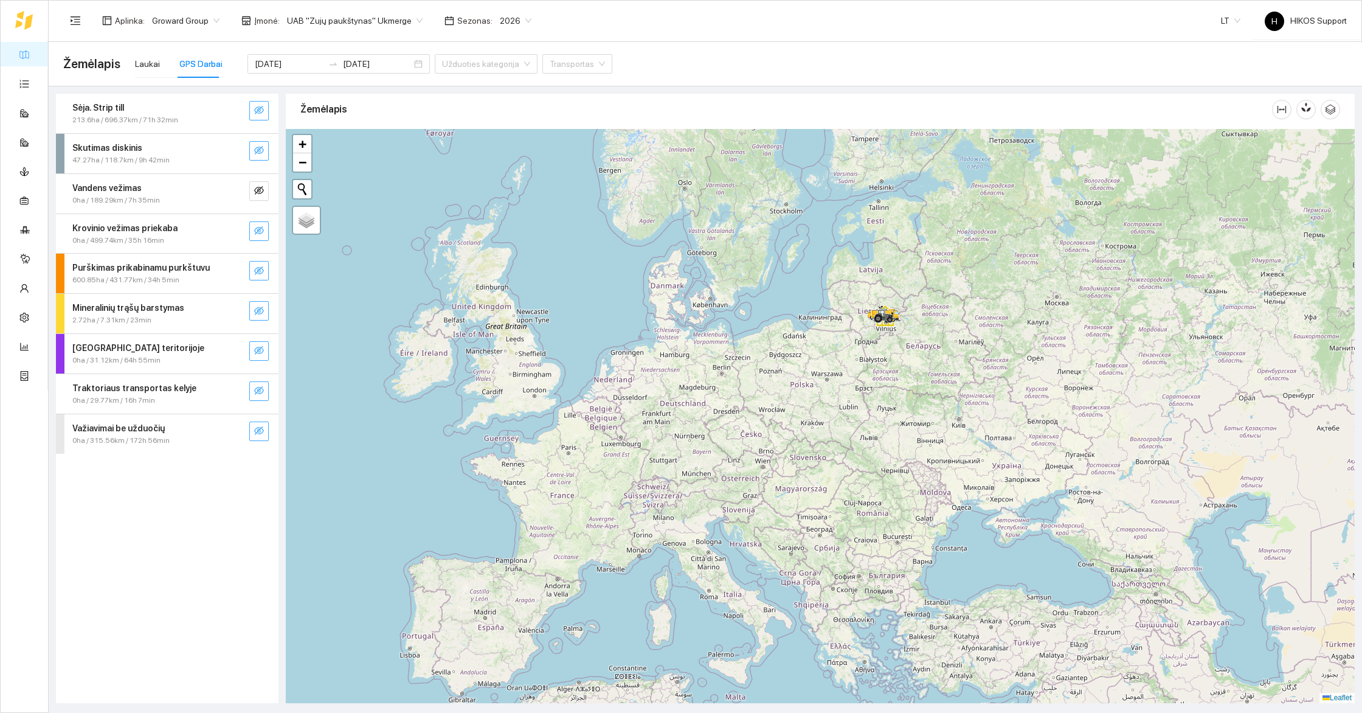
drag, startPoint x: 952, startPoint y: 399, endPoint x: 869, endPoint y: 389, distance: 83.3
click at [869, 389] on div at bounding box center [820, 416] width 1069 height 574
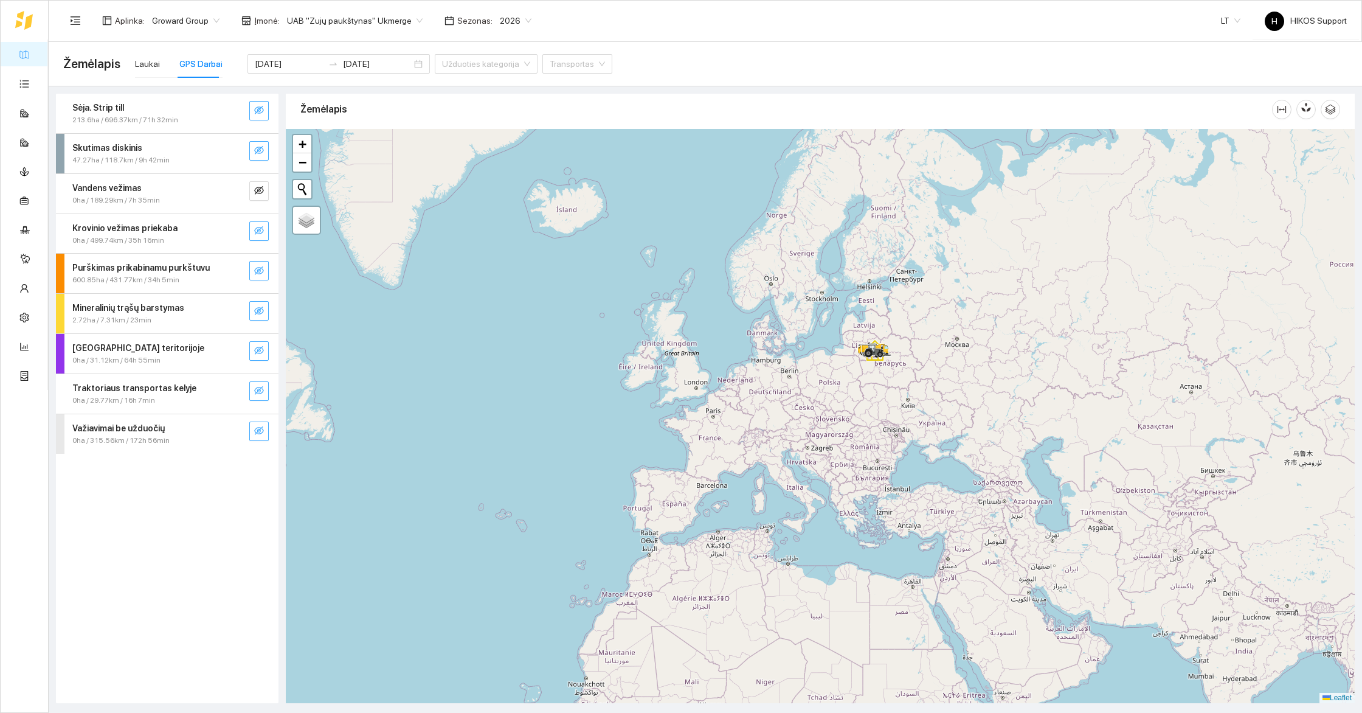
drag, startPoint x: 840, startPoint y: 548, endPoint x: 840, endPoint y: 509, distance: 38.9
click at [840, 509] on div at bounding box center [820, 416] width 1069 height 574
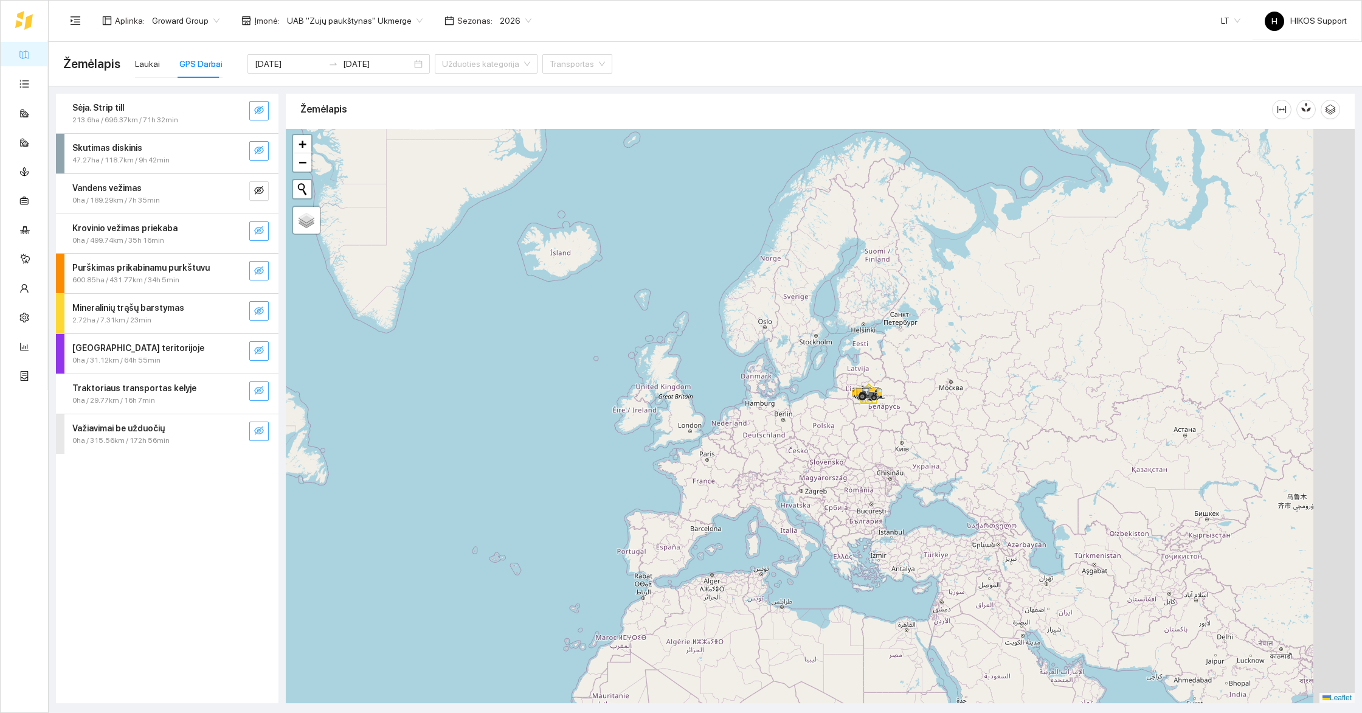
drag, startPoint x: 1105, startPoint y: 570, endPoint x: 1027, endPoint y: 554, distance: 79.4
click at [1027, 554] on div at bounding box center [820, 416] width 1069 height 574
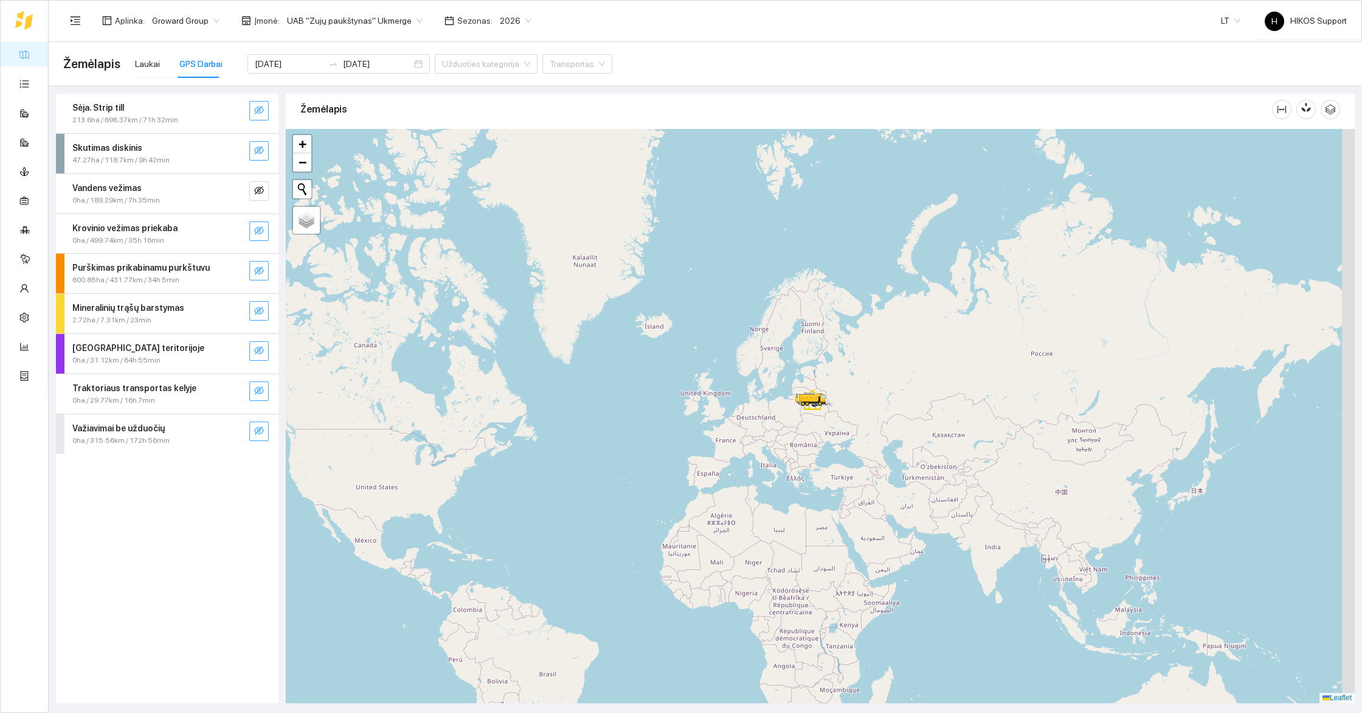
drag, startPoint x: 1007, startPoint y: 572, endPoint x: 882, endPoint y: 524, distance: 134.5
click at [882, 524] on div at bounding box center [820, 416] width 1069 height 574
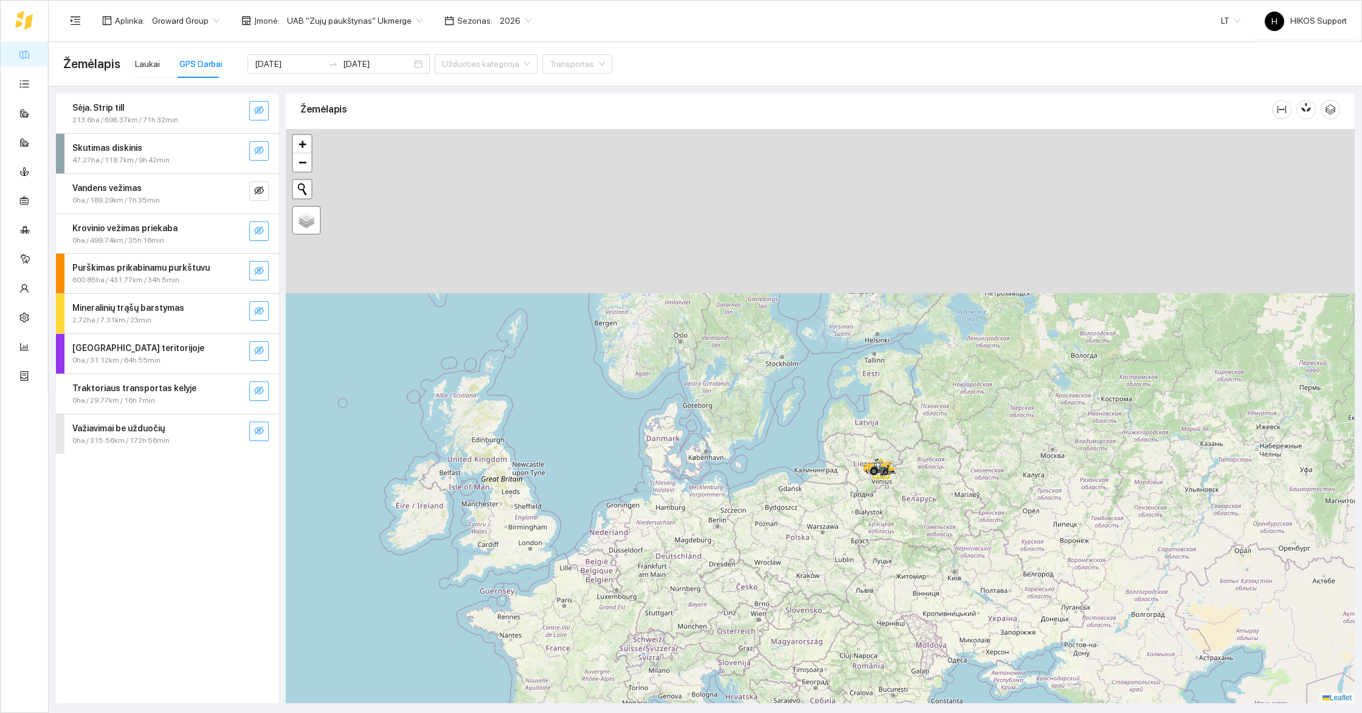
drag, startPoint x: 885, startPoint y: 339, endPoint x: 904, endPoint y: 549, distance: 211.3
click at [904, 549] on div at bounding box center [820, 416] width 1069 height 574
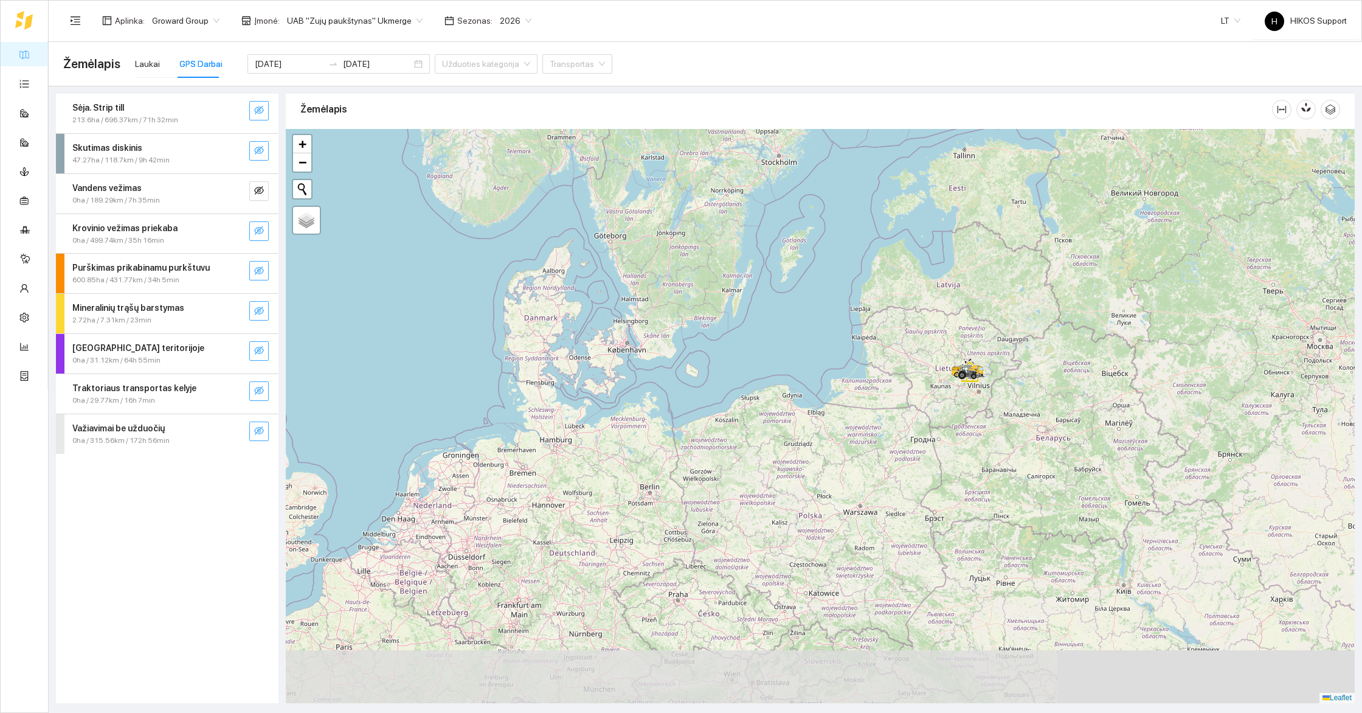
drag, startPoint x: 918, startPoint y: 562, endPoint x: 1009, endPoint y: 442, distance: 150.5
click at [1009, 442] on div at bounding box center [820, 416] width 1069 height 574
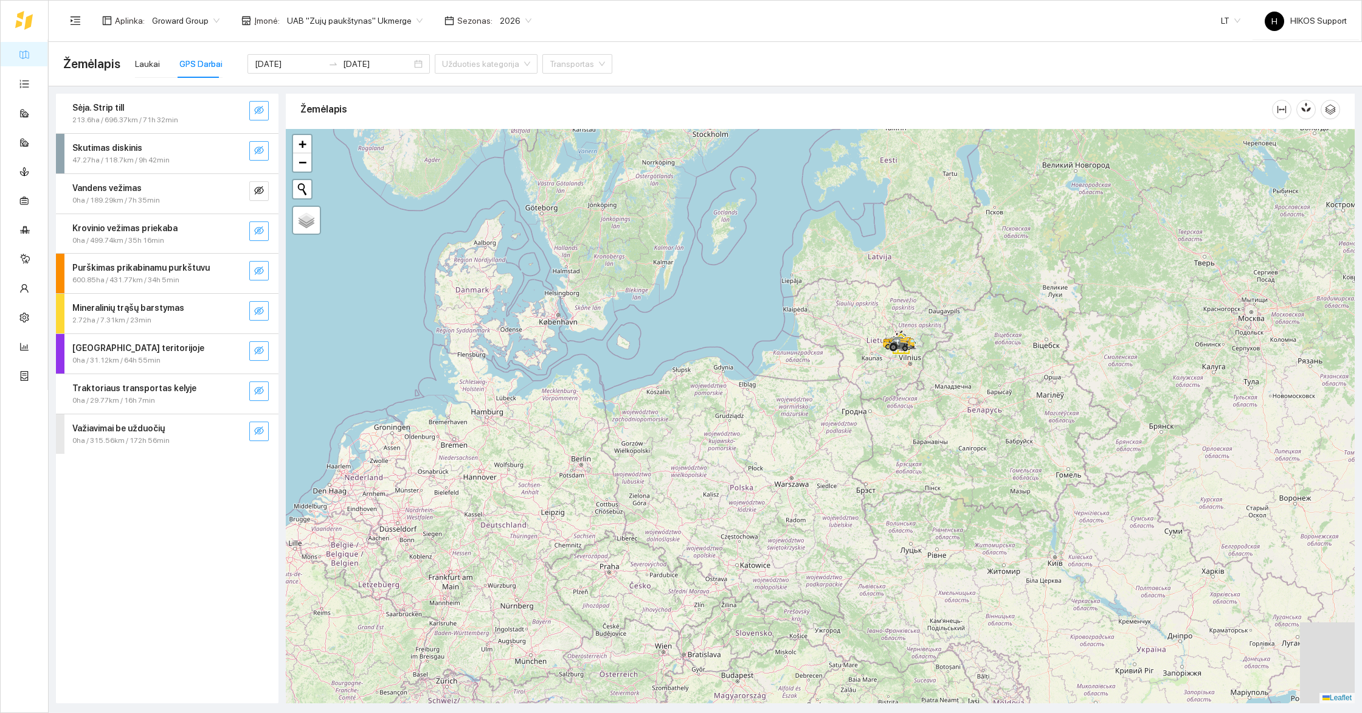
drag, startPoint x: 1086, startPoint y: 461, endPoint x: 1009, endPoint y: 413, distance: 90.4
click at [1009, 413] on div at bounding box center [820, 416] width 1069 height 574
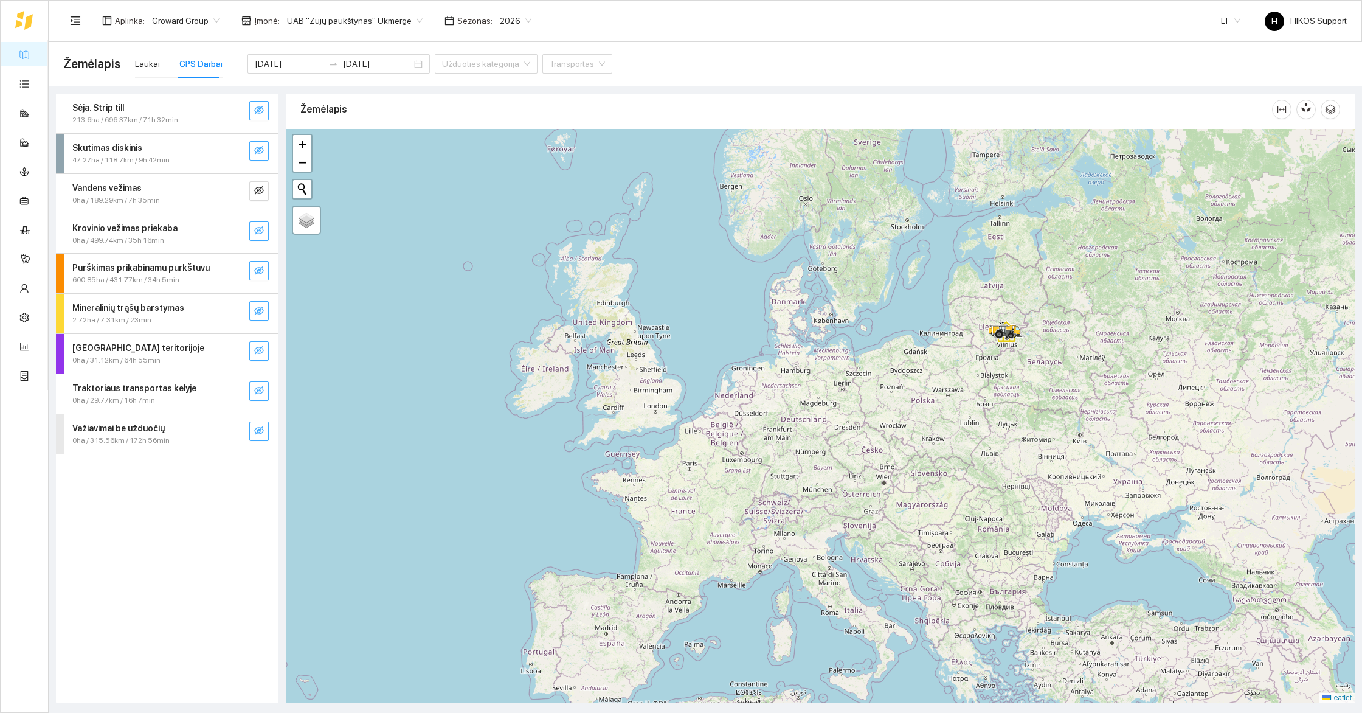
drag, startPoint x: 967, startPoint y: 454, endPoint x: 1020, endPoint y: 413, distance: 66.8
click at [1020, 413] on div at bounding box center [820, 416] width 1069 height 574
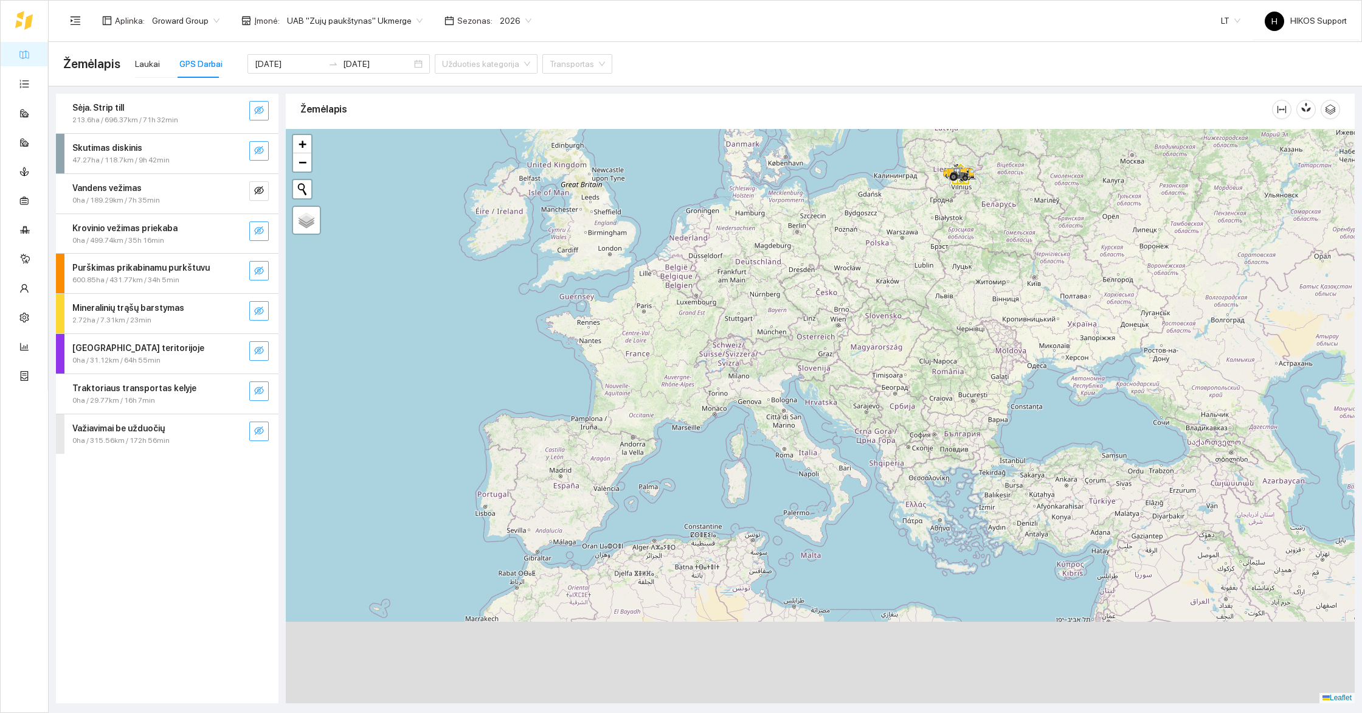
drag, startPoint x: 854, startPoint y: 477, endPoint x: 795, endPoint y: 308, distance: 178.8
click at [795, 308] on div at bounding box center [820, 416] width 1069 height 574
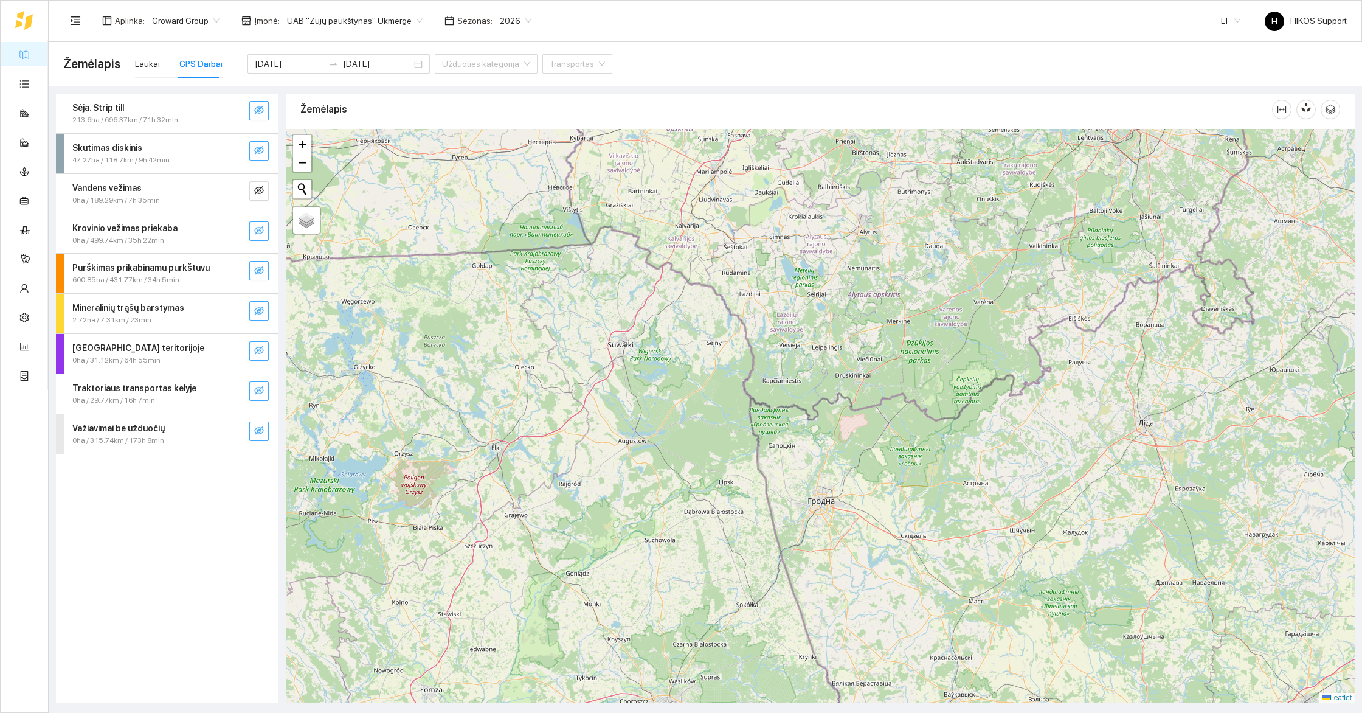
drag, startPoint x: 934, startPoint y: 165, endPoint x: 921, endPoint y: 484, distance: 318.9
click at [921, 484] on div at bounding box center [820, 416] width 1069 height 574
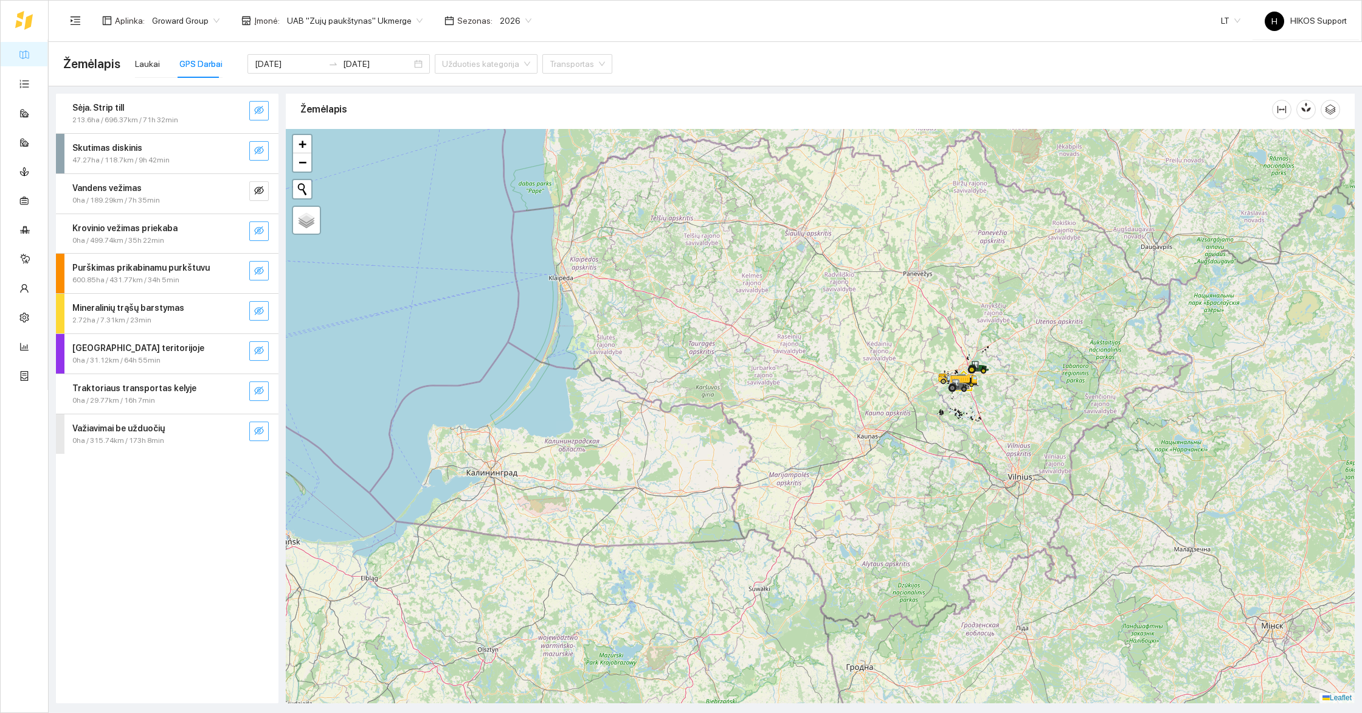
drag, startPoint x: 1047, startPoint y: 355, endPoint x: 1043, endPoint y: 374, distance: 19.2
click at [1043, 374] on div at bounding box center [820, 416] width 1069 height 574
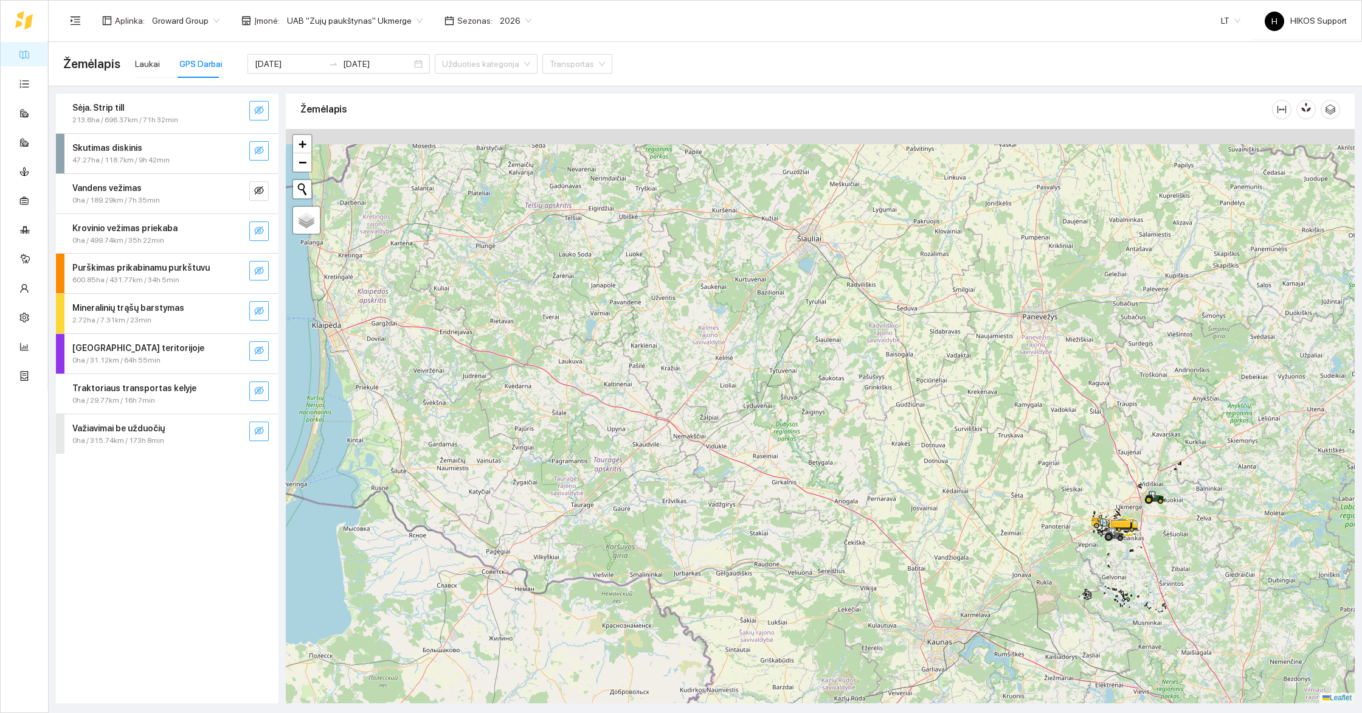
drag, startPoint x: 865, startPoint y: 258, endPoint x: 862, endPoint y: 321, distance: 62.7
click at [862, 320] on div at bounding box center [820, 416] width 1069 height 574
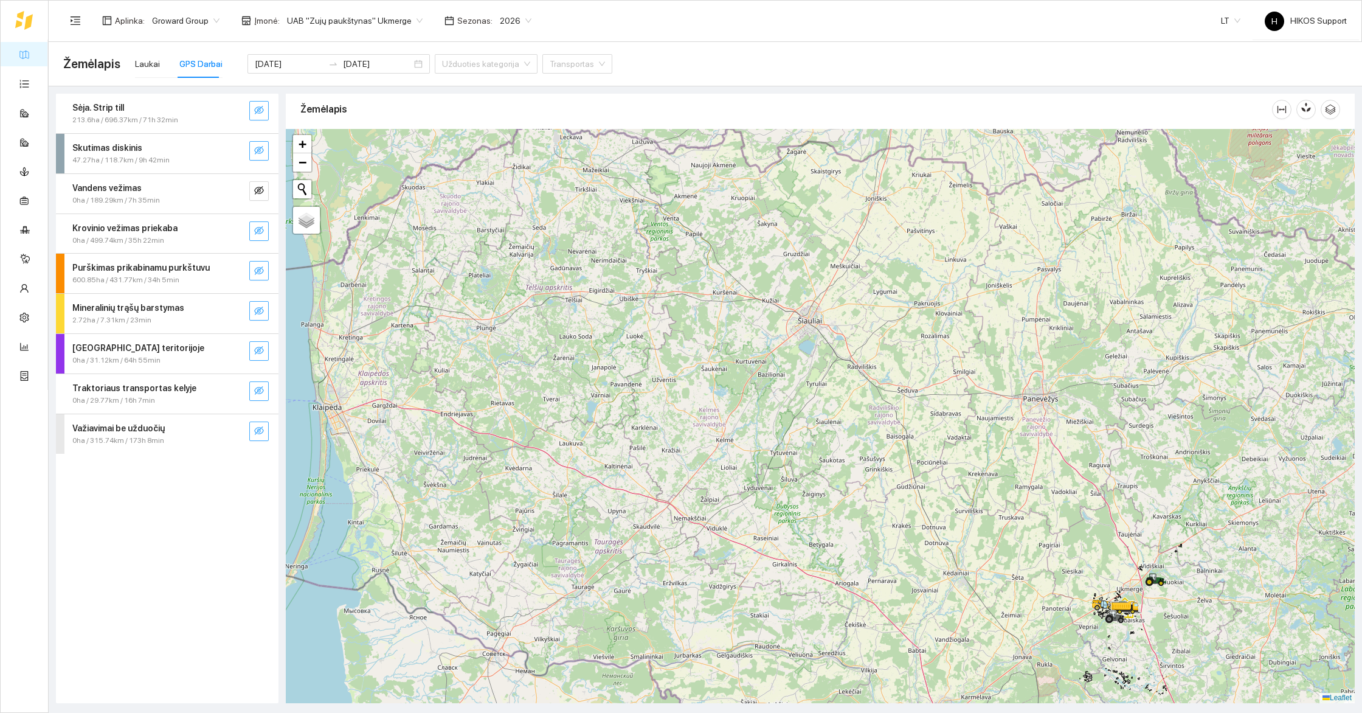
drag, startPoint x: 867, startPoint y: 317, endPoint x: 872, endPoint y: 467, distance: 149.7
click at [872, 467] on div at bounding box center [820, 416] width 1069 height 574
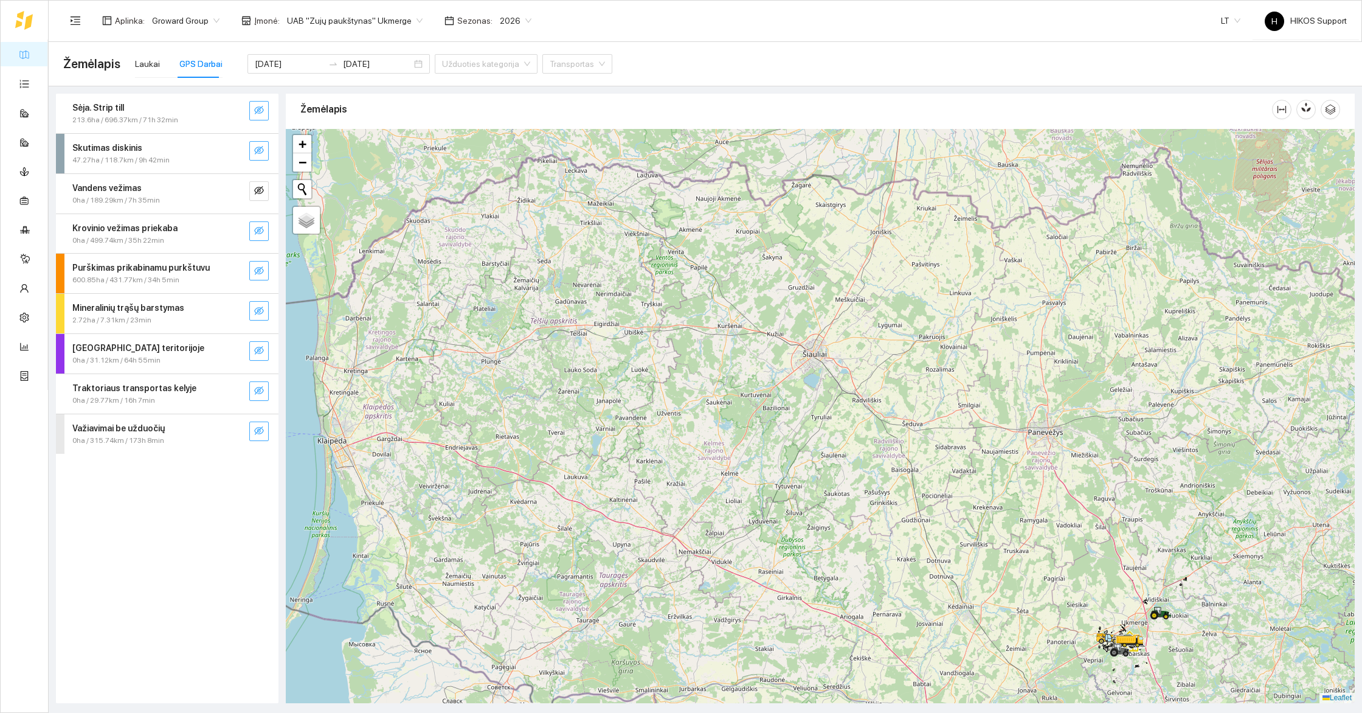
drag, startPoint x: 879, startPoint y: 485, endPoint x: 879, endPoint y: 387, distance: 97.9
click at [879, 387] on div at bounding box center [820, 416] width 1069 height 574
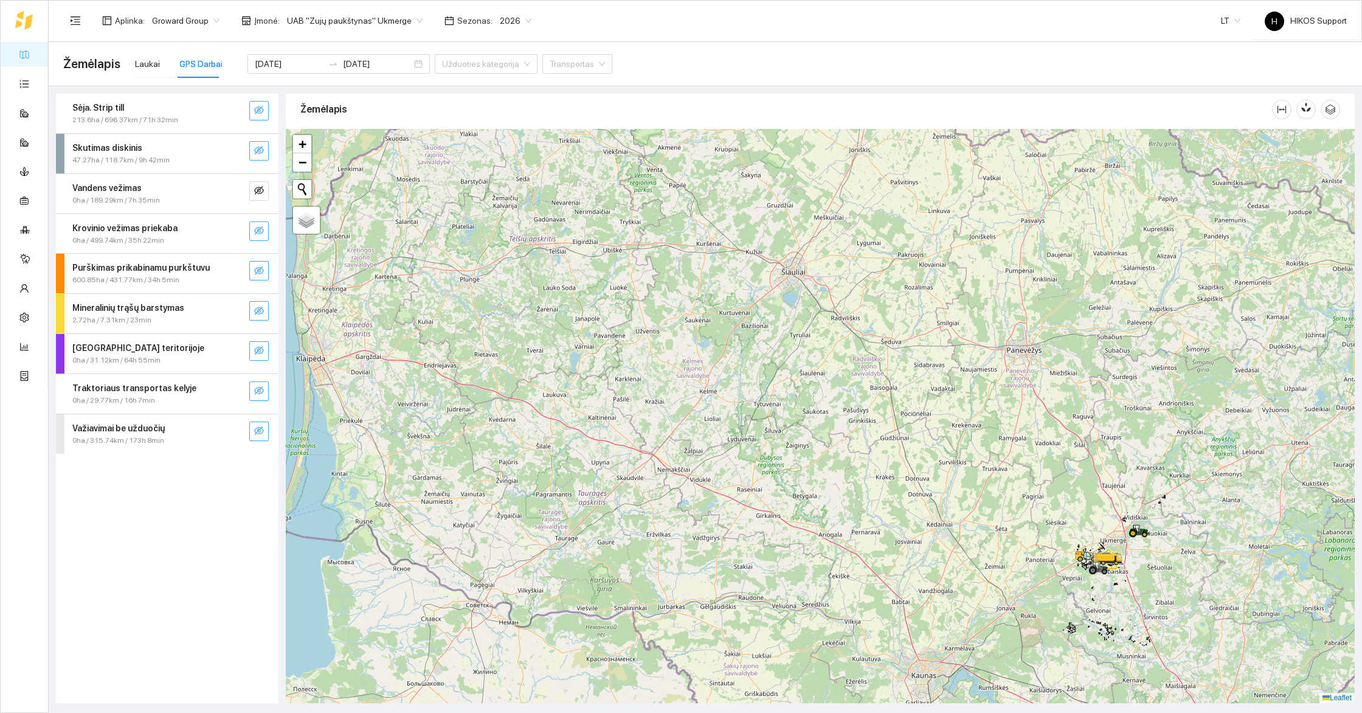
drag, startPoint x: 904, startPoint y: 373, endPoint x: 877, endPoint y: 308, distance: 70.0
click at [876, 308] on div at bounding box center [820, 416] width 1069 height 574
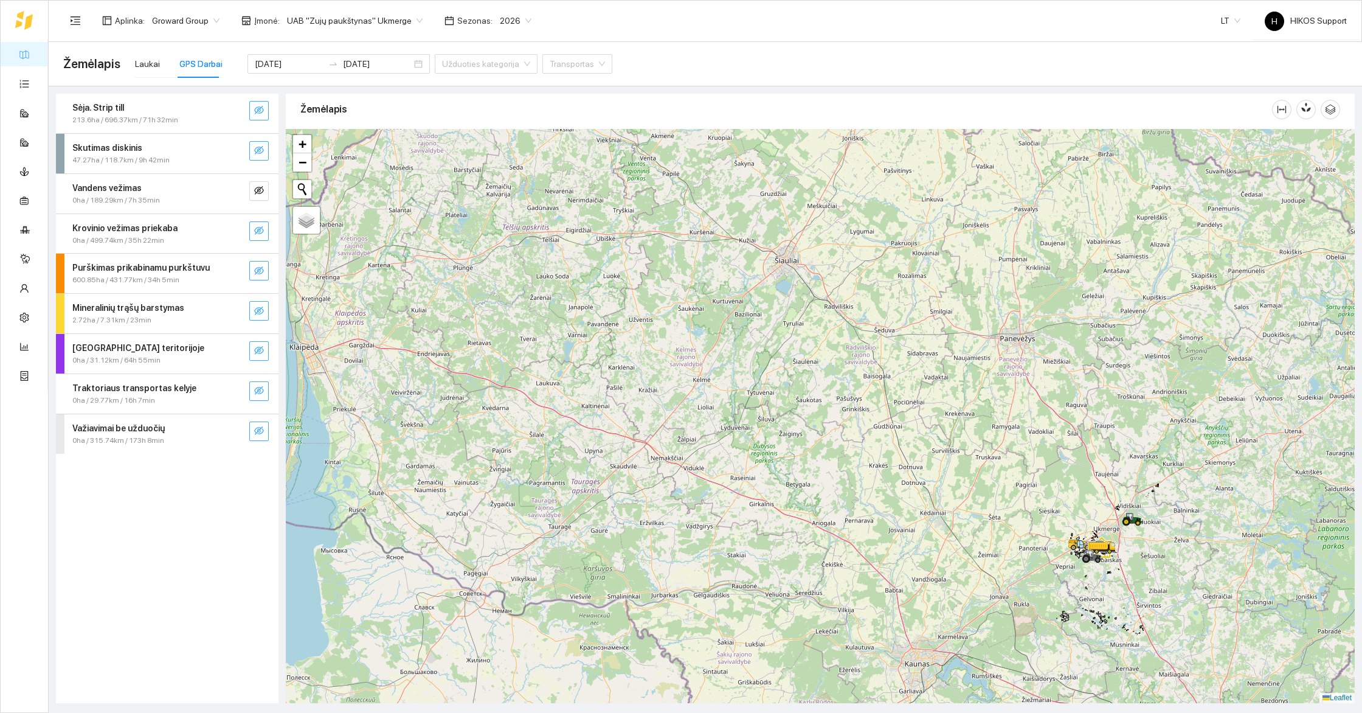
drag, startPoint x: 931, startPoint y: 667, endPoint x: 903, endPoint y: 665, distance: 28.6
click at [903, 665] on div at bounding box center [820, 416] width 1069 height 574
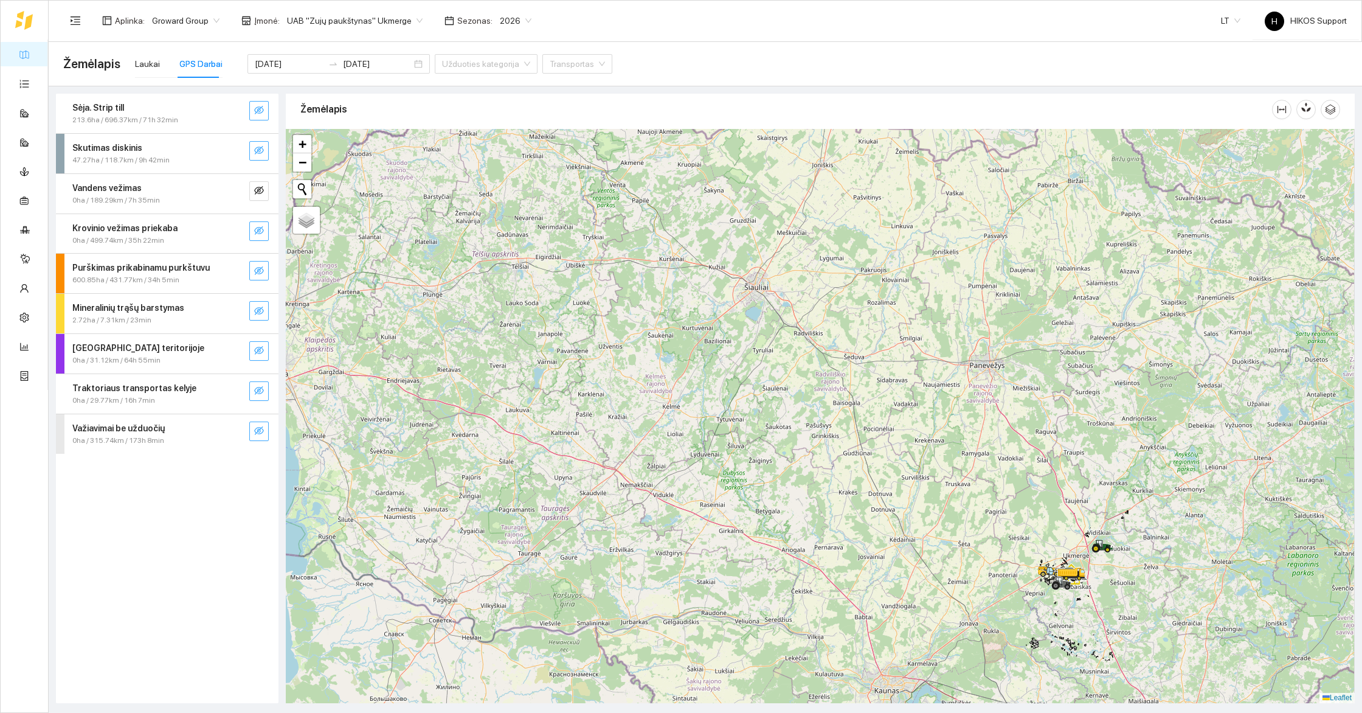
drag, startPoint x: 865, startPoint y: 315, endPoint x: 857, endPoint y: 577, distance: 262.1
click at [857, 577] on div at bounding box center [820, 416] width 1069 height 574
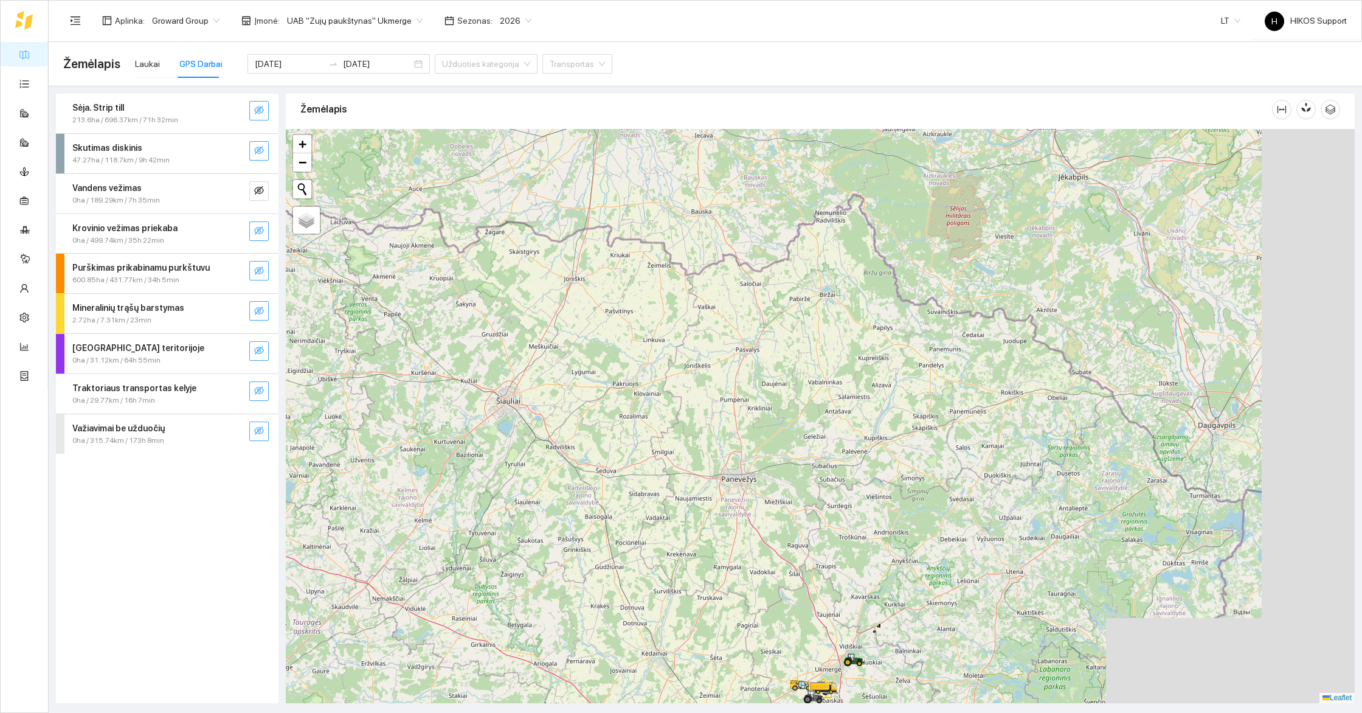
drag, startPoint x: 1240, startPoint y: 580, endPoint x: 851, endPoint y: 378, distance: 438.6
click at [851, 378] on div at bounding box center [820, 416] width 1069 height 574
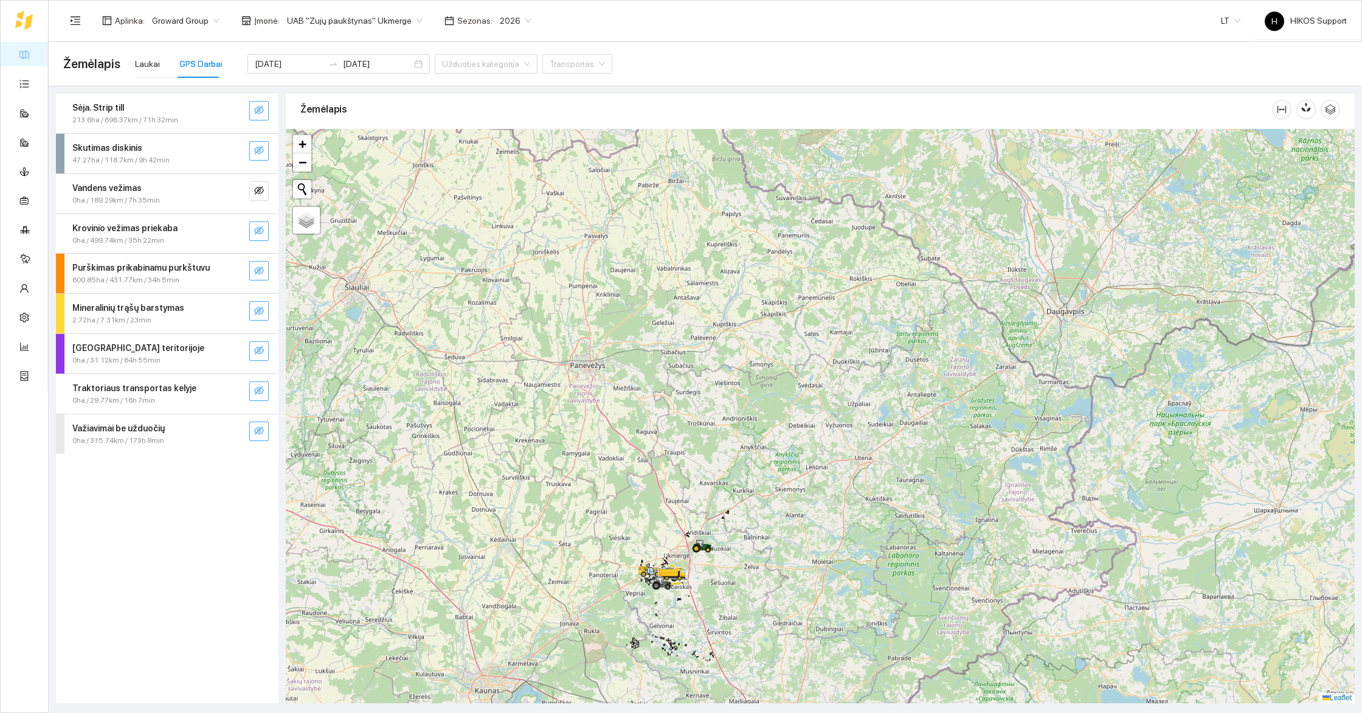
drag, startPoint x: 951, startPoint y: 652, endPoint x: 951, endPoint y: 616, distance: 36.5
click at [951, 616] on div at bounding box center [820, 416] width 1069 height 574
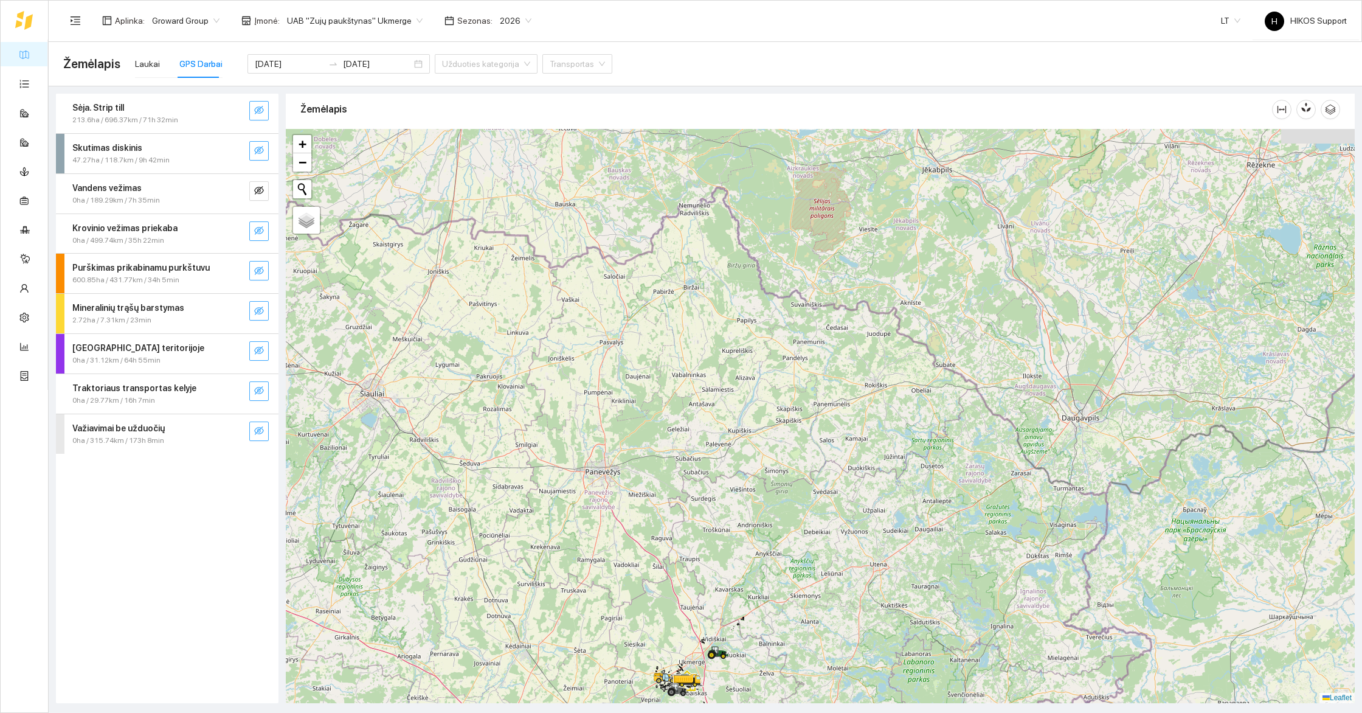
drag, startPoint x: 904, startPoint y: 292, endPoint x: 925, endPoint y: 410, distance: 119.7
click at [925, 410] on div at bounding box center [820, 416] width 1069 height 574
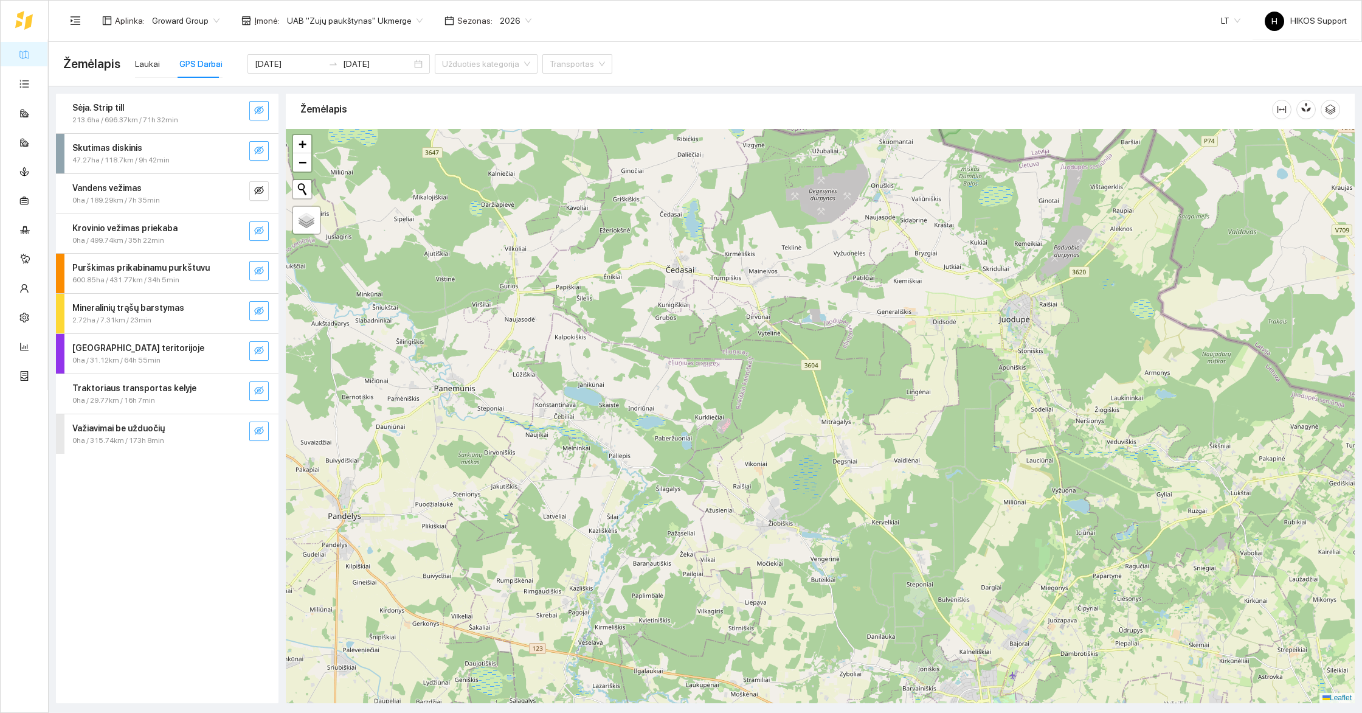
drag, startPoint x: 873, startPoint y: 303, endPoint x: 884, endPoint y: 508, distance: 204.6
click at [886, 509] on div at bounding box center [820, 416] width 1069 height 574
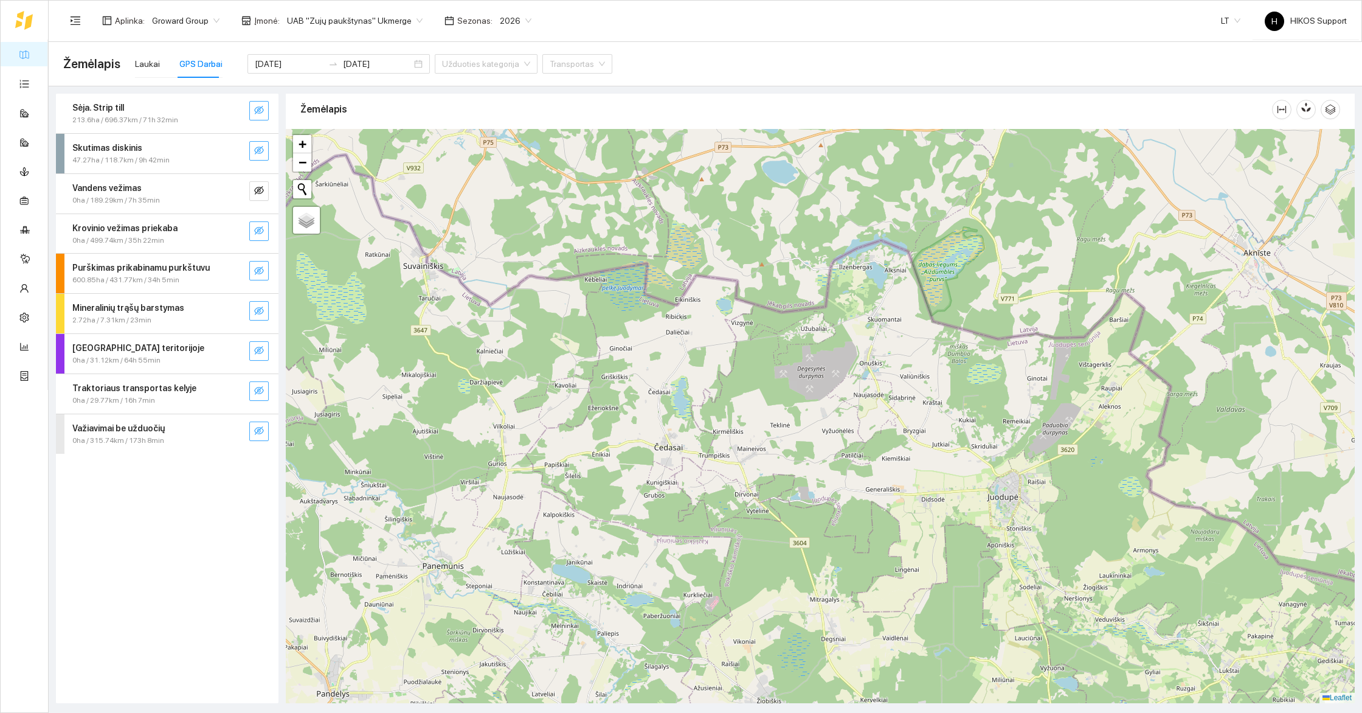
drag, startPoint x: 891, startPoint y: 505, endPoint x: 826, endPoint y: 422, distance: 106.1
click at [826, 422] on div at bounding box center [820, 416] width 1069 height 574
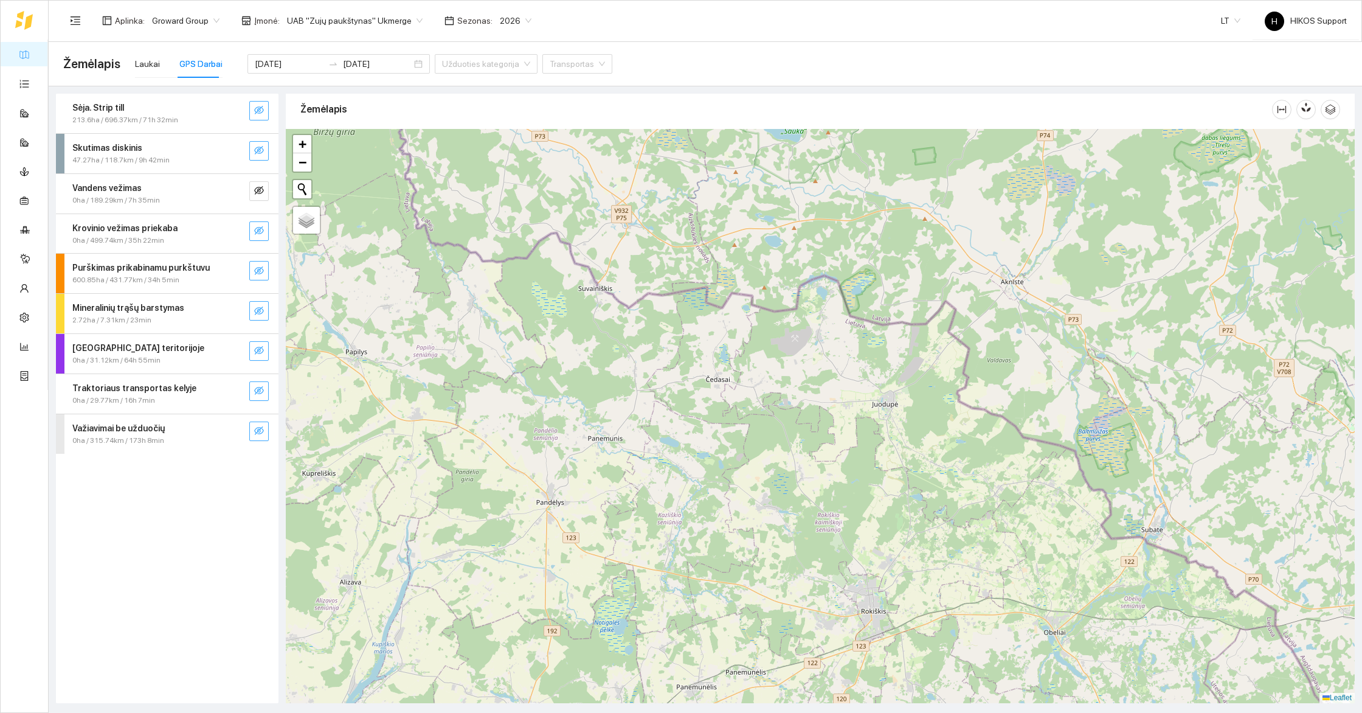
drag, startPoint x: 1018, startPoint y: 616, endPoint x: 944, endPoint y: 424, distance: 205.9
click at [944, 424] on div at bounding box center [820, 416] width 1069 height 574
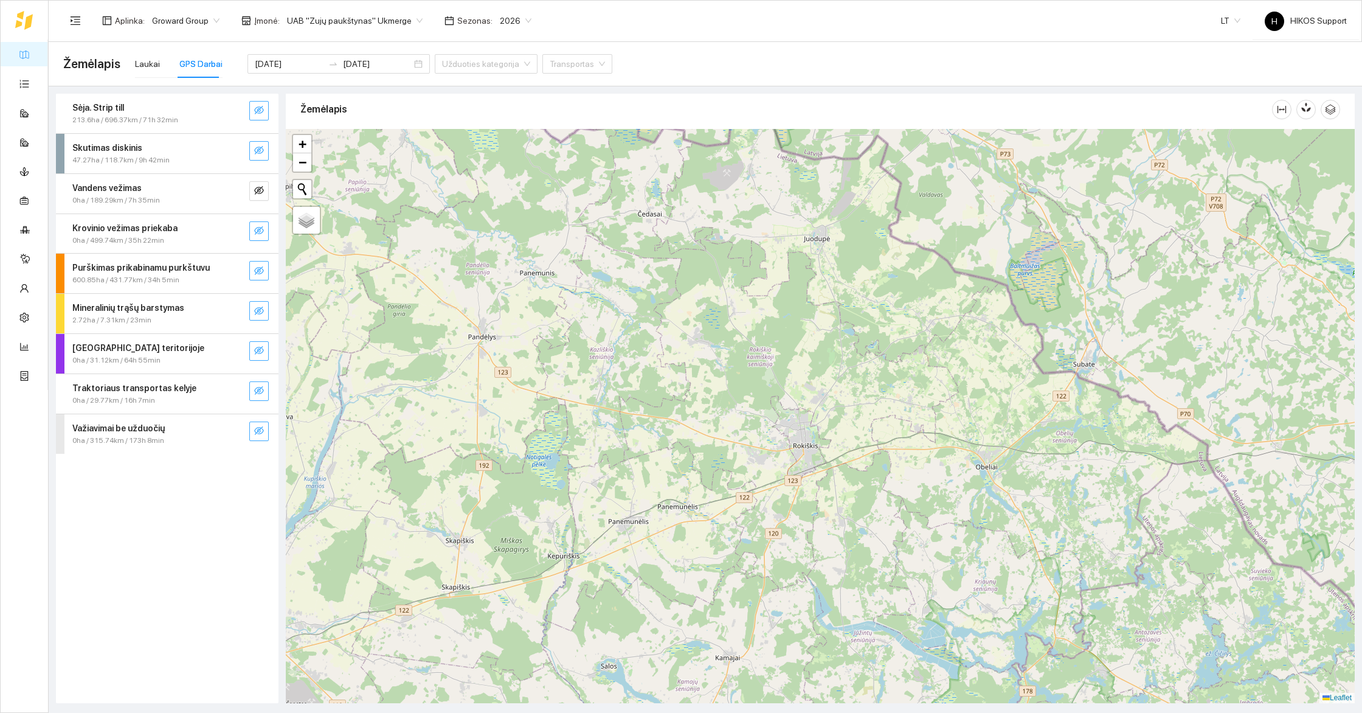
drag, startPoint x: 904, startPoint y: 422, endPoint x: 944, endPoint y: 530, distance: 114.6
click at [944, 530] on div at bounding box center [820, 416] width 1069 height 574
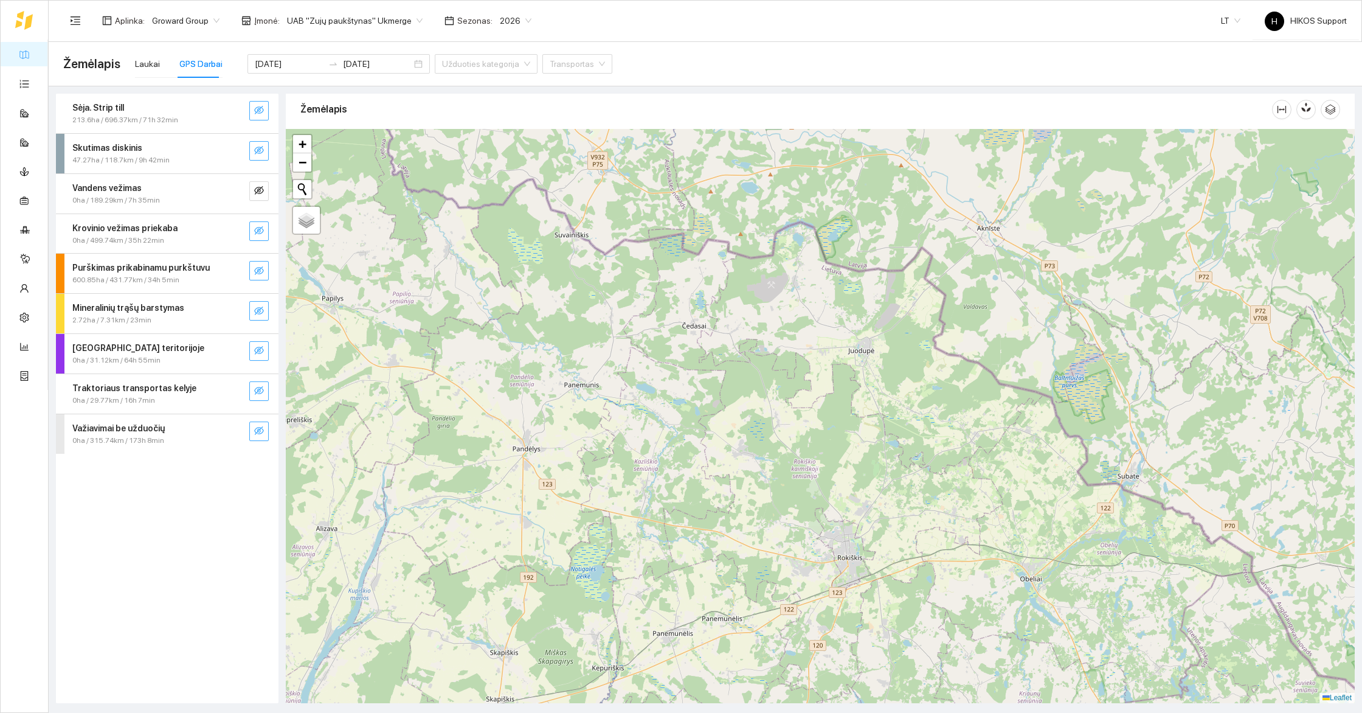
click at [986, 649] on div at bounding box center [820, 416] width 1069 height 574
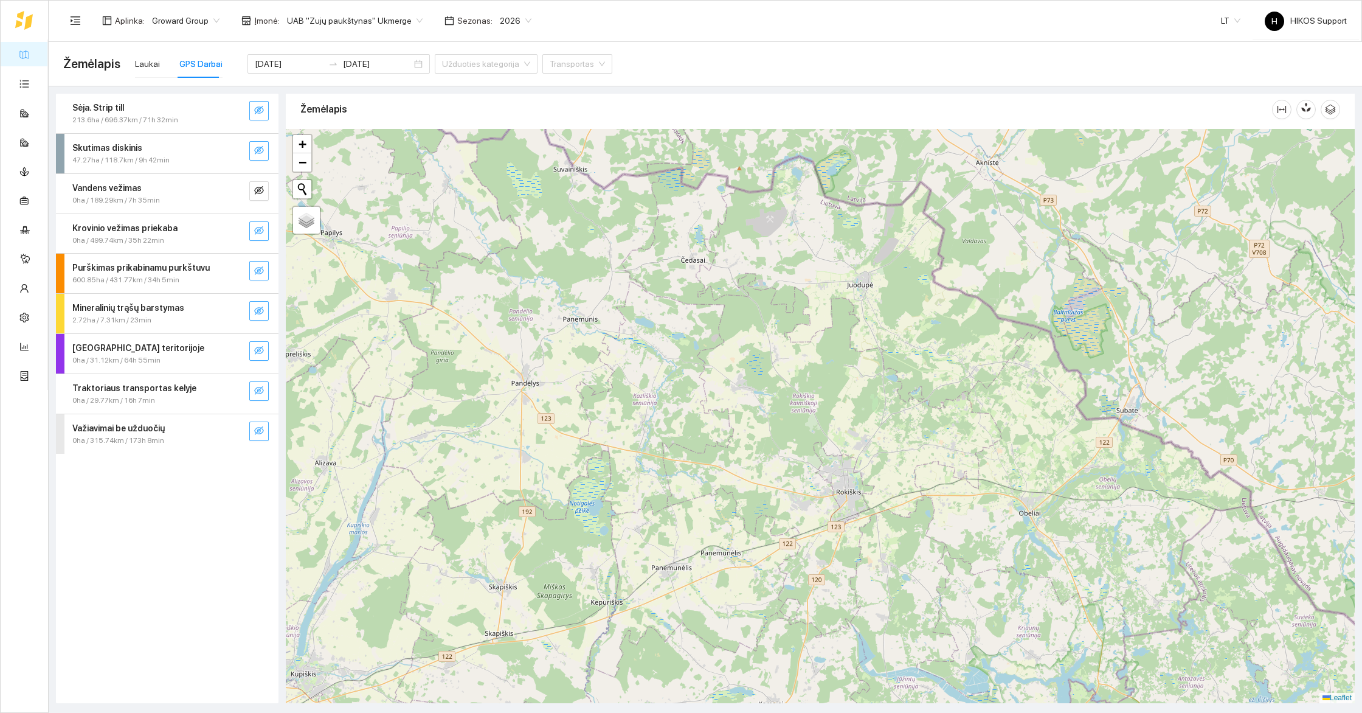
drag, startPoint x: 922, startPoint y: 519, endPoint x: 918, endPoint y: 439, distance: 80.3
click at [918, 439] on div at bounding box center [820, 416] width 1069 height 574
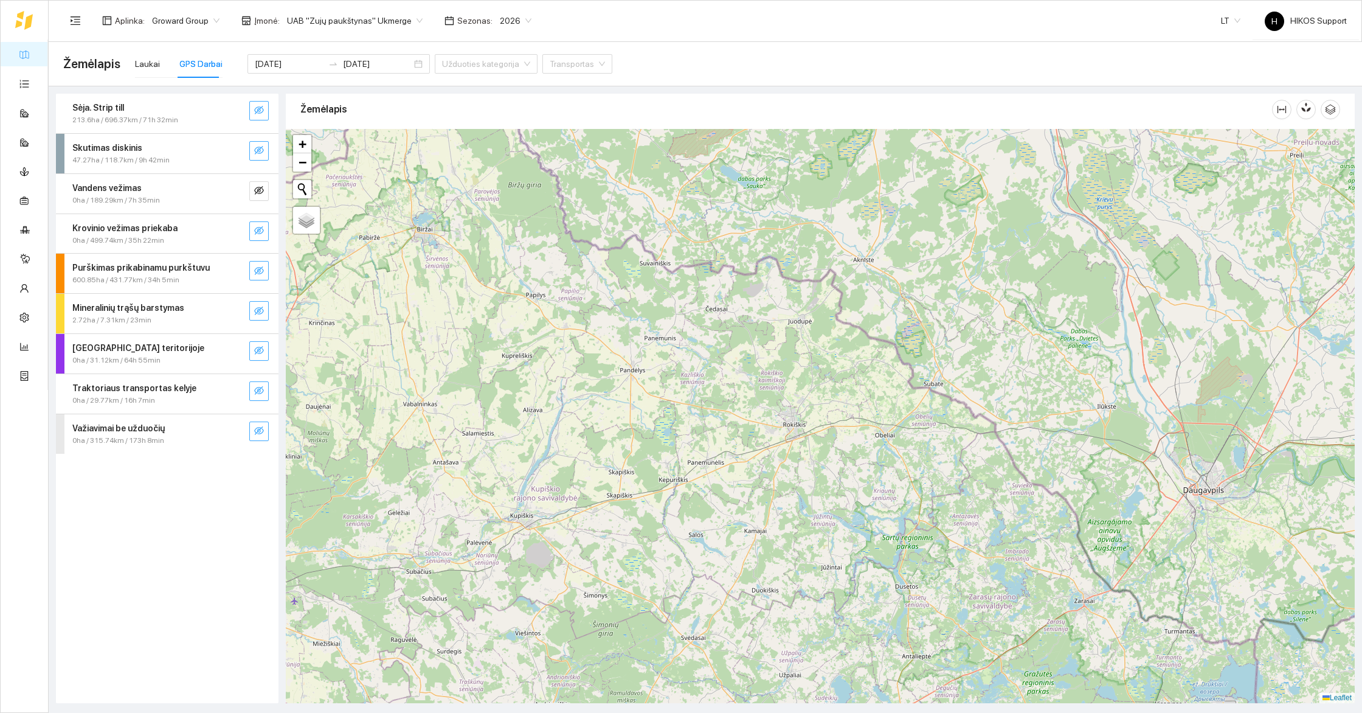
drag, startPoint x: 705, startPoint y: 362, endPoint x: 1188, endPoint y: 589, distance: 533.6
click at [1188, 589] on div at bounding box center [820, 416] width 1069 height 574
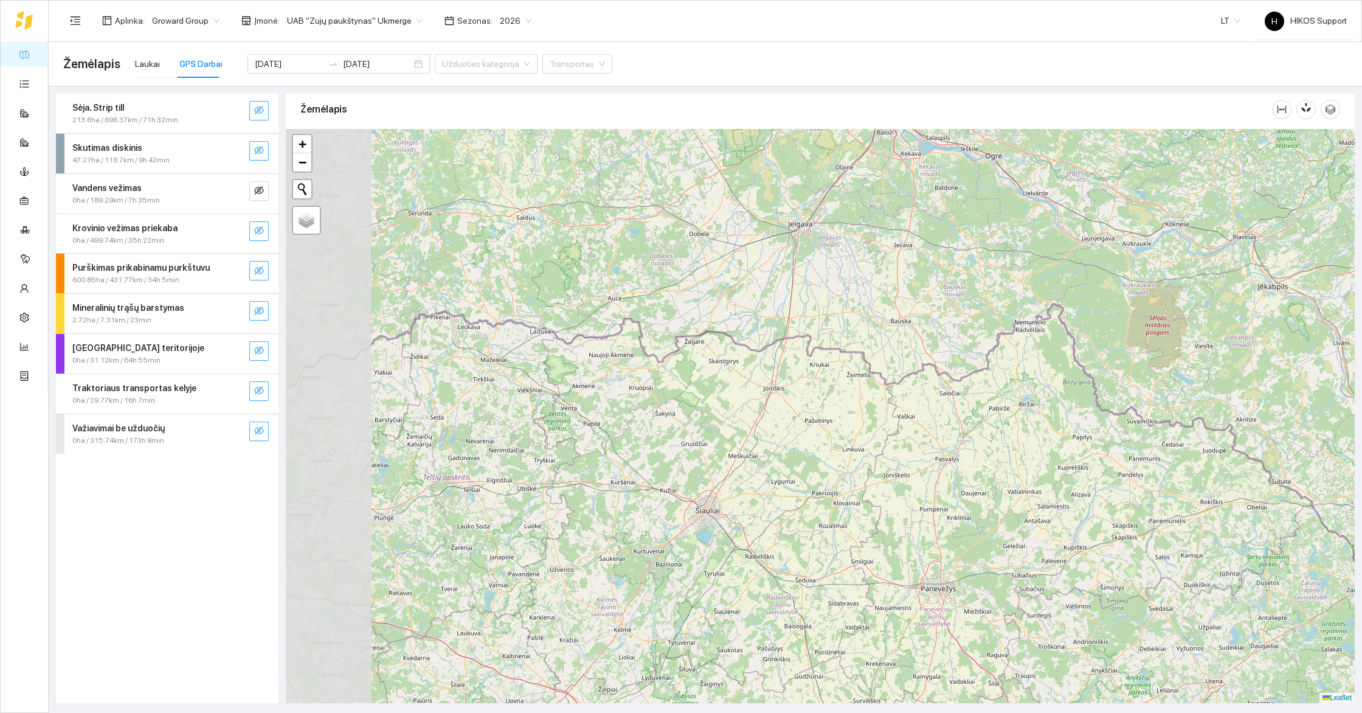
drag, startPoint x: 758, startPoint y: 571, endPoint x: 908, endPoint y: 502, distance: 165.1
click at [908, 502] on div at bounding box center [820, 416] width 1069 height 574
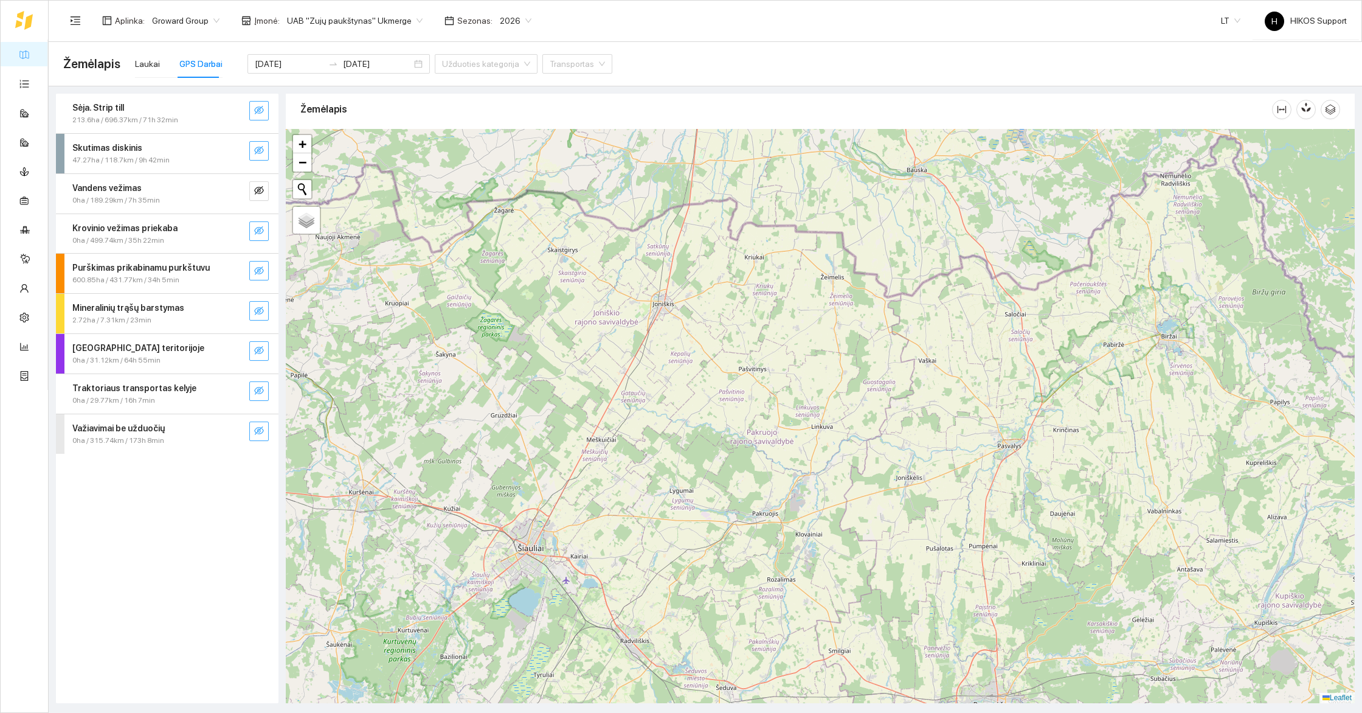
drag, startPoint x: 862, startPoint y: 507, endPoint x: 853, endPoint y: 505, distance: 9.4
click at [853, 505] on div at bounding box center [820, 416] width 1069 height 574
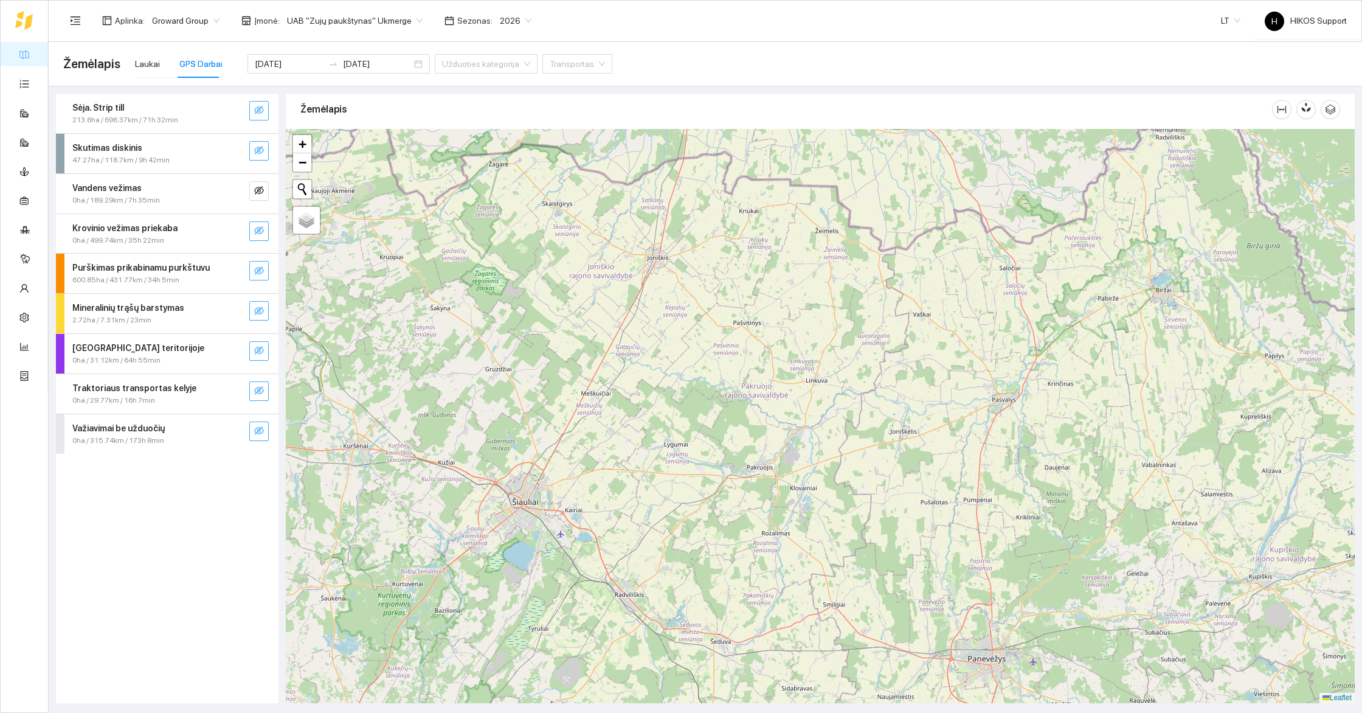
drag, startPoint x: 836, startPoint y: 497, endPoint x: 845, endPoint y: 443, distance: 54.9
click at [845, 443] on div at bounding box center [820, 416] width 1069 height 574
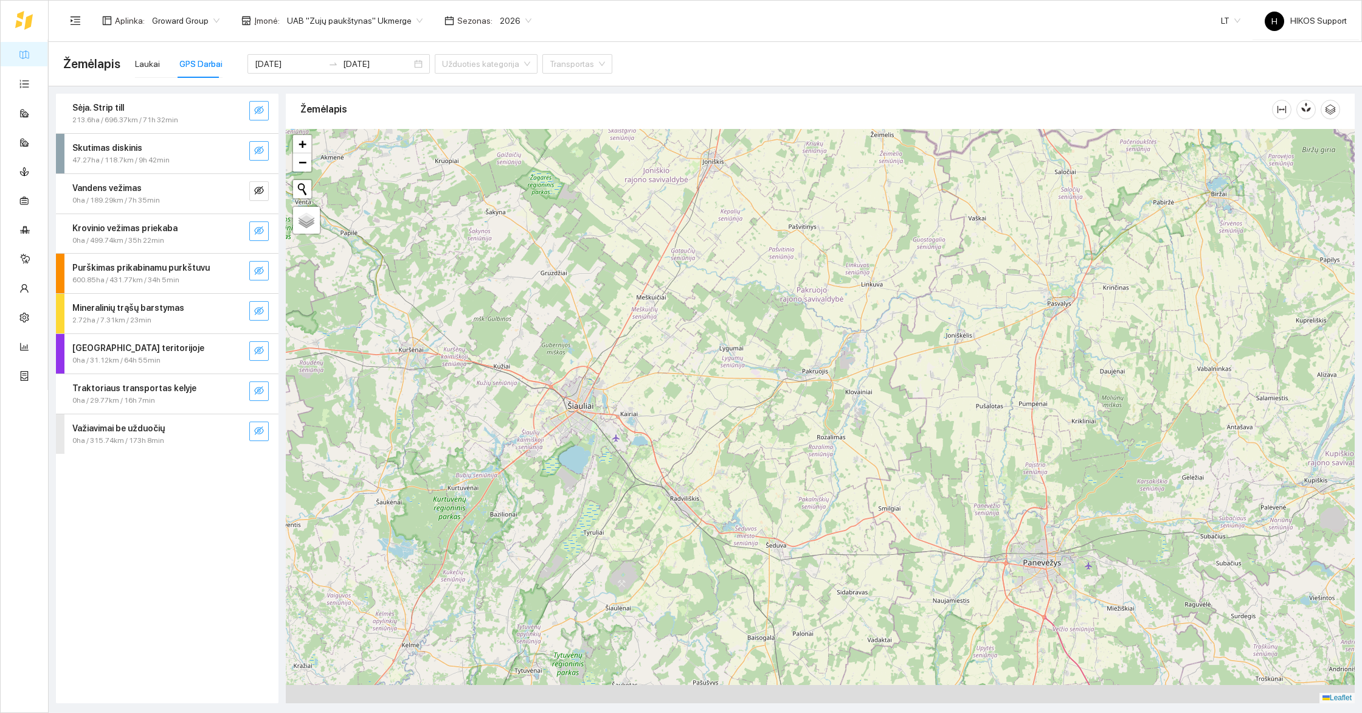
drag, startPoint x: 800, startPoint y: 509, endPoint x: 850, endPoint y: 424, distance: 99.2
click at [850, 424] on div at bounding box center [820, 416] width 1069 height 574
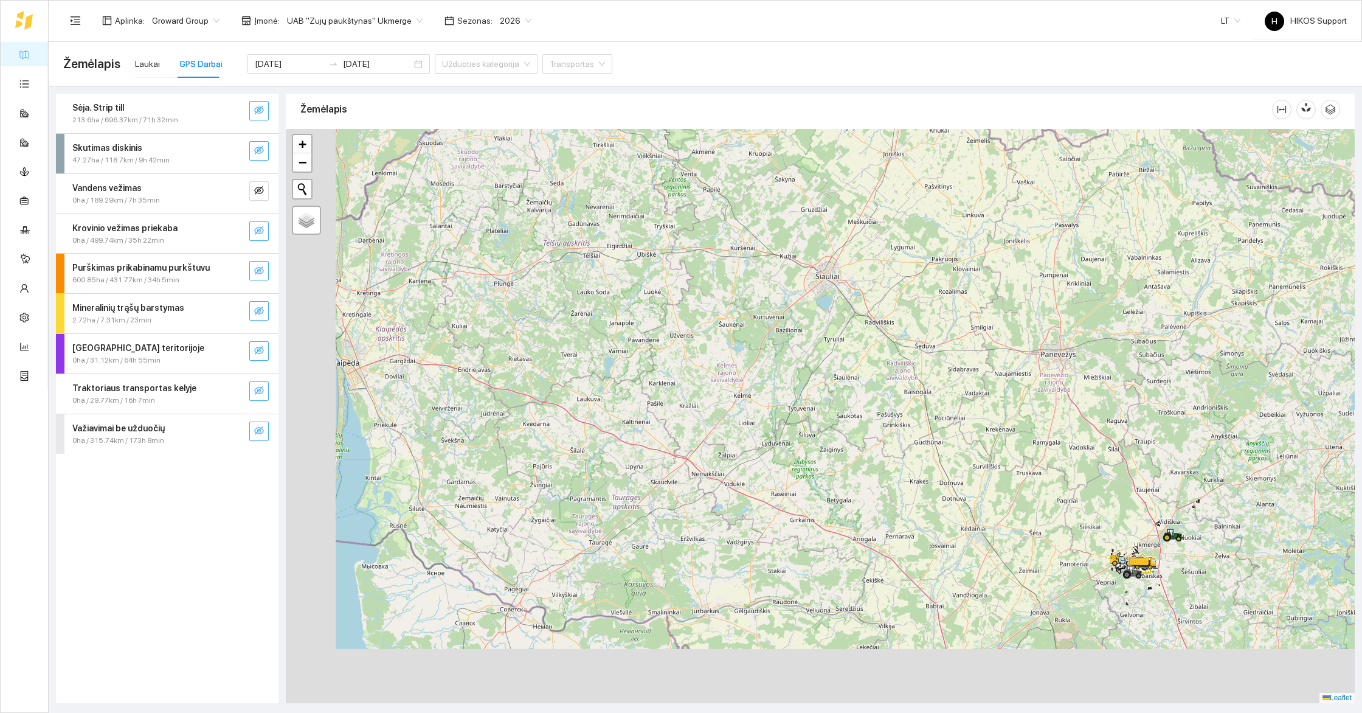
drag, startPoint x: 808, startPoint y: 598, endPoint x: 931, endPoint y: 450, distance: 192.1
click at [931, 450] on div at bounding box center [820, 416] width 1069 height 574
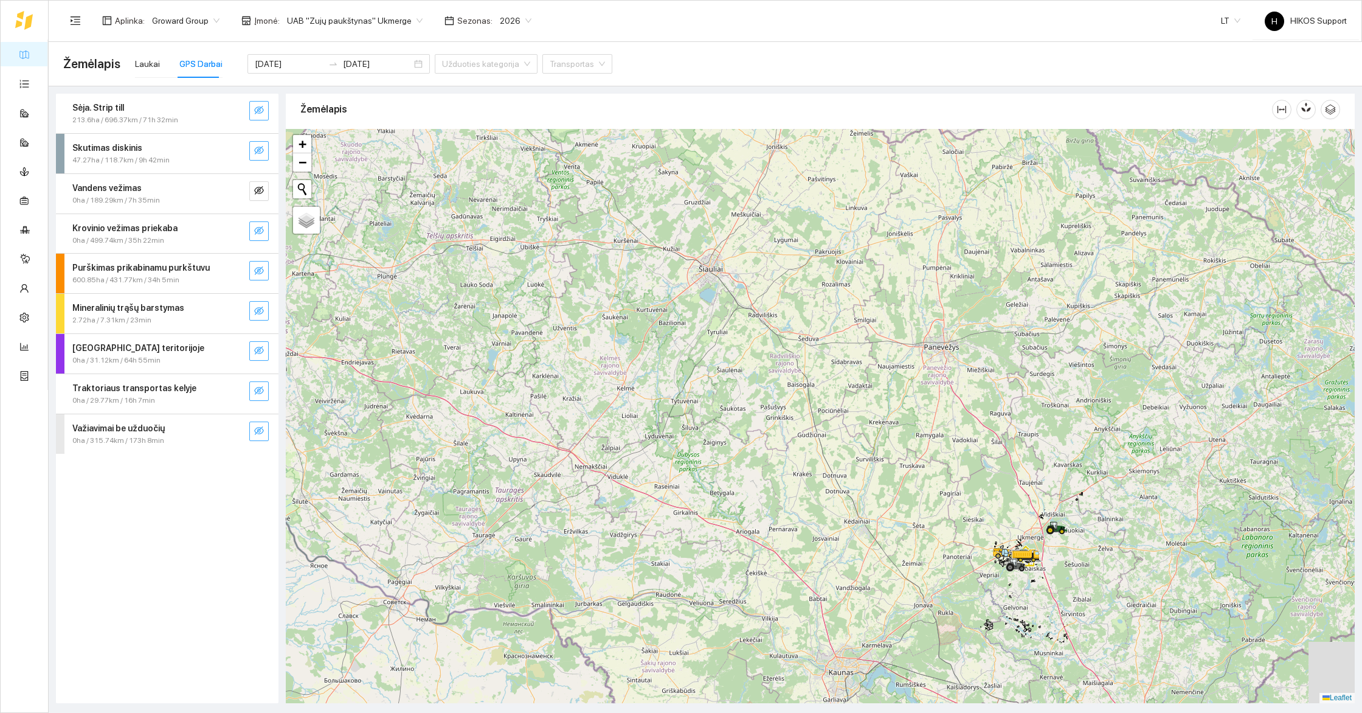
drag, startPoint x: 827, startPoint y: 603, endPoint x: 576, endPoint y: 548, distance: 256.4
click at [576, 548] on div at bounding box center [820, 416] width 1069 height 574
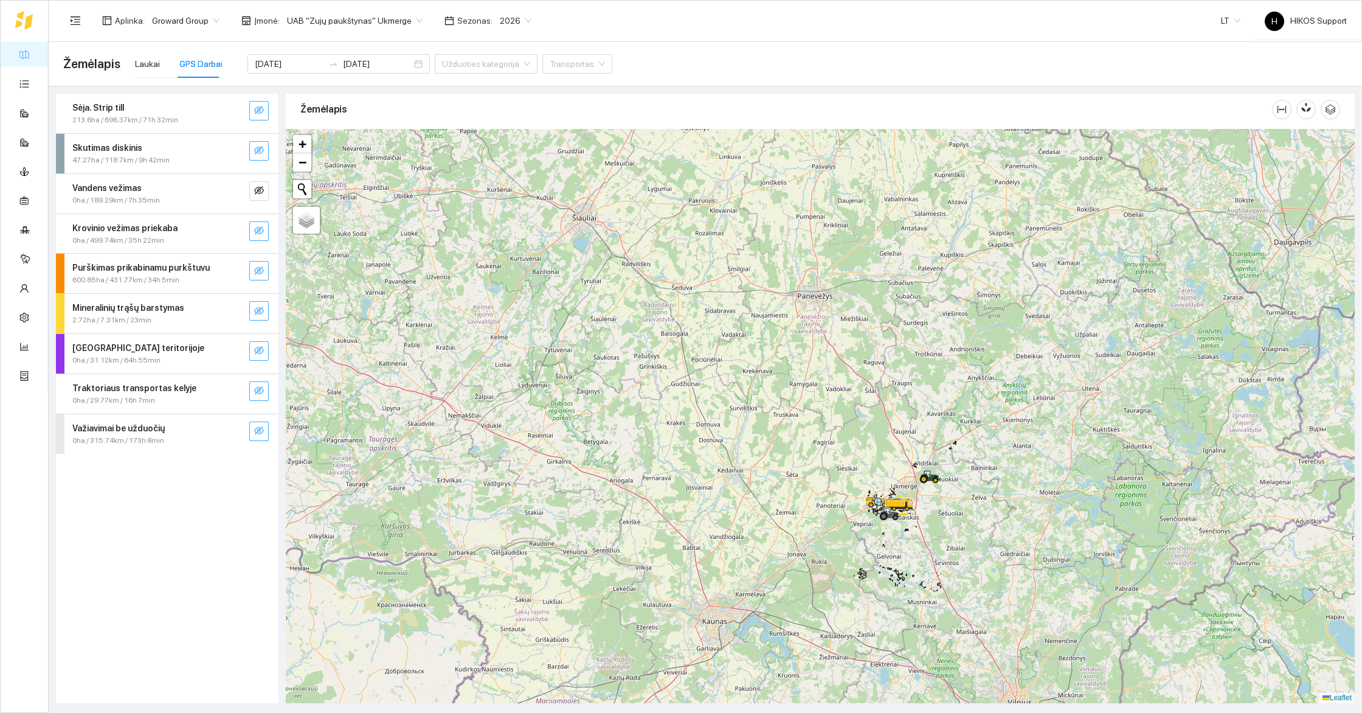
drag, startPoint x: 787, startPoint y: 496, endPoint x: 747, endPoint y: 606, distance: 117.7
click at [748, 606] on div at bounding box center [820, 416] width 1069 height 574
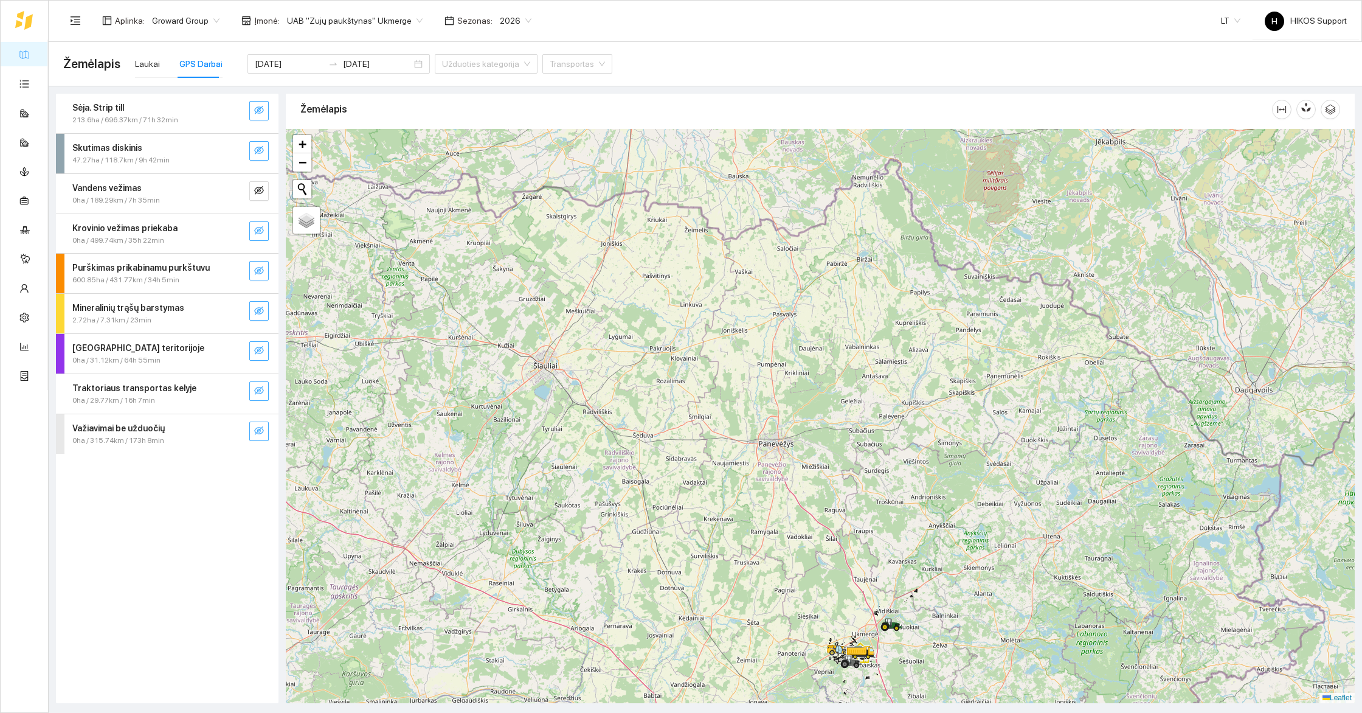
drag, startPoint x: 838, startPoint y: 433, endPoint x: 844, endPoint y: 523, distance: 90.1
click at [844, 523] on div at bounding box center [820, 416] width 1069 height 574
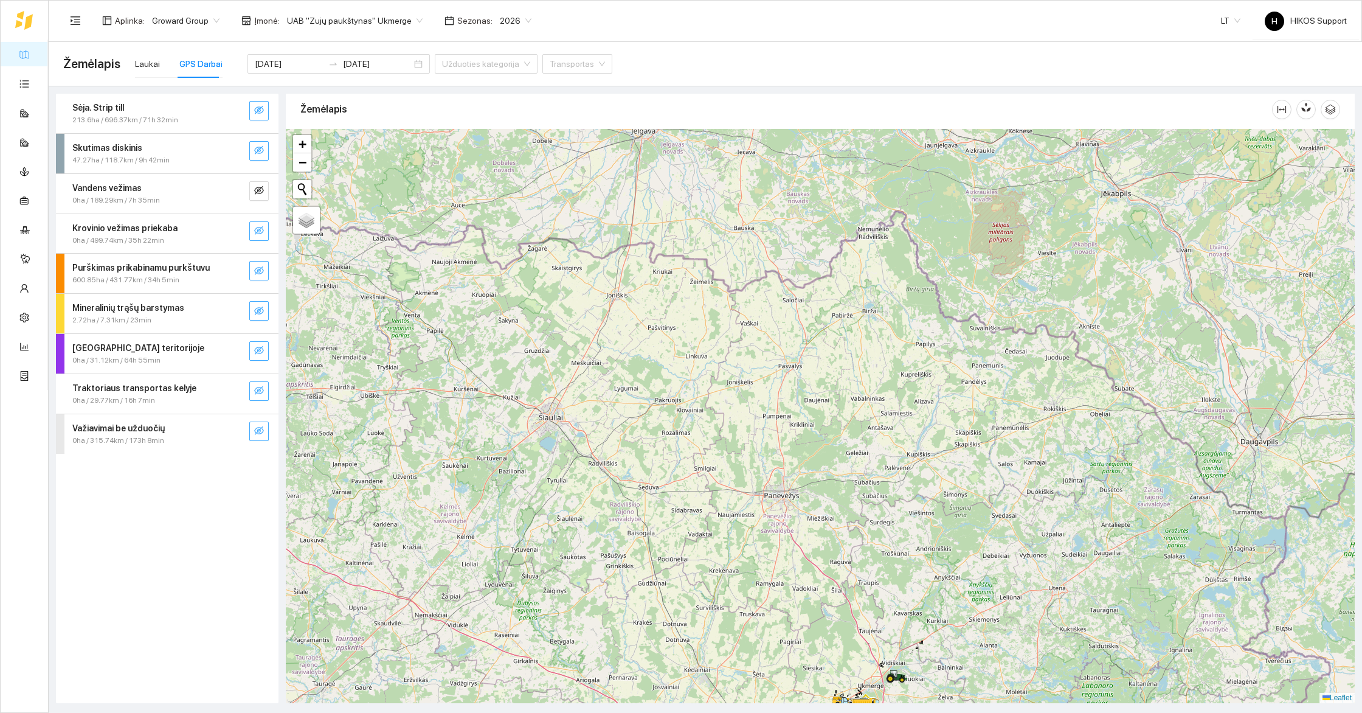
click at [903, 461] on div at bounding box center [820, 416] width 1069 height 574
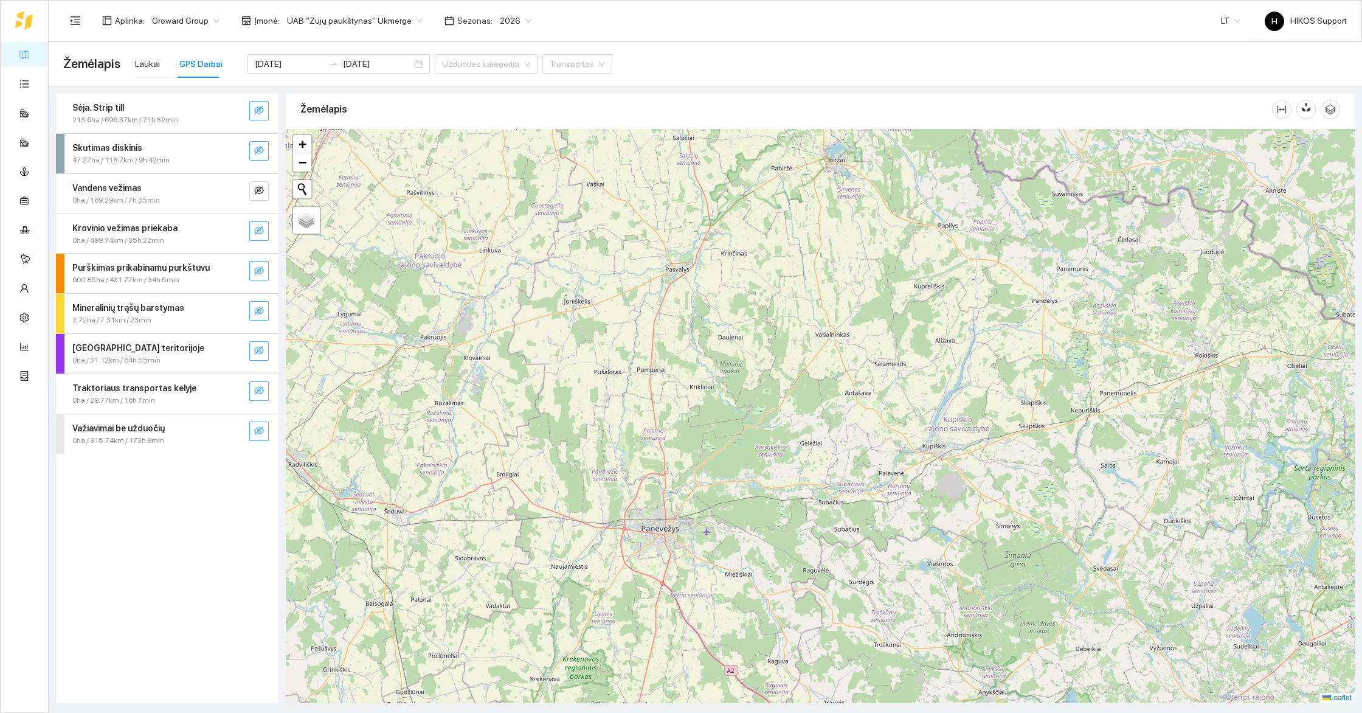
drag, startPoint x: 717, startPoint y: 410, endPoint x: 848, endPoint y: 466, distance: 142.7
click at [848, 466] on div at bounding box center [820, 416] width 1069 height 574
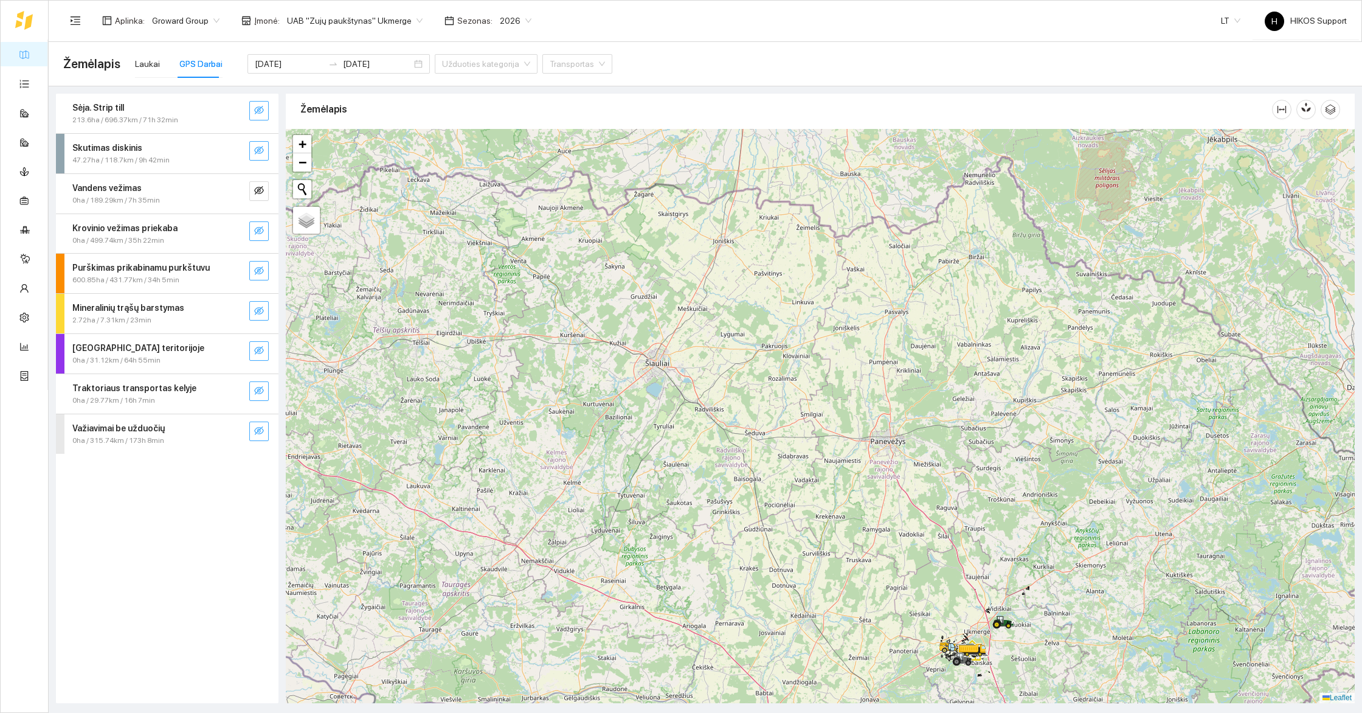
drag, startPoint x: 923, startPoint y: 559, endPoint x: 990, endPoint y: 474, distance: 108.1
click at [990, 474] on div at bounding box center [820, 416] width 1069 height 574
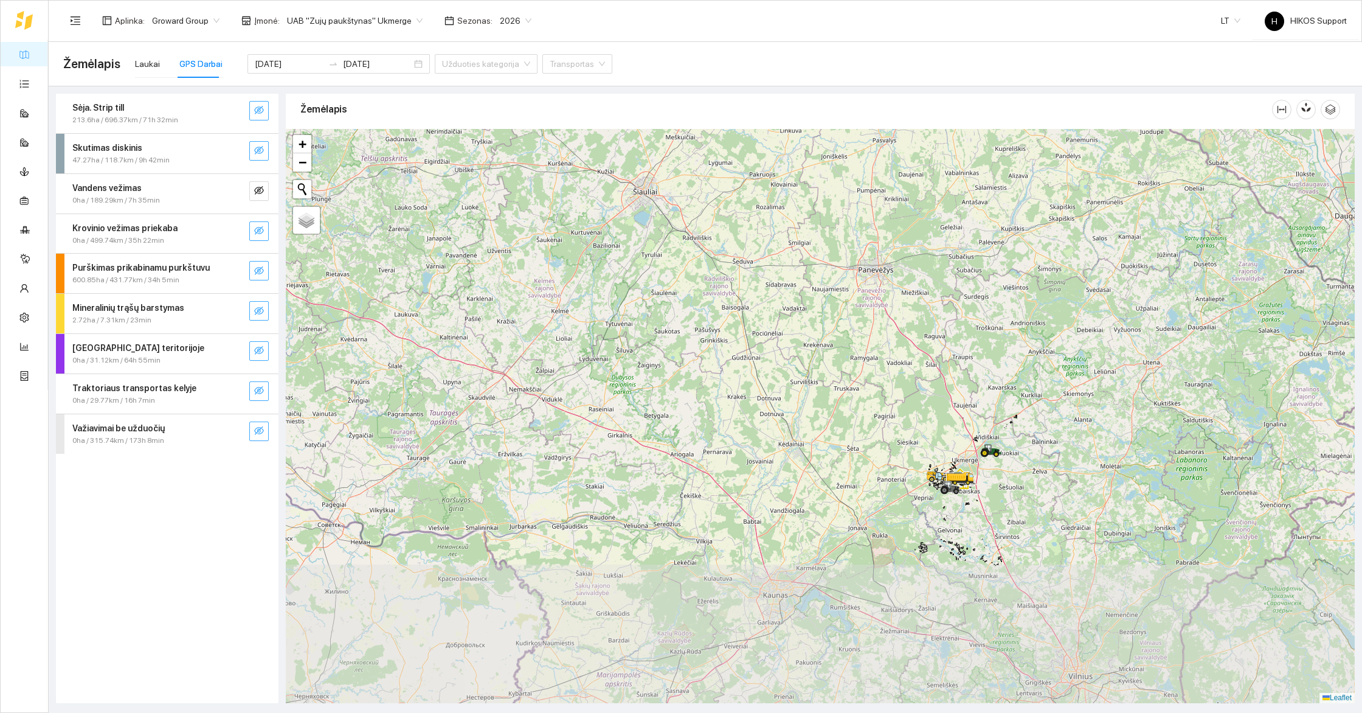
drag, startPoint x: 965, startPoint y: 550, endPoint x: 953, endPoint y: 379, distance: 171.9
click at [953, 379] on div at bounding box center [820, 416] width 1069 height 574
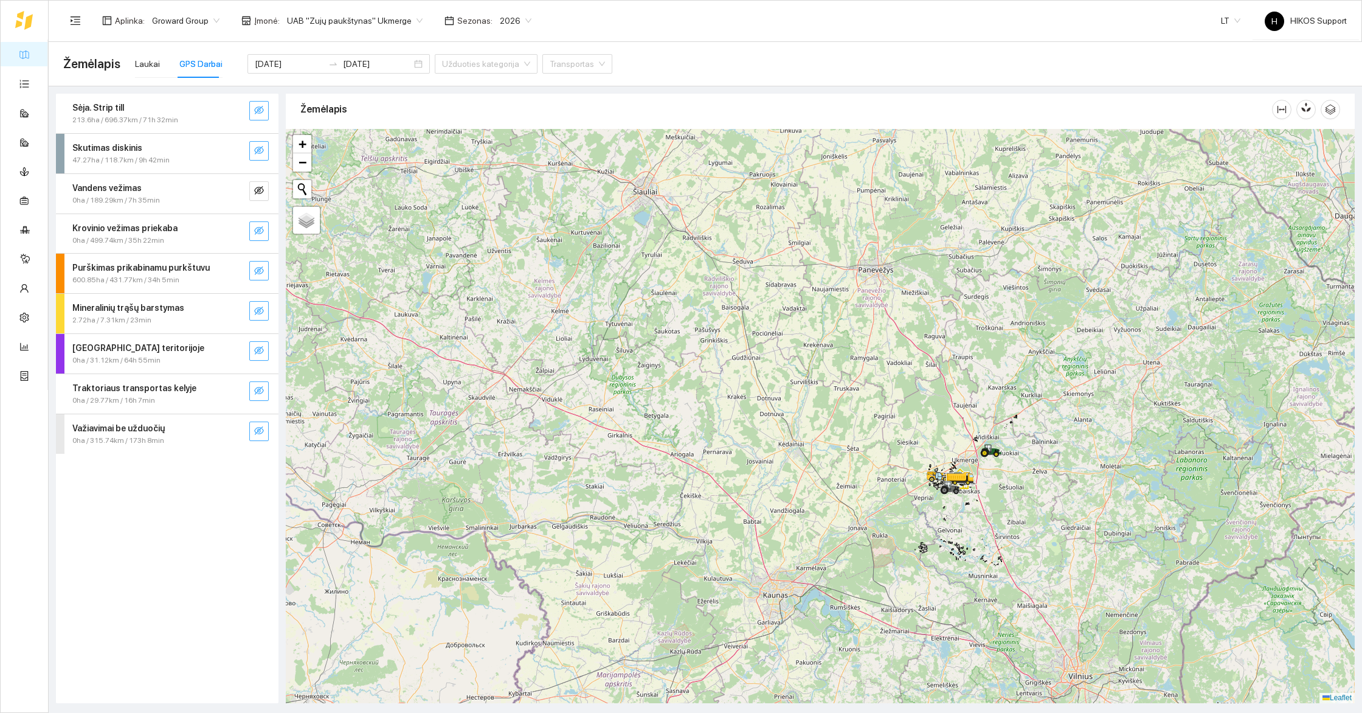
click at [966, 427] on div at bounding box center [820, 416] width 1069 height 574
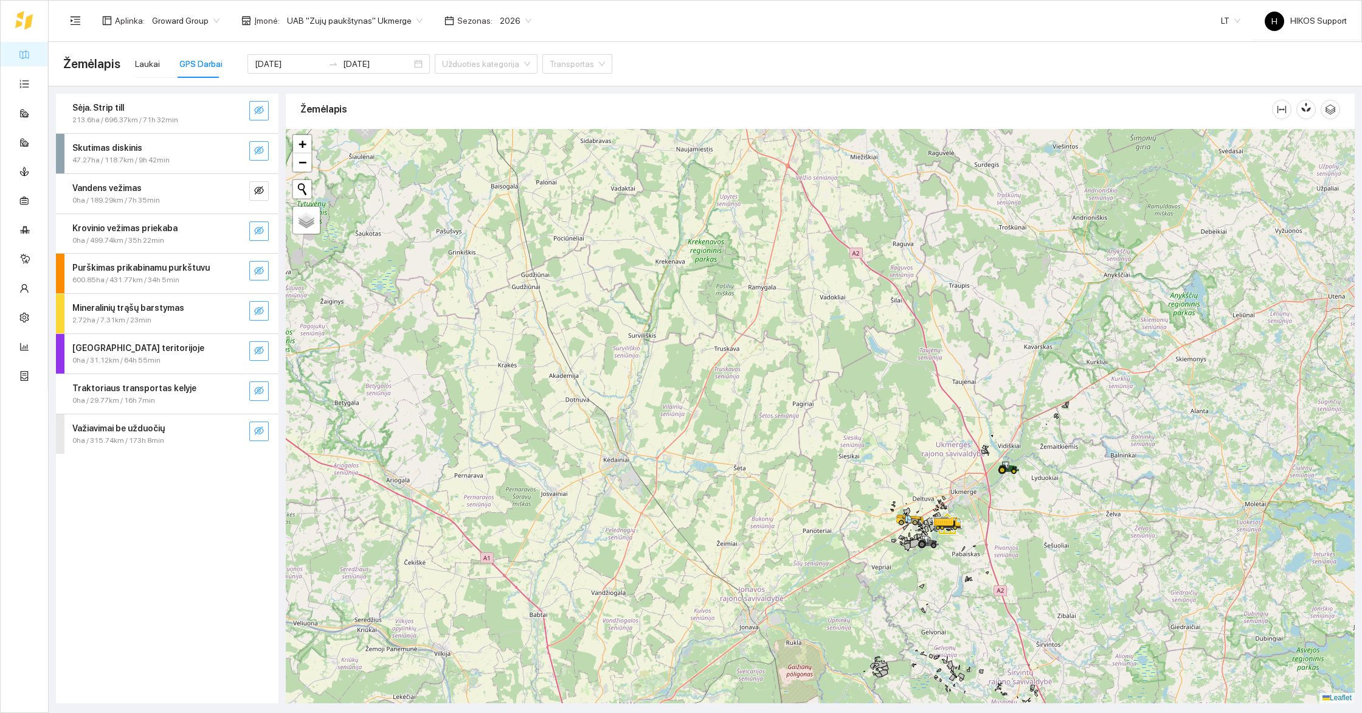
click at [1009, 526] on div at bounding box center [820, 416] width 1069 height 574
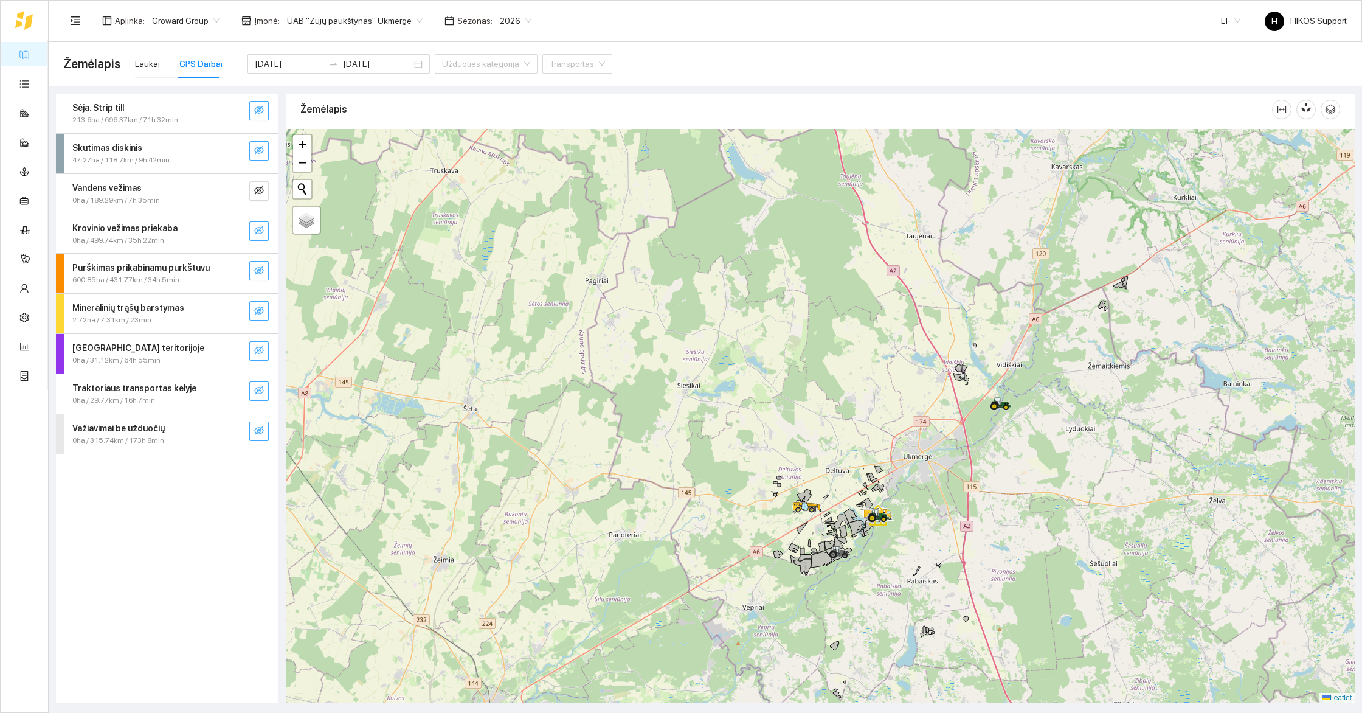
click at [975, 578] on div at bounding box center [820, 416] width 1069 height 574
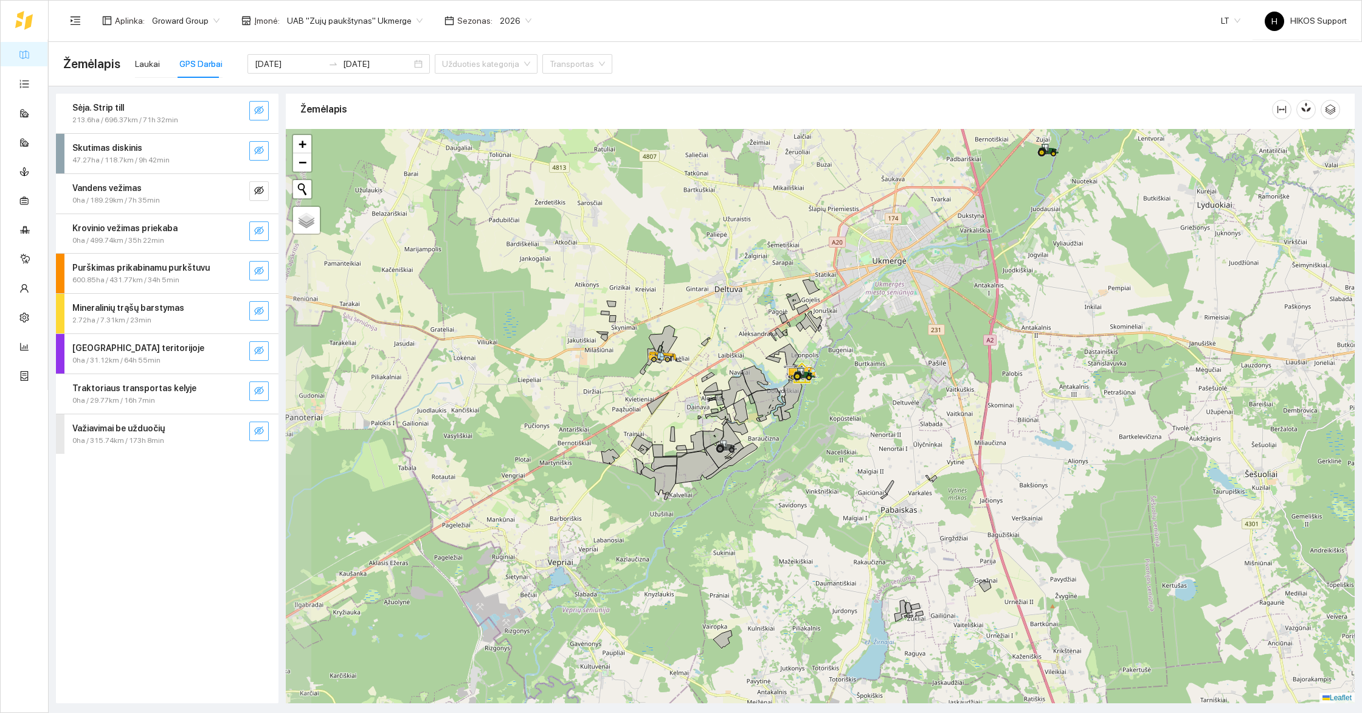
drag, startPoint x: 879, startPoint y: 609, endPoint x: 866, endPoint y: 626, distance: 20.9
click at [866, 626] on div at bounding box center [820, 416] width 1069 height 574
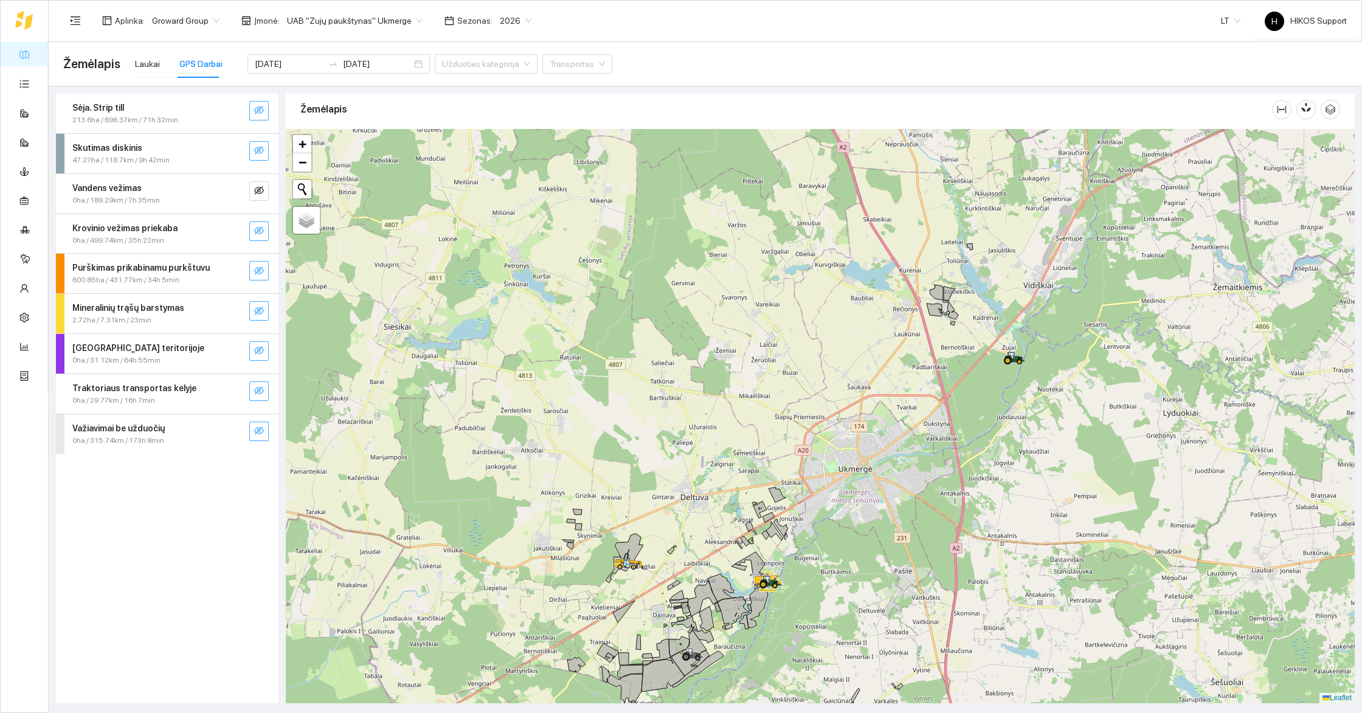
drag, startPoint x: 1120, startPoint y: 312, endPoint x: 1127, endPoint y: 435, distance: 123.0
click at [1127, 435] on div at bounding box center [820, 416] width 1069 height 574
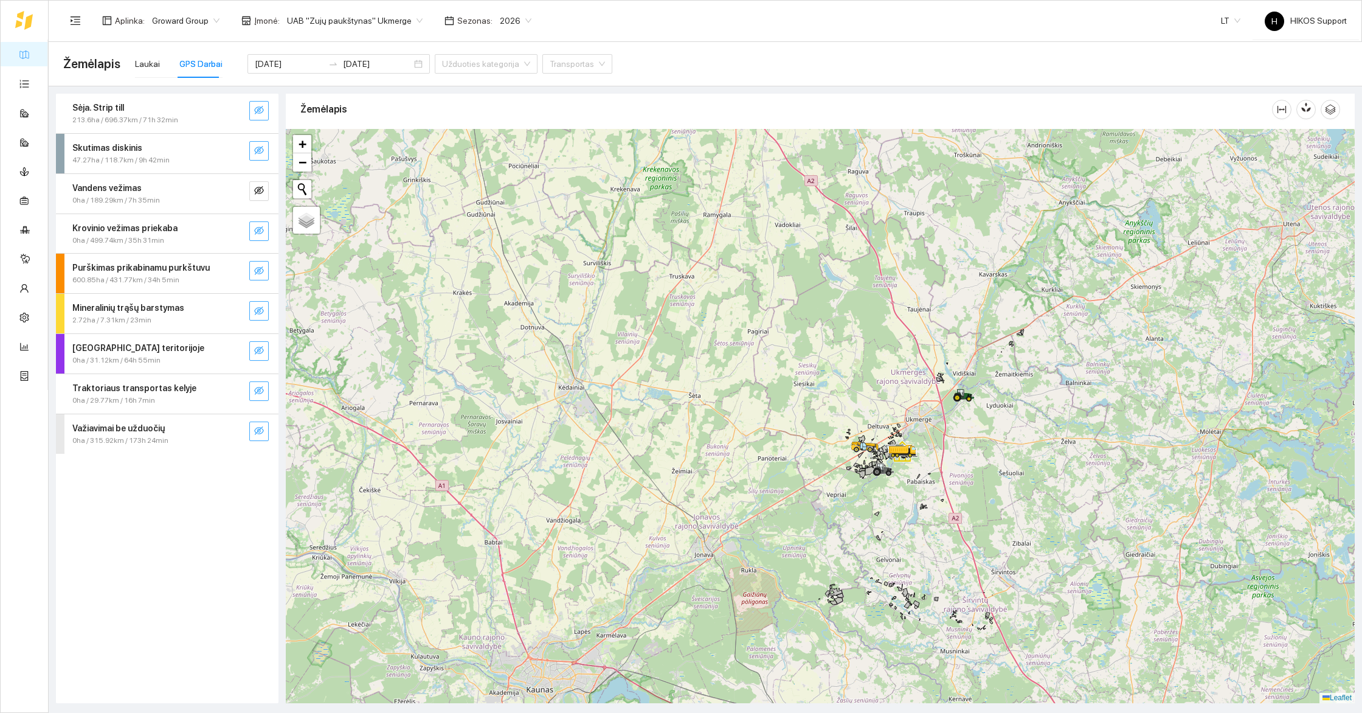
drag, startPoint x: 900, startPoint y: 600, endPoint x: 850, endPoint y: 498, distance: 113.9
click at [850, 499] on div at bounding box center [820, 416] width 1069 height 574
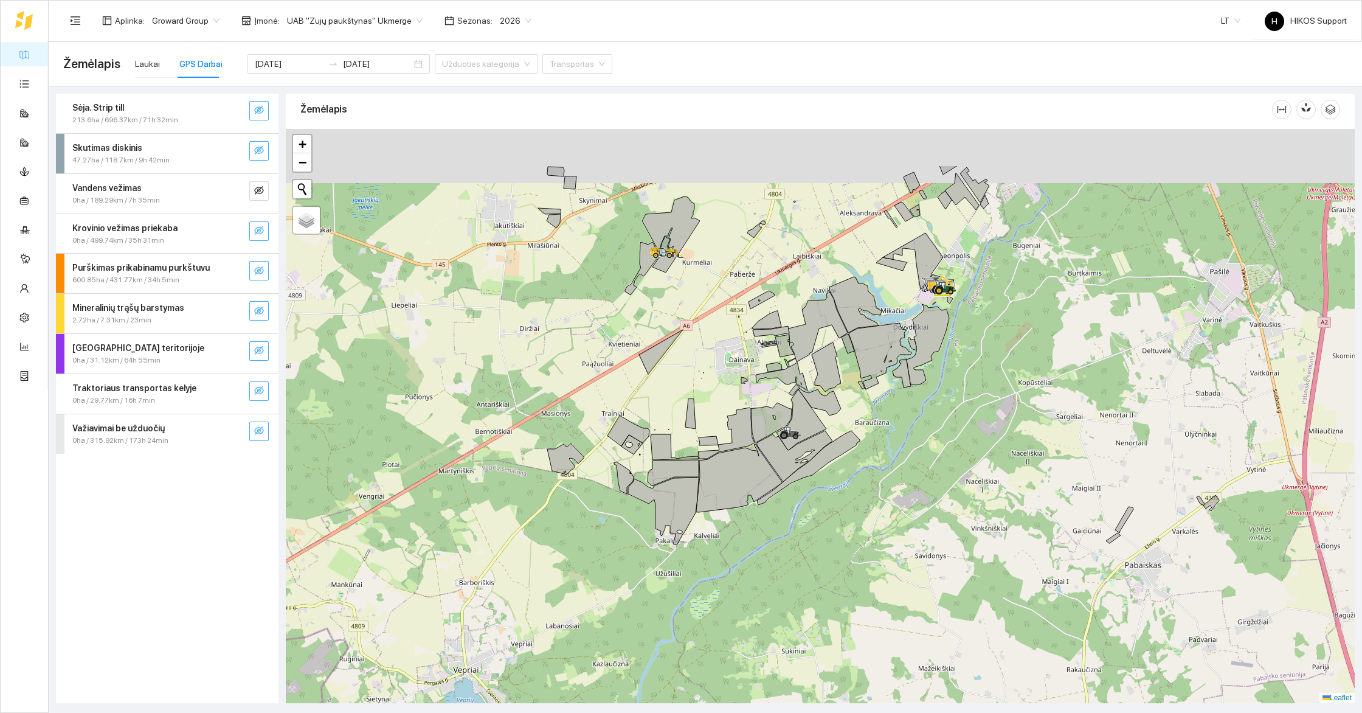
drag, startPoint x: 707, startPoint y: 286, endPoint x: 710, endPoint y: 379, distance: 93.1
click at [710, 379] on div at bounding box center [820, 416] width 1069 height 574
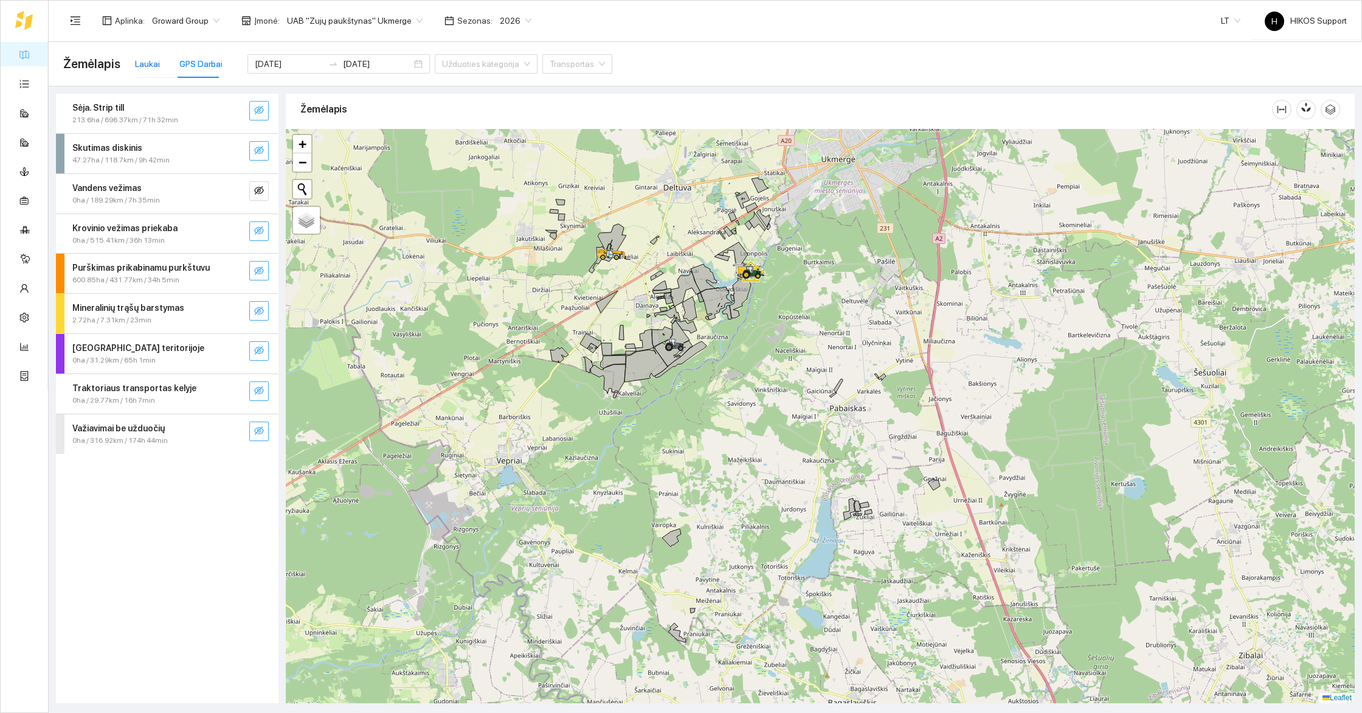
click at [145, 57] on div "Laukai" at bounding box center [147, 63] width 25 height 13
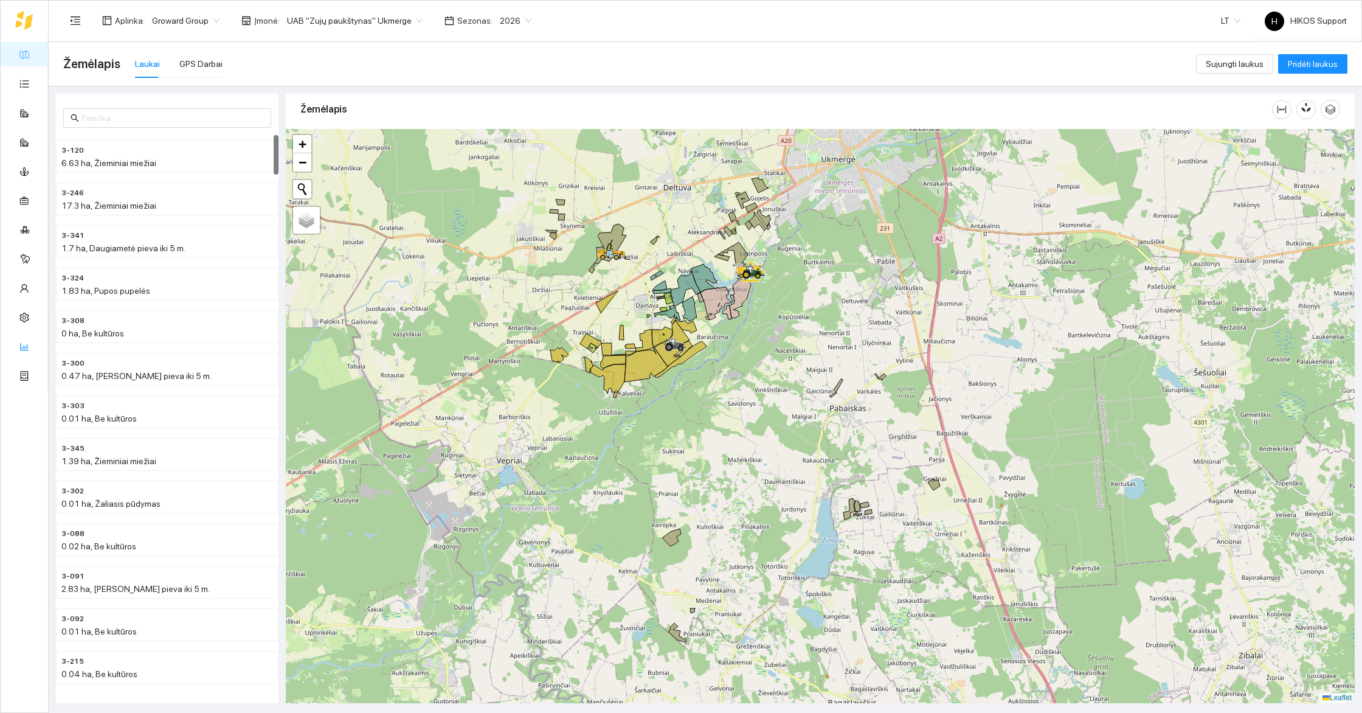
click at [35, 344] on link "Ūkio analitika" at bounding box center [60, 346] width 50 height 10
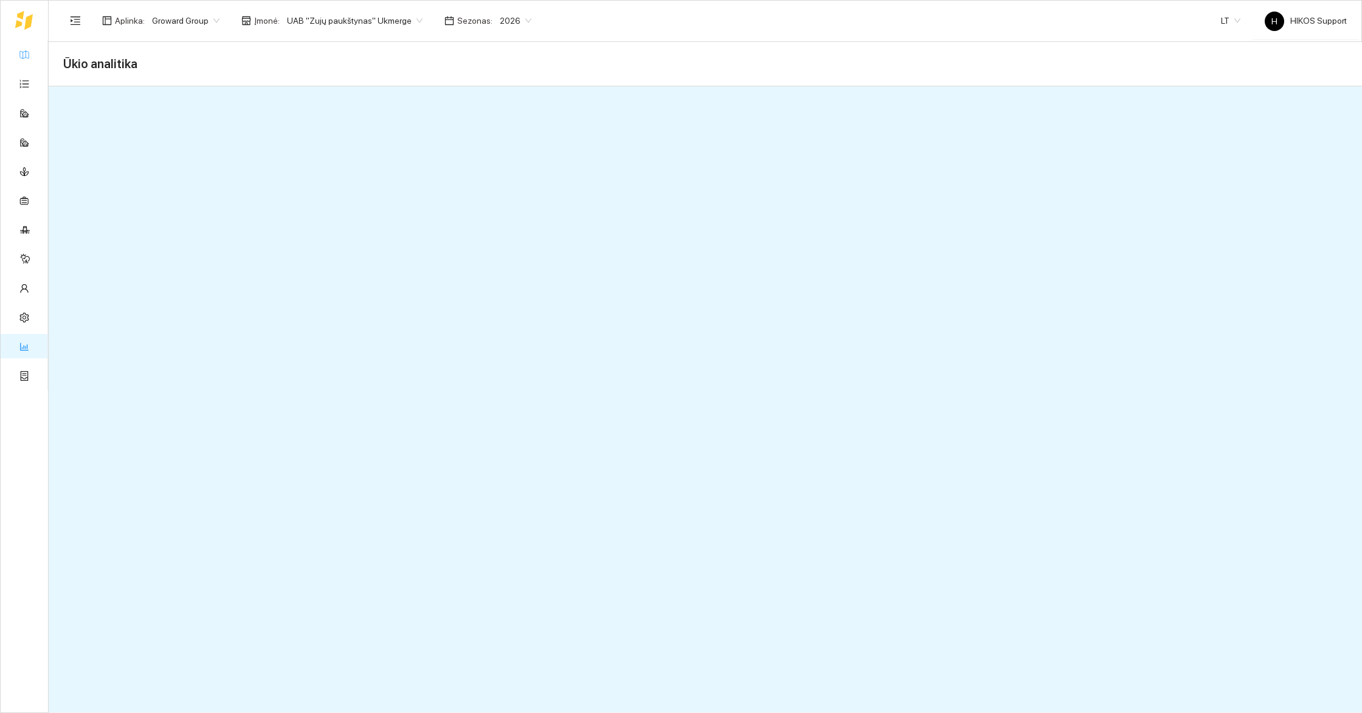
click at [35, 52] on link "Žemėlapis" at bounding box center [55, 54] width 40 height 10
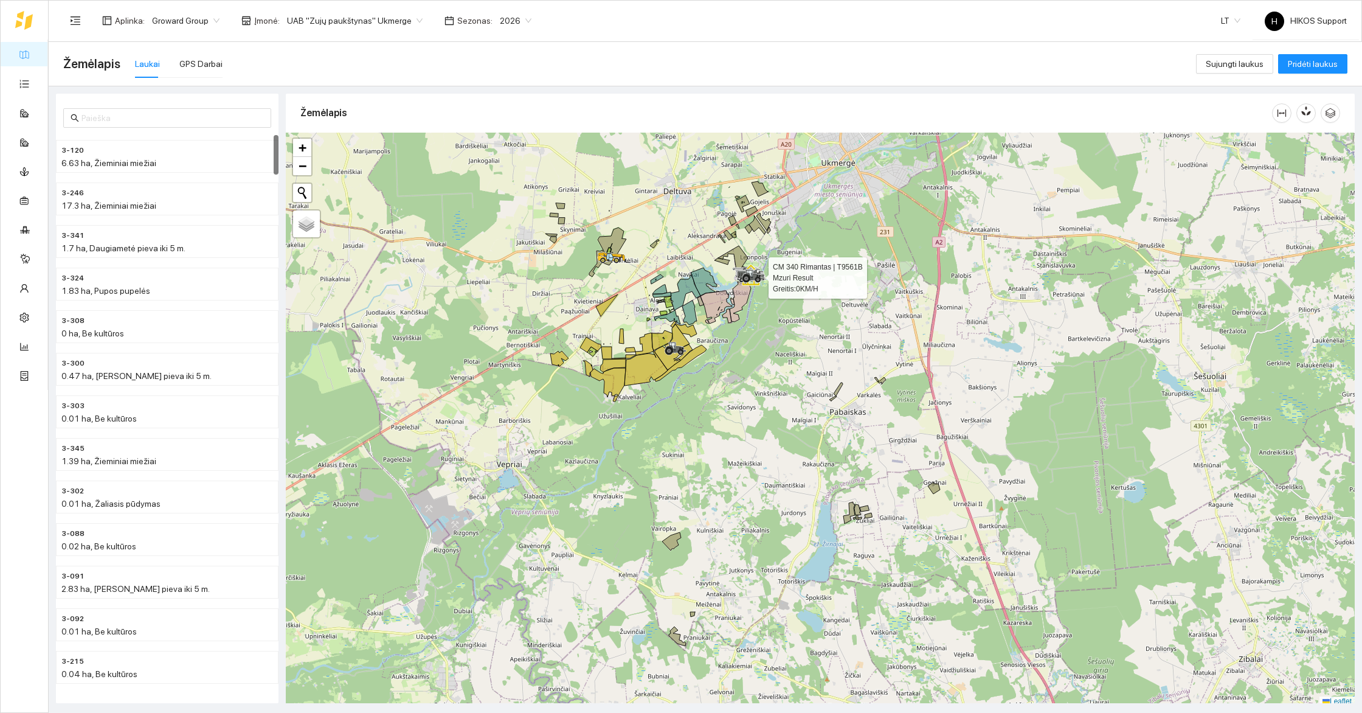
scroll to position [4, 0]
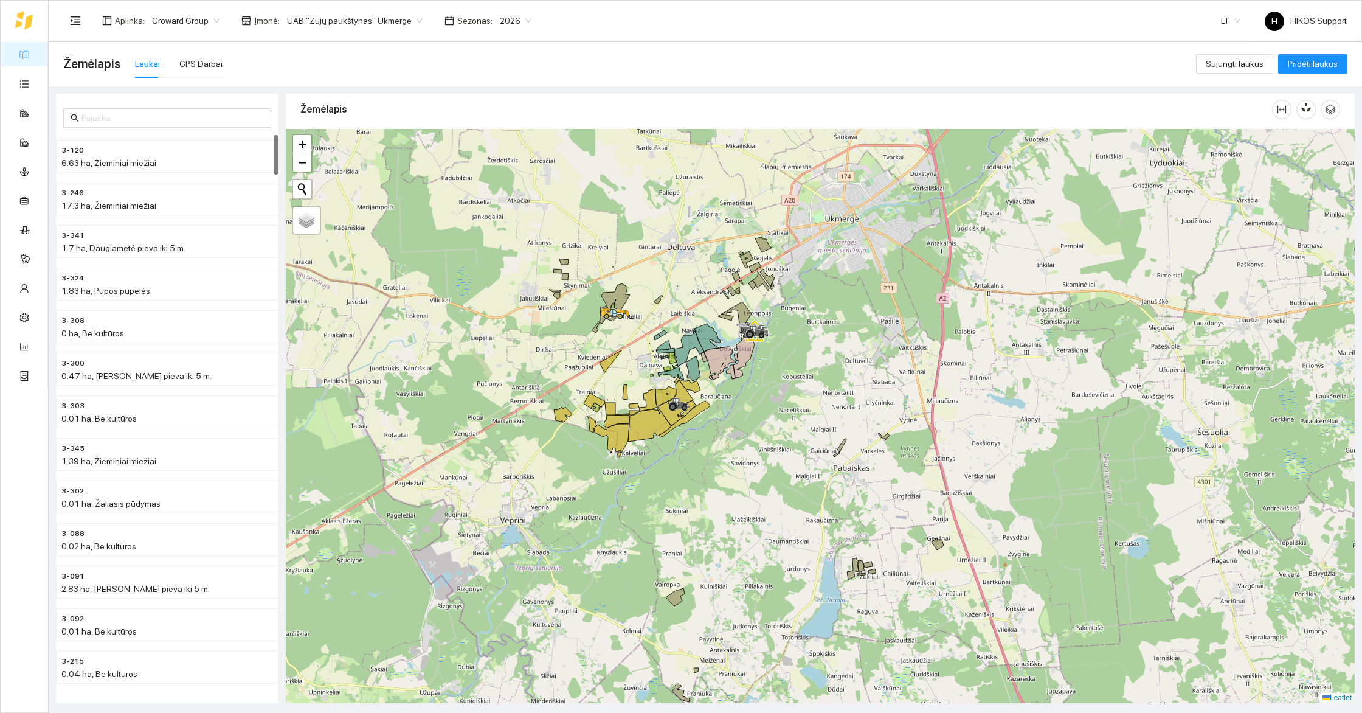
drag, startPoint x: 754, startPoint y: 278, endPoint x: 759, endPoint y: 351, distance: 73.1
click at [759, 339] on icon at bounding box center [756, 331] width 22 height 13
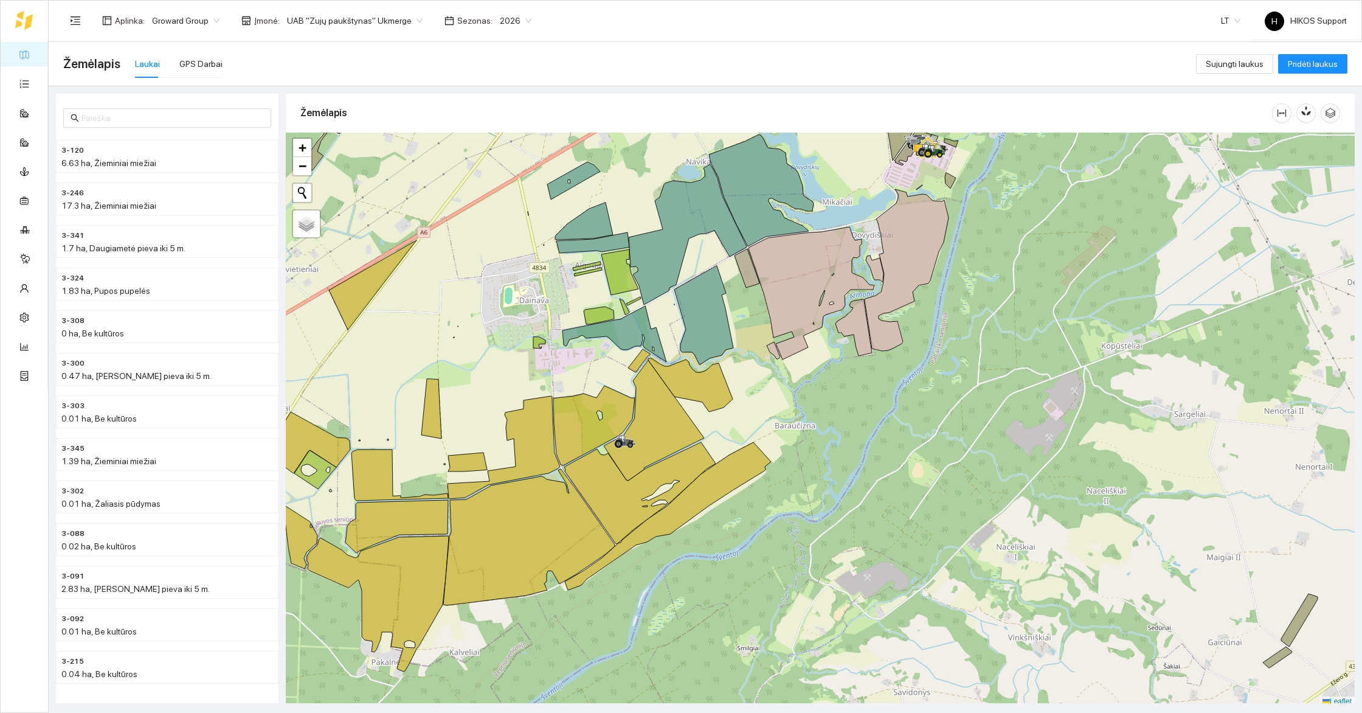
scroll to position [4, 0]
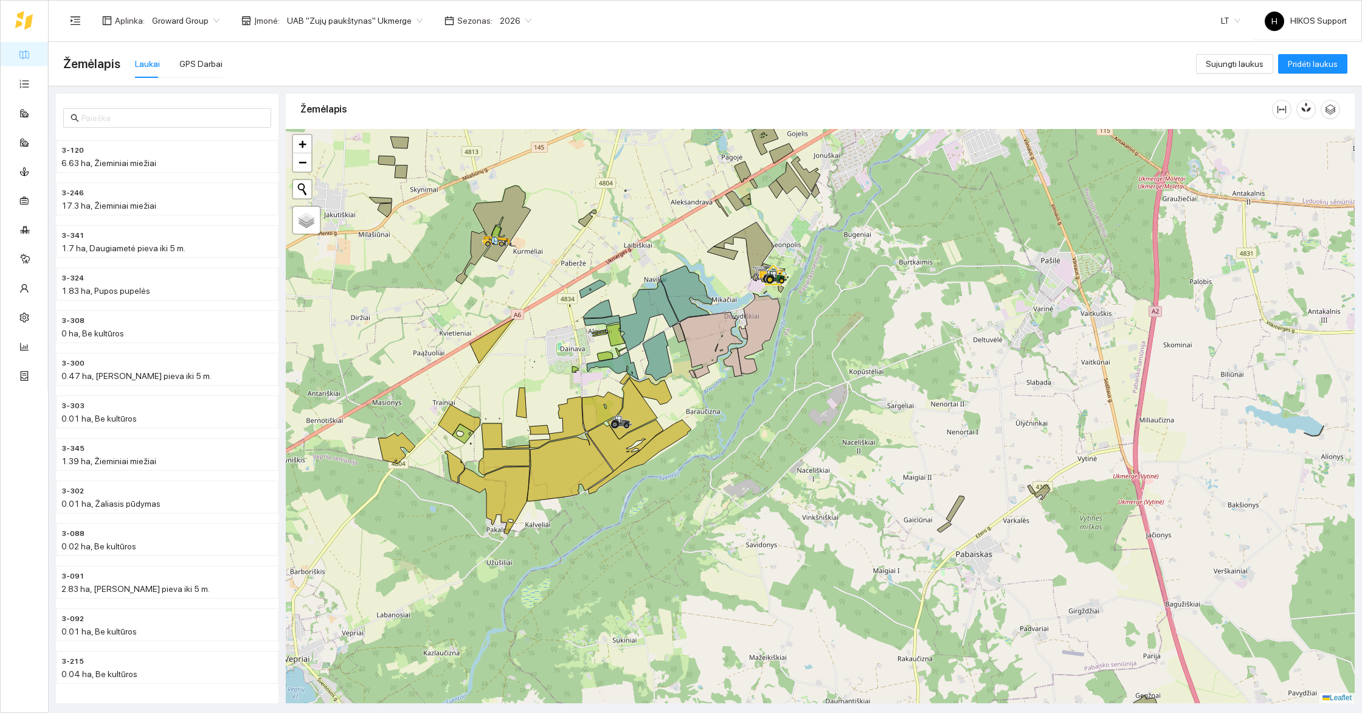
drag, startPoint x: 800, startPoint y: 352, endPoint x: 800, endPoint y: 407, distance: 55.3
click at [800, 407] on div at bounding box center [820, 416] width 1069 height 574
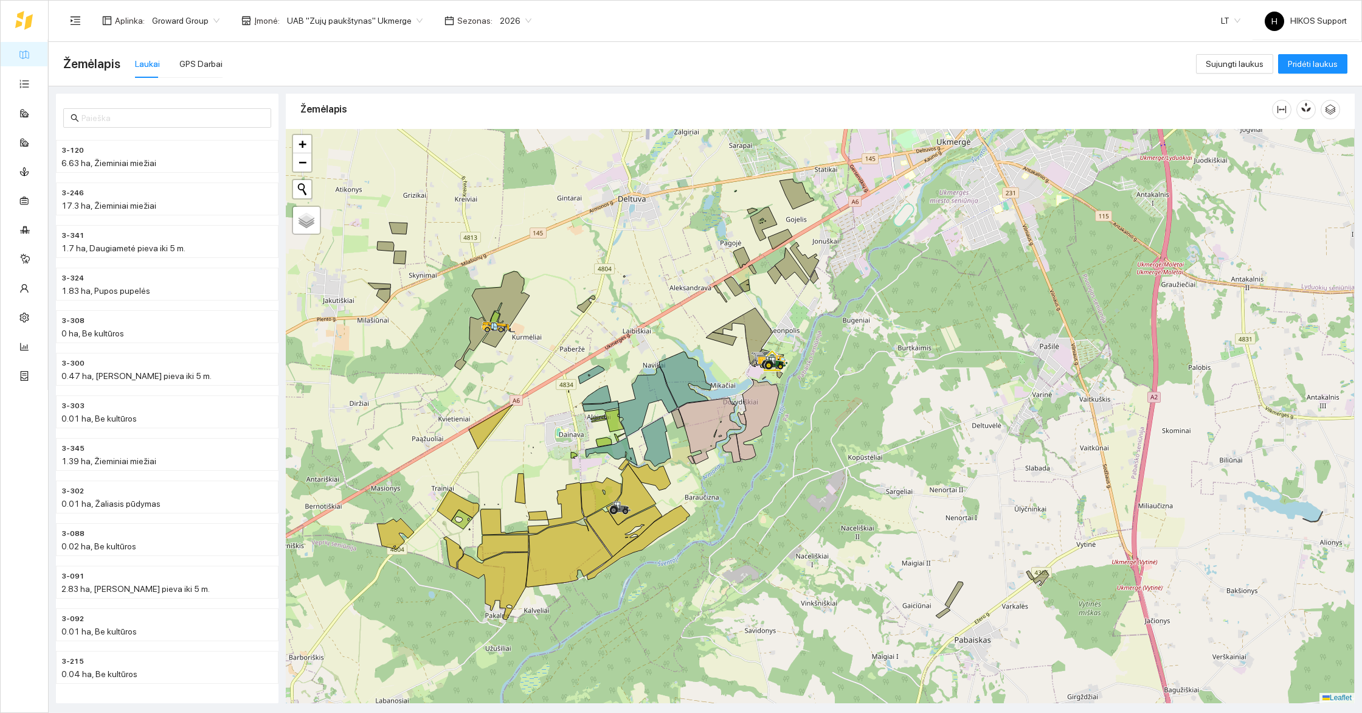
drag, startPoint x: 854, startPoint y: 361, endPoint x: 854, endPoint y: 485, distance: 124.6
click at [854, 485] on div at bounding box center [820, 416] width 1069 height 574
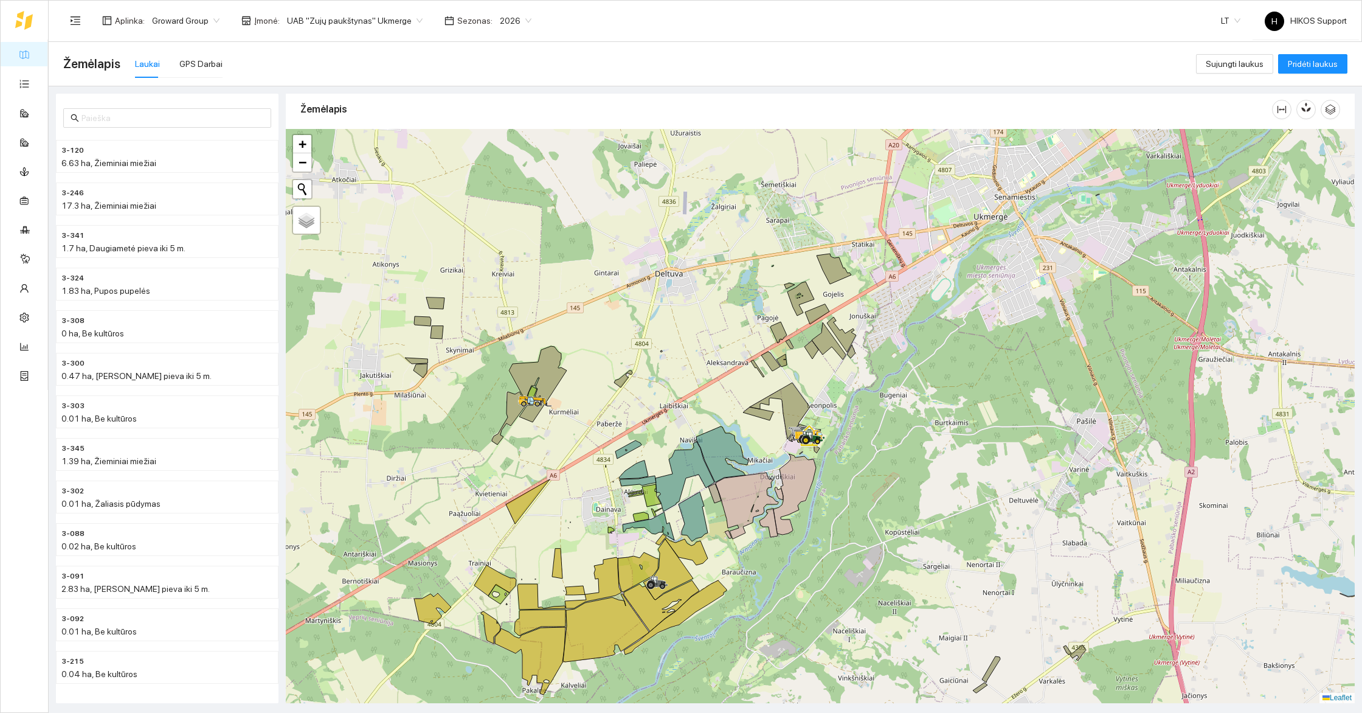
drag, startPoint x: 768, startPoint y: 603, endPoint x: 854, endPoint y: 554, distance: 99.4
click at [854, 554] on div at bounding box center [820, 416] width 1069 height 574
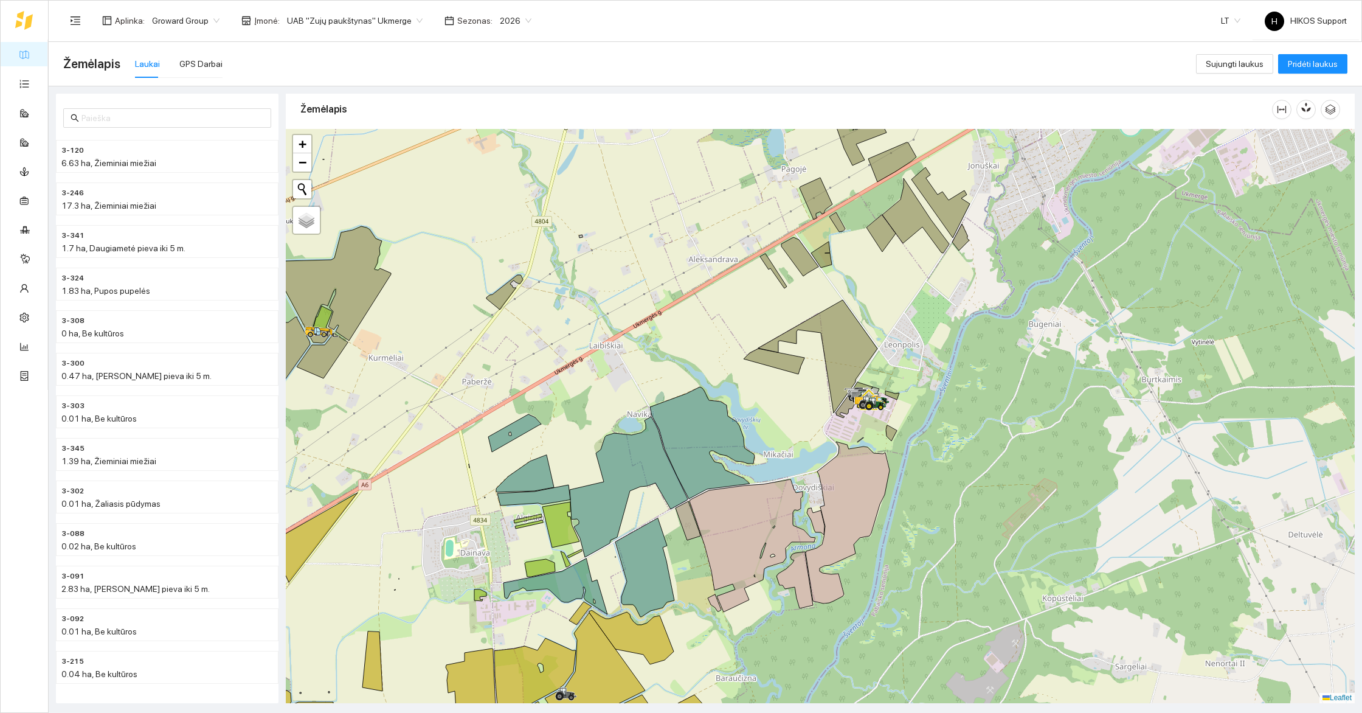
drag, startPoint x: 977, startPoint y: 392, endPoint x: 960, endPoint y: 399, distance: 18.5
click at [960, 399] on div at bounding box center [820, 416] width 1069 height 574
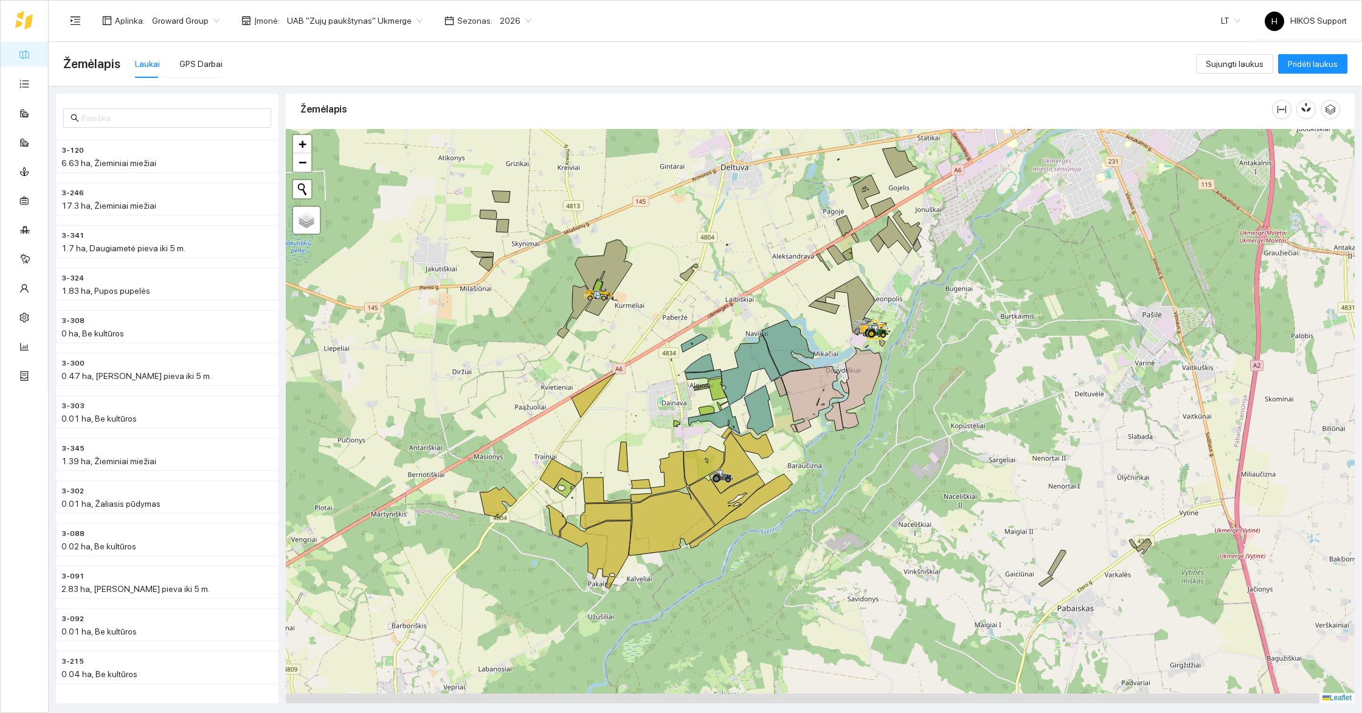
drag, startPoint x: 906, startPoint y: 603, endPoint x: 914, endPoint y: 477, distance: 125.5
click at [914, 477] on div at bounding box center [820, 416] width 1069 height 574
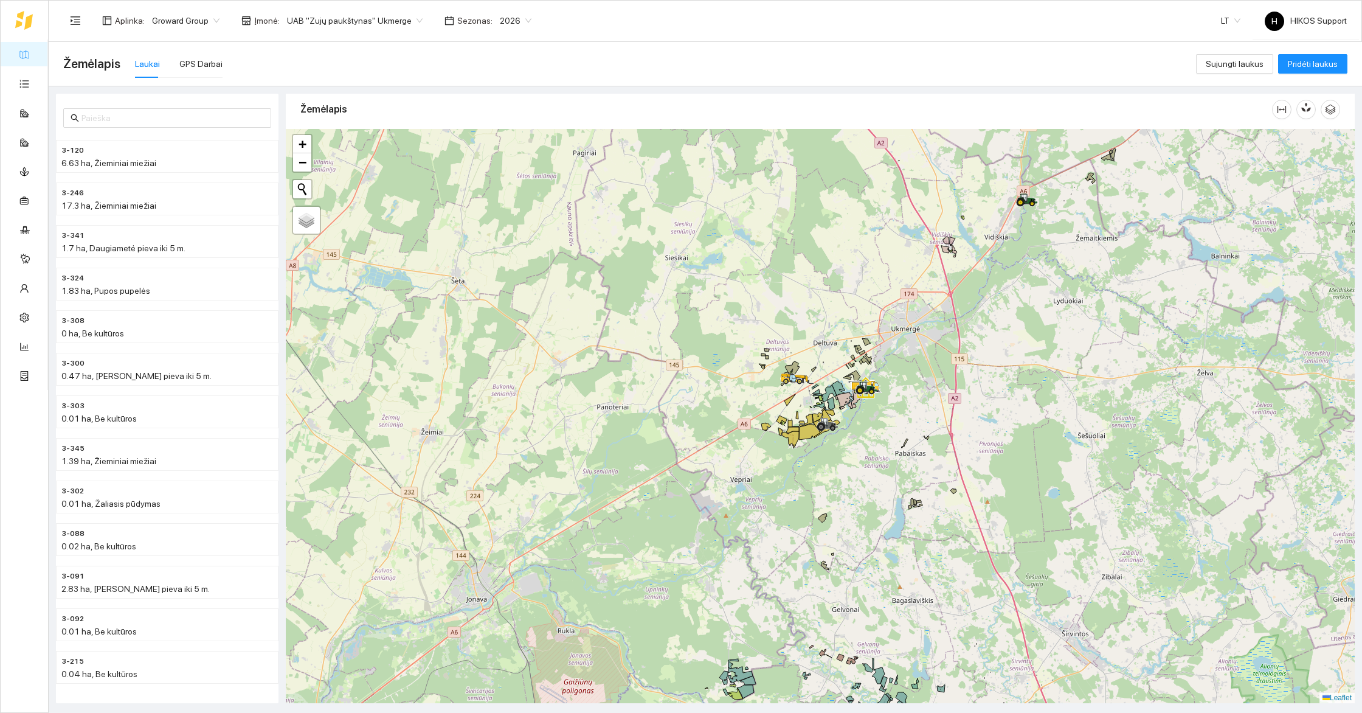
drag, startPoint x: 919, startPoint y: 410, endPoint x: 891, endPoint y: 412, distance: 28.0
click at [891, 412] on div at bounding box center [820, 416] width 1069 height 574
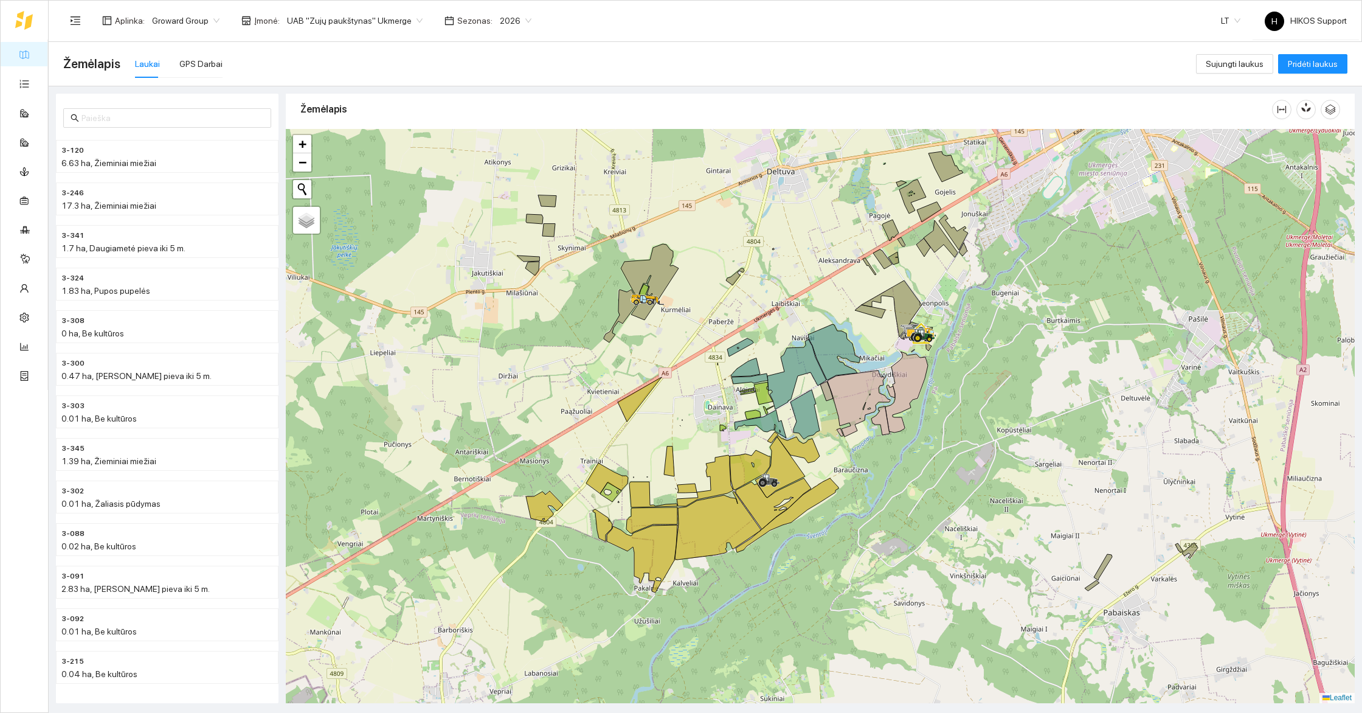
click at [193, 45] on div "Žemėlapis Laukai GPS Darbai" at bounding box center [629, 63] width 1133 height 39
click at [193, 46] on div "Žemėlapis Laukai GPS Darbai" at bounding box center [629, 63] width 1133 height 39
click at [192, 64] on div "GPS Darbai" at bounding box center [200, 63] width 43 height 13
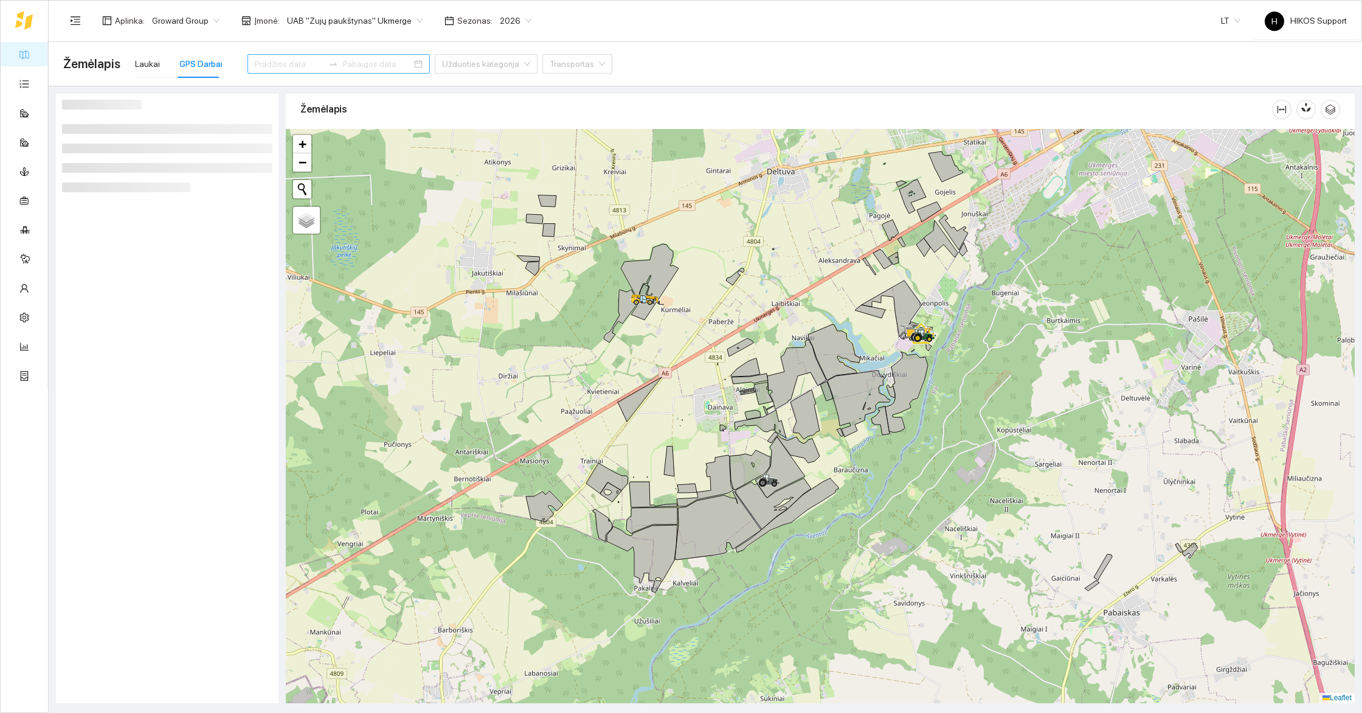
click at [283, 69] on input at bounding box center [289, 63] width 69 height 13
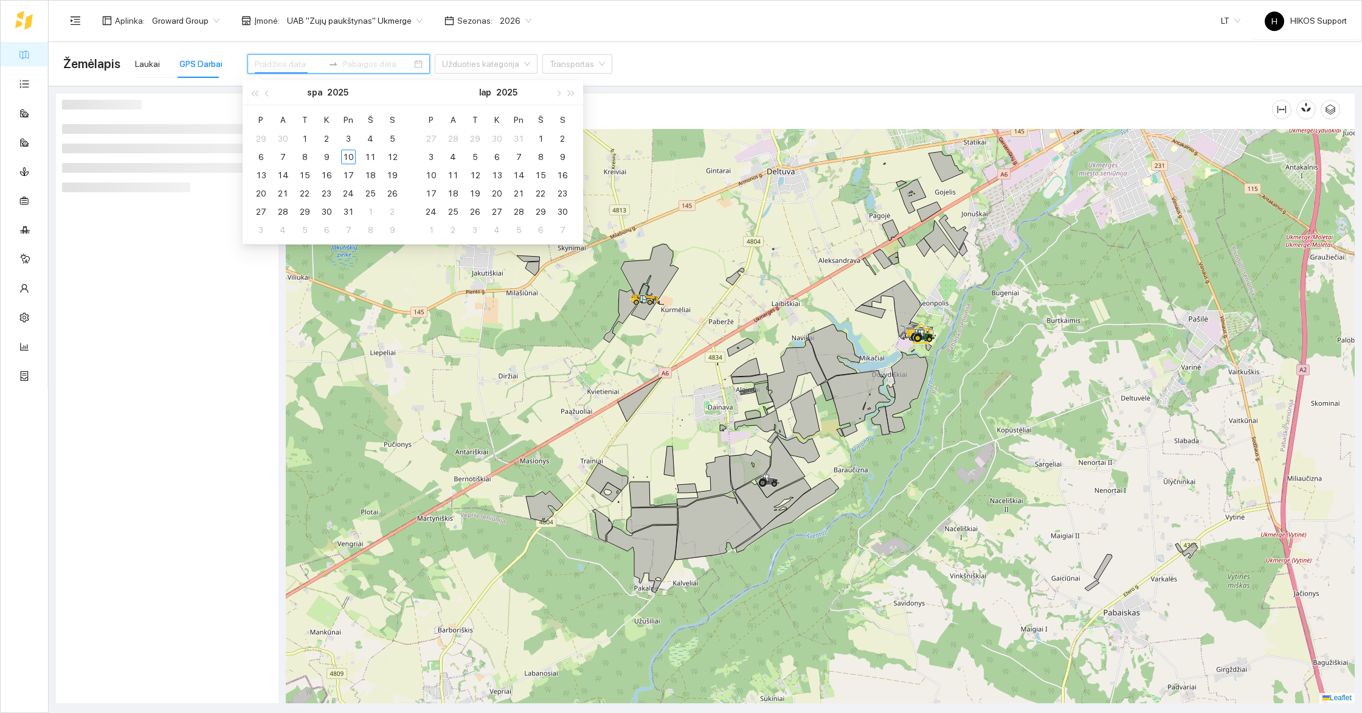
click at [327, 154] on div "9" at bounding box center [326, 157] width 15 height 15
type input "[DATE]"
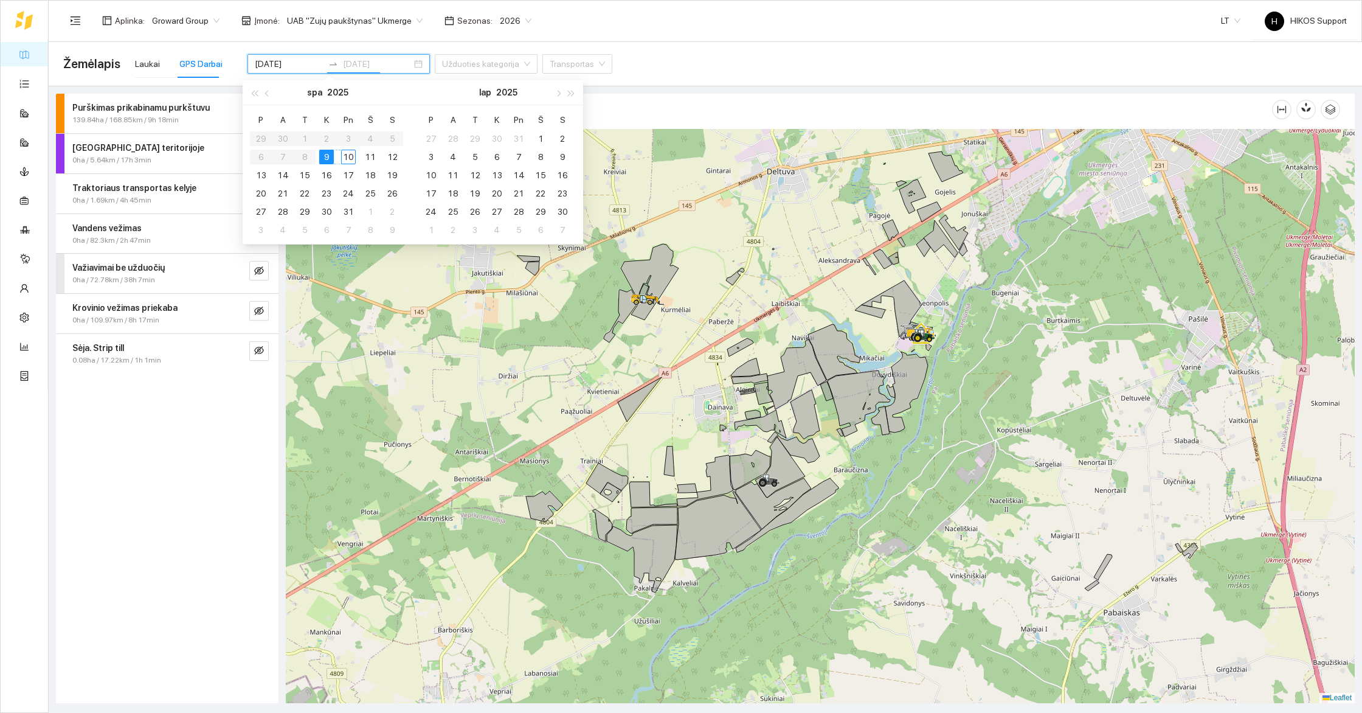
type input "[DATE]"
click at [330, 156] on div "9" at bounding box center [326, 157] width 15 height 15
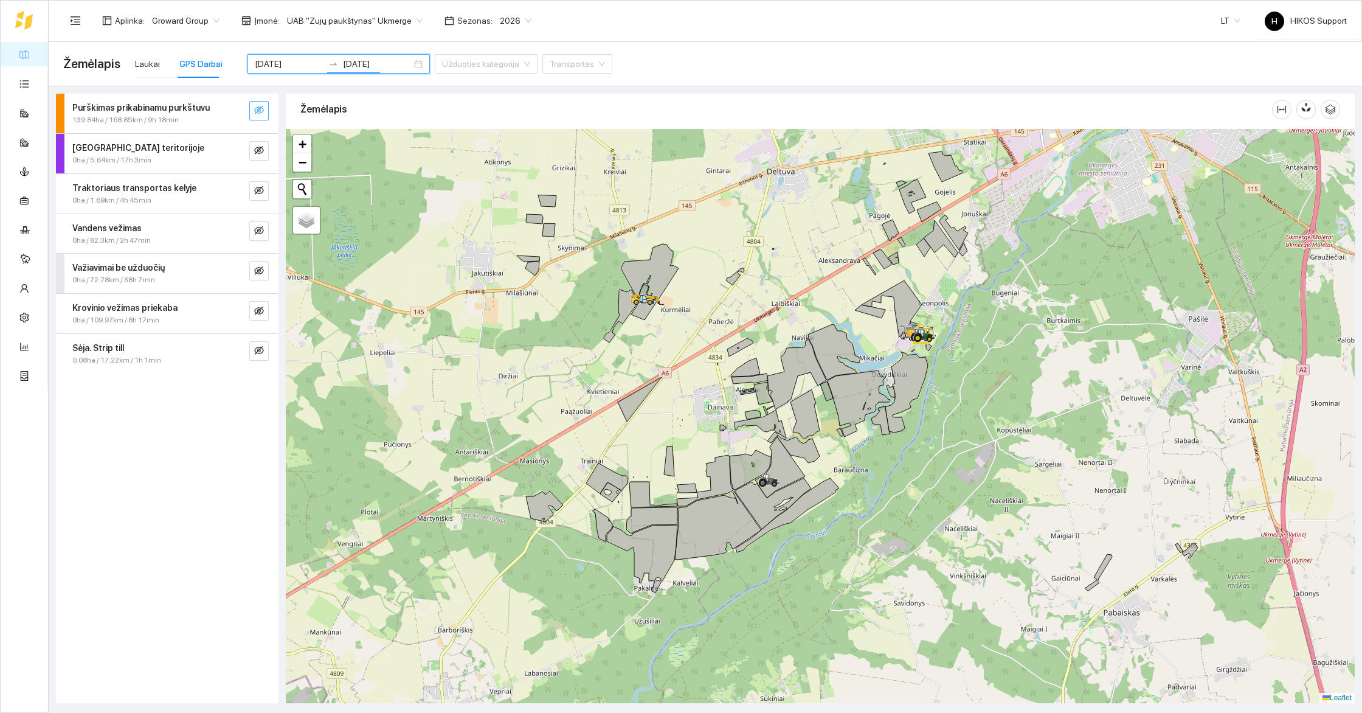
click at [259, 102] on button "button" at bounding box center [258, 110] width 19 height 19
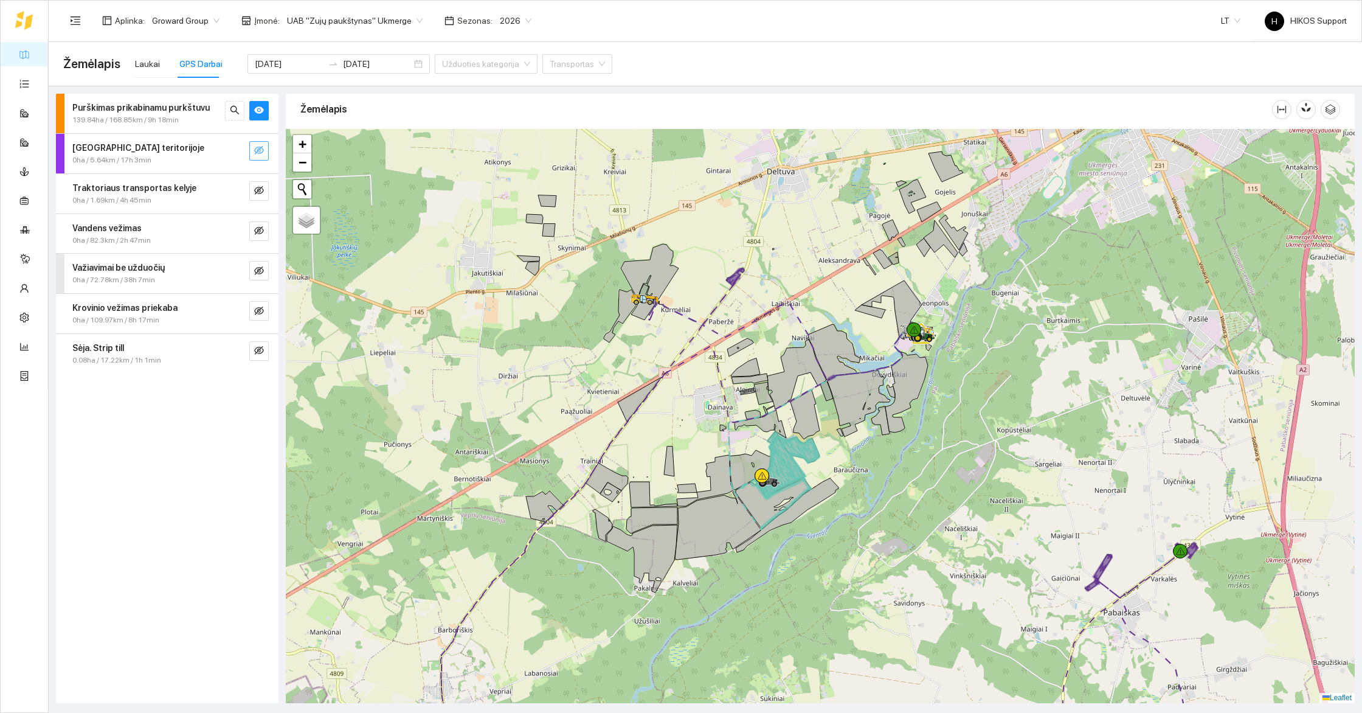
click at [261, 149] on icon "eye-invisible" at bounding box center [259, 150] width 10 height 10
click at [259, 196] on button "button" at bounding box center [258, 190] width 19 height 19
click at [264, 230] on button "button" at bounding box center [258, 230] width 19 height 19
click at [261, 276] on button "button" at bounding box center [258, 270] width 19 height 19
click at [262, 306] on icon "eye-invisible" at bounding box center [259, 310] width 10 height 9
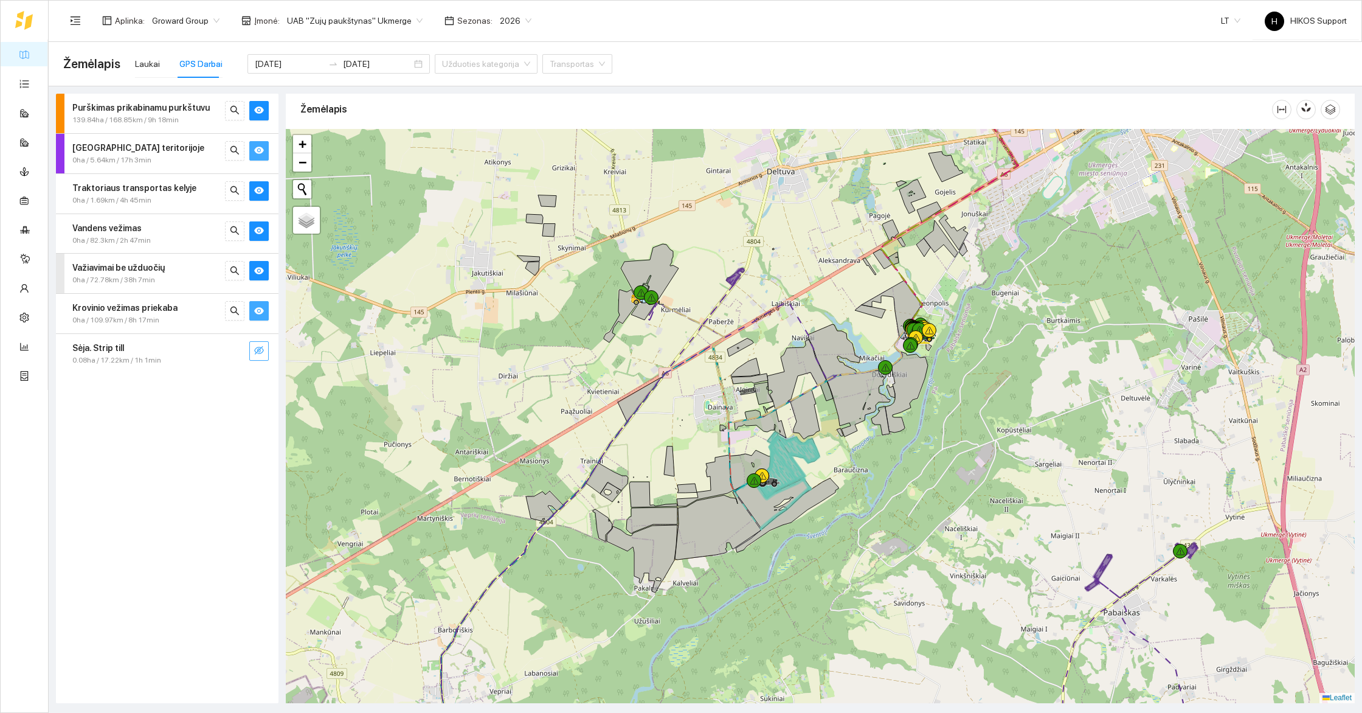
click at [261, 341] on button "button" at bounding box center [258, 350] width 19 height 19
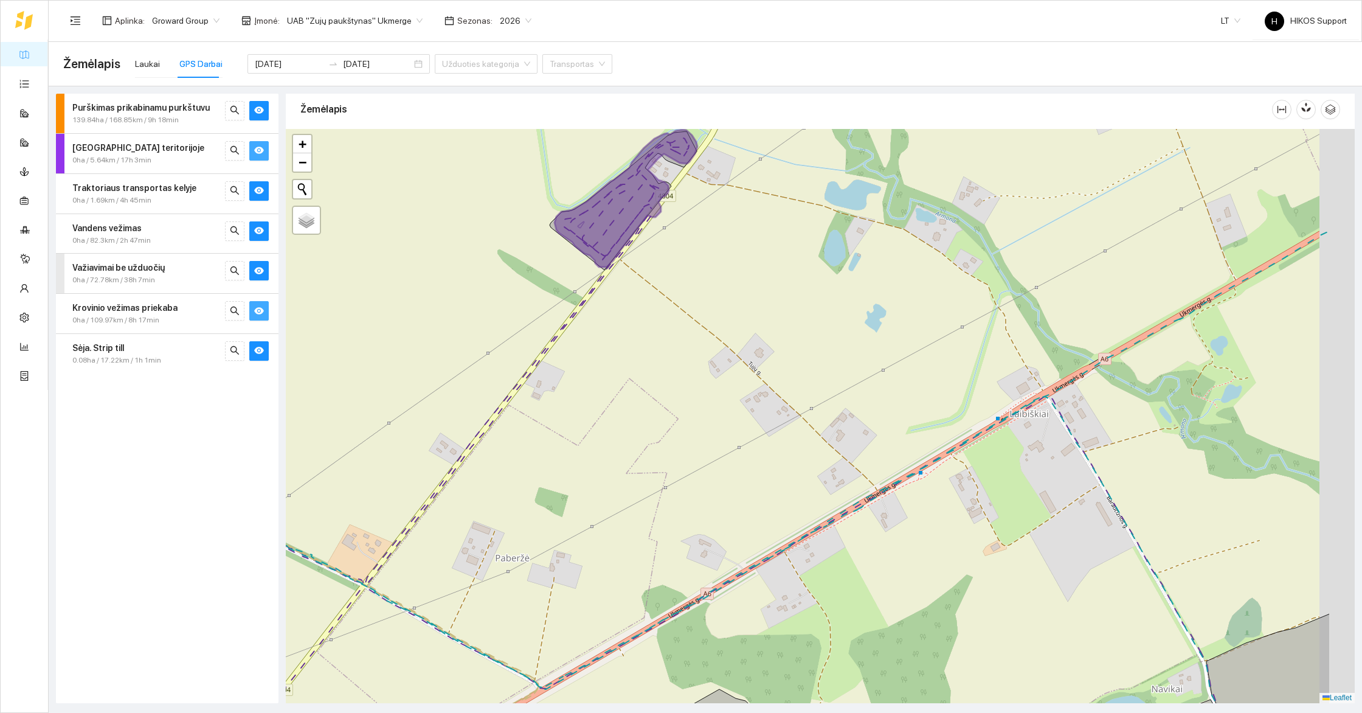
drag, startPoint x: 917, startPoint y: 430, endPoint x: 708, endPoint y: 380, distance: 214.4
click at [708, 380] on div at bounding box center [820, 416] width 1069 height 574
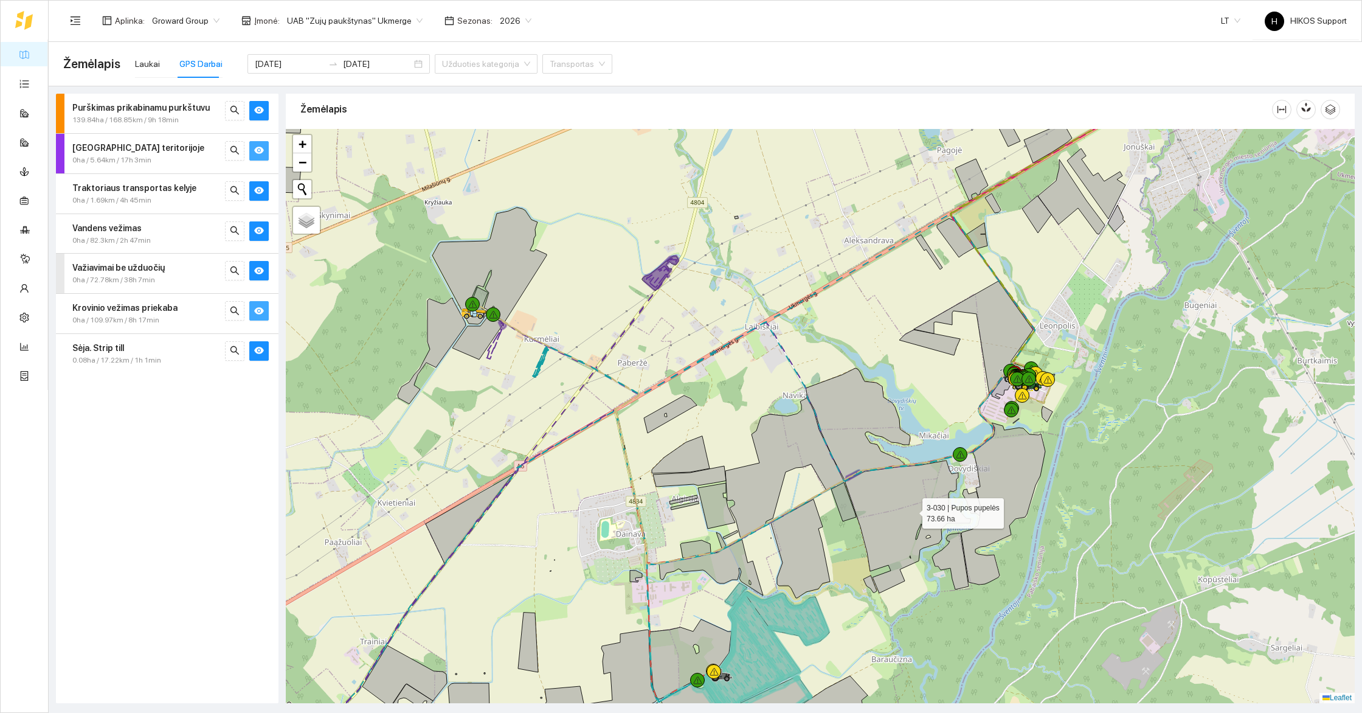
drag, startPoint x: 905, startPoint y: 597, endPoint x: 896, endPoint y: 513, distance: 84.5
click at [911, 505] on icon at bounding box center [908, 526] width 126 height 133
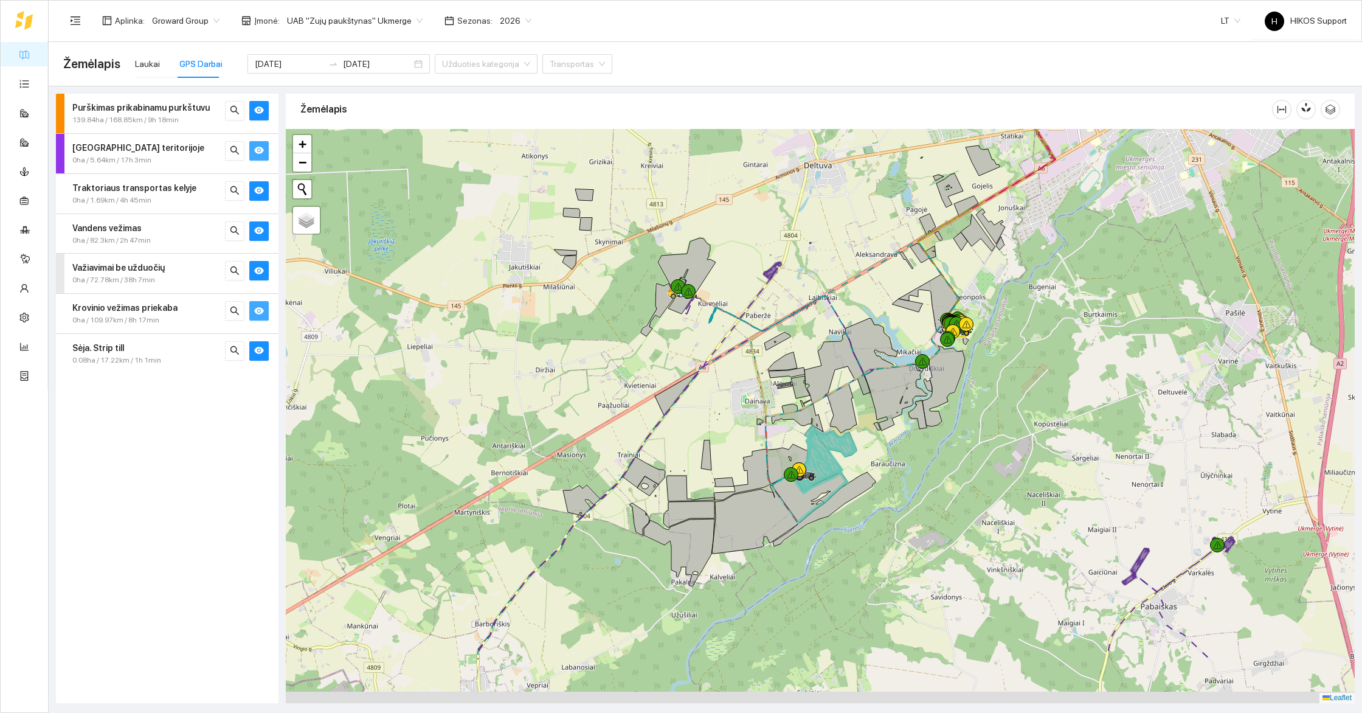
drag, startPoint x: 932, startPoint y: 621, endPoint x: 914, endPoint y: 466, distance: 156.1
click at [914, 467] on div at bounding box center [820, 416] width 1069 height 574
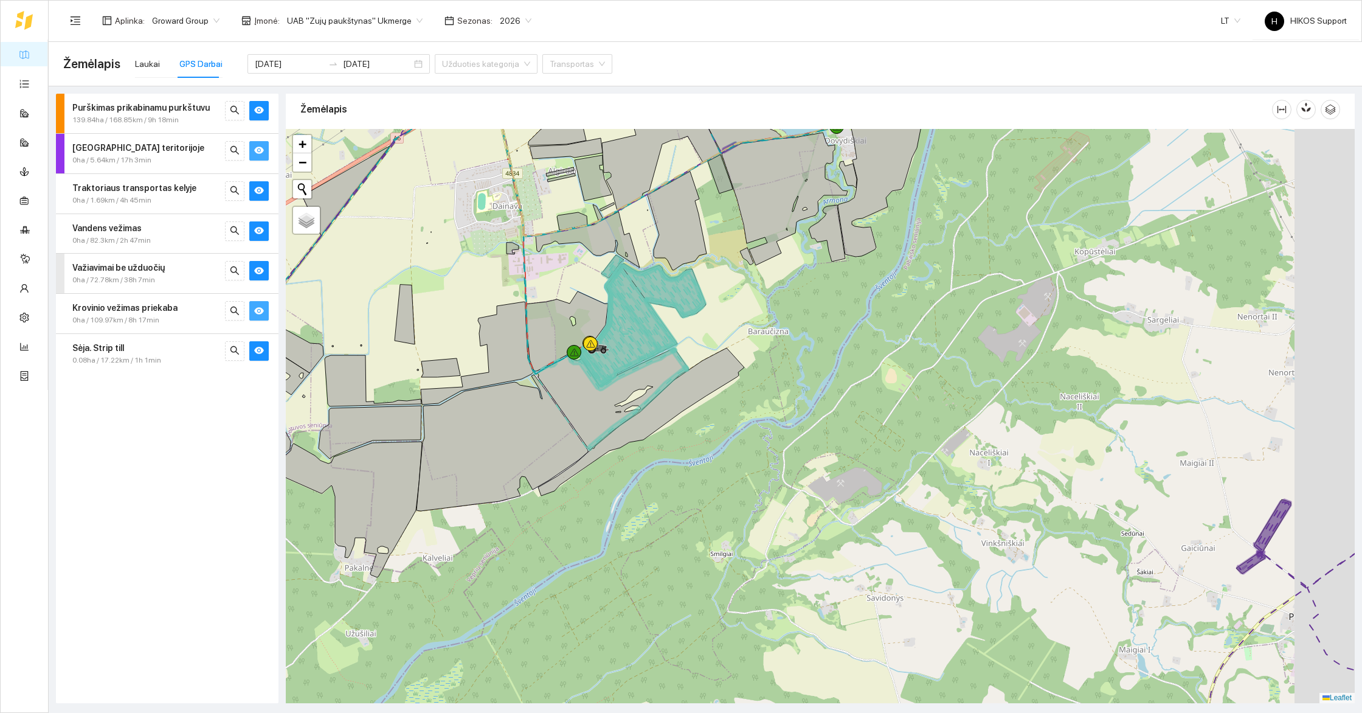
drag, startPoint x: 1066, startPoint y: 562, endPoint x: 837, endPoint y: 455, distance: 252.4
click at [837, 455] on div at bounding box center [820, 416] width 1069 height 574
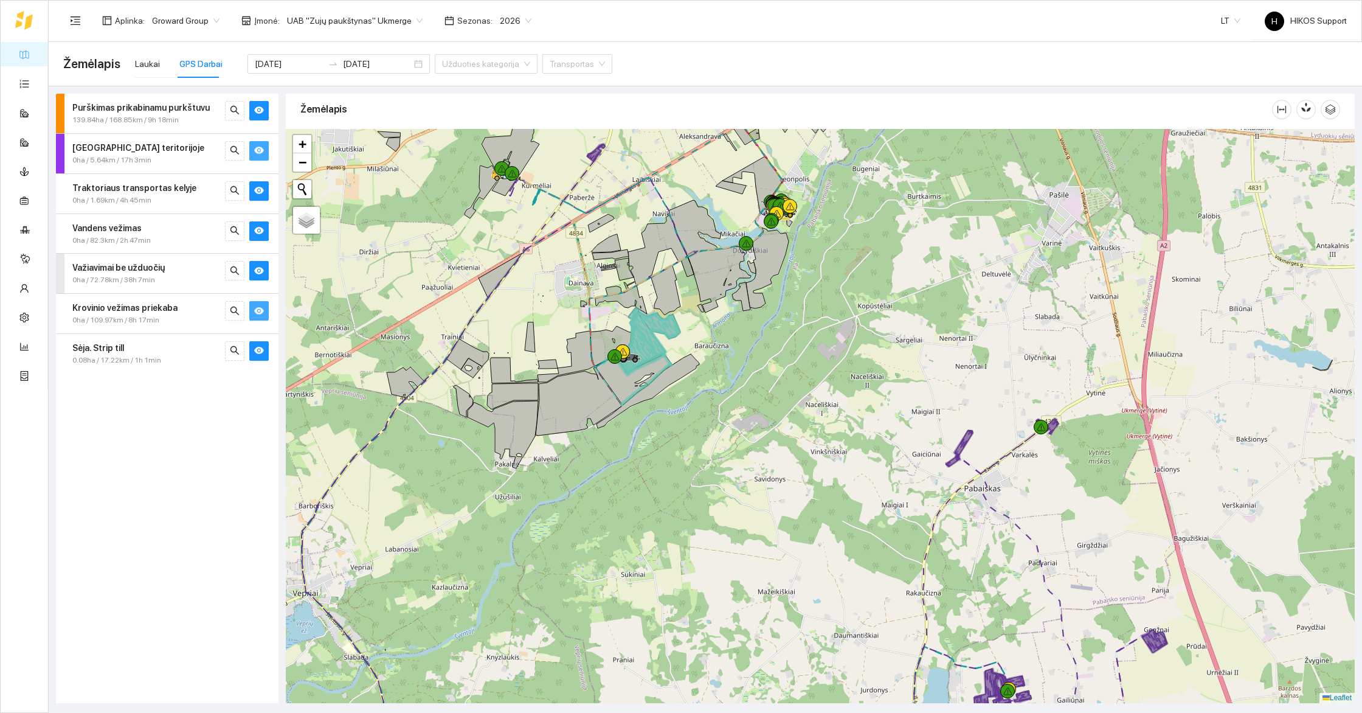
drag, startPoint x: 714, startPoint y: 351, endPoint x: 782, endPoint y: 351, distance: 68.1
click at [782, 351] on div at bounding box center [820, 416] width 1069 height 574
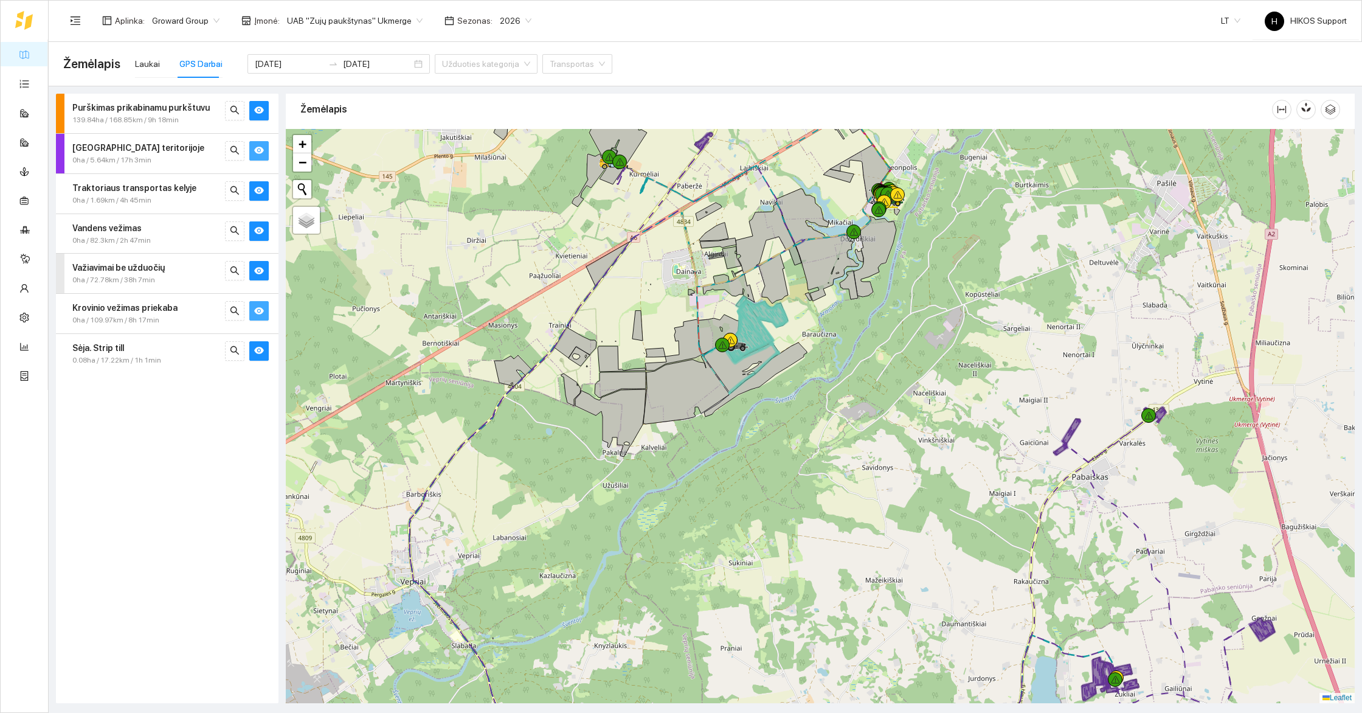
drag, startPoint x: 783, startPoint y: 420, endPoint x: 823, endPoint y: 409, distance: 41.2
click at [823, 409] on div at bounding box center [820, 416] width 1069 height 574
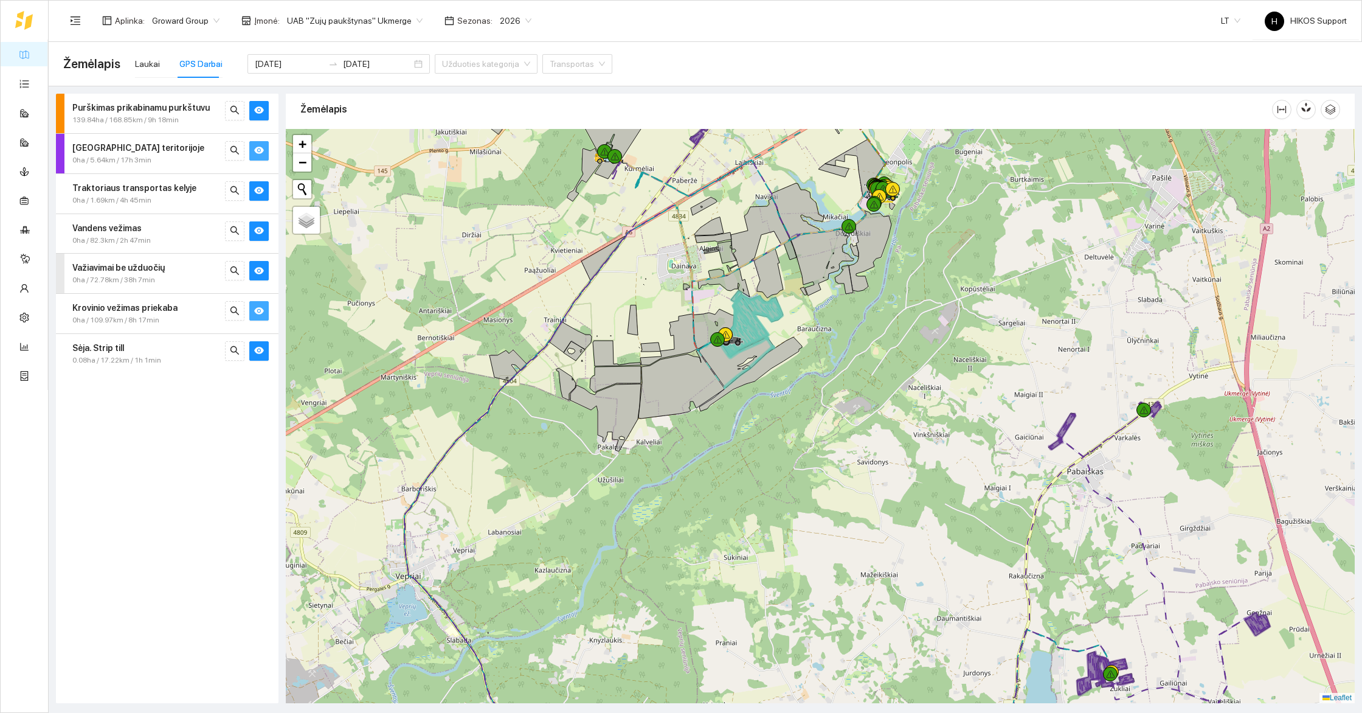
drag, startPoint x: 1177, startPoint y: 598, endPoint x: 998, endPoint y: 400, distance: 267.3
click at [998, 400] on div at bounding box center [820, 416] width 1069 height 574
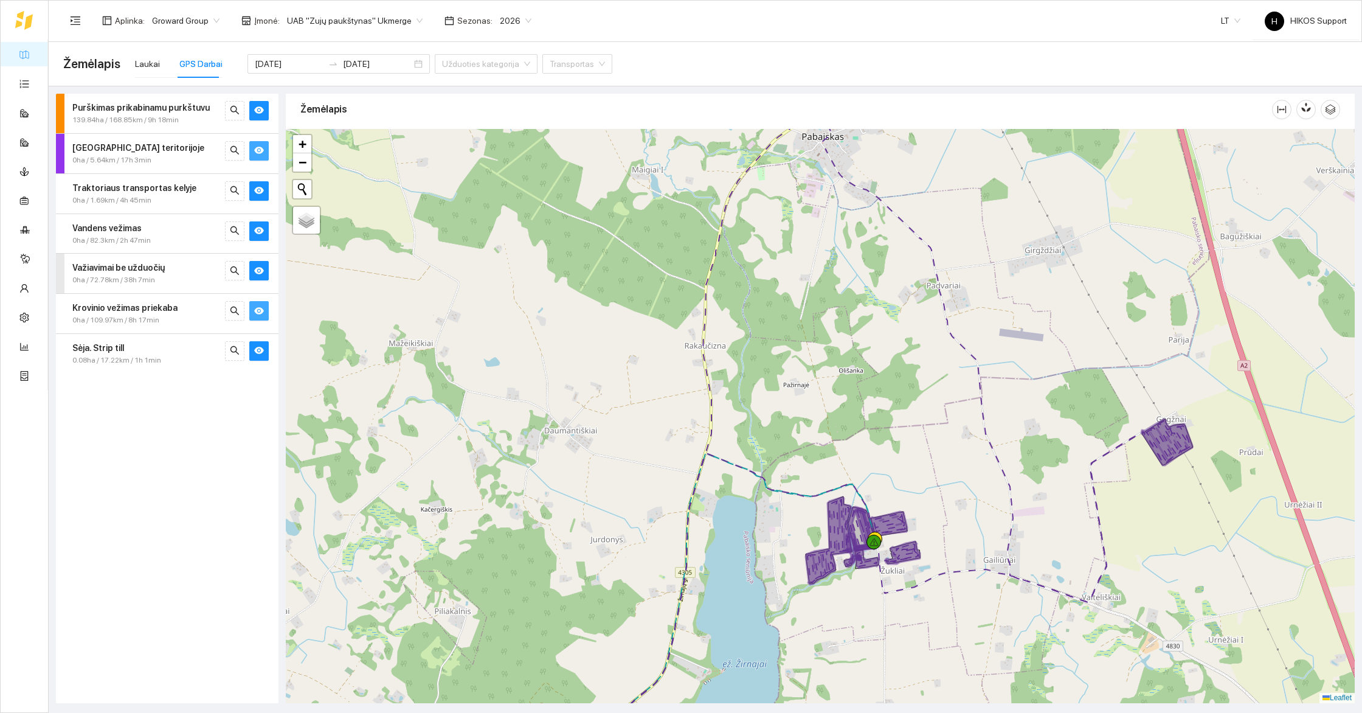
drag, startPoint x: 948, startPoint y: 531, endPoint x: 965, endPoint y: 478, distance: 55.2
click at [965, 478] on div at bounding box center [820, 416] width 1069 height 574
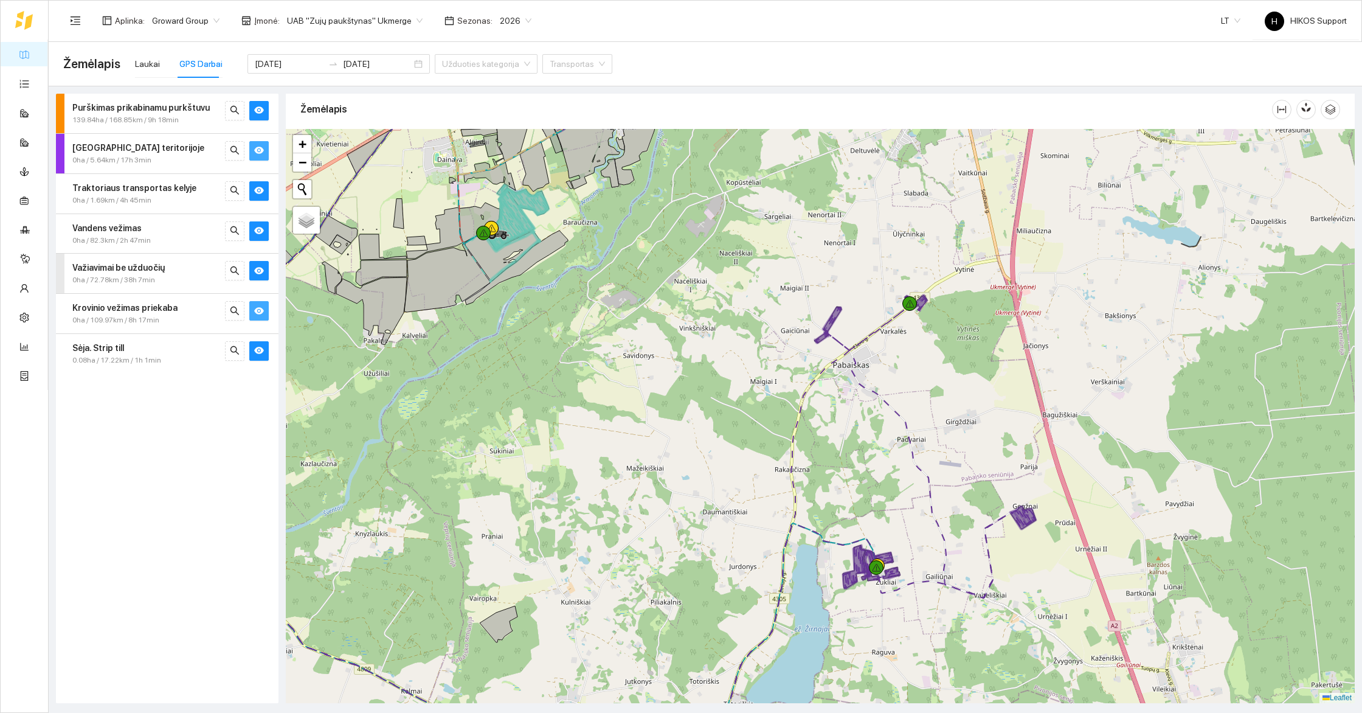
drag, startPoint x: 918, startPoint y: 383, endPoint x: 922, endPoint y: 503, distance: 120.5
click at [922, 503] on div at bounding box center [820, 416] width 1069 height 574
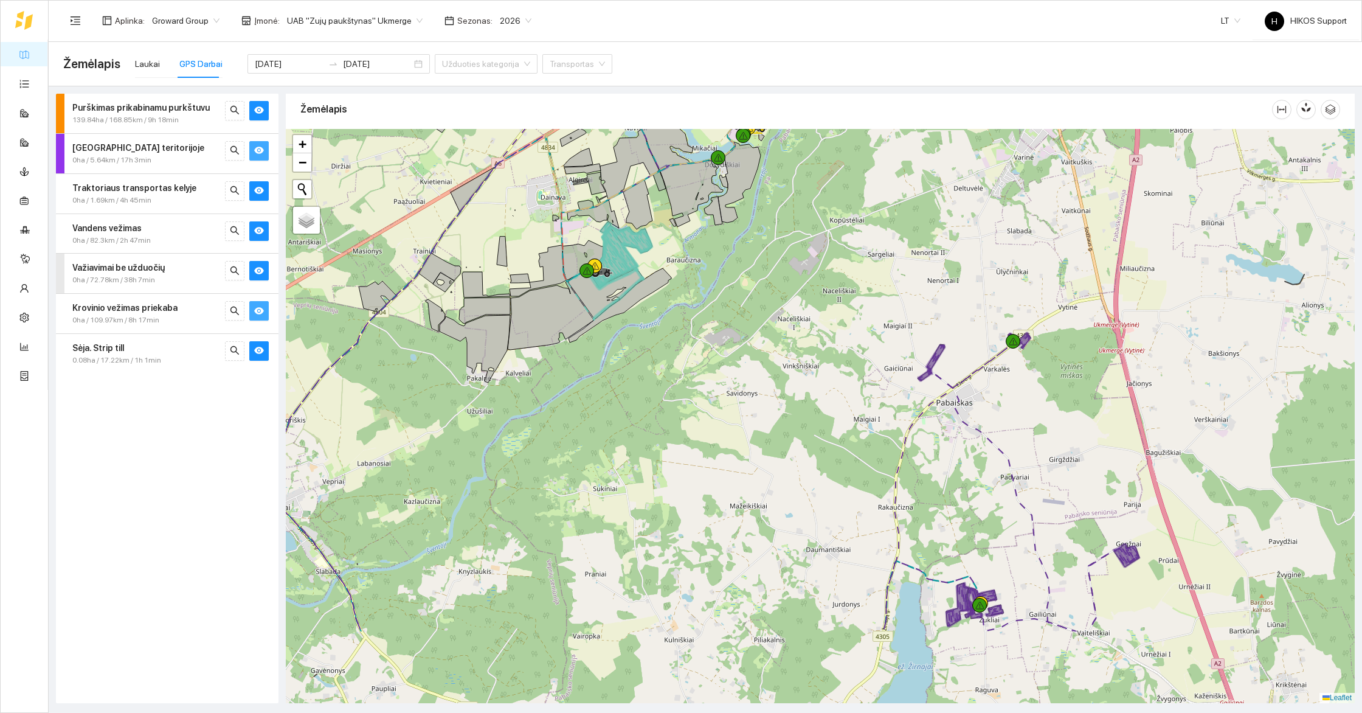
drag, startPoint x: 745, startPoint y: 531, endPoint x: 852, endPoint y: 389, distance: 178.1
click at [852, 389] on div at bounding box center [820, 416] width 1069 height 574
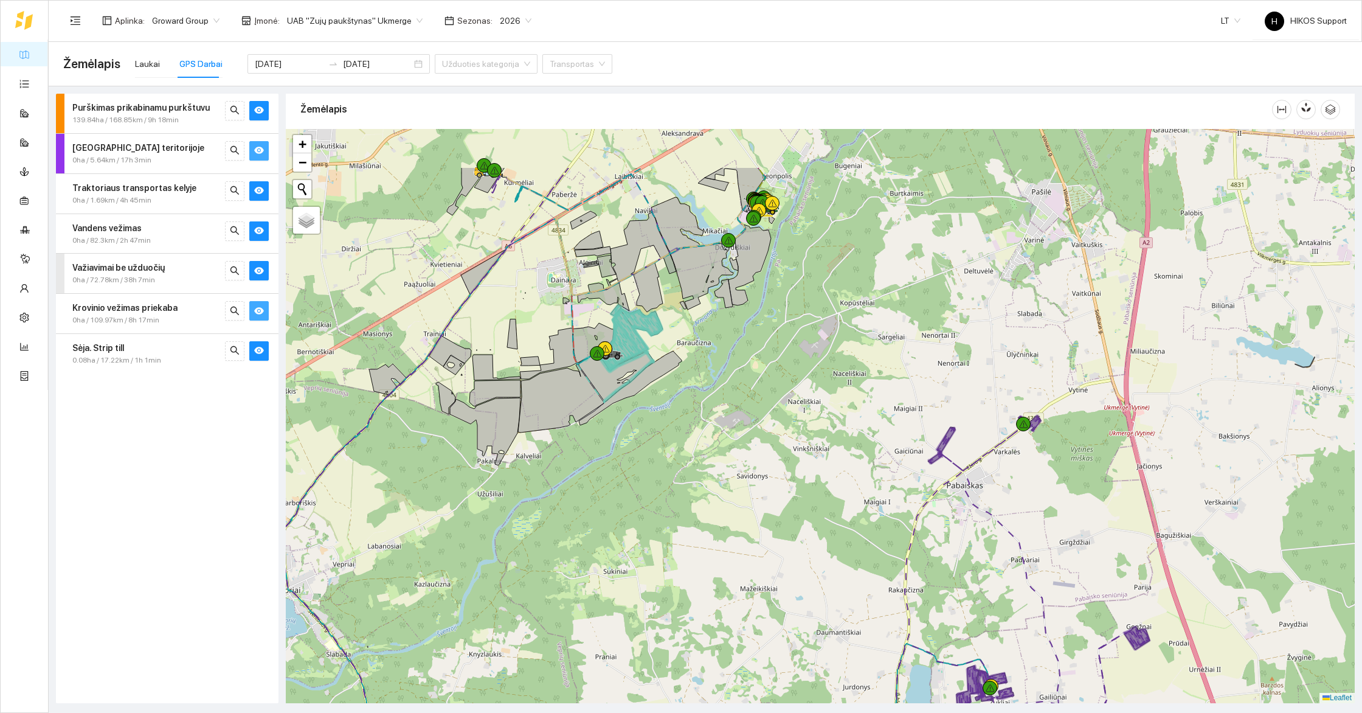
drag, startPoint x: 863, startPoint y: 357, endPoint x: 863, endPoint y: 453, distance: 95.5
click at [863, 453] on div at bounding box center [820, 416] width 1069 height 574
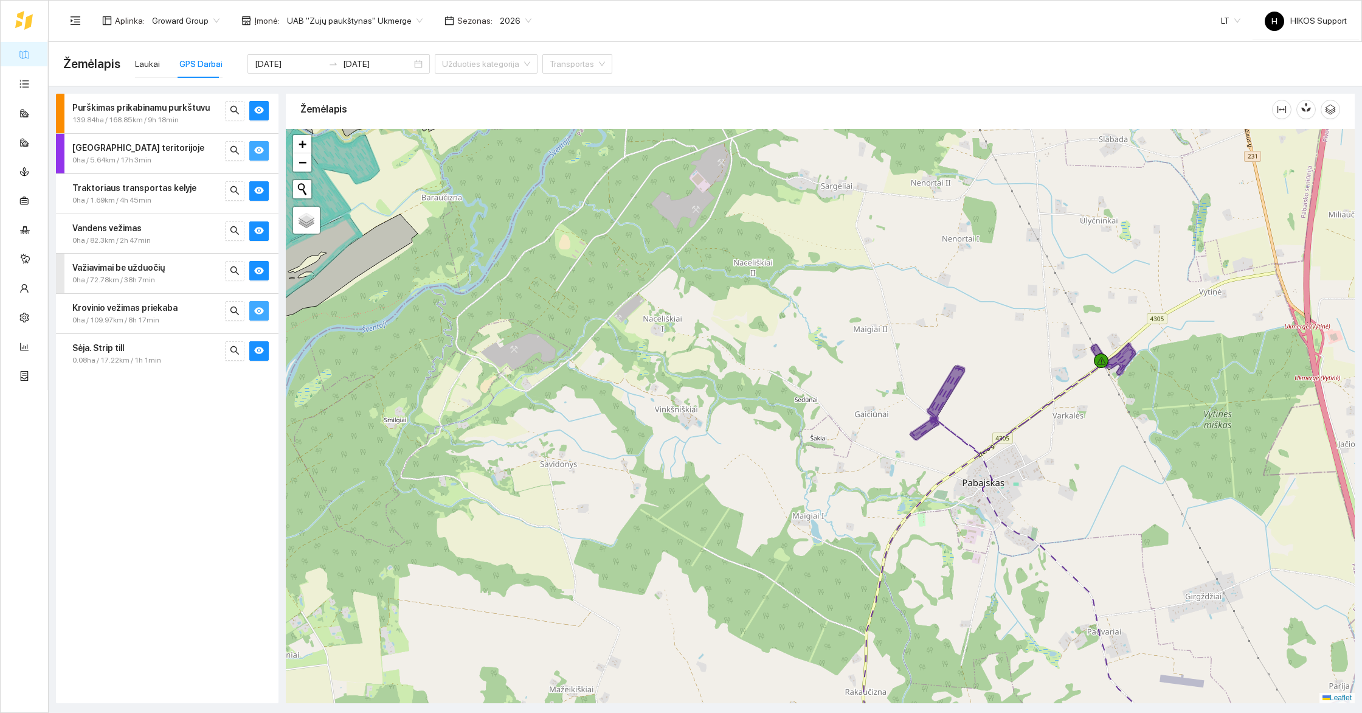
drag, startPoint x: 1125, startPoint y: 550, endPoint x: 927, endPoint y: 497, distance: 204.6
click at [927, 497] on div at bounding box center [820, 416] width 1069 height 574
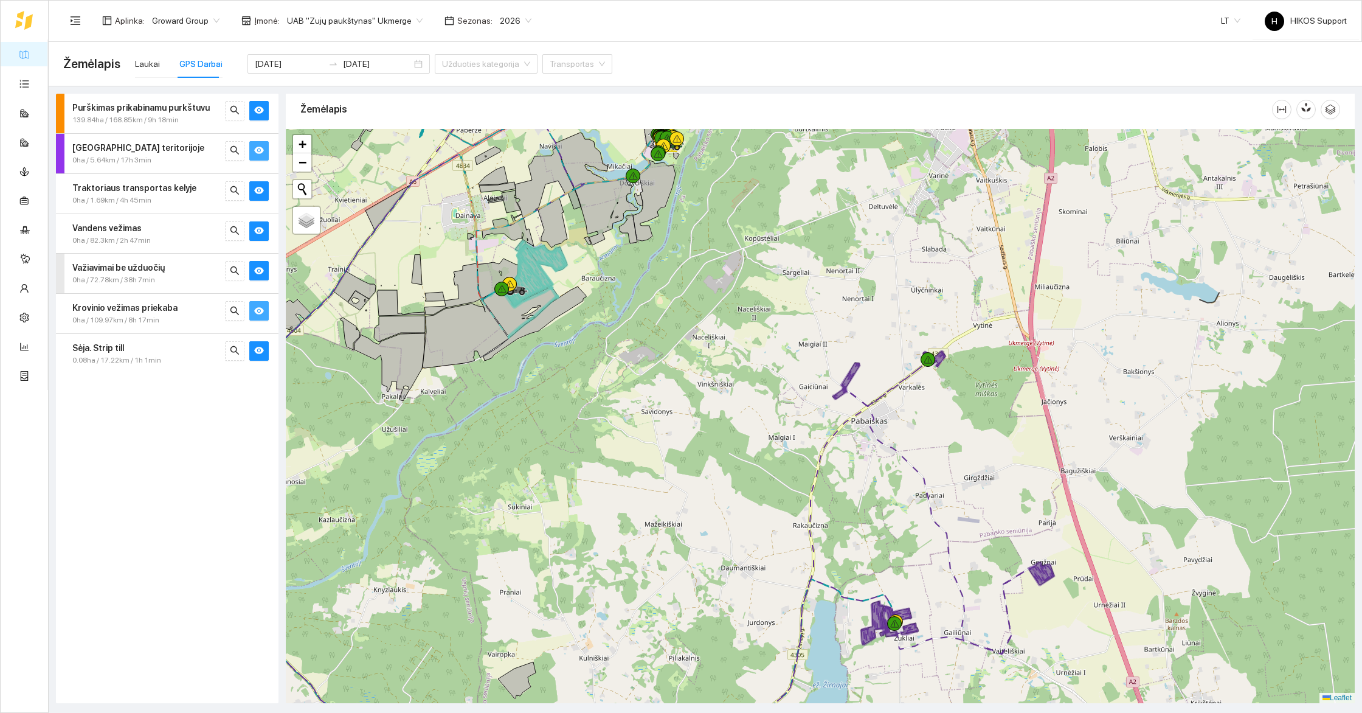
drag, startPoint x: 1007, startPoint y: 494, endPoint x: 1010, endPoint y: 456, distance: 38.4
click at [1010, 456] on div at bounding box center [820, 416] width 1069 height 574
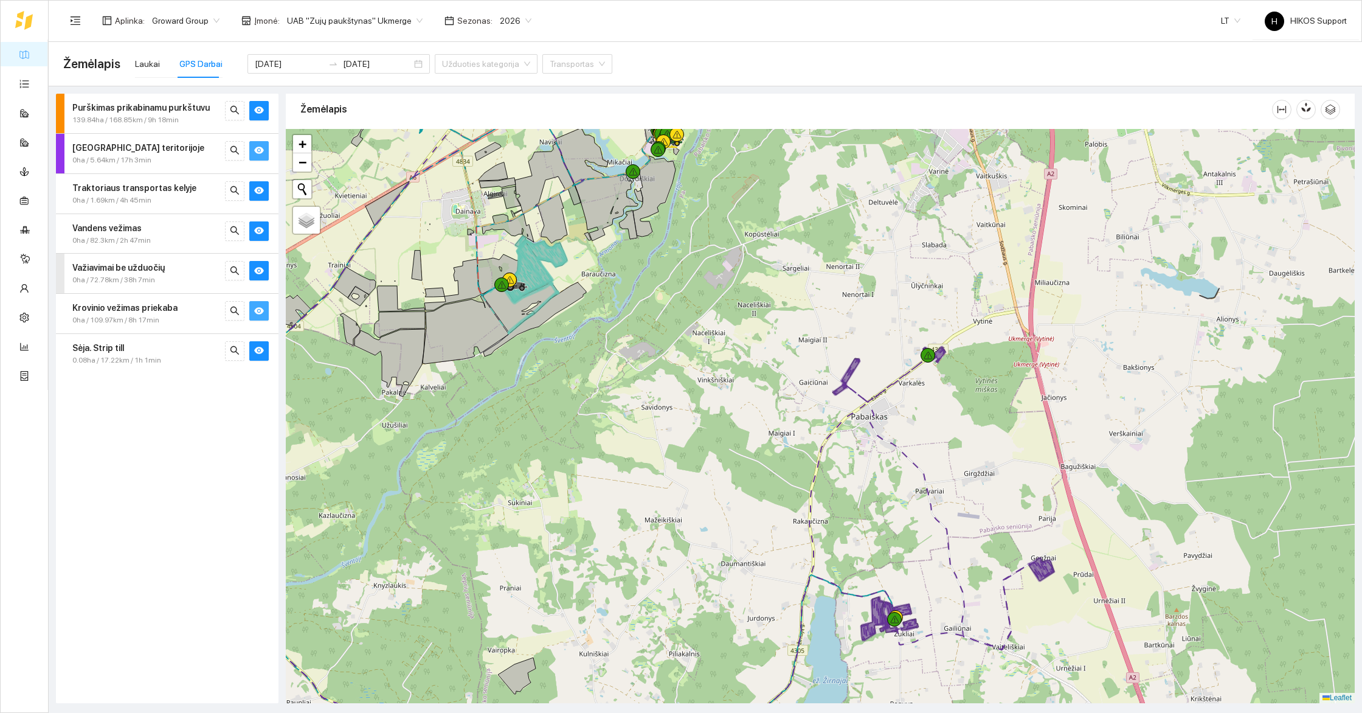
drag, startPoint x: 956, startPoint y: 499, endPoint x: 1009, endPoint y: 475, distance: 58.8
click at [1009, 475] on div at bounding box center [820, 416] width 1069 height 574
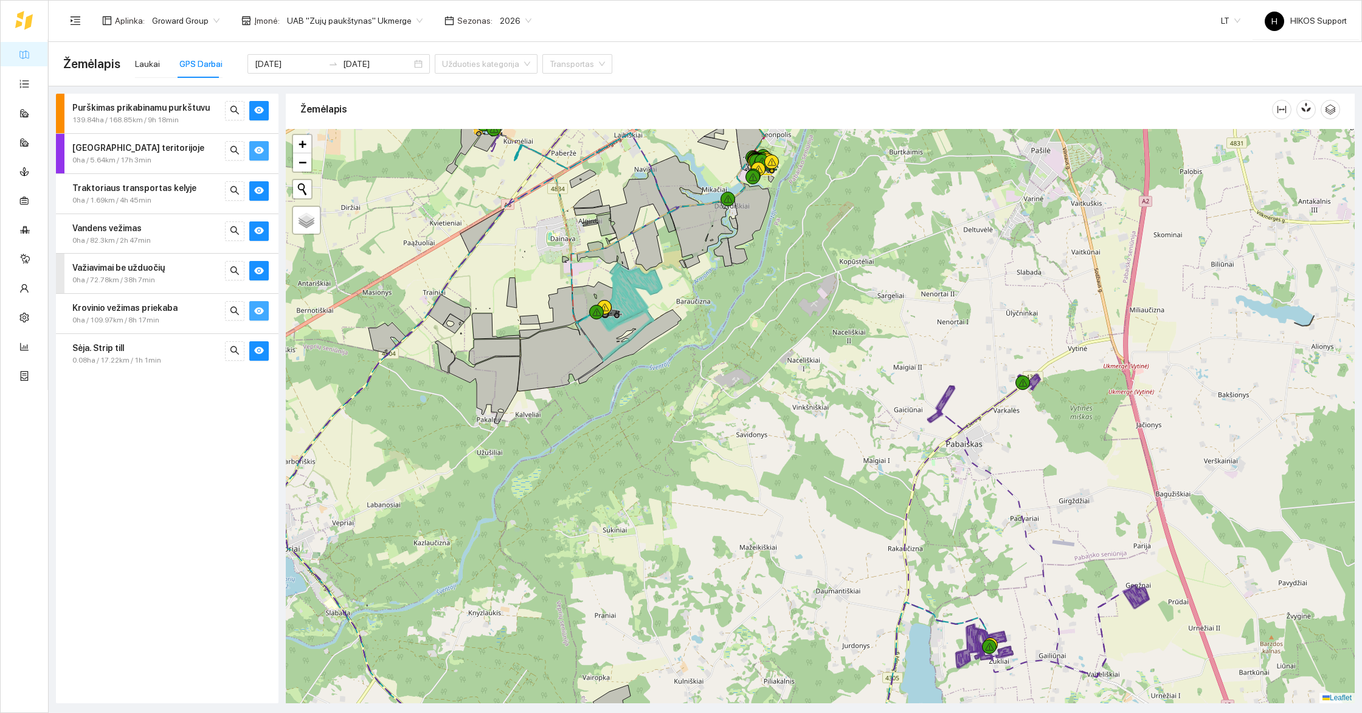
drag, startPoint x: 643, startPoint y: 348, endPoint x: 740, endPoint y: 468, distance: 153.9
click at [740, 468] on div at bounding box center [820, 416] width 1069 height 574
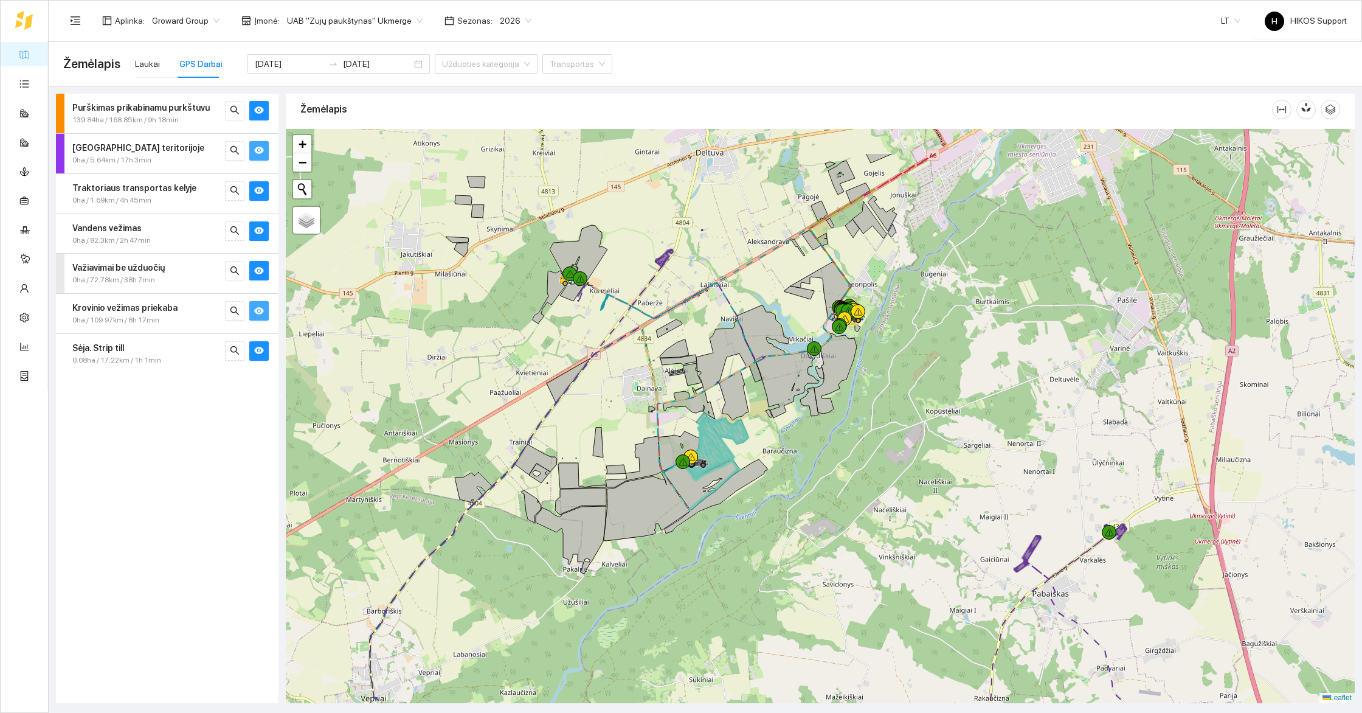
drag, startPoint x: 801, startPoint y: 329, endPoint x: 837, endPoint y: 426, distance: 103.5
click at [842, 429] on div at bounding box center [820, 416] width 1069 height 574
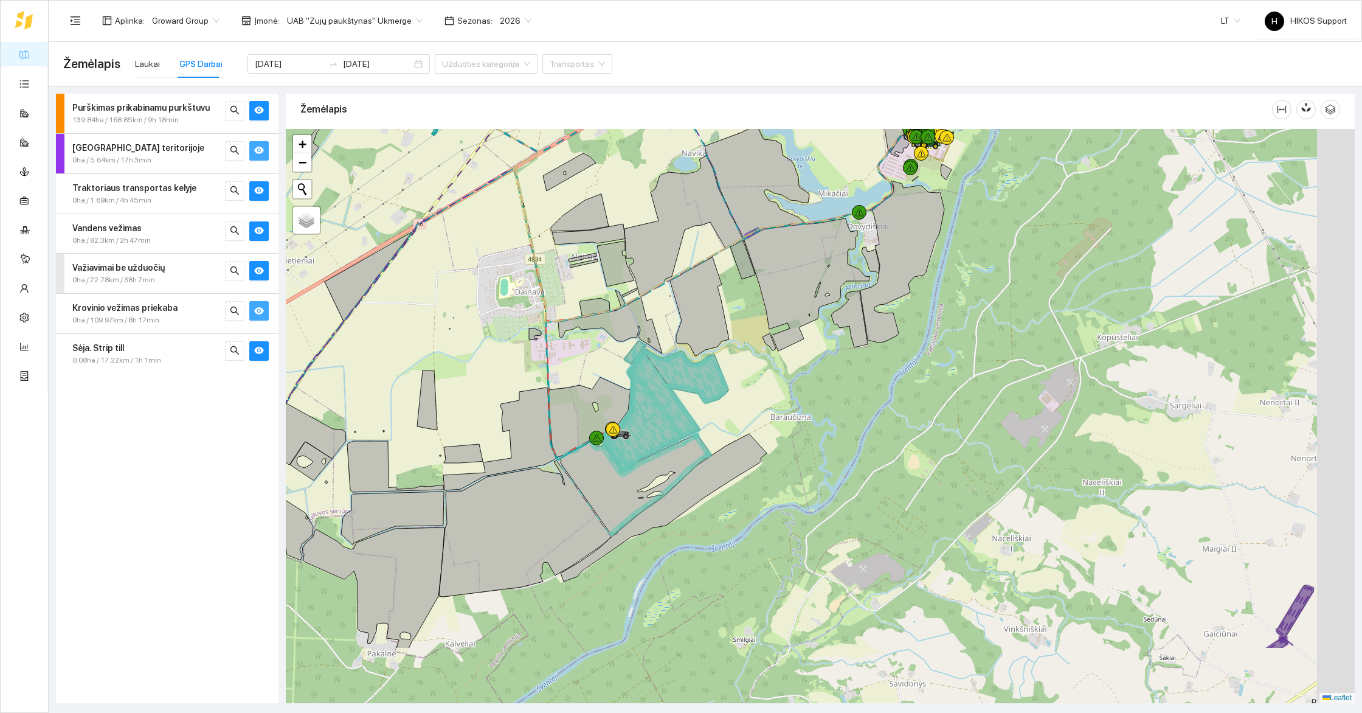
drag, startPoint x: 854, startPoint y: 576, endPoint x: 763, endPoint y: 441, distance: 162.9
click at [763, 441] on div at bounding box center [820, 416] width 1069 height 574
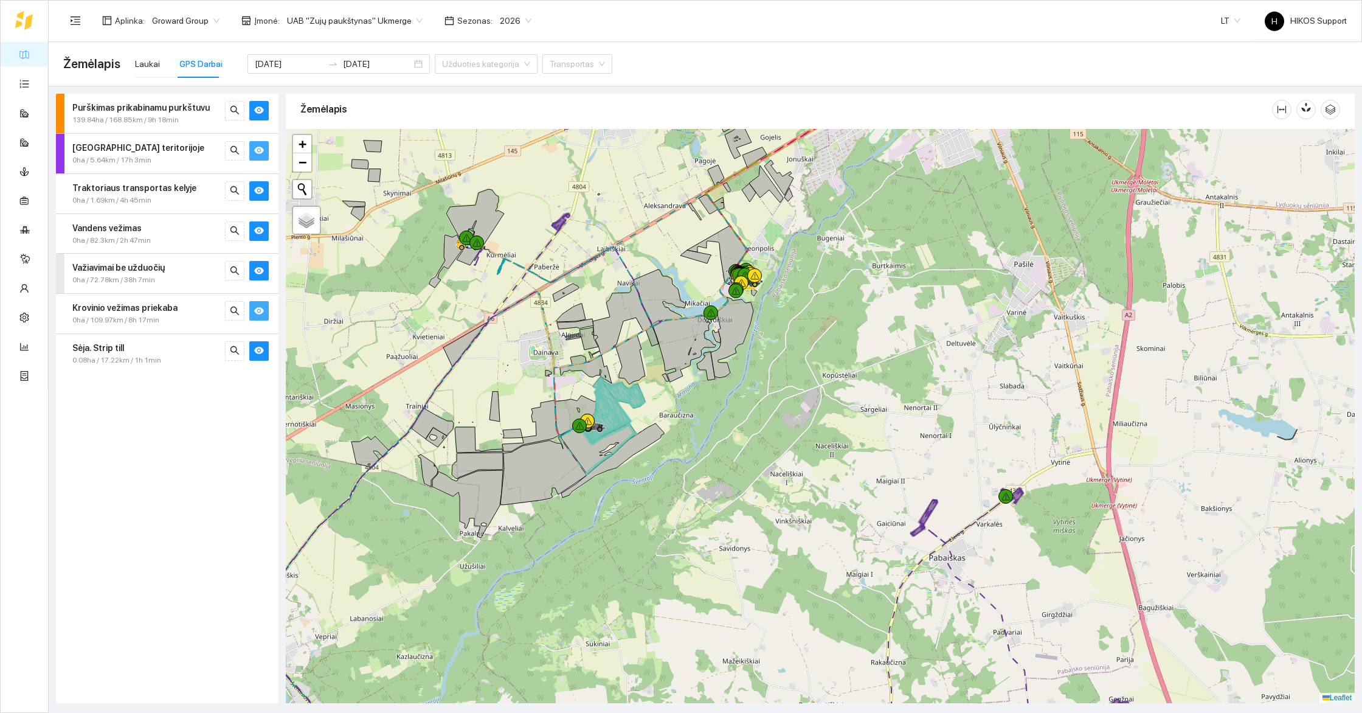
drag, startPoint x: 689, startPoint y: 418, endPoint x: 851, endPoint y: 453, distance: 166.1
click at [851, 453] on div at bounding box center [820, 416] width 1069 height 574
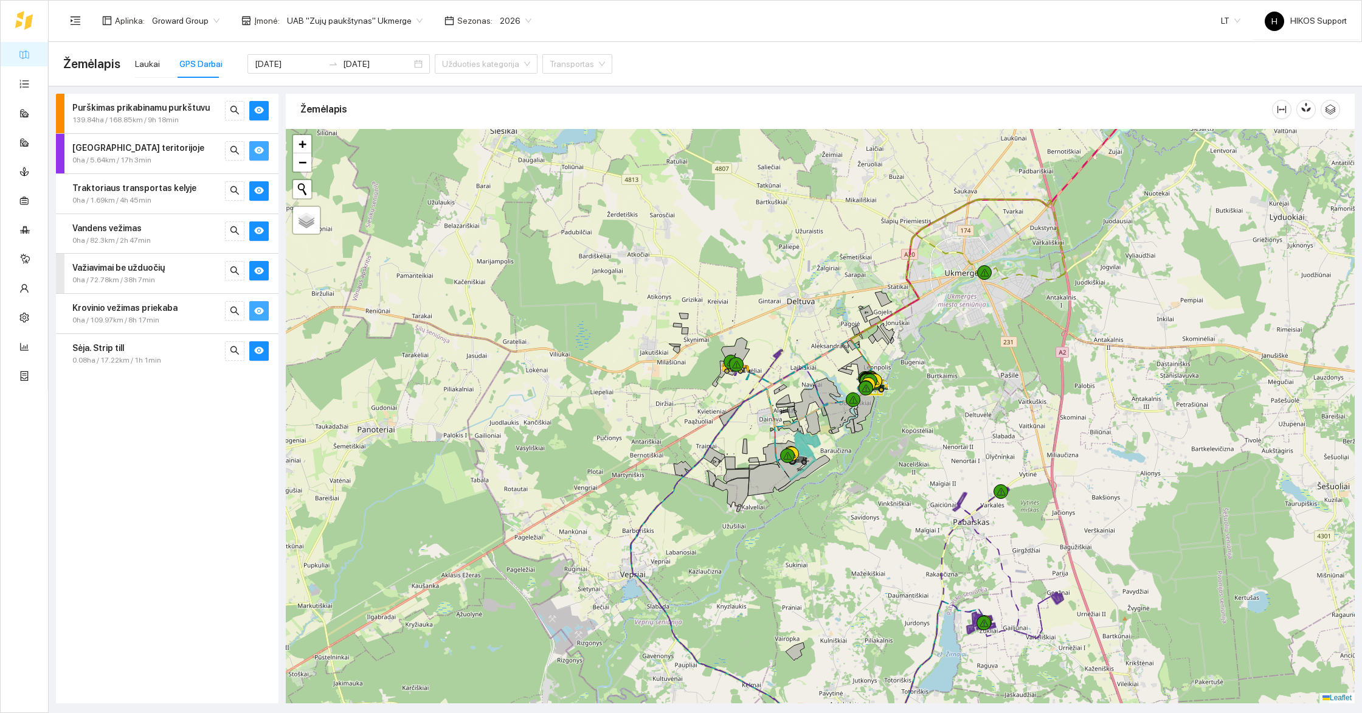
drag, startPoint x: 1020, startPoint y: 446, endPoint x: 938, endPoint y: 420, distance: 85.6
click at [938, 420] on div at bounding box center [820, 416] width 1069 height 574
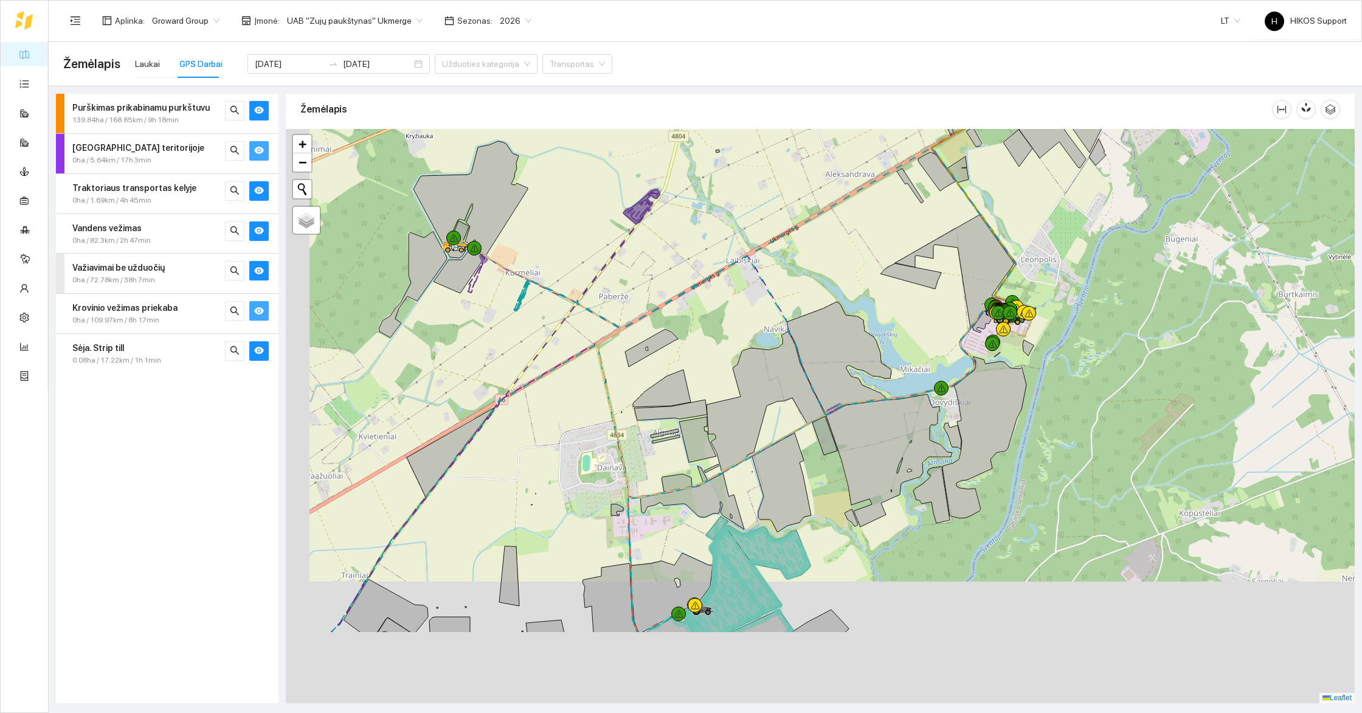
drag, startPoint x: 766, startPoint y: 418, endPoint x: 885, endPoint y: 289, distance: 175.5
click at [886, 289] on div at bounding box center [820, 416] width 1069 height 574
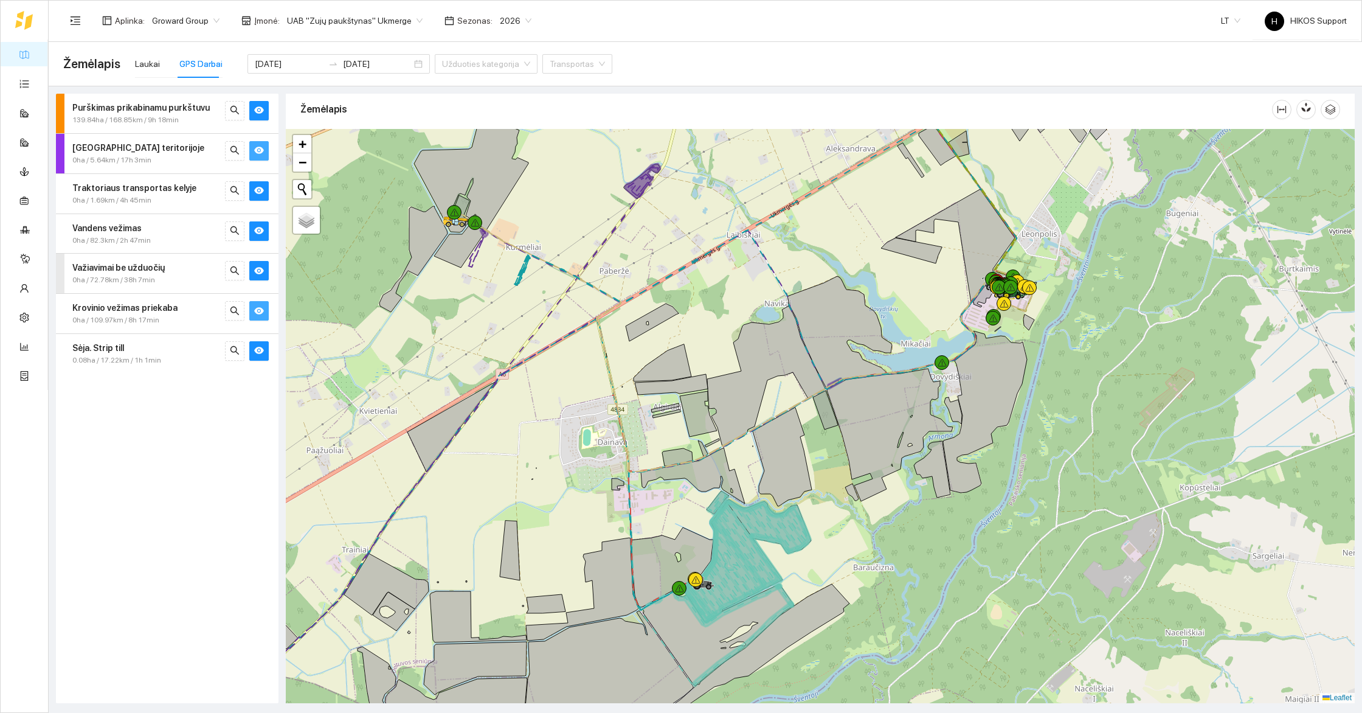
drag, startPoint x: 1034, startPoint y: 530, endPoint x: 1031, endPoint y: 505, distance: 25.1
click at [1031, 505] on div at bounding box center [820, 416] width 1069 height 574
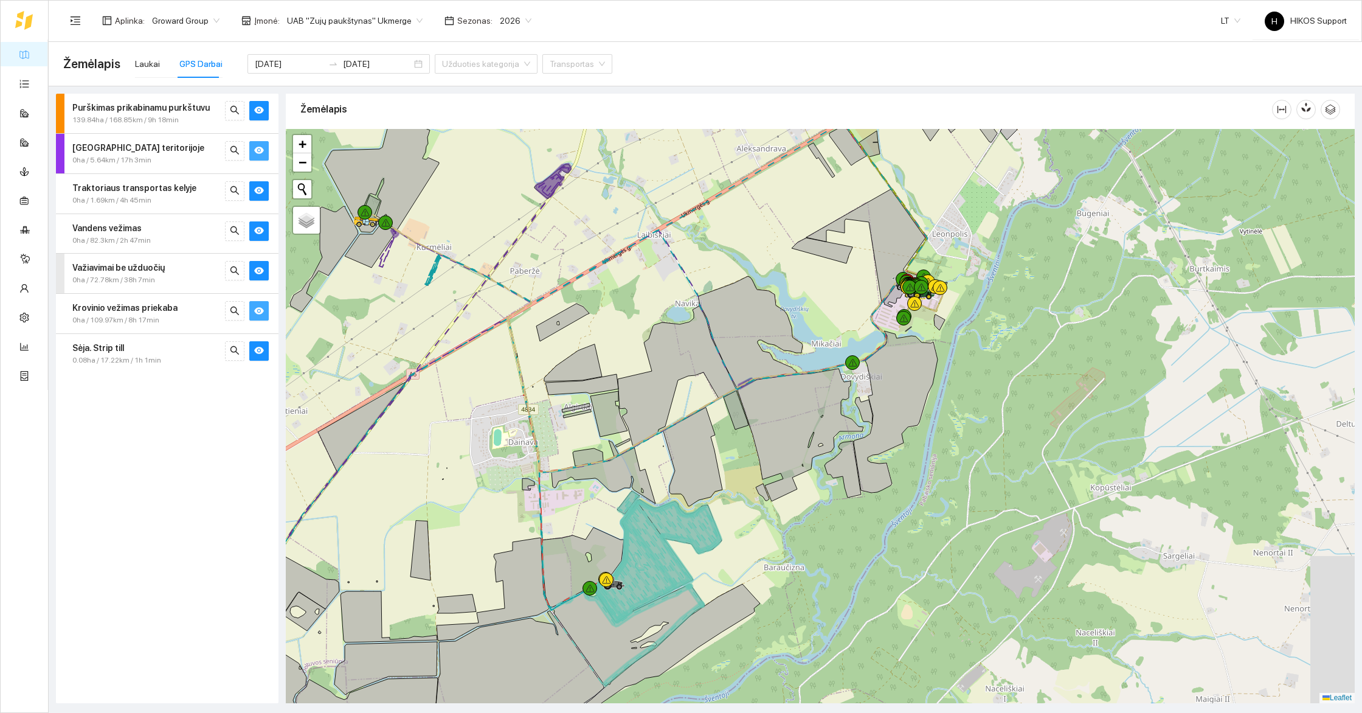
drag, startPoint x: 1031, startPoint y: 505, endPoint x: 941, endPoint y: 505, distance: 89.4
click at [941, 505] on div at bounding box center [820, 416] width 1069 height 574
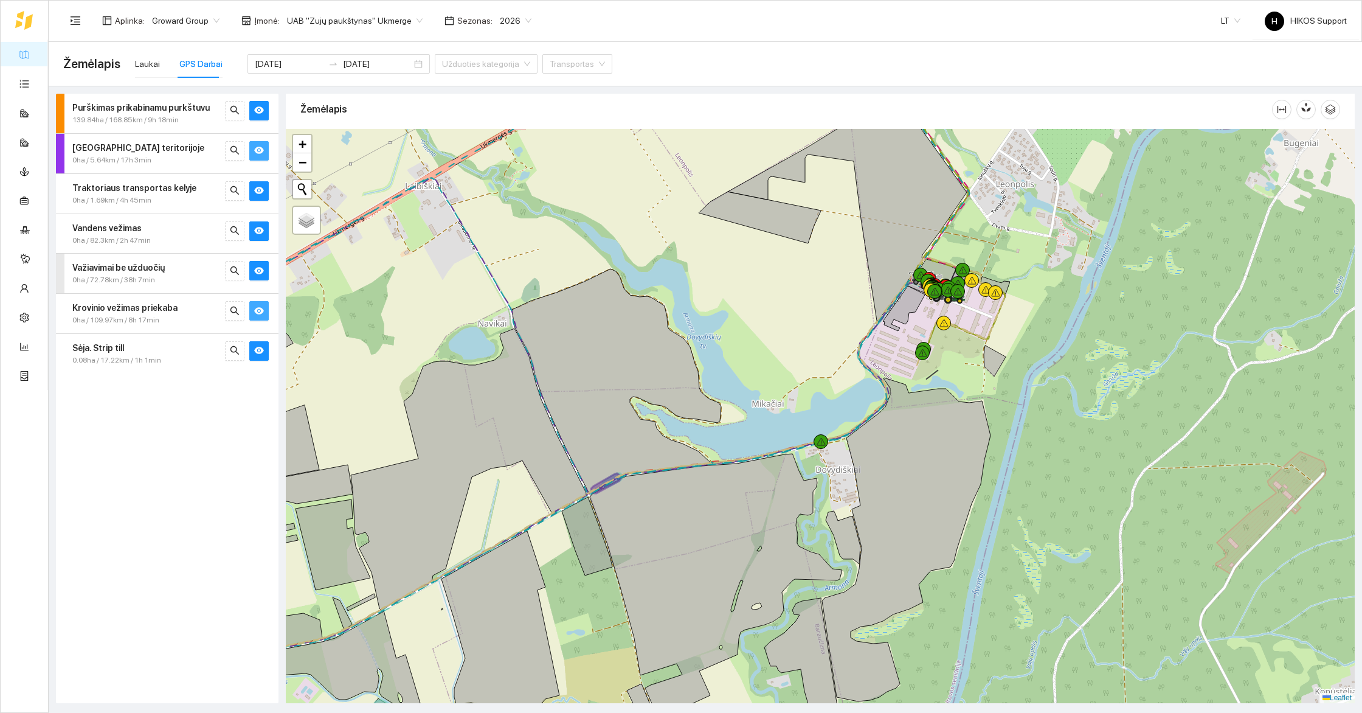
drag, startPoint x: 815, startPoint y: 475, endPoint x: 975, endPoint y: 399, distance: 176.8
click at [975, 399] on div at bounding box center [820, 416] width 1069 height 574
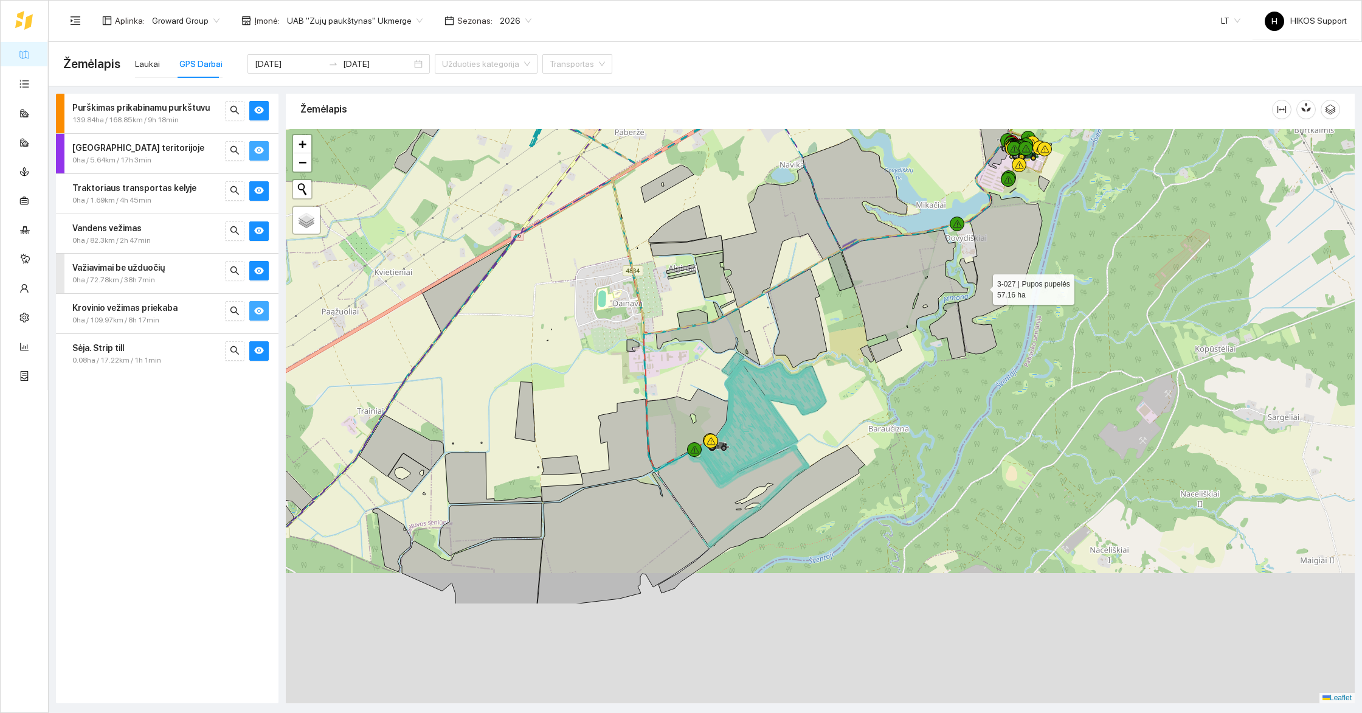
drag, startPoint x: 1010, startPoint y: 451, endPoint x: 981, endPoint y: 288, distance: 165.5
click at [981, 288] on icon at bounding box center [1000, 273] width 84 height 162
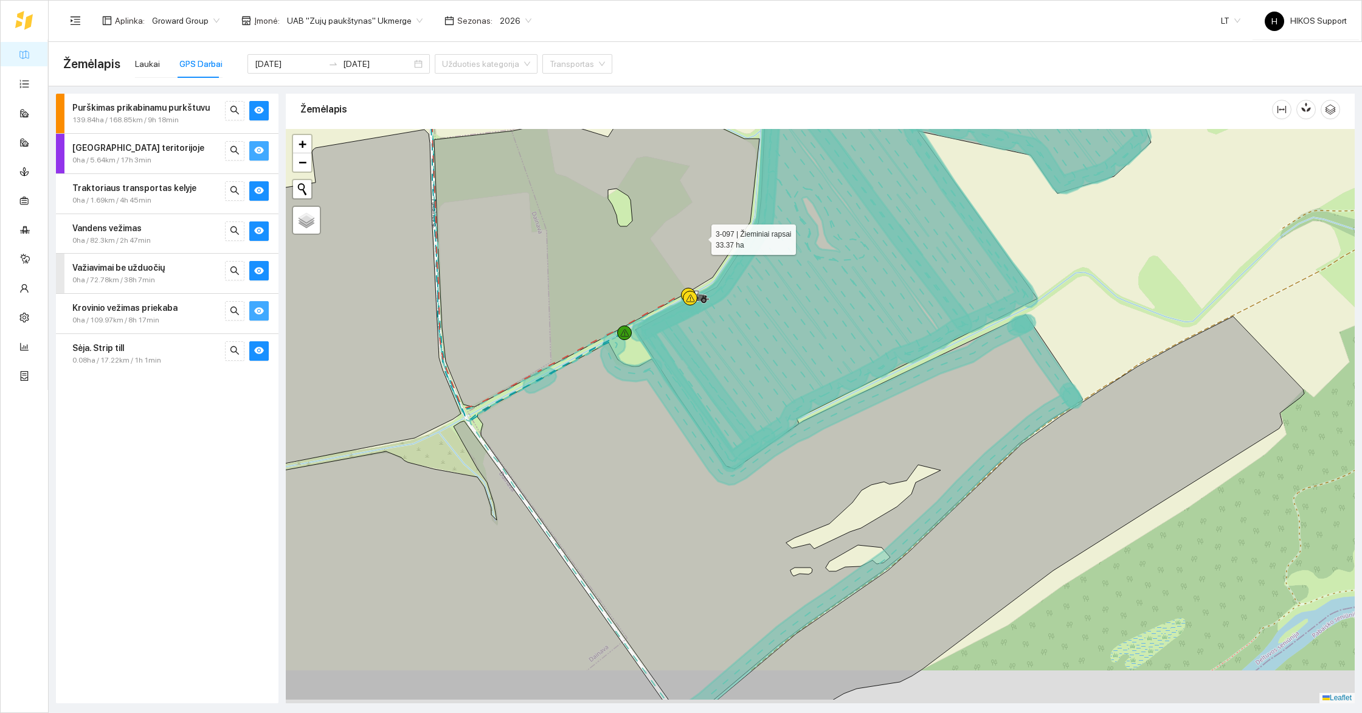
drag, startPoint x: 635, startPoint y: 305, endPoint x: 702, endPoint y: 236, distance: 95.9
click at [702, 236] on icon at bounding box center [596, 248] width 325 height 318
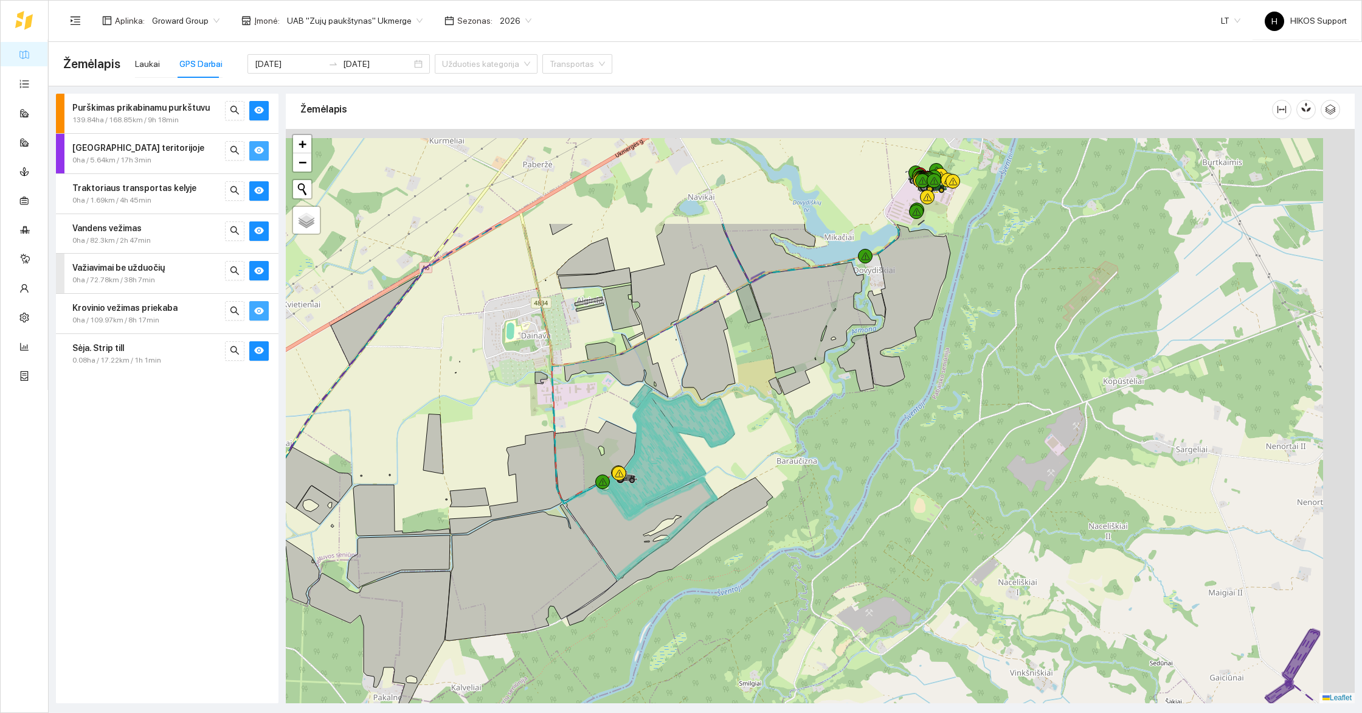
drag, startPoint x: 921, startPoint y: 280, endPoint x: 809, endPoint y: 449, distance: 202.7
click at [809, 449] on div at bounding box center [820, 416] width 1069 height 574
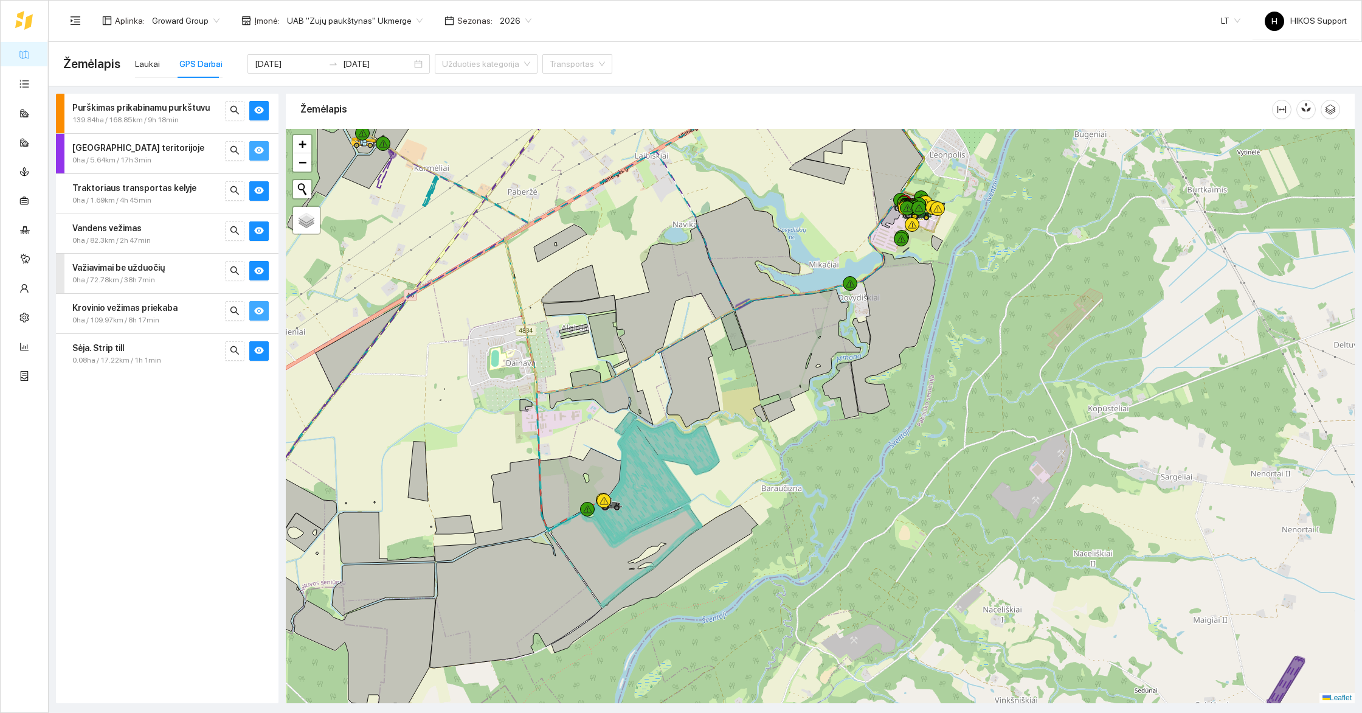
drag, startPoint x: 950, startPoint y: 295, endPoint x: 948, endPoint y: 389, distance: 93.6
click at [948, 389] on div at bounding box center [820, 416] width 1069 height 574
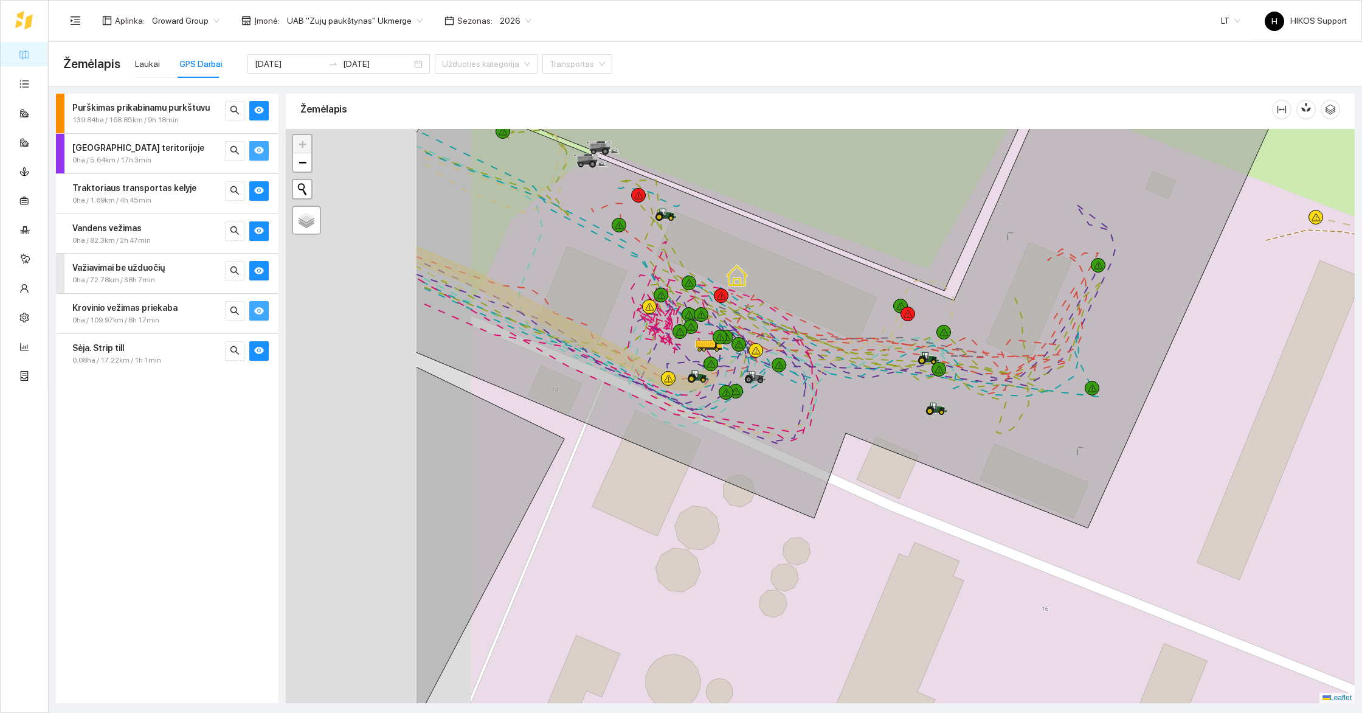
drag, startPoint x: 640, startPoint y: 473, endPoint x: 882, endPoint y: 472, distance: 242.0
click at [882, 472] on div at bounding box center [820, 416] width 1069 height 574
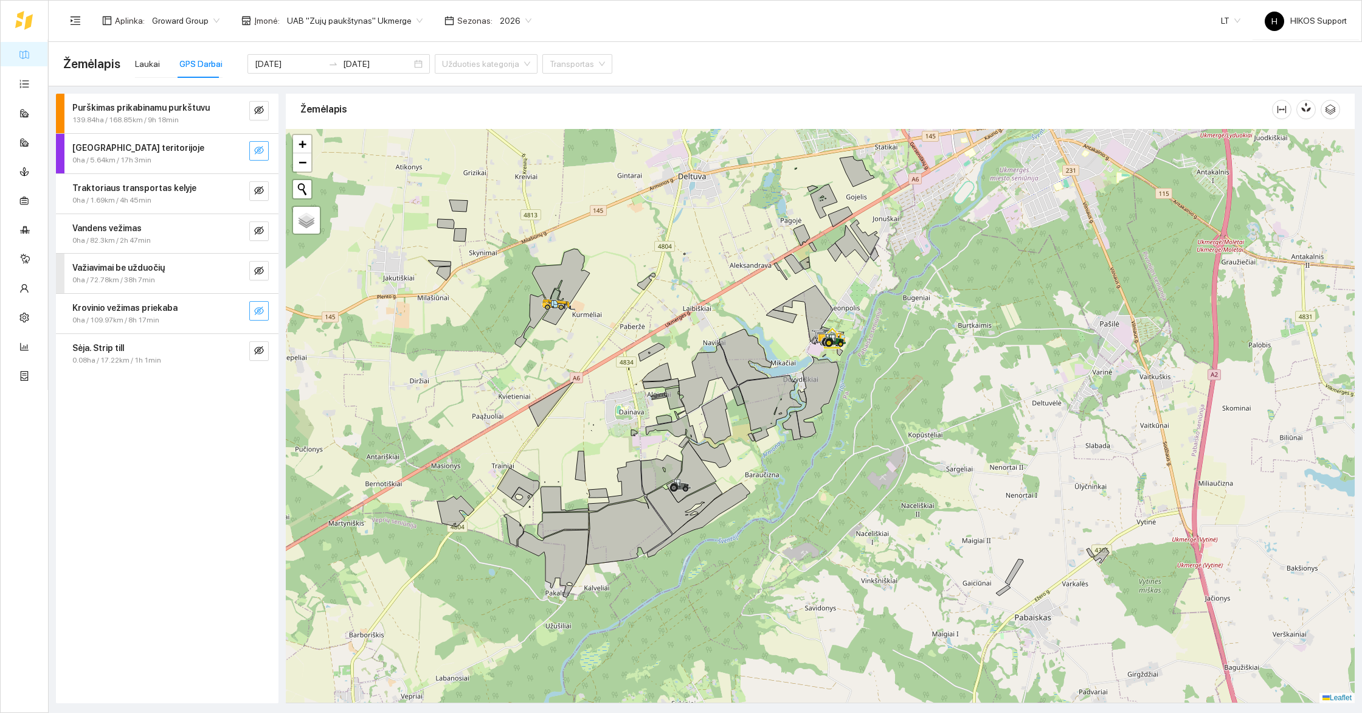
drag, startPoint x: 841, startPoint y: 439, endPoint x: 915, endPoint y: 414, distance: 78.3
click at [917, 414] on div at bounding box center [820, 416] width 1069 height 574
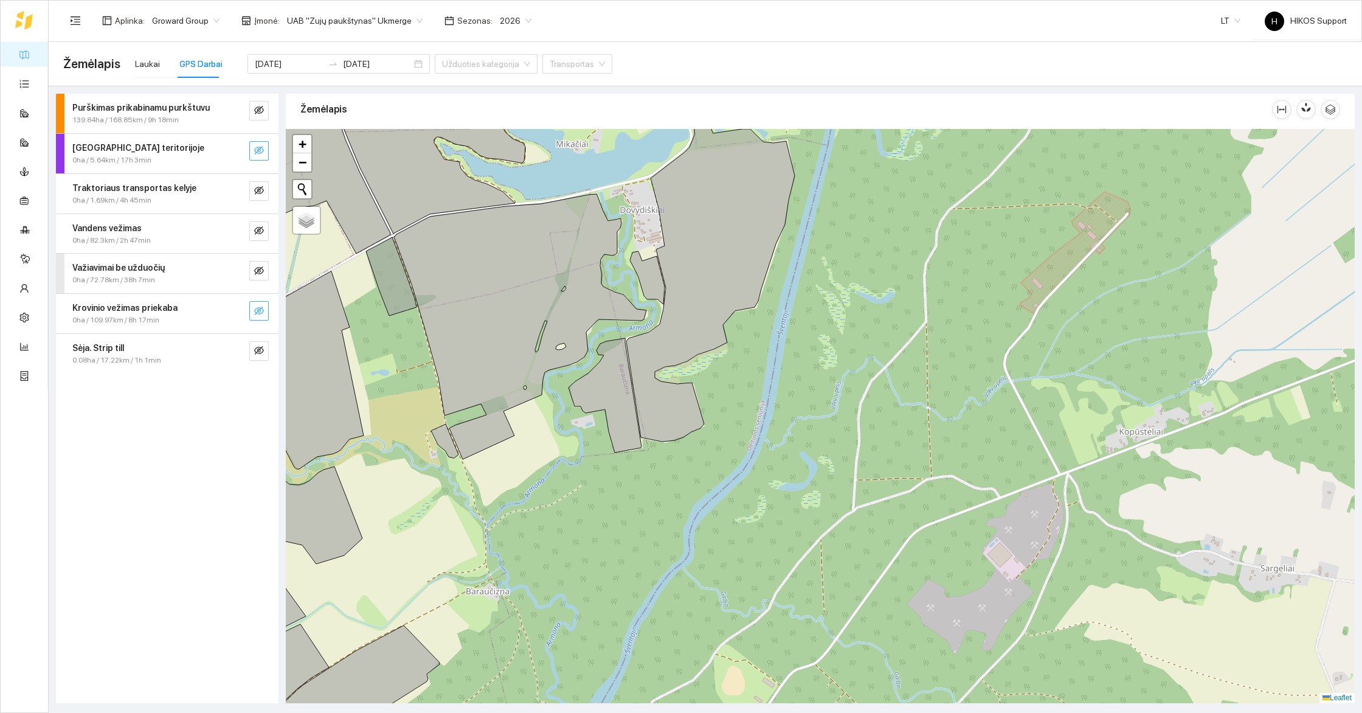
click at [854, 410] on div at bounding box center [820, 416] width 1069 height 574
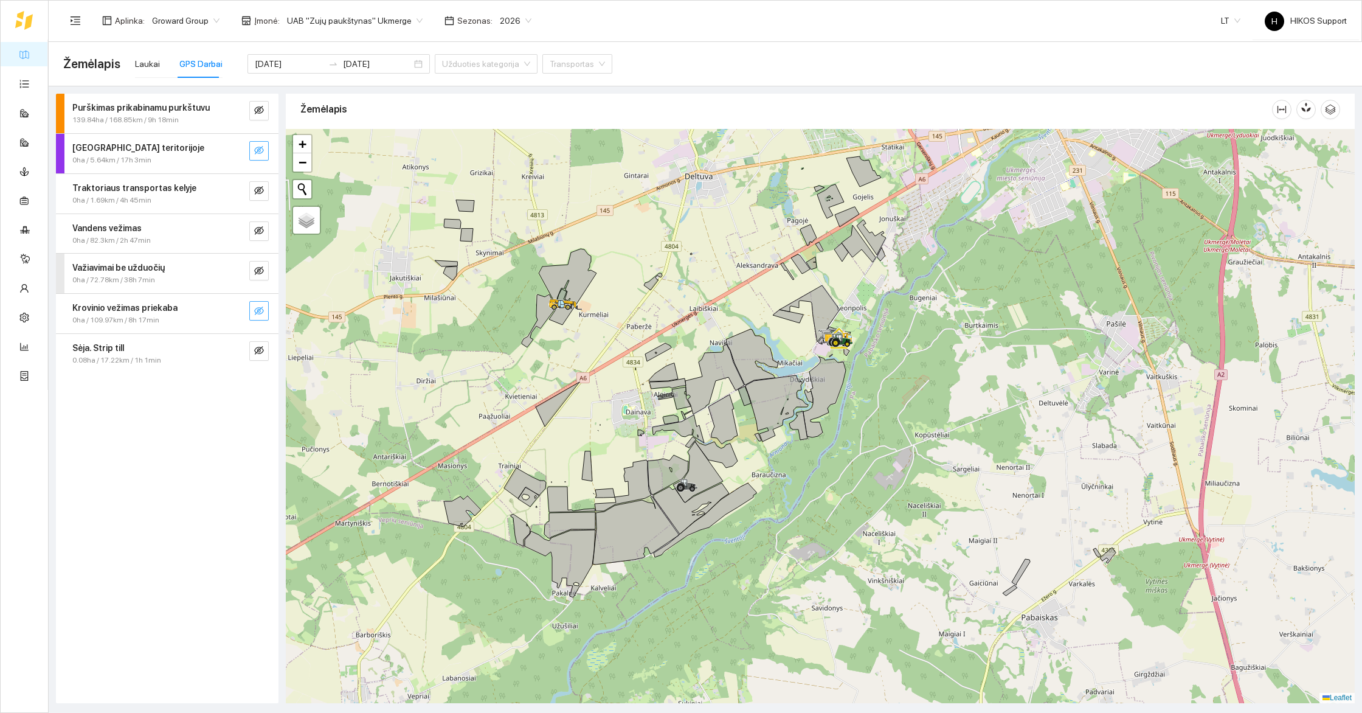
drag, startPoint x: 803, startPoint y: 470, endPoint x: 809, endPoint y: 489, distance: 19.8
click at [809, 489] on div at bounding box center [820, 416] width 1069 height 574
drag, startPoint x: 829, startPoint y: 460, endPoint x: 820, endPoint y: 514, distance: 54.3
click at [820, 514] on div at bounding box center [820, 416] width 1069 height 574
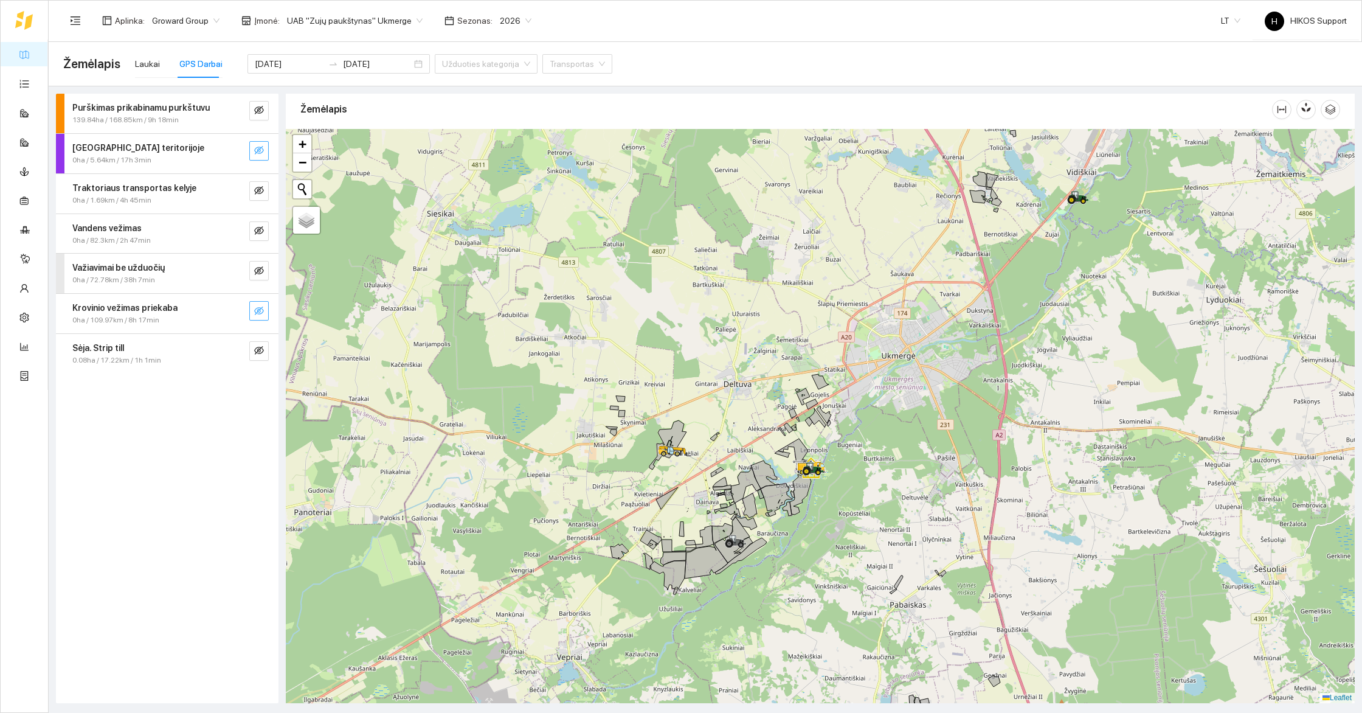
click at [787, 536] on div at bounding box center [820, 416] width 1069 height 574
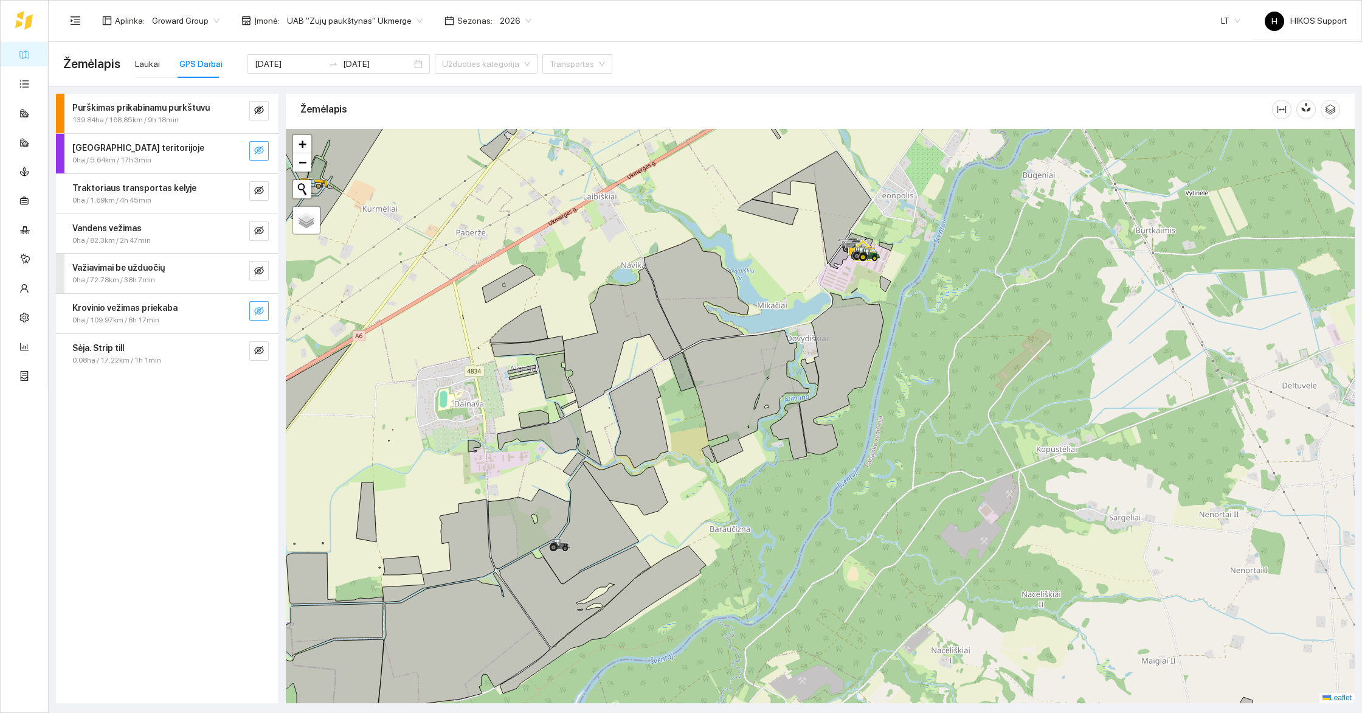
drag, startPoint x: 758, startPoint y: 540, endPoint x: 781, endPoint y: 539, distance: 22.5
click at [775, 539] on div at bounding box center [820, 416] width 1069 height 574
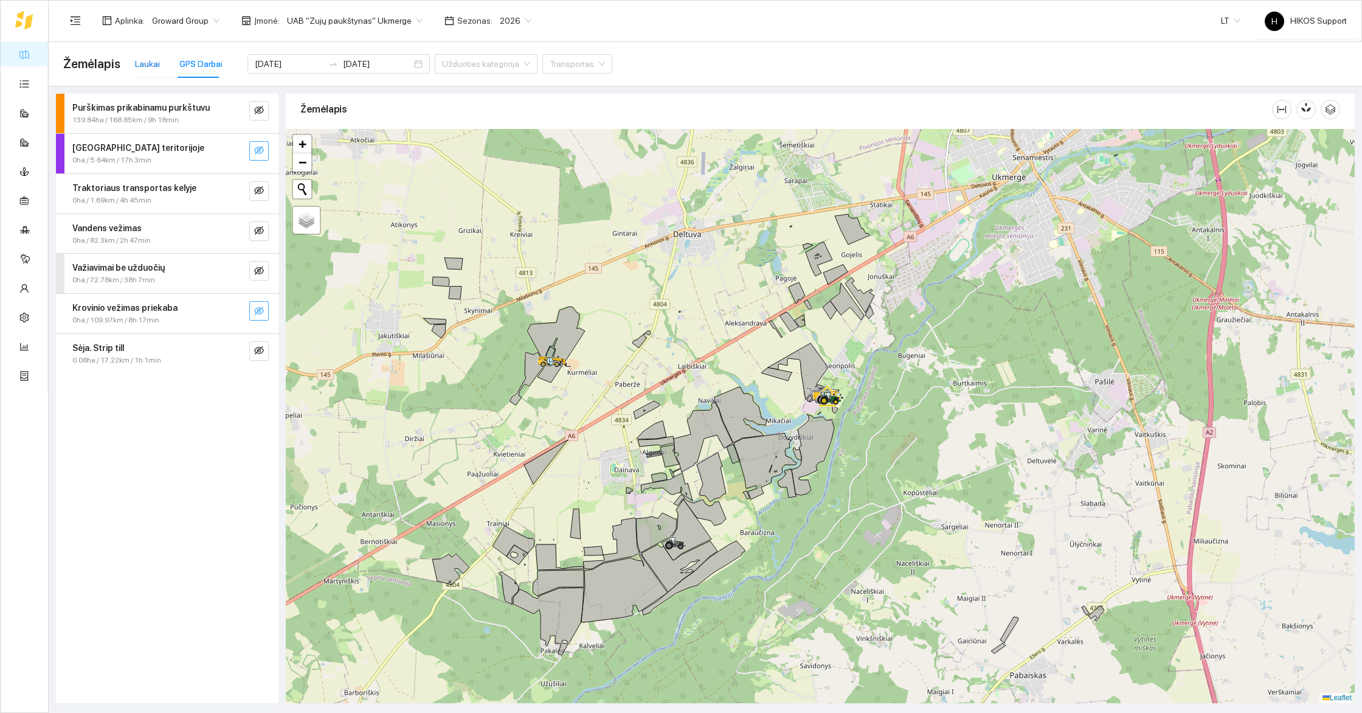
click at [146, 67] on div "Laukai" at bounding box center [147, 63] width 25 height 13
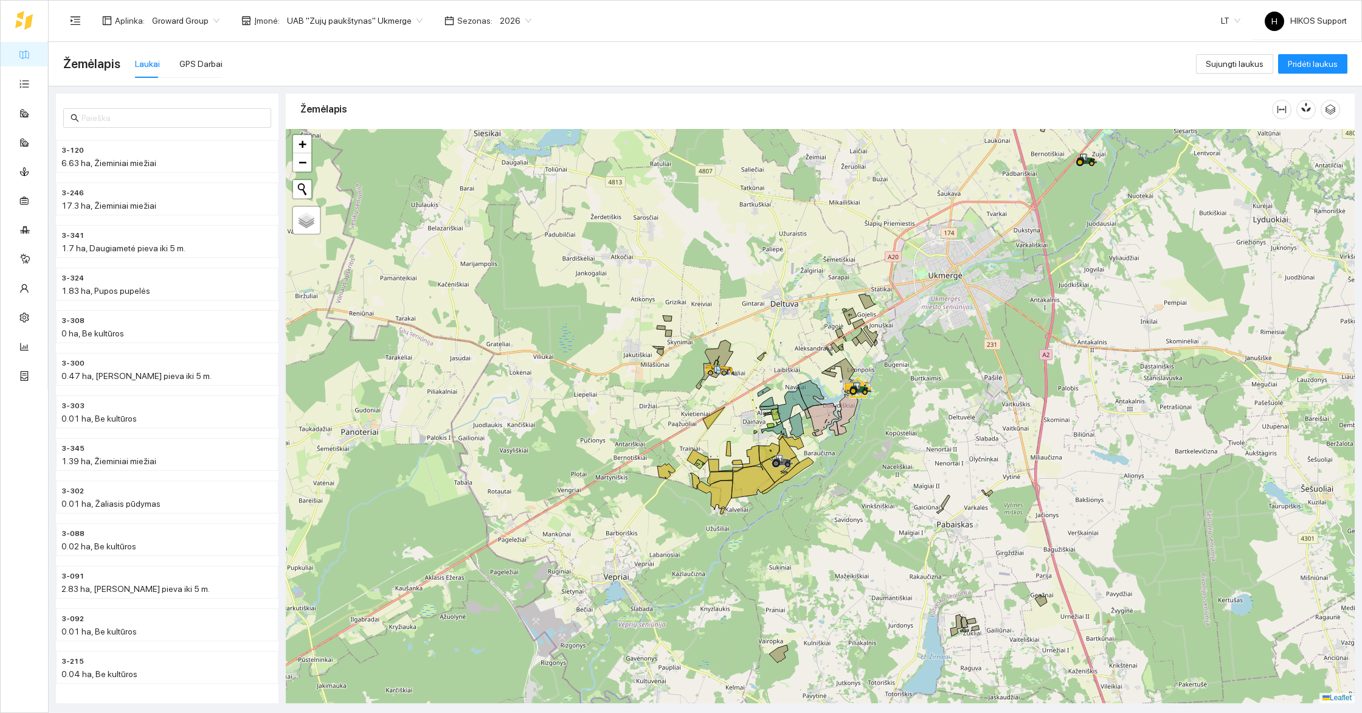
drag, startPoint x: 868, startPoint y: 454, endPoint x: 931, endPoint y: 452, distance: 62.7
click at [931, 452] on div at bounding box center [820, 416] width 1069 height 574
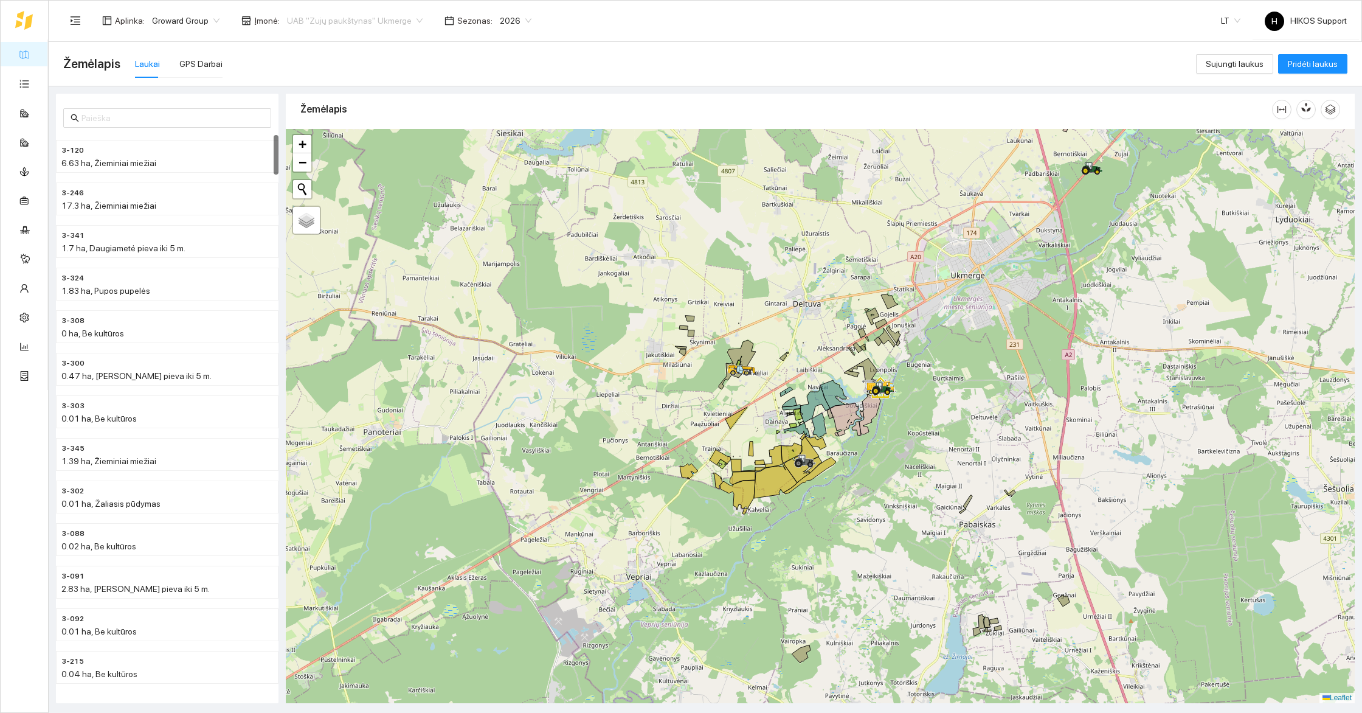
click at [365, 15] on span "UAB "Zujų paukštynas" Ukmerge" at bounding box center [355, 21] width 136 height 18
click at [325, 44] on div "Visos" at bounding box center [347, 44] width 133 height 13
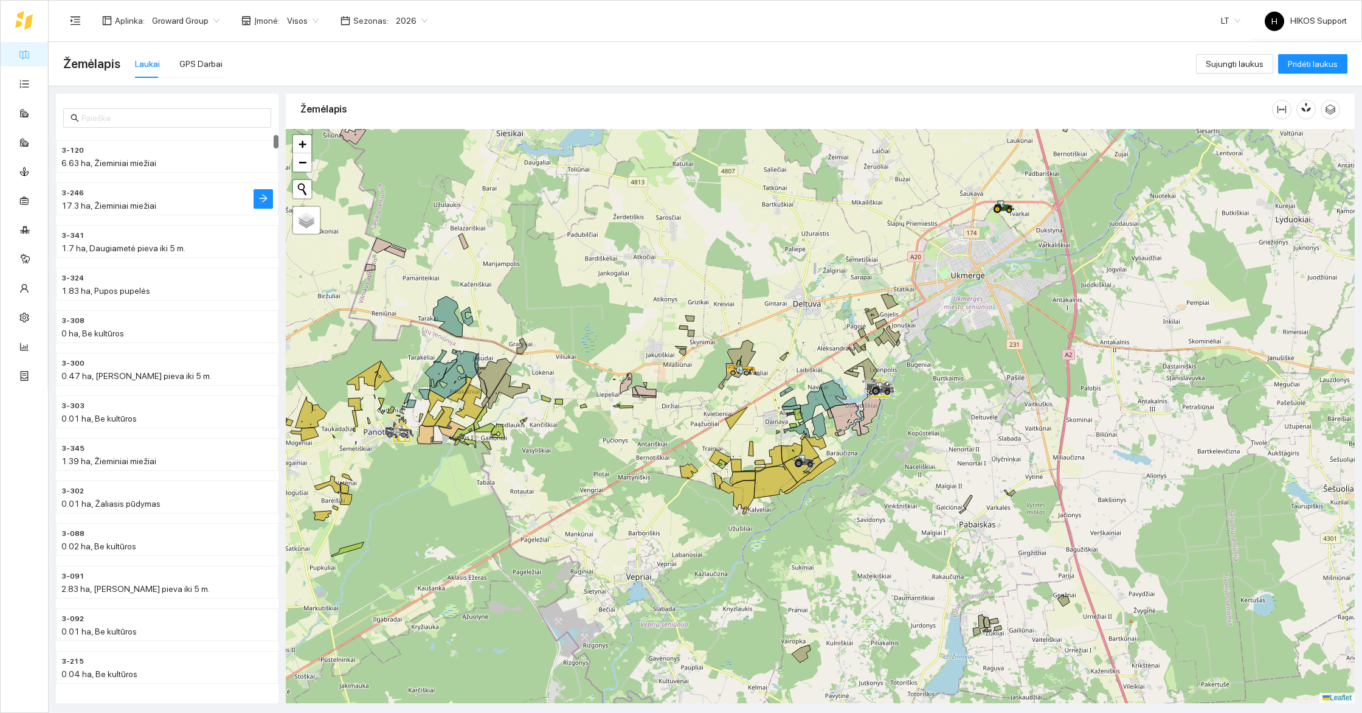
scroll to position [5, 0]
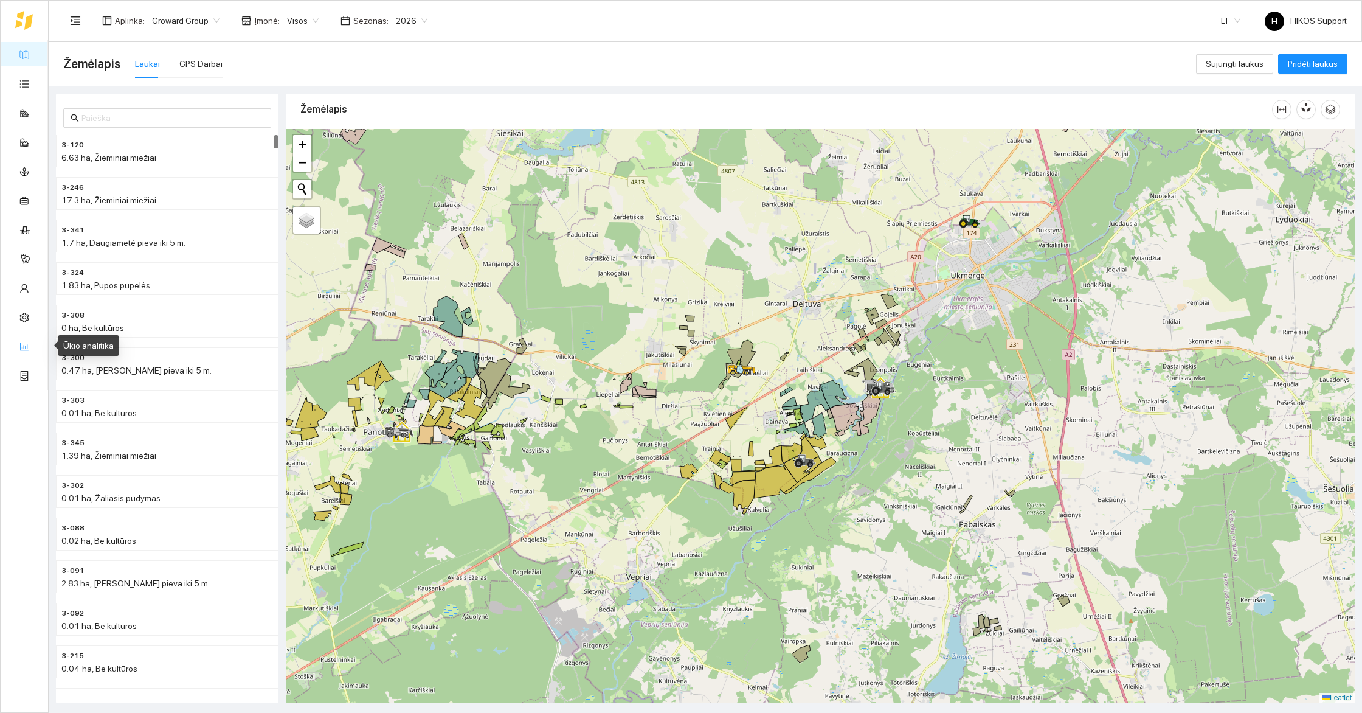
click at [35, 347] on link "Ūkio analitika" at bounding box center [60, 346] width 50 height 10
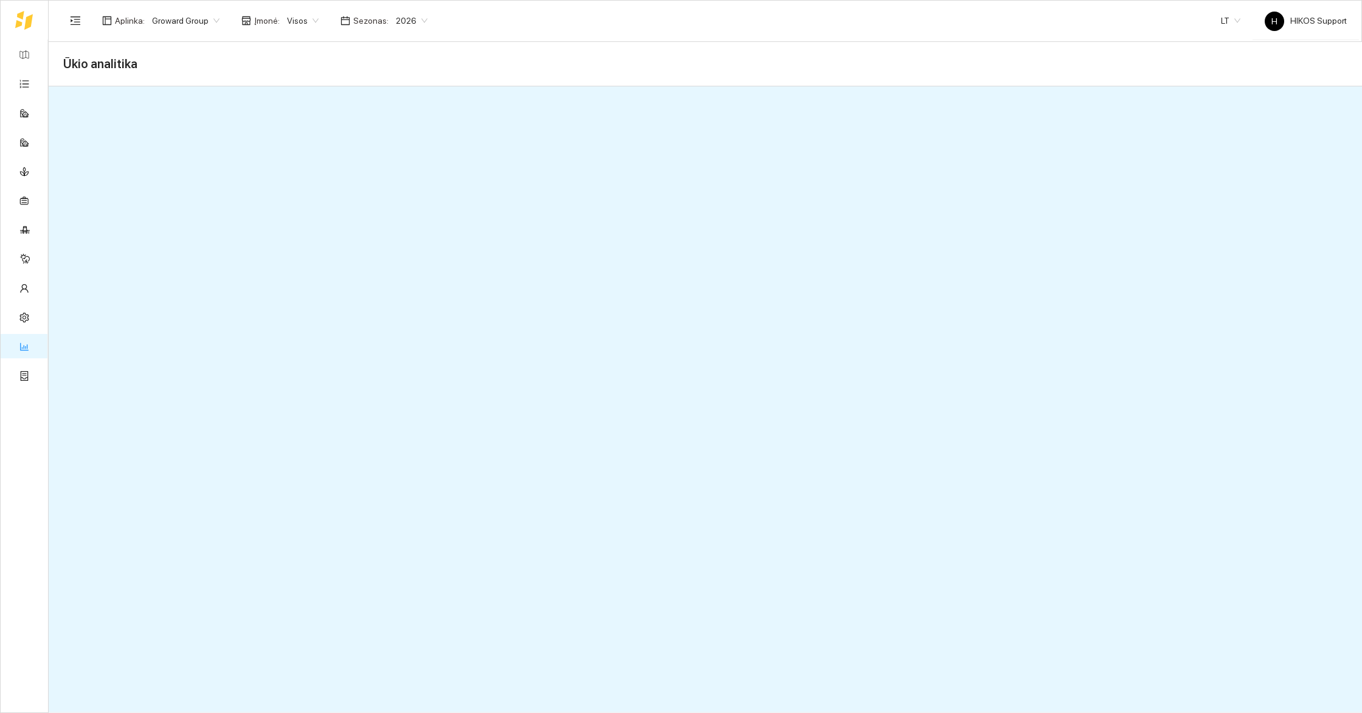
click at [420, 24] on div "2026" at bounding box center [412, 20] width 46 height 19
click at [402, 140] on div "2025" at bounding box center [401, 141] width 31 height 13
click at [35, 57] on link "Žemėlapis" at bounding box center [55, 54] width 40 height 10
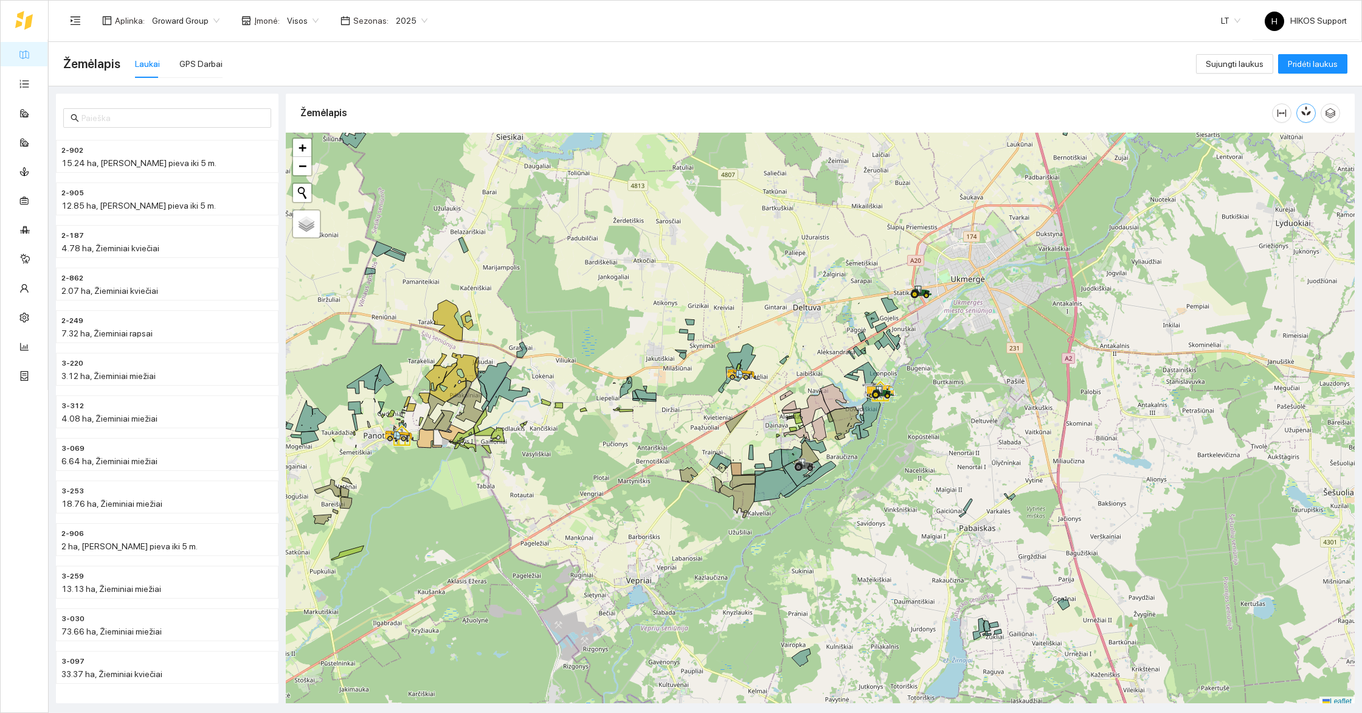
click at [1312, 114] on button "button" at bounding box center [1305, 112] width 19 height 19
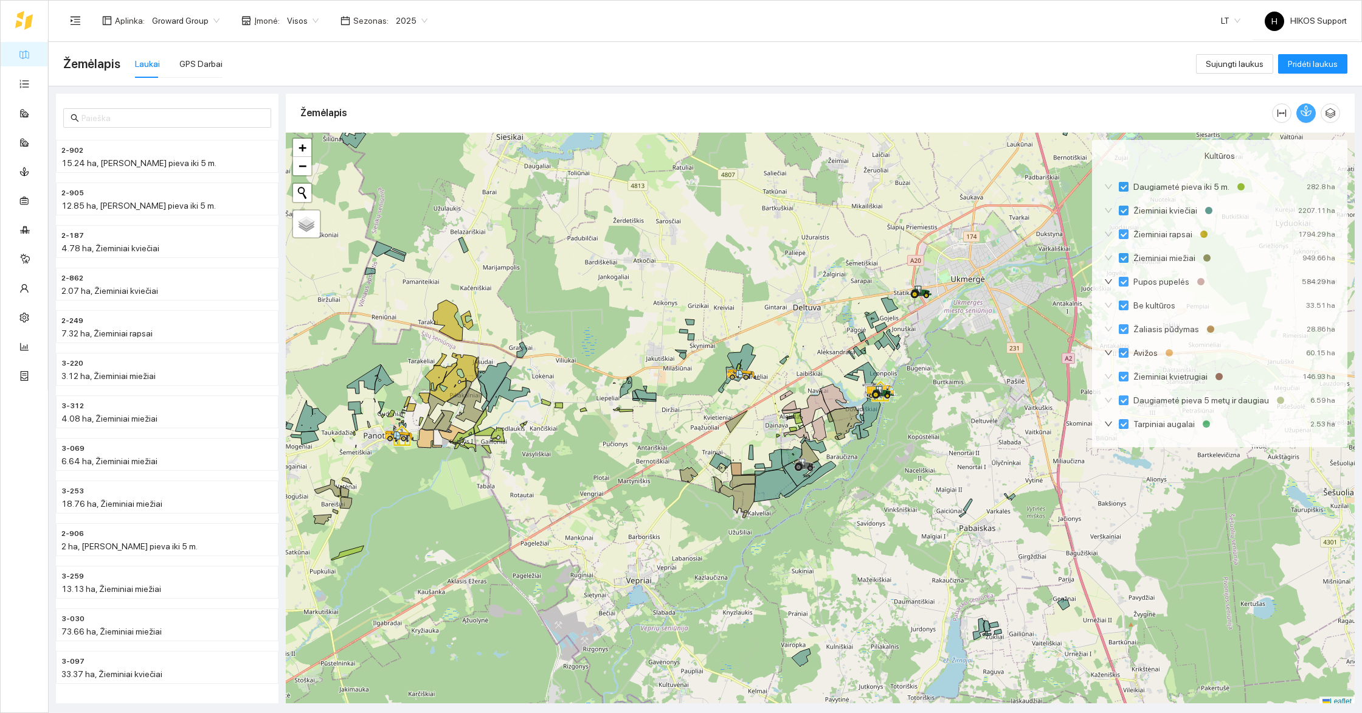
click at [1312, 114] on button "button" at bounding box center [1305, 112] width 19 height 19
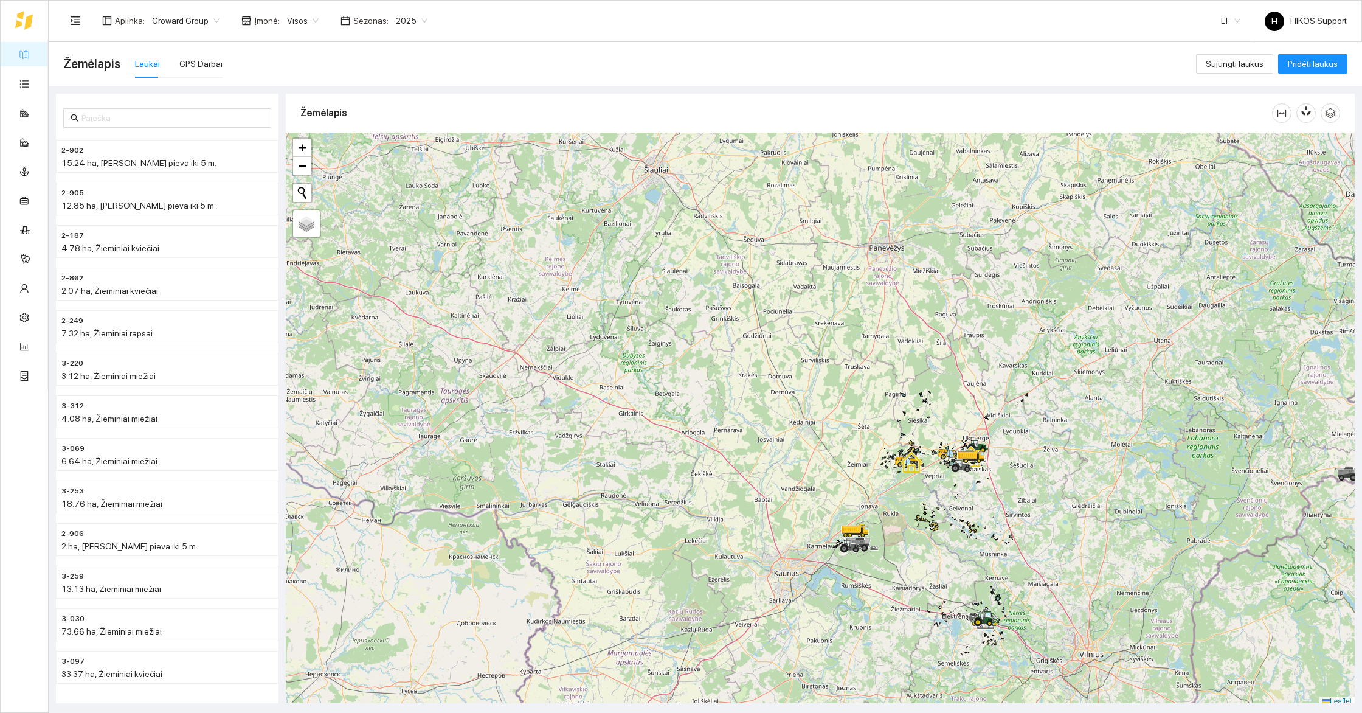
scroll to position [4, 0]
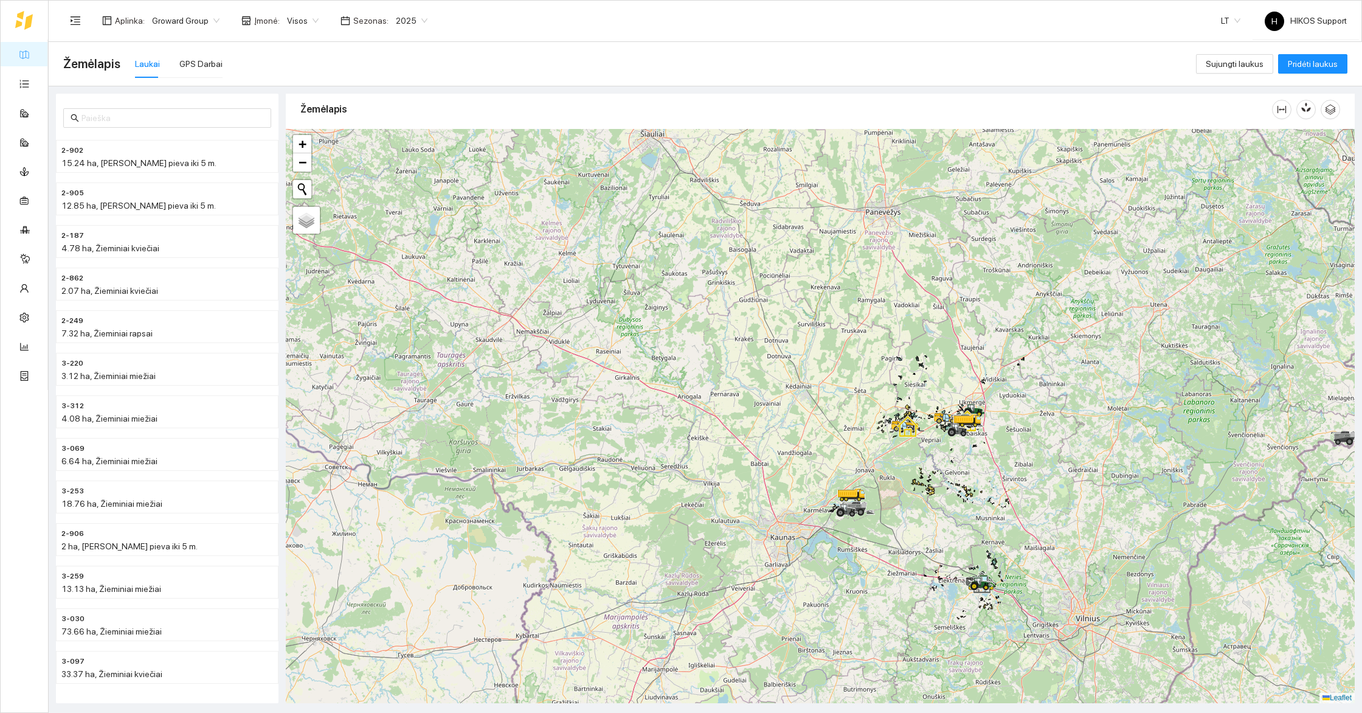
drag, startPoint x: 986, startPoint y: 512, endPoint x: 880, endPoint y: 370, distance: 176.8
click at [880, 370] on div at bounding box center [820, 416] width 1069 height 574
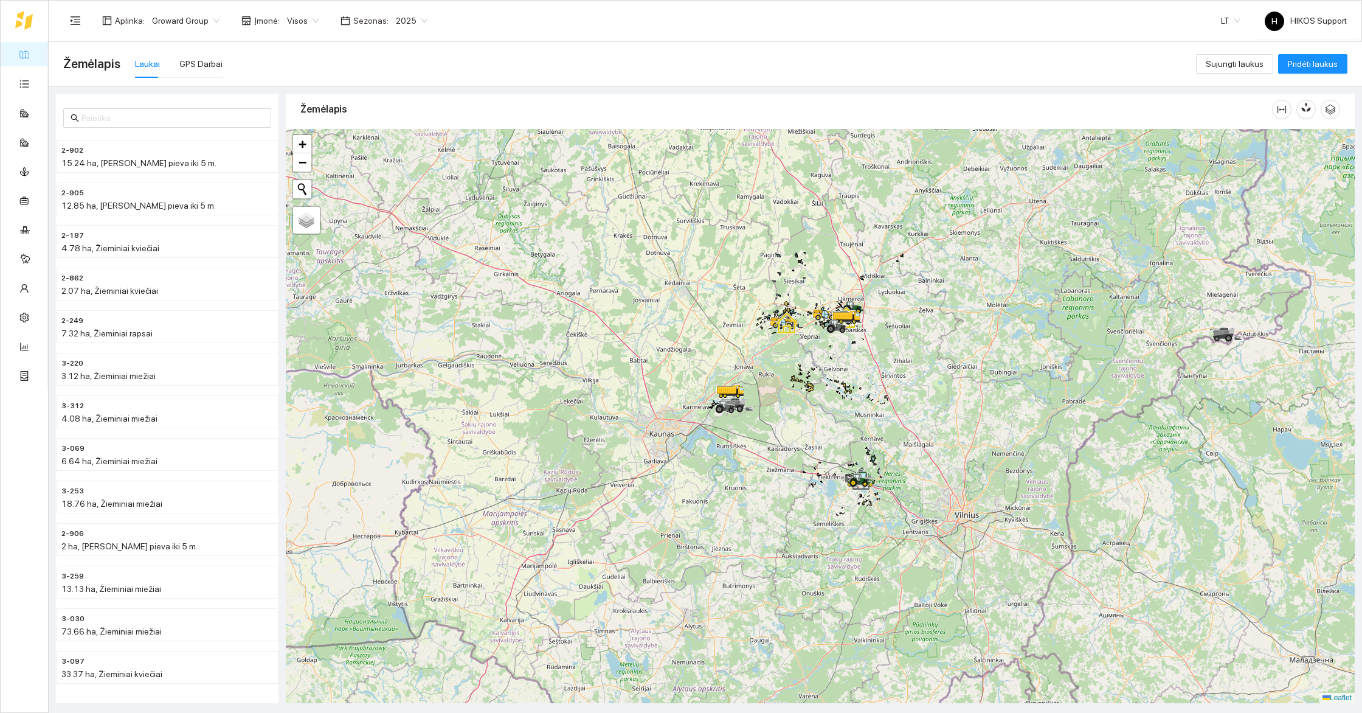
drag, startPoint x: 878, startPoint y: 406, endPoint x: 888, endPoint y: 535, distance: 129.9
click at [888, 535] on div at bounding box center [820, 416] width 1069 height 574
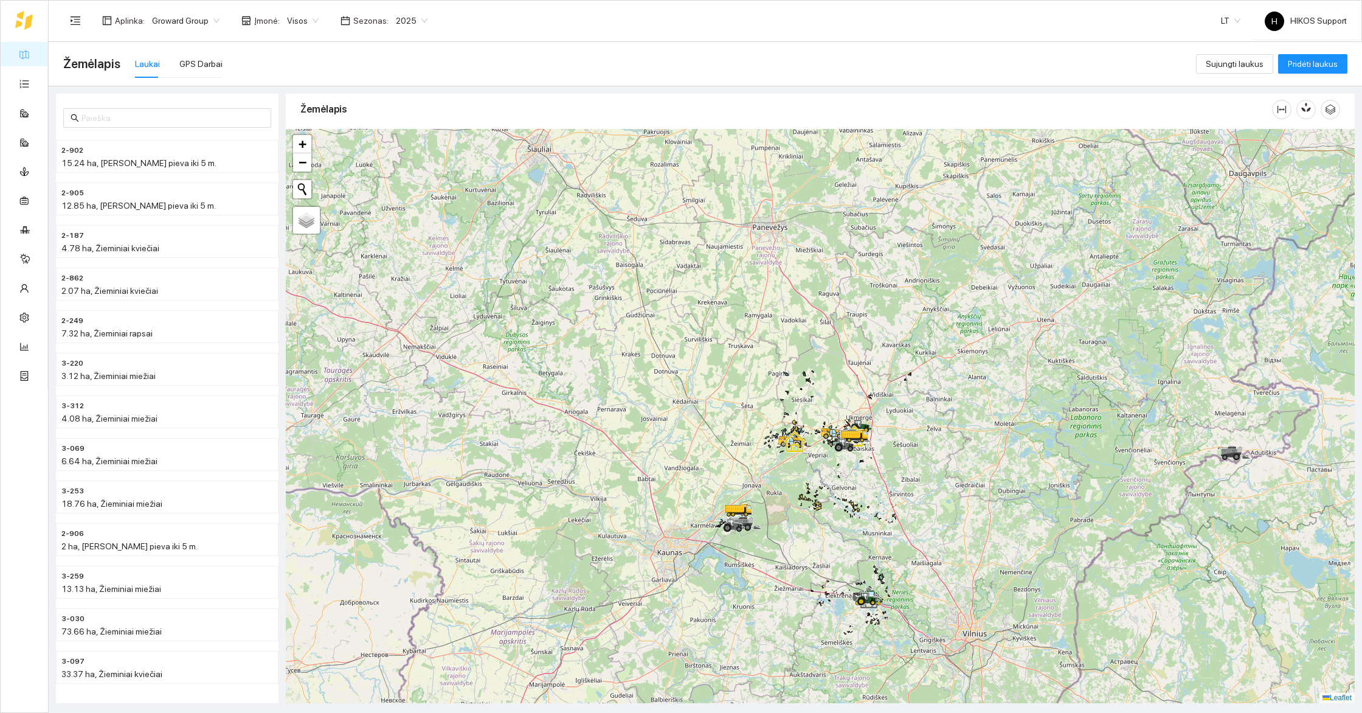
drag, startPoint x: 942, startPoint y: 469, endPoint x: 944, endPoint y: 520, distance: 51.1
click at [944, 520] on div at bounding box center [820, 416] width 1069 height 574
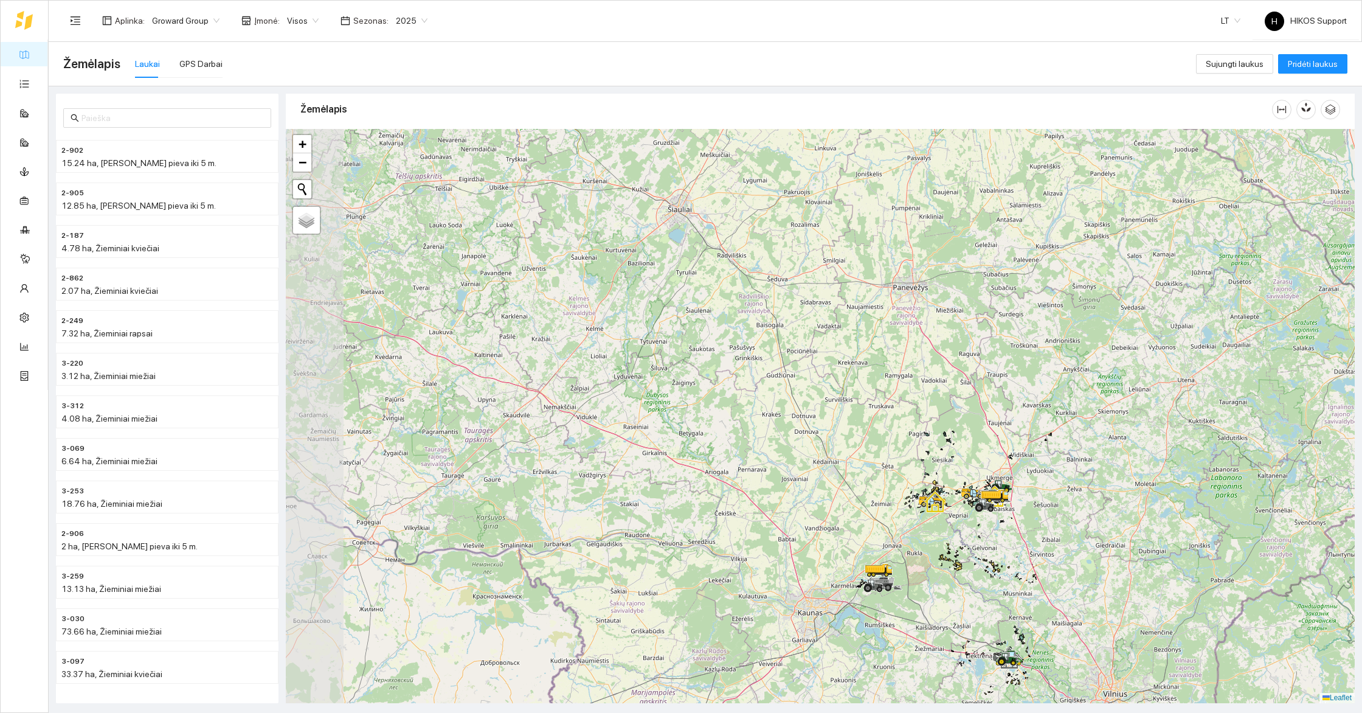
drag, startPoint x: 995, startPoint y: 405, endPoint x: 1133, endPoint y: 446, distance: 143.9
click at [1133, 446] on div at bounding box center [820, 416] width 1069 height 574
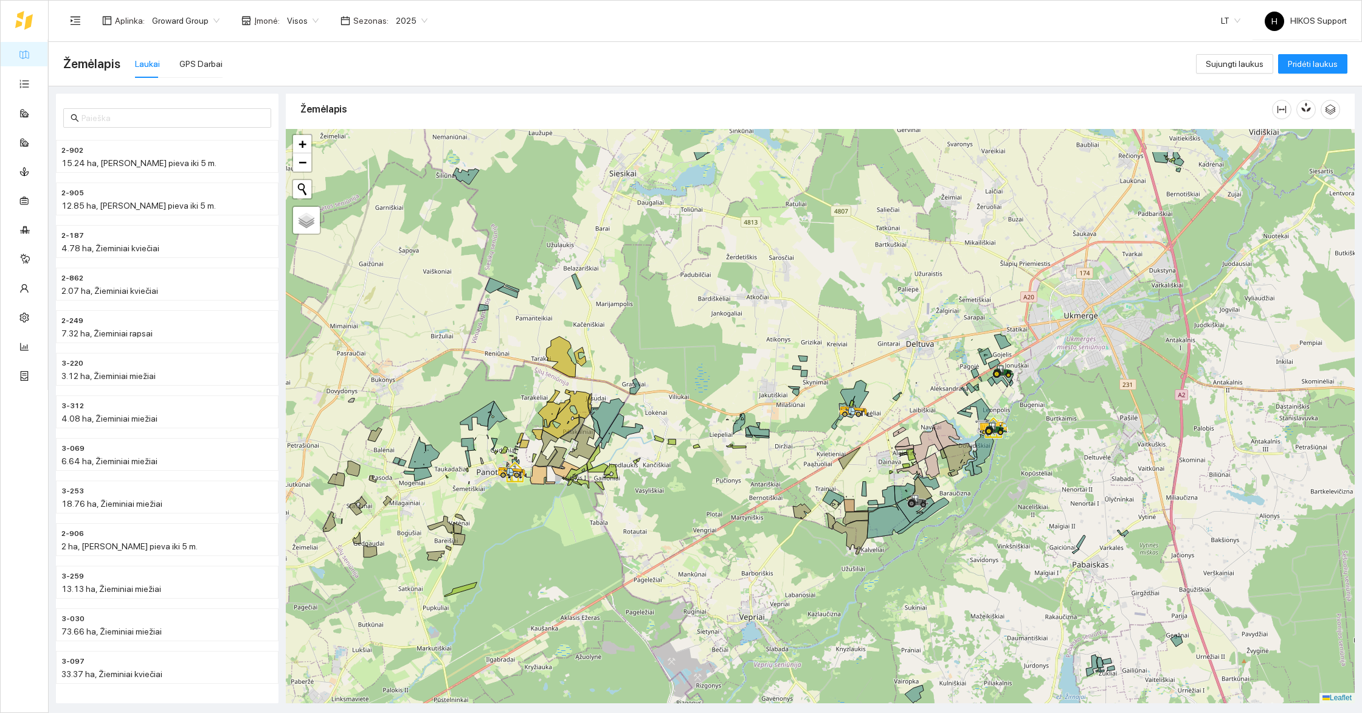
drag, startPoint x: 1088, startPoint y: 386, endPoint x: 1152, endPoint y: 491, distance: 122.5
click at [1152, 491] on div at bounding box center [820, 416] width 1069 height 574
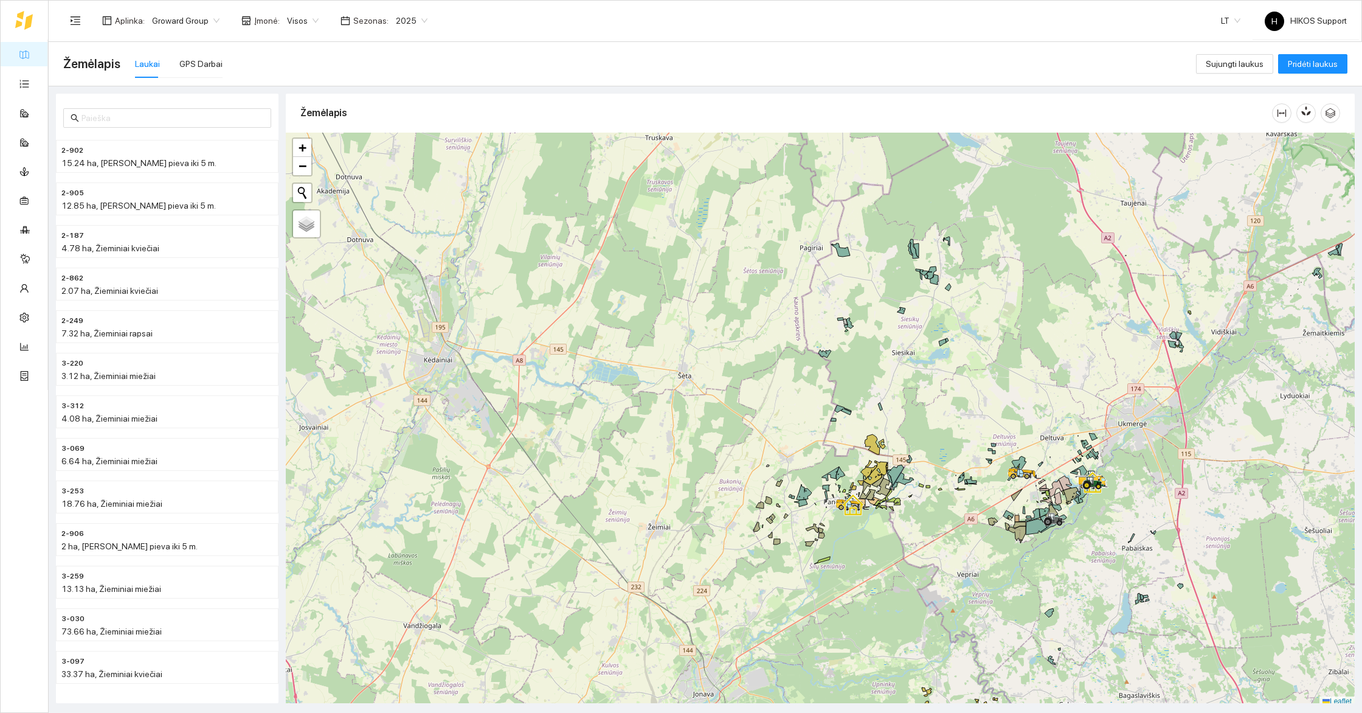
scroll to position [4, 0]
